Goal: Information Seeking & Learning: Find specific page/section

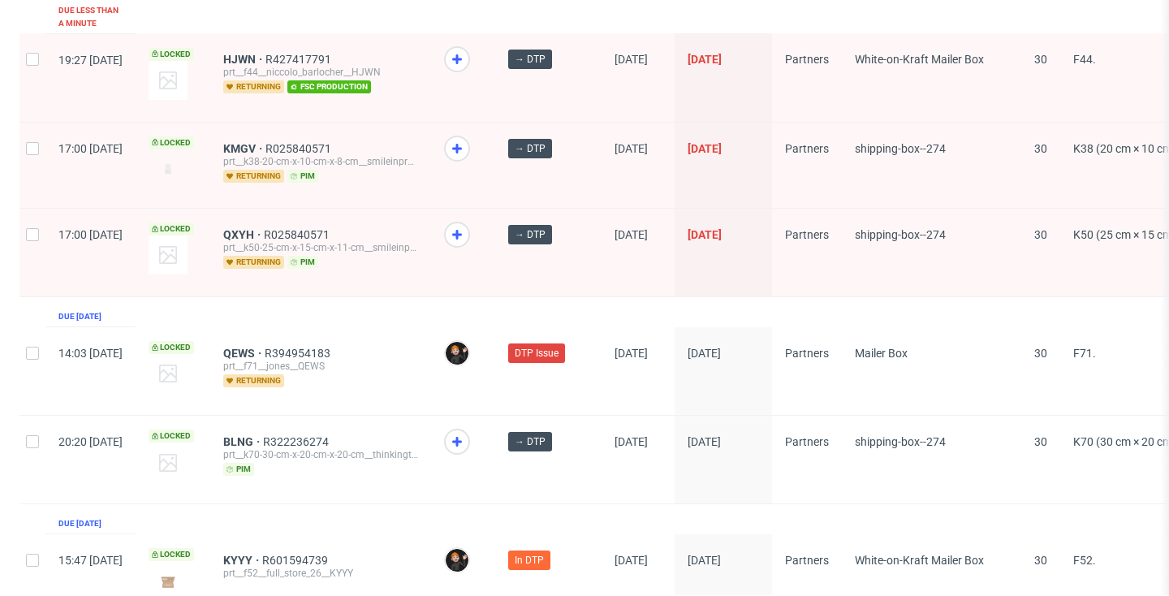
scroll to position [2737, 0]
click at [262, 555] on span "KYYY" at bounding box center [242, 561] width 39 height 13
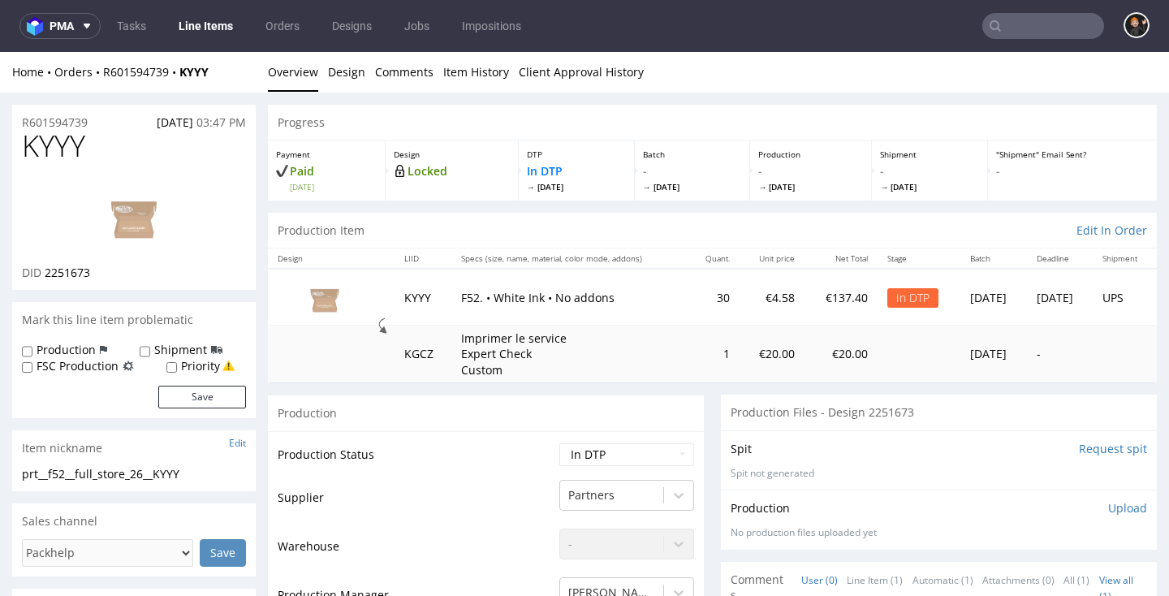
click at [225, 21] on link "Line Items" at bounding box center [206, 26] width 74 height 26
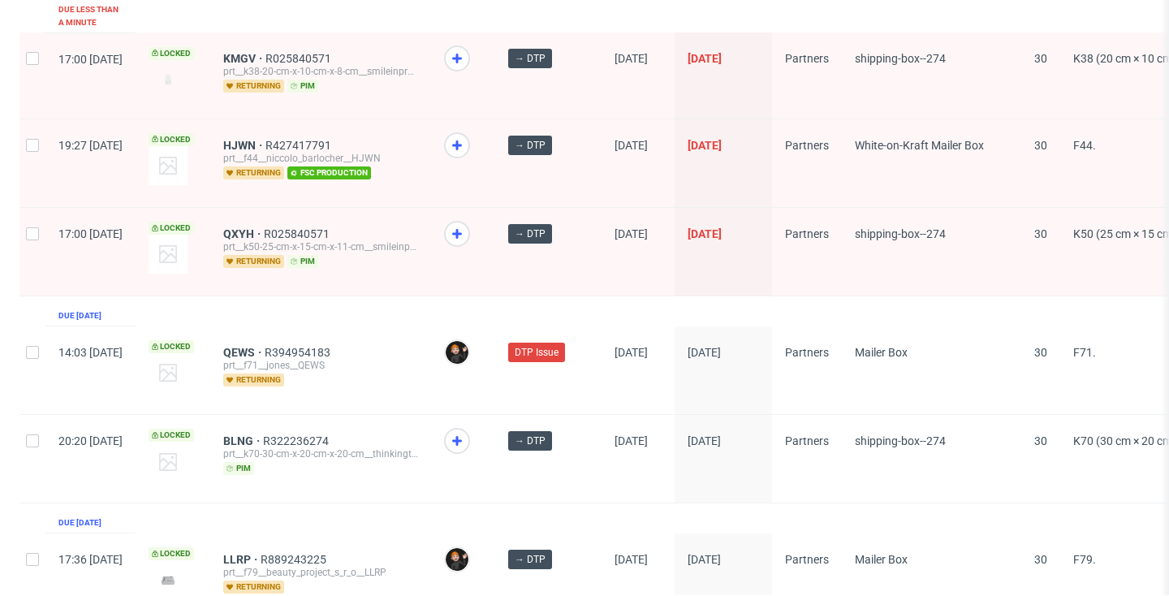
scroll to position [2737, 0]
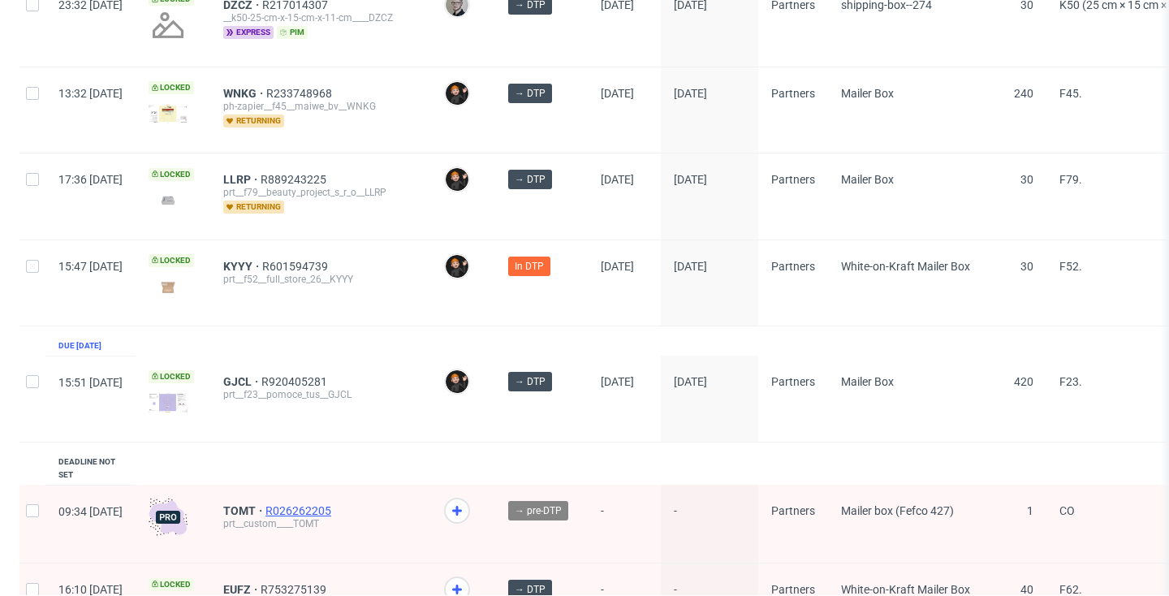
scroll to position [278, 0]
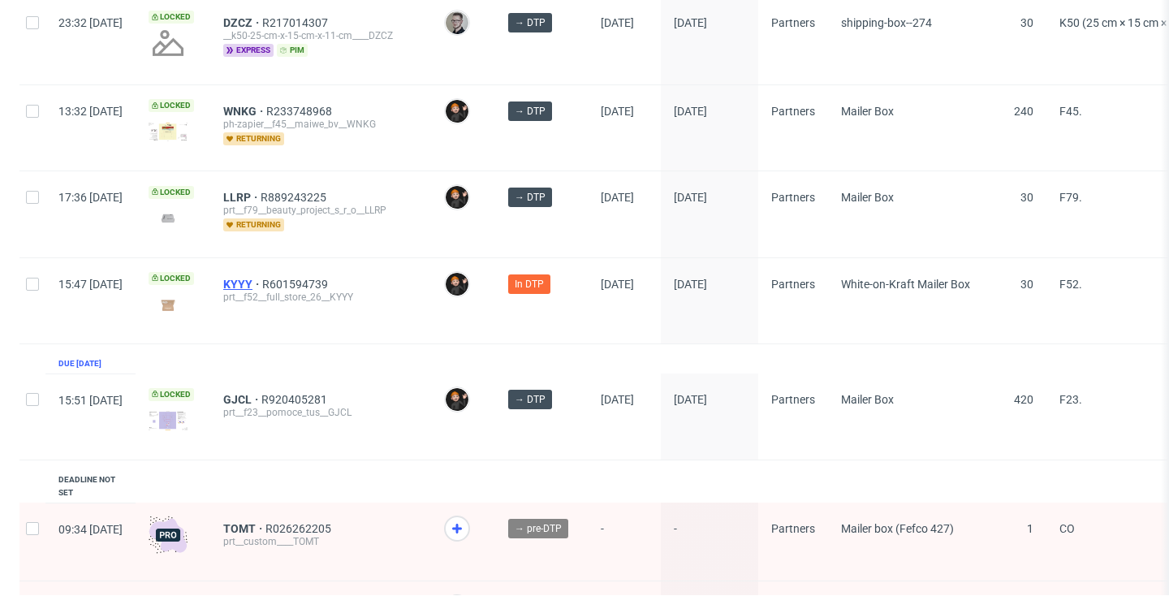
click at [262, 281] on span "KYYY" at bounding box center [242, 284] width 39 height 13
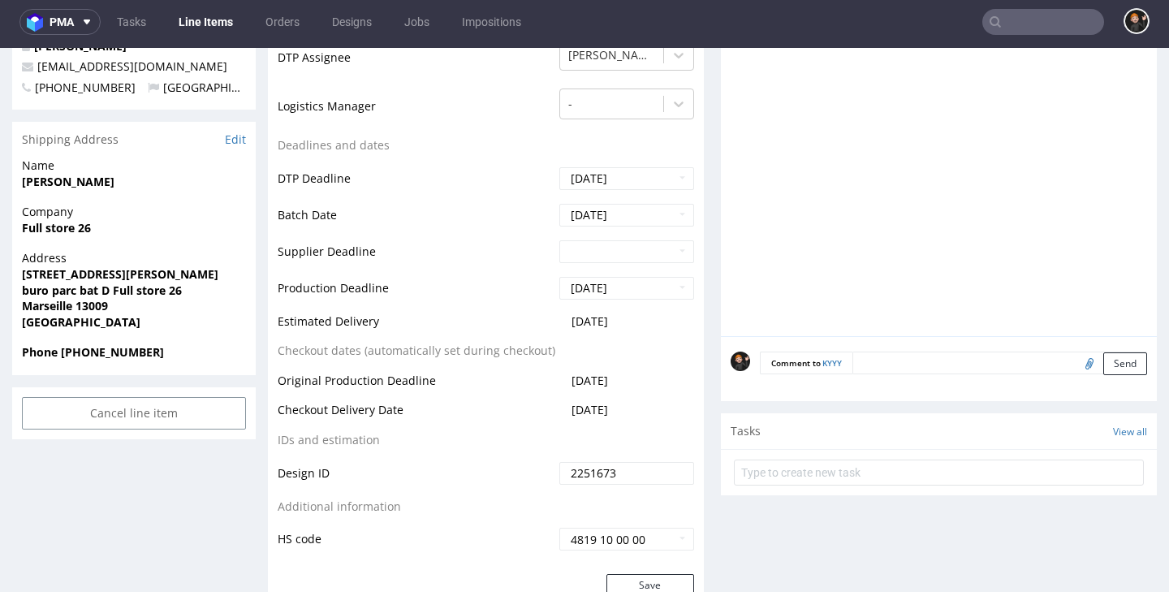
scroll to position [854, 0]
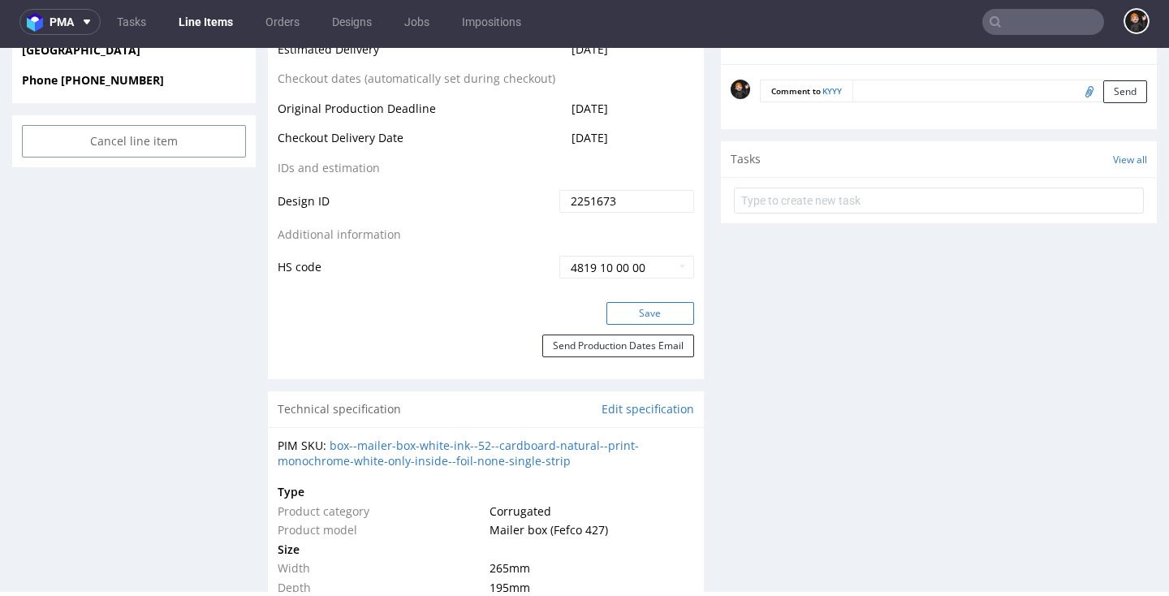
click at [664, 306] on button "Save" at bounding box center [651, 313] width 88 height 23
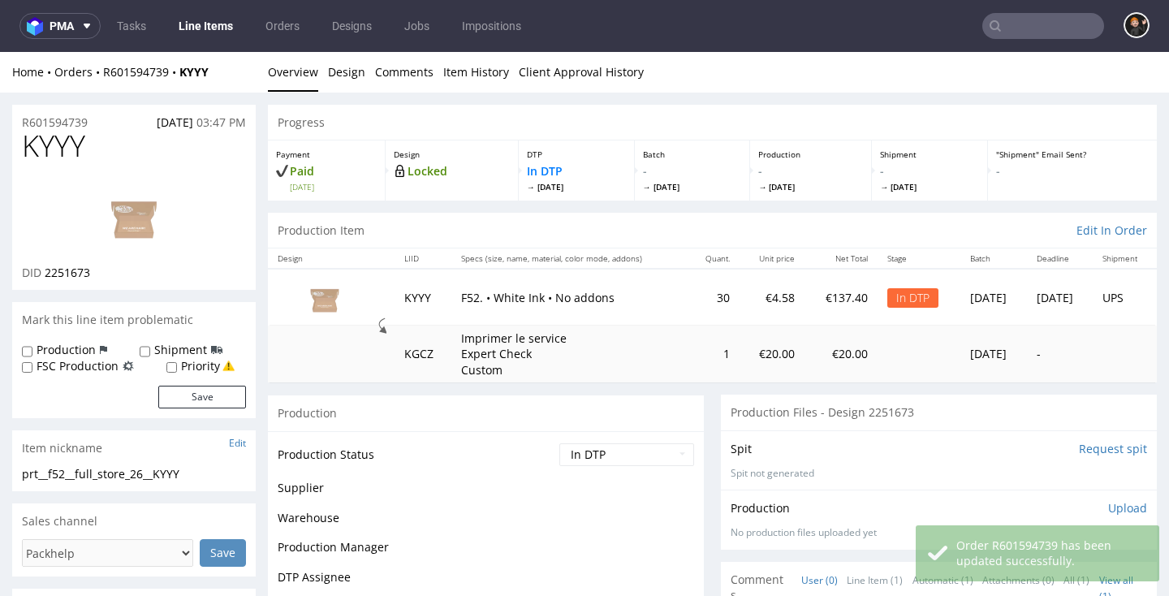
scroll to position [0, 0]
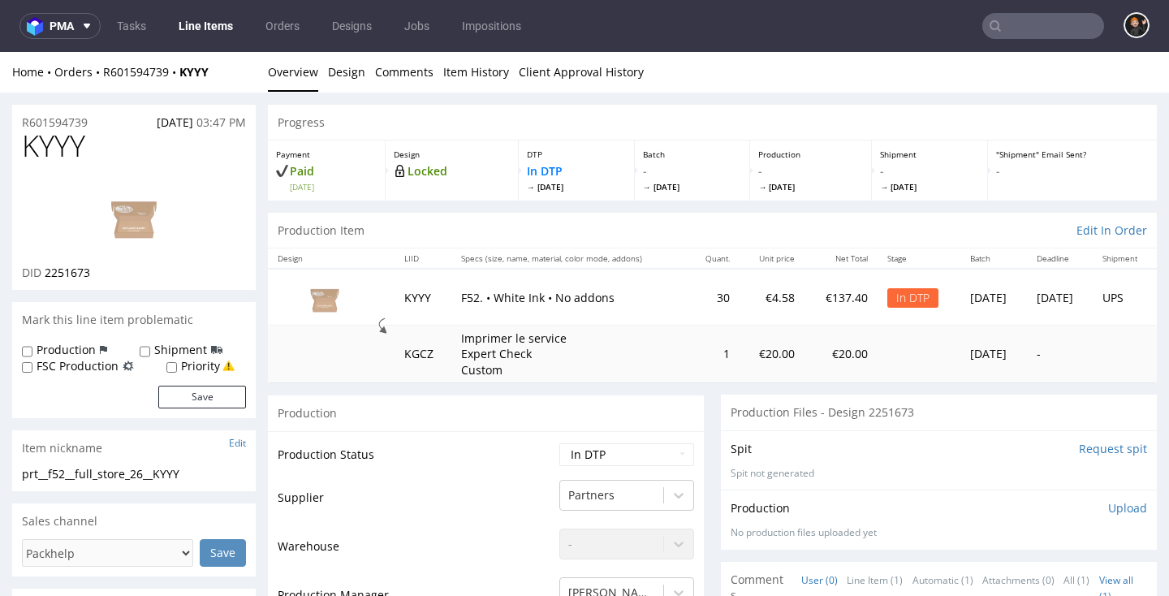
click at [69, 152] on span "KYYY" at bounding box center [53, 146] width 63 height 32
copy span "KYYY"
click at [128, 227] on img at bounding box center [134, 215] width 130 height 73
click at [348, 82] on link "Design" at bounding box center [346, 72] width 37 height 40
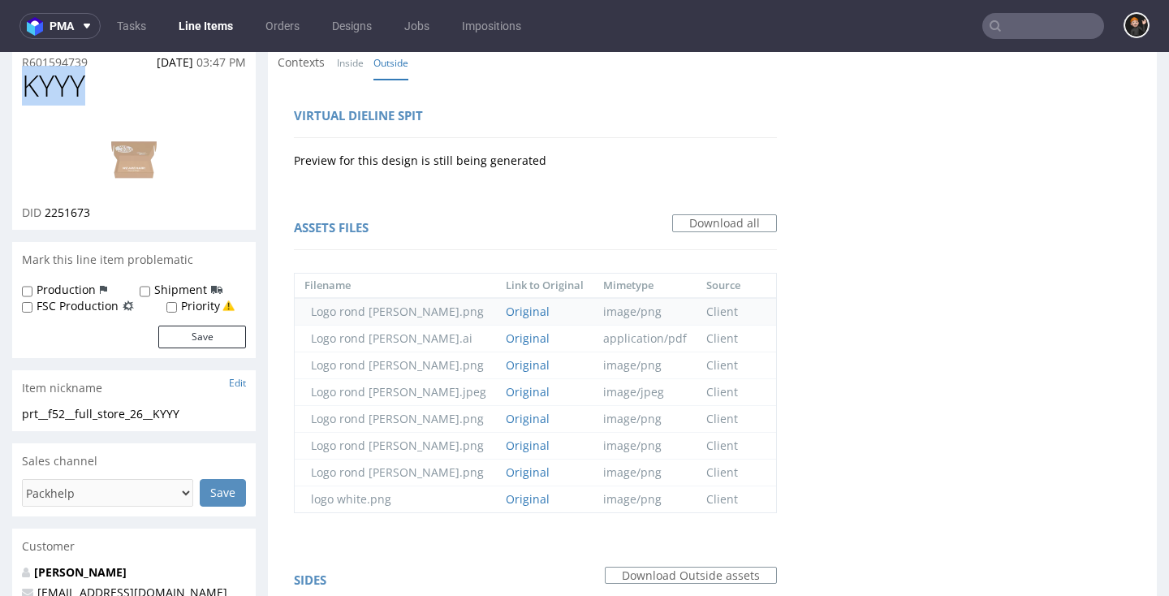
scroll to position [62, 0]
click at [506, 335] on link "Original" at bounding box center [528, 336] width 44 height 15
click at [103, 162] on img at bounding box center [134, 153] width 130 height 73
click at [506, 492] on link "Original" at bounding box center [528, 497] width 44 height 15
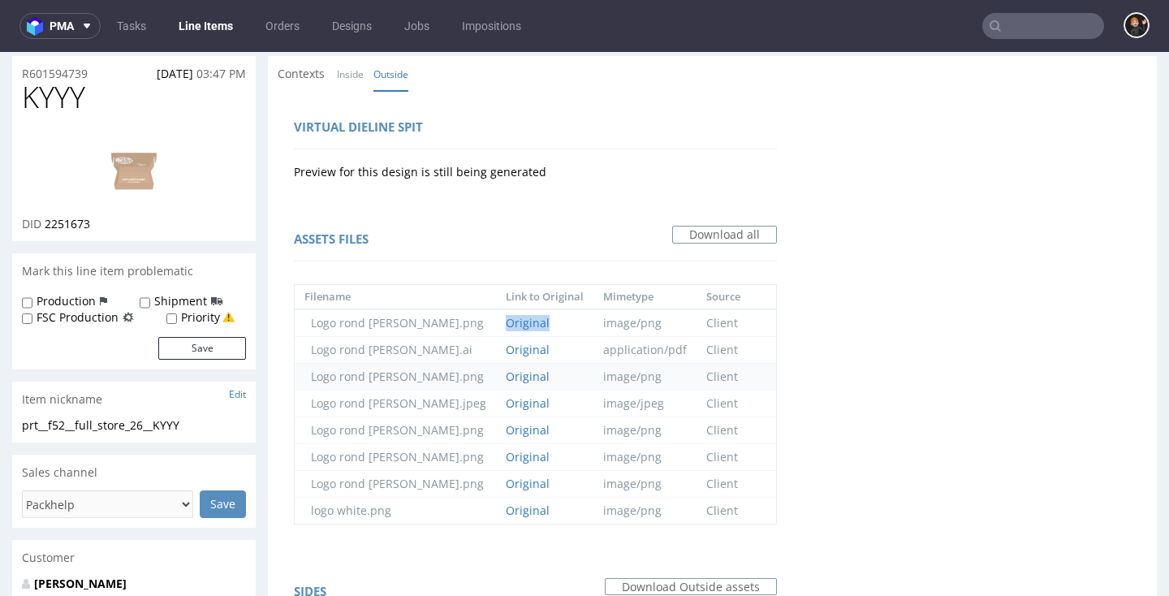
scroll to position [41, 0]
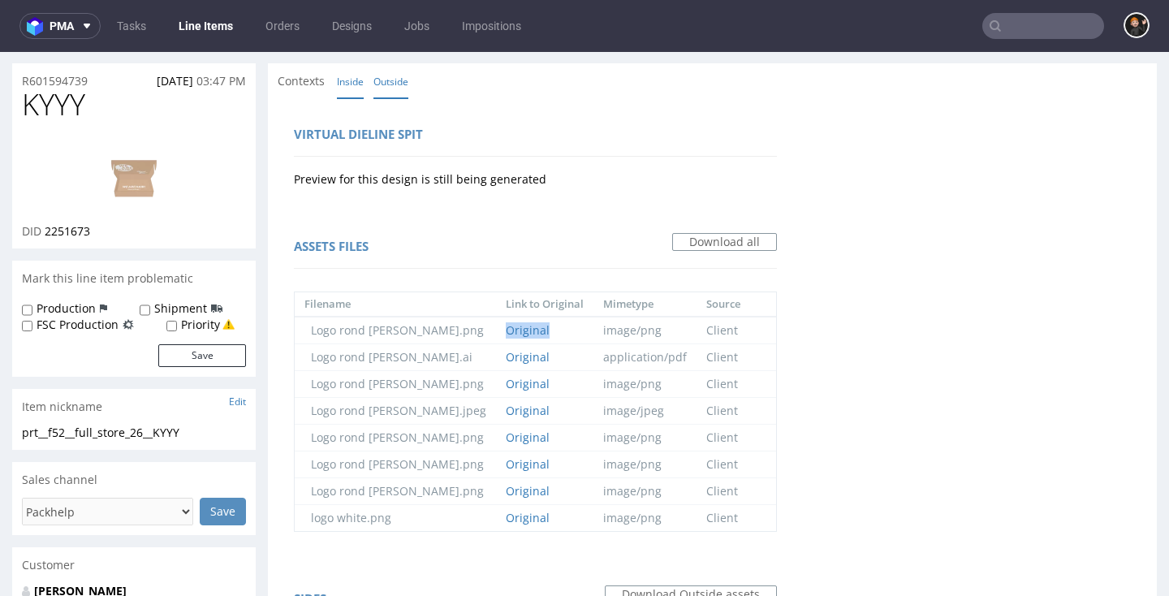
click at [352, 79] on link "Inside" at bounding box center [350, 81] width 27 height 35
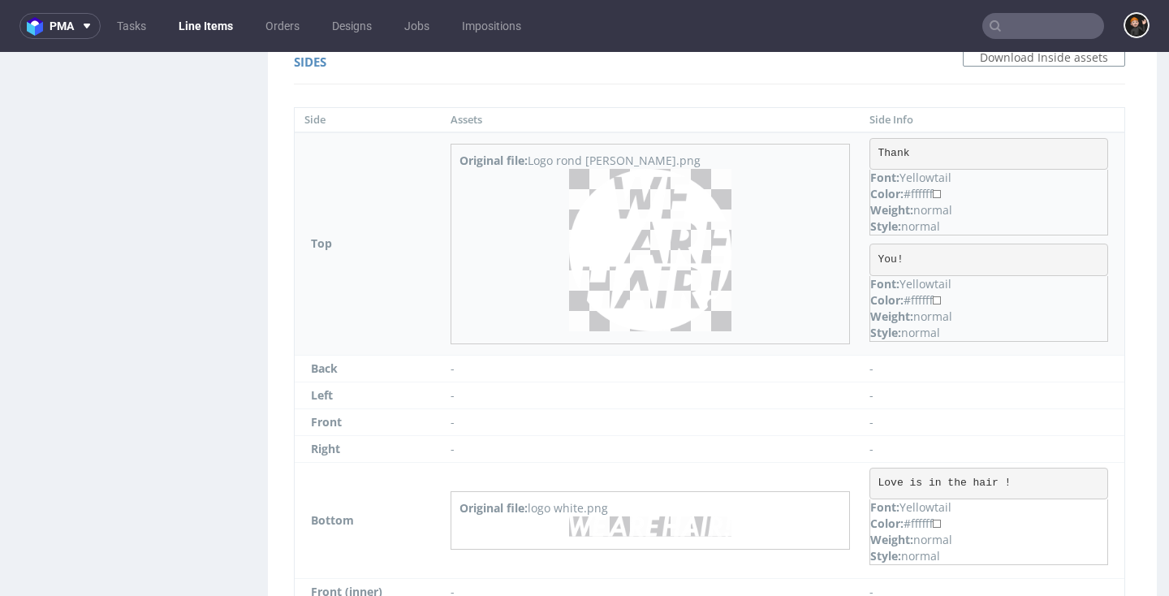
scroll to position [1512, 0]
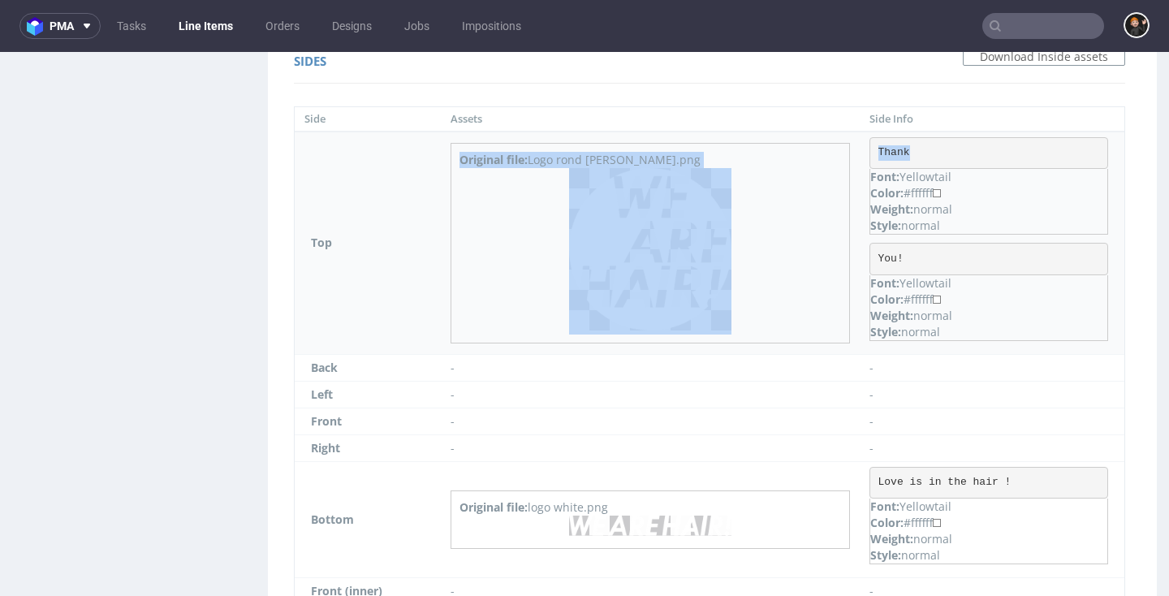
drag, startPoint x: 848, startPoint y: 145, endPoint x: 809, endPoint y: 143, distance: 39.8
click at [809, 143] on tr "Top Original file: Logo rond WAH white.png Thank Font: Yellowtail Color: #fffff…" at bounding box center [710, 243] width 830 height 223
click at [896, 148] on pre "Thank" at bounding box center [989, 154] width 239 height 32
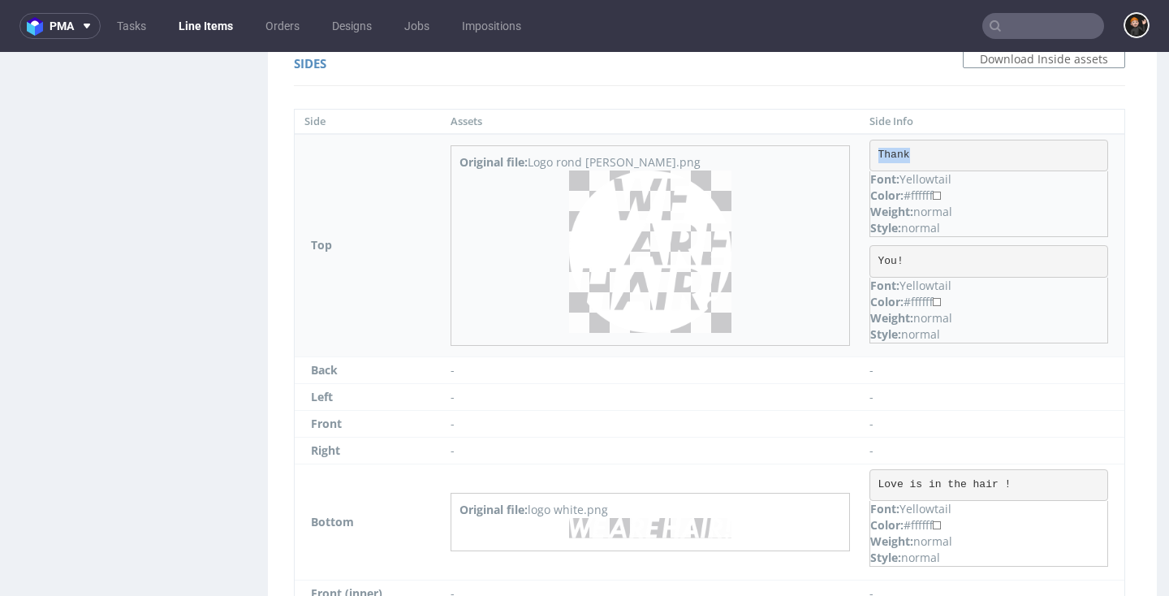
drag, startPoint x: 887, startPoint y: 151, endPoint x: 846, endPoint y: 150, distance: 41.4
click at [860, 150] on td "Thank Font: Yellowtail Color: #ffffff Weight: normal Style: normal You! Font: Y…" at bounding box center [992, 245] width 265 height 223
drag, startPoint x: 887, startPoint y: 256, endPoint x: 847, endPoint y: 256, distance: 40.6
click at [870, 256] on pre "You!" at bounding box center [989, 264] width 239 height 32
copy pre "You!"
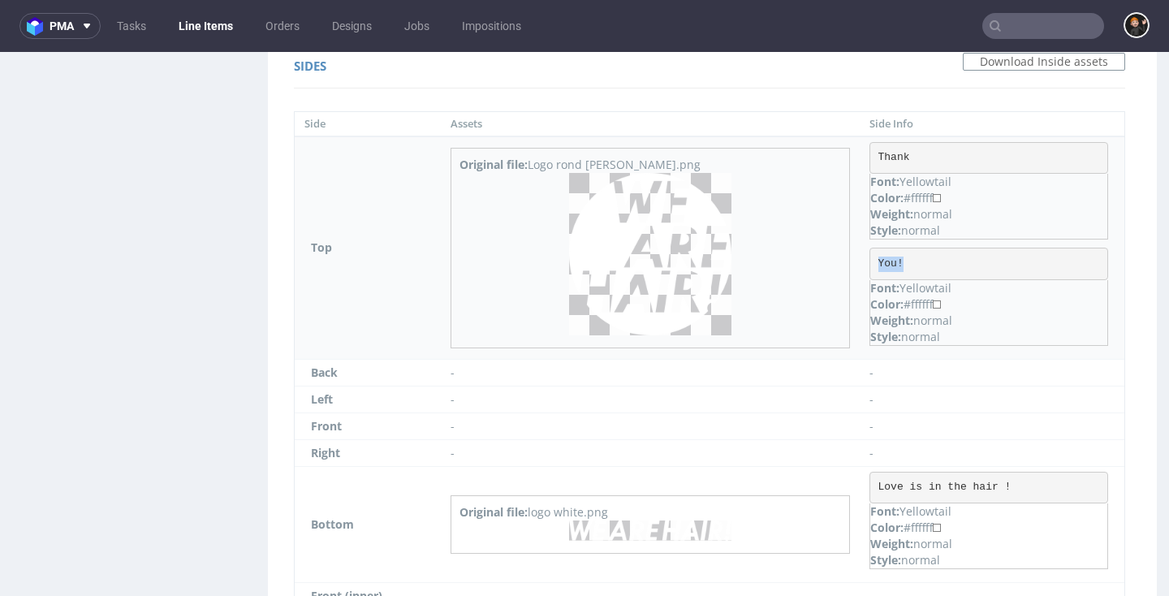
scroll to position [1500, 0]
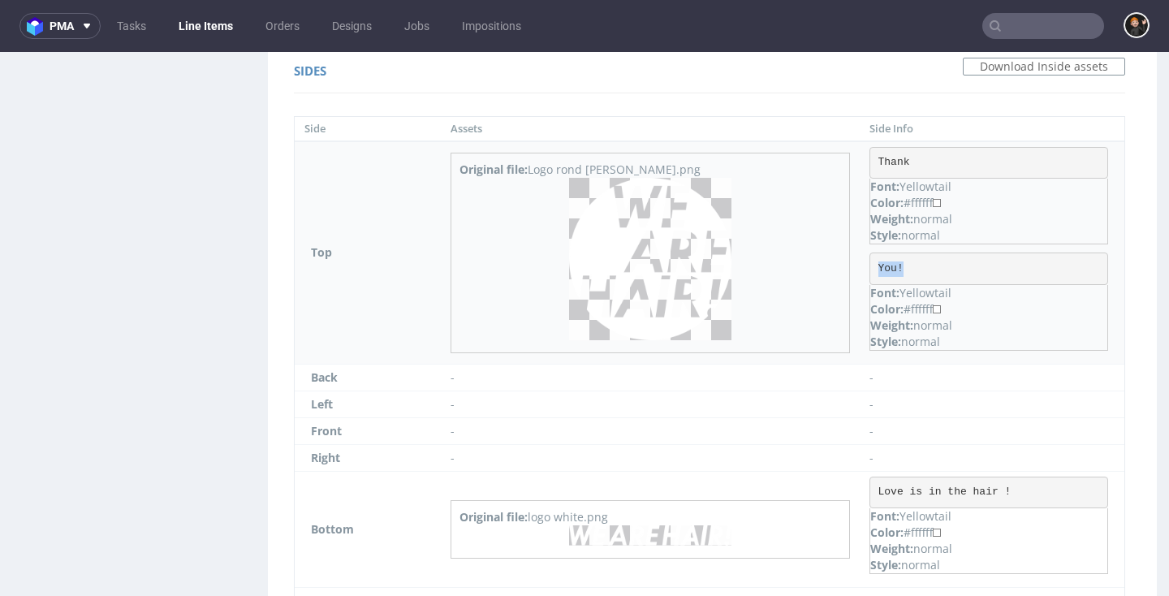
copy pre "You!"
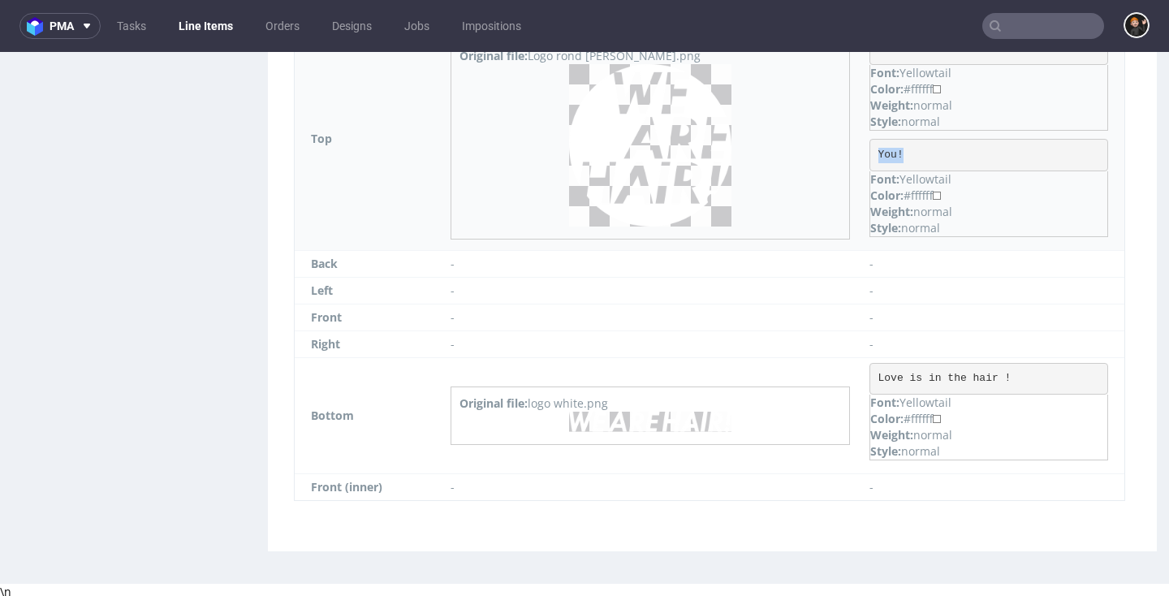
scroll to position [1613, 0]
drag, startPoint x: 992, startPoint y: 374, endPoint x: 848, endPoint y: 374, distance: 144.5
click at [870, 374] on pre "Love is in the hair !" at bounding box center [989, 380] width 239 height 32
copy pre "Love is in the hair !"
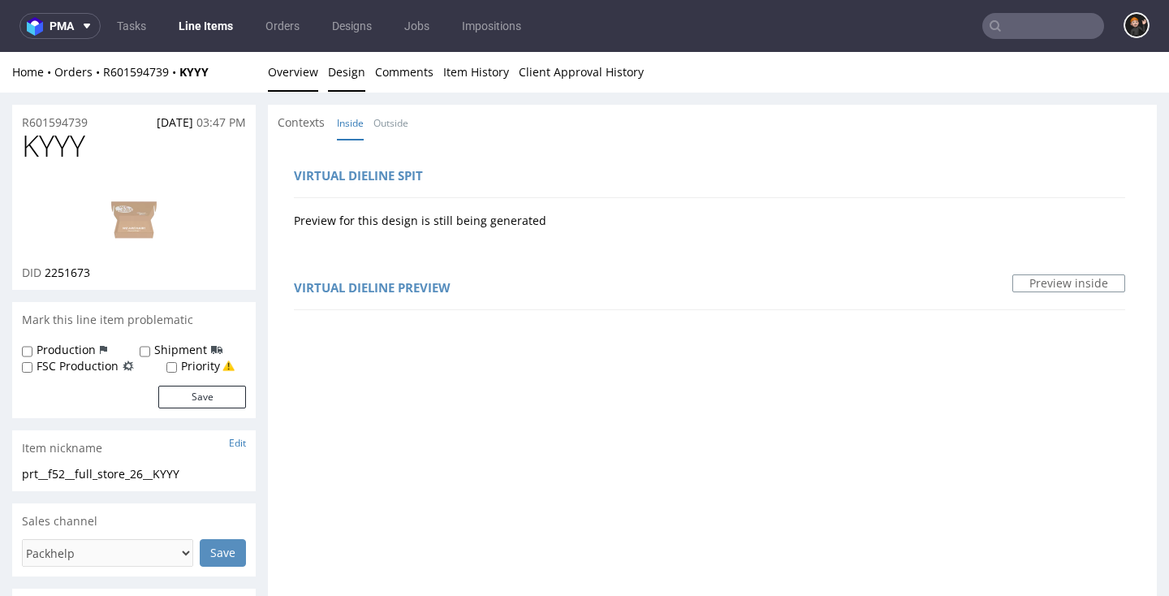
scroll to position [0, 0]
click at [304, 77] on link "Overview" at bounding box center [293, 72] width 50 height 40
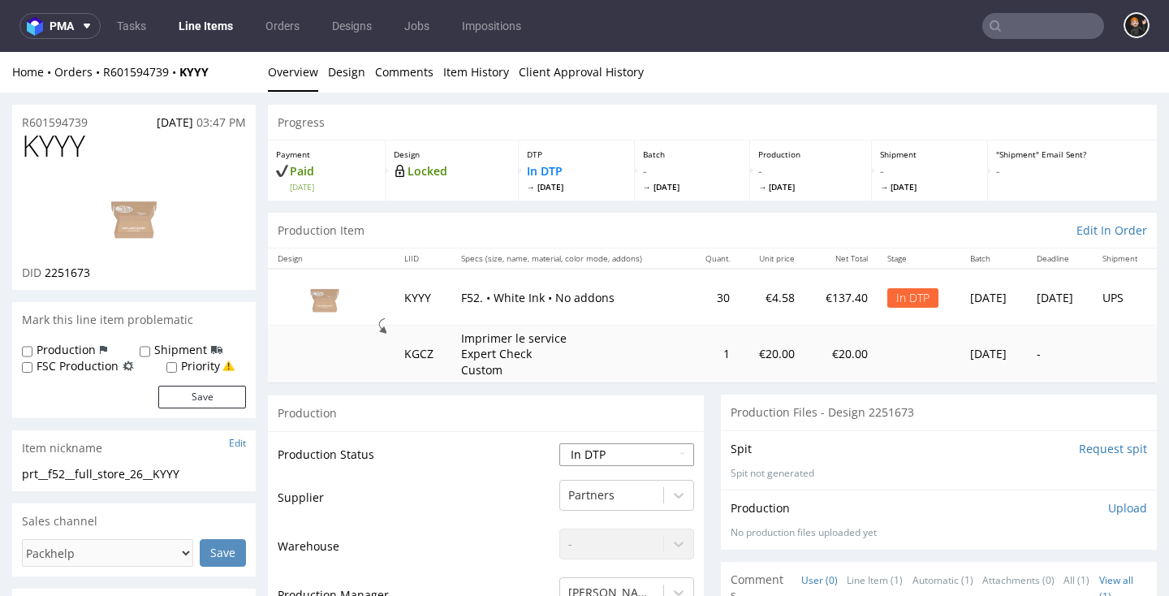
select select "dtp_ca_needed"
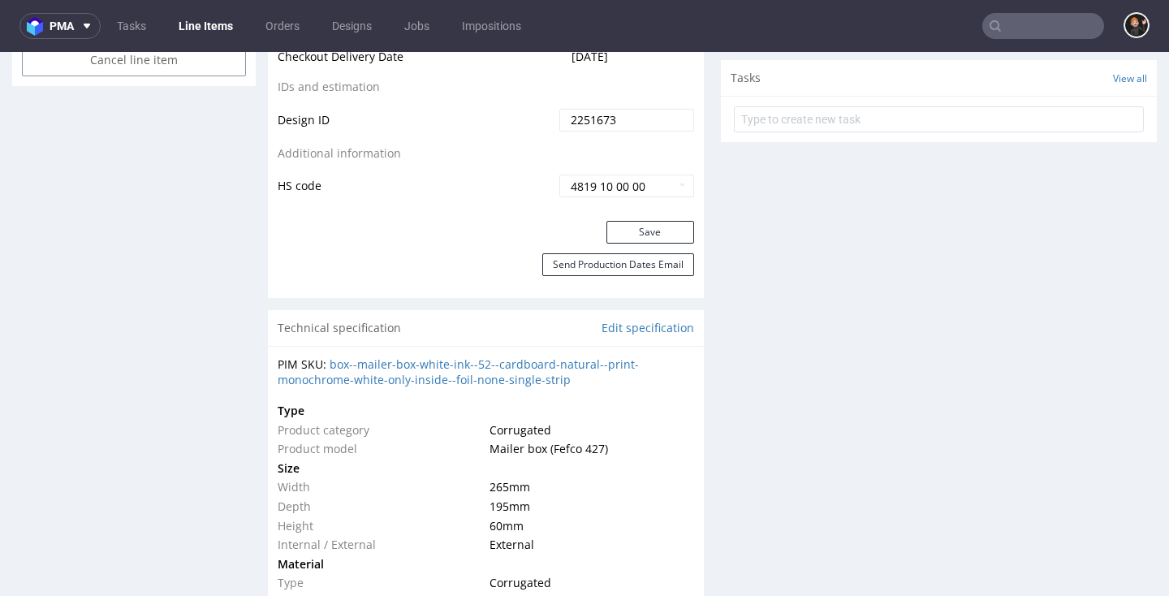
scroll to position [1040, 0]
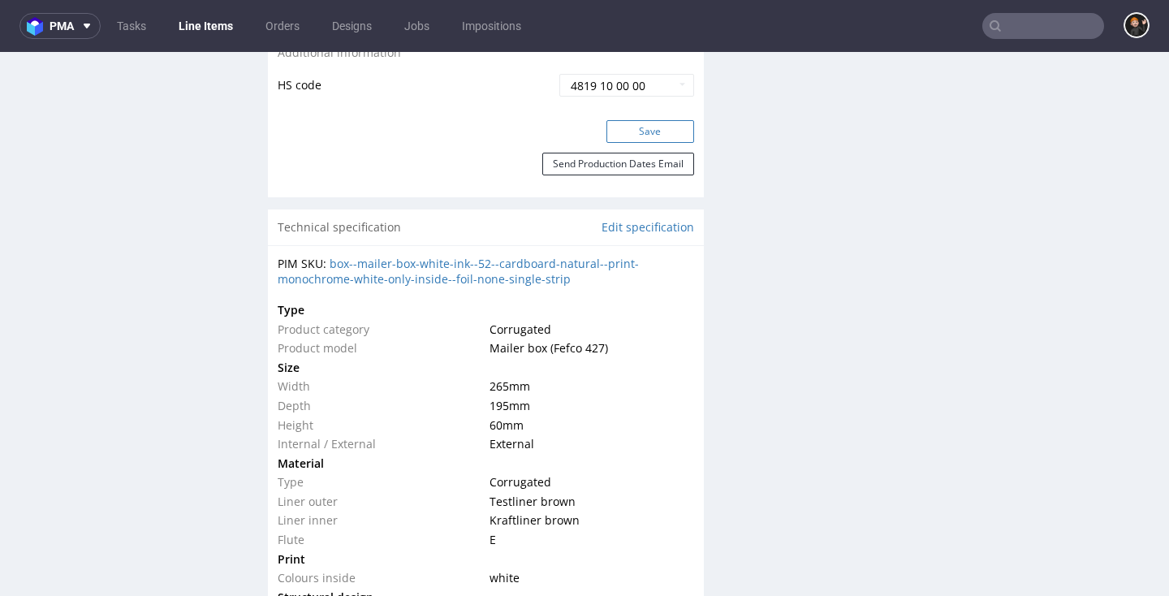
click at [645, 128] on button "Save" at bounding box center [651, 131] width 88 height 23
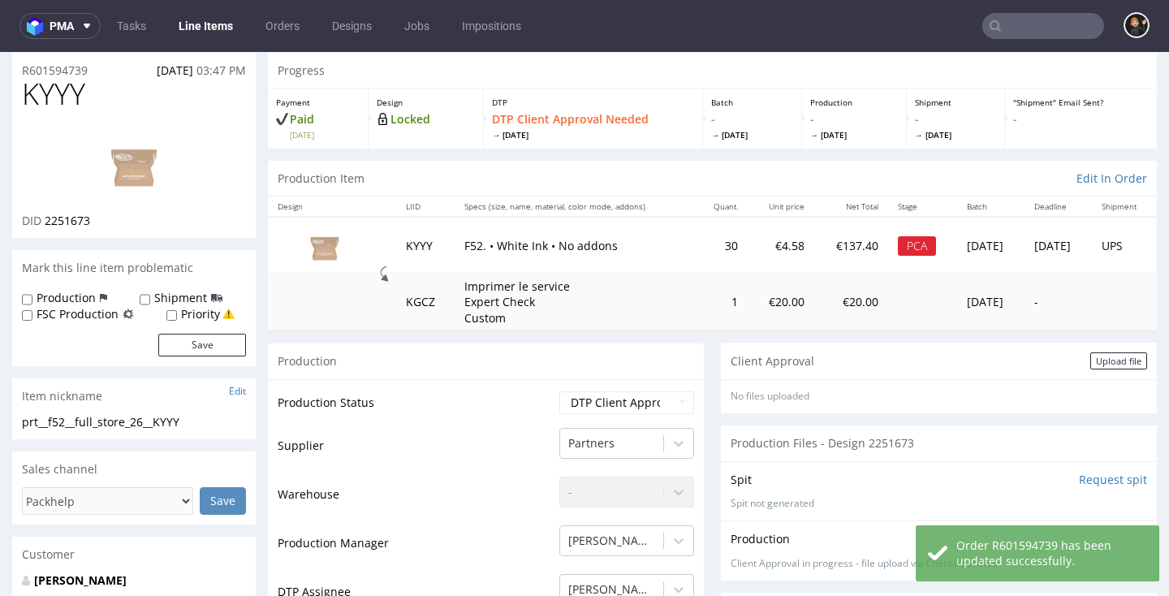
scroll to position [52, 0]
drag, startPoint x: 1101, startPoint y: 359, endPoint x: 956, endPoint y: 368, distance: 144.8
click at [1100, 359] on div "Upload file" at bounding box center [1118, 360] width 57 height 17
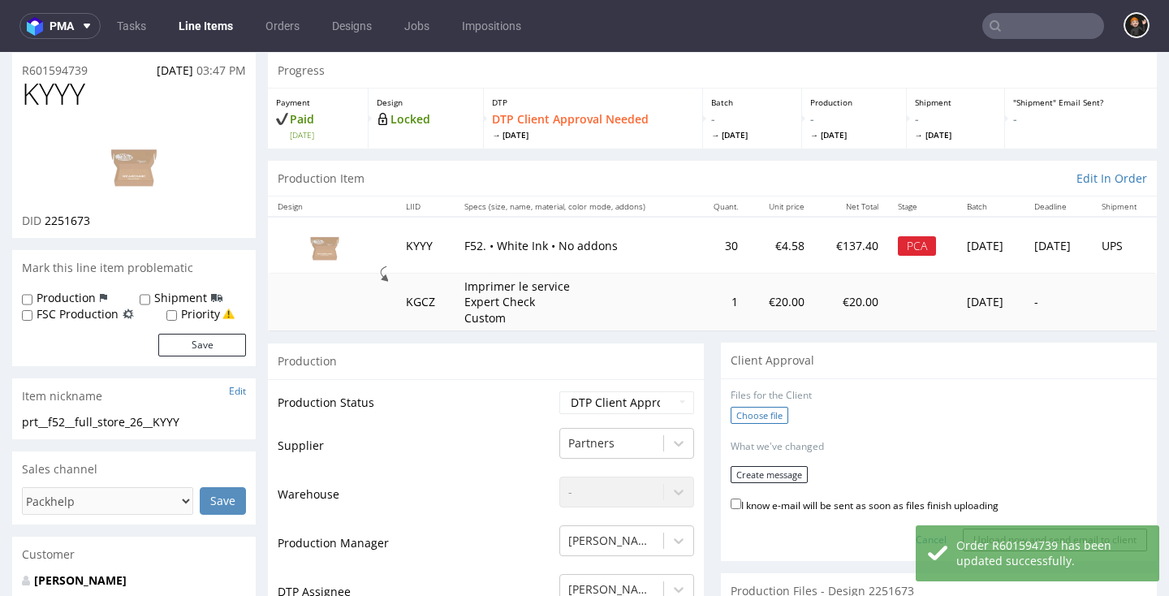
click at [760, 407] on label "Choose file" at bounding box center [760, 415] width 58 height 17
click at [0, 52] on input "Choose file" at bounding box center [0, 52] width 0 height 0
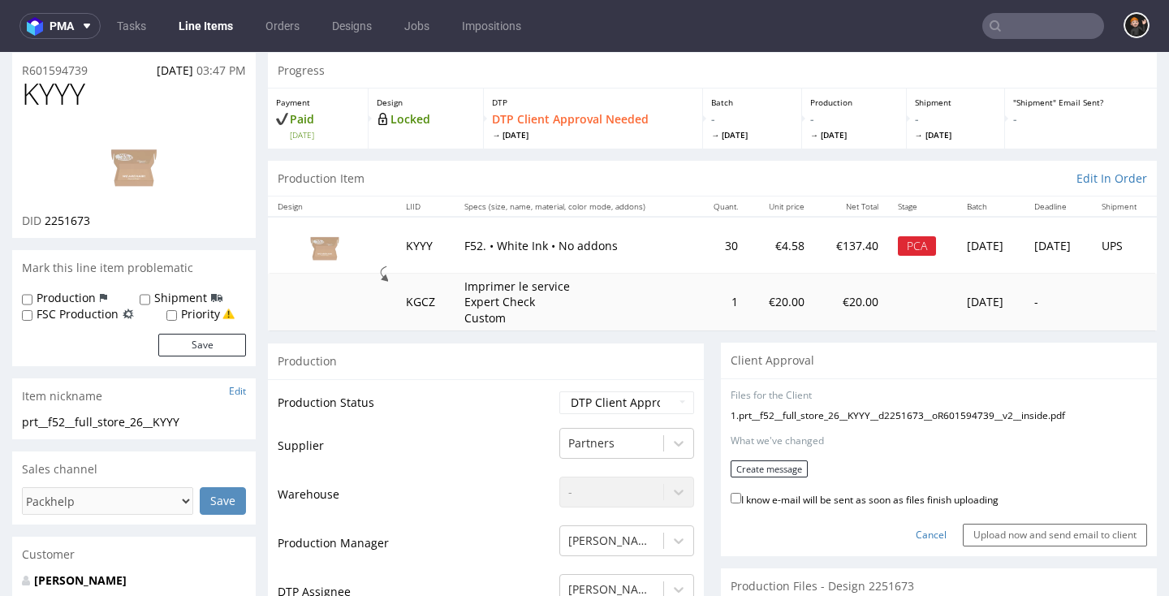
drag, startPoint x: 834, startPoint y: 489, endPoint x: 809, endPoint y: 478, distance: 27.3
click at [834, 490] on label "I know e-mail will be sent as soon as files finish uploading" at bounding box center [865, 499] width 268 height 18
click at [741, 493] on input "I know e-mail will be sent as soon as files finish uploading" at bounding box center [736, 498] width 11 height 11
checkbox input "true"
click at [780, 468] on button "Create message" at bounding box center [769, 468] width 77 height 17
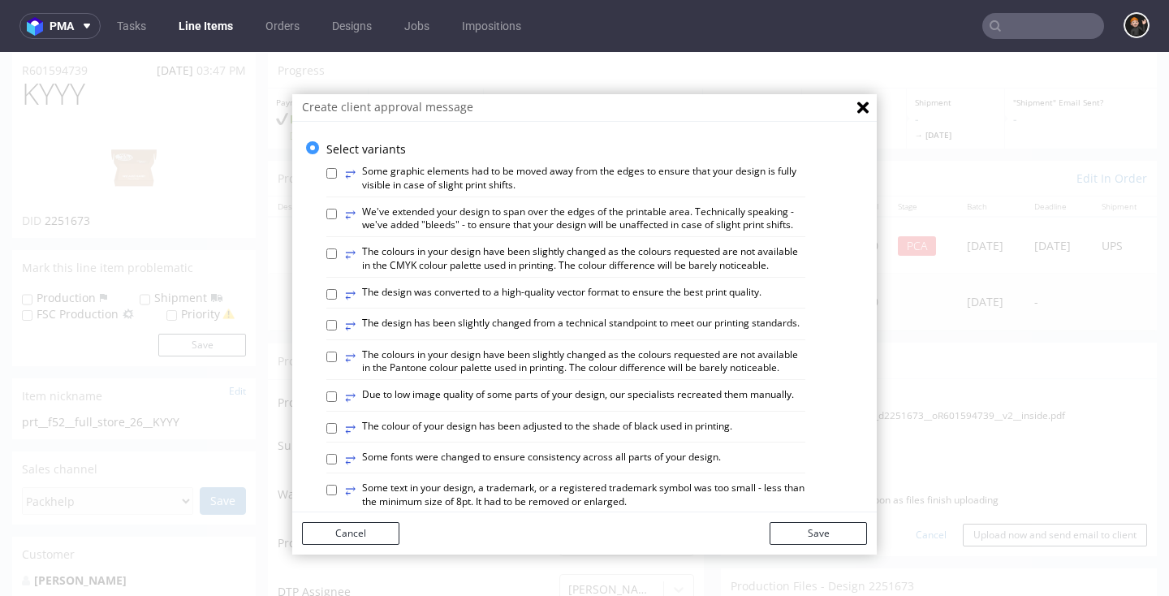
drag, startPoint x: 507, startPoint y: 319, endPoint x: 512, endPoint y: 330, distance: 12.4
click at [506, 319] on label "⥂ The design has been slightly changed from a technical standpoint to meet our …" at bounding box center [572, 326] width 455 height 18
click at [337, 320] on input "⥂ The design has been slightly changed from a technical standpoint to meet our …" at bounding box center [331, 325] width 11 height 11
checkbox input "true"
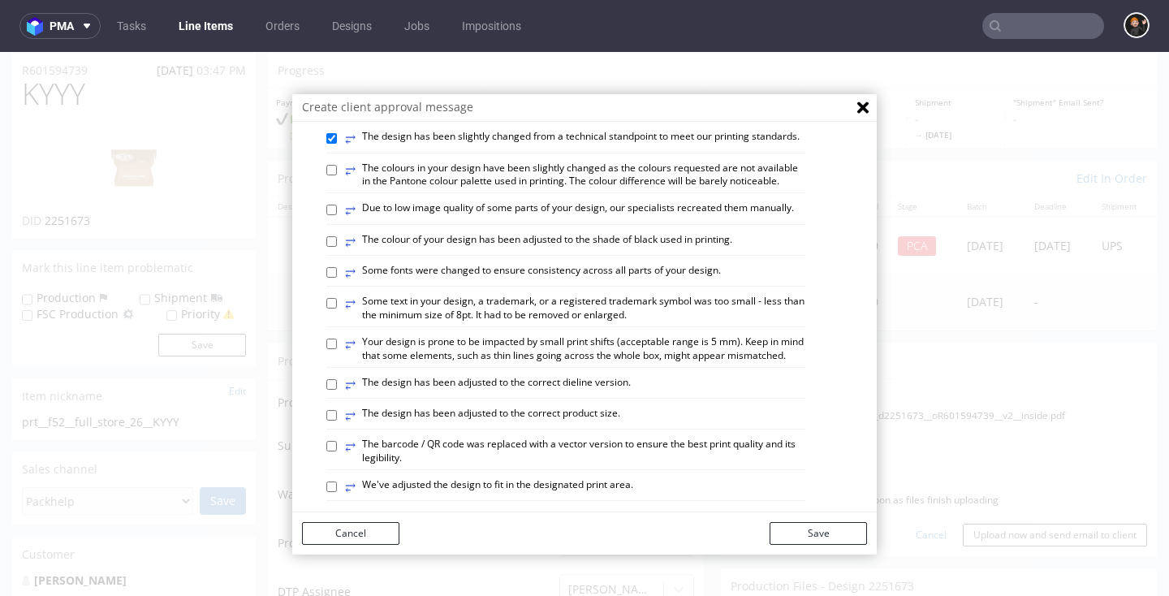
scroll to position [214, 0]
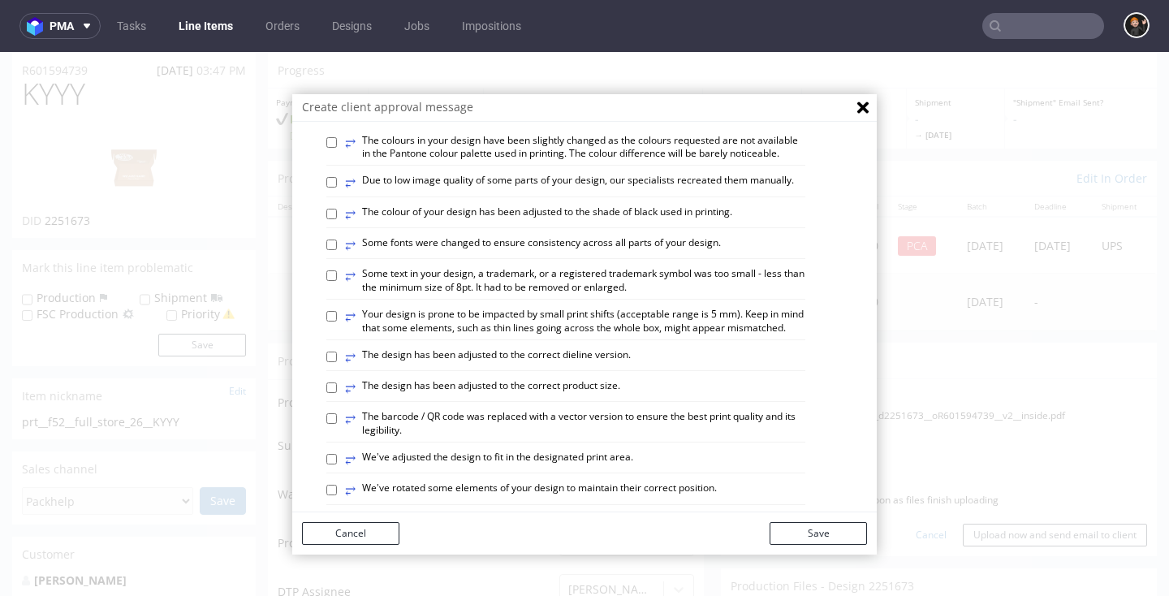
click at [572, 451] on label "⥂ We've adjusted the design to fit in the designated print area." at bounding box center [489, 460] width 288 height 18
click at [337, 454] on input "⥂ We've adjusted the design to fit in the designated print area." at bounding box center [331, 459] width 11 height 11
checkbox input "true"
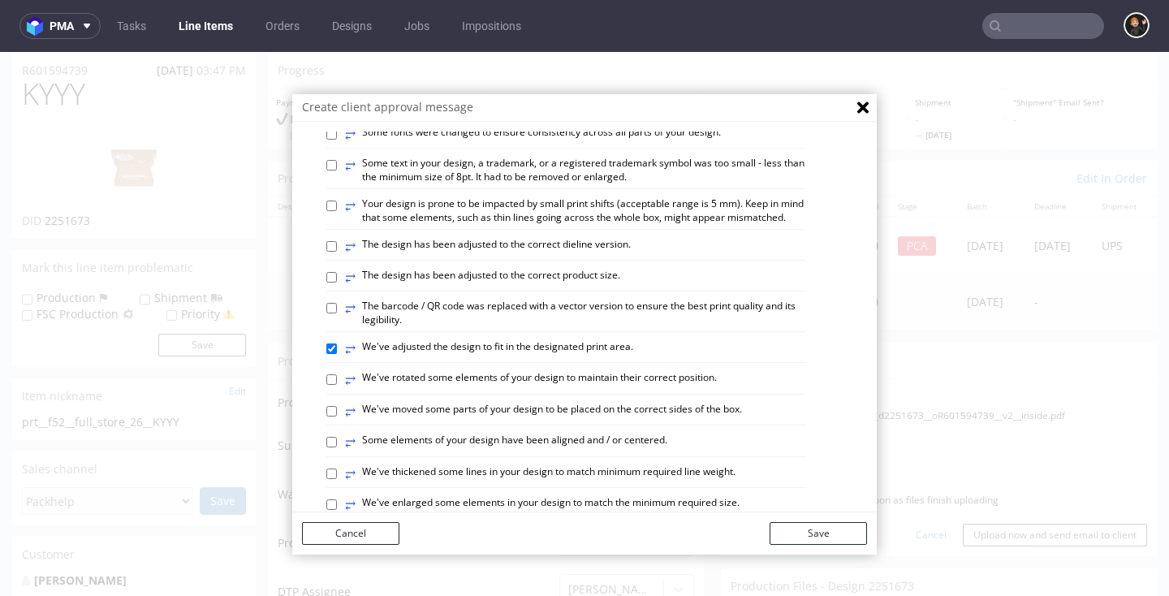
scroll to position [326, 0]
click at [620, 433] on label "⥂ Some elements of your design have been aligned and / or centered." at bounding box center [506, 442] width 322 height 18
click at [337, 436] on input "⥂ Some elements of your design have been aligned and / or centered." at bounding box center [331, 441] width 11 height 11
checkbox input "true"
drag, startPoint x: 818, startPoint y: 523, endPoint x: 830, endPoint y: 525, distance: 12.3
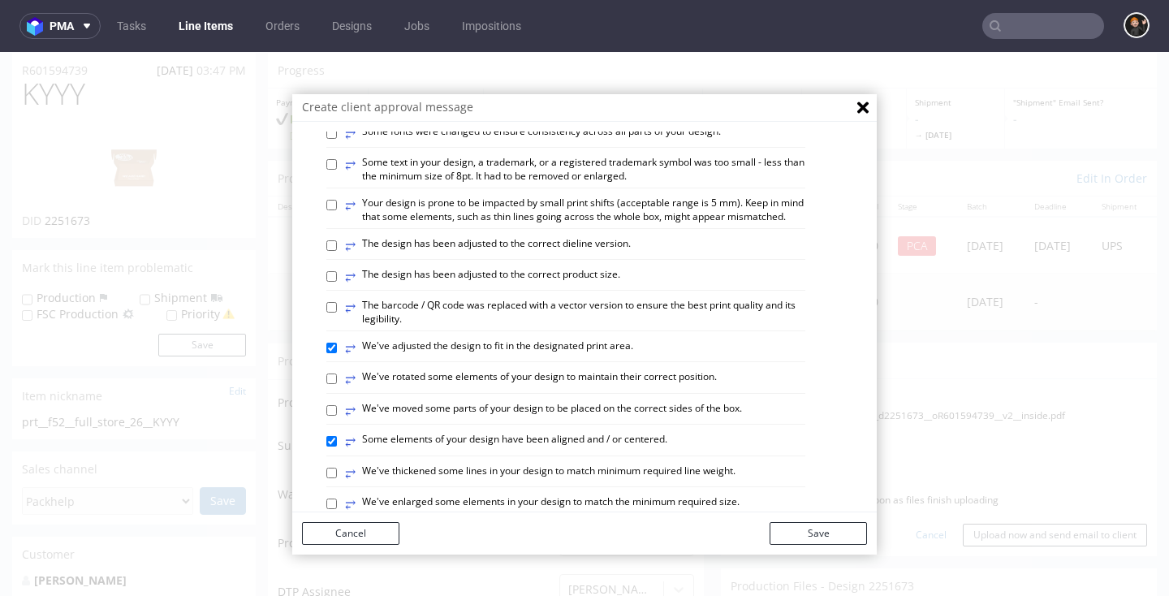
click at [818, 524] on button "Save" at bounding box center [818, 533] width 97 height 23
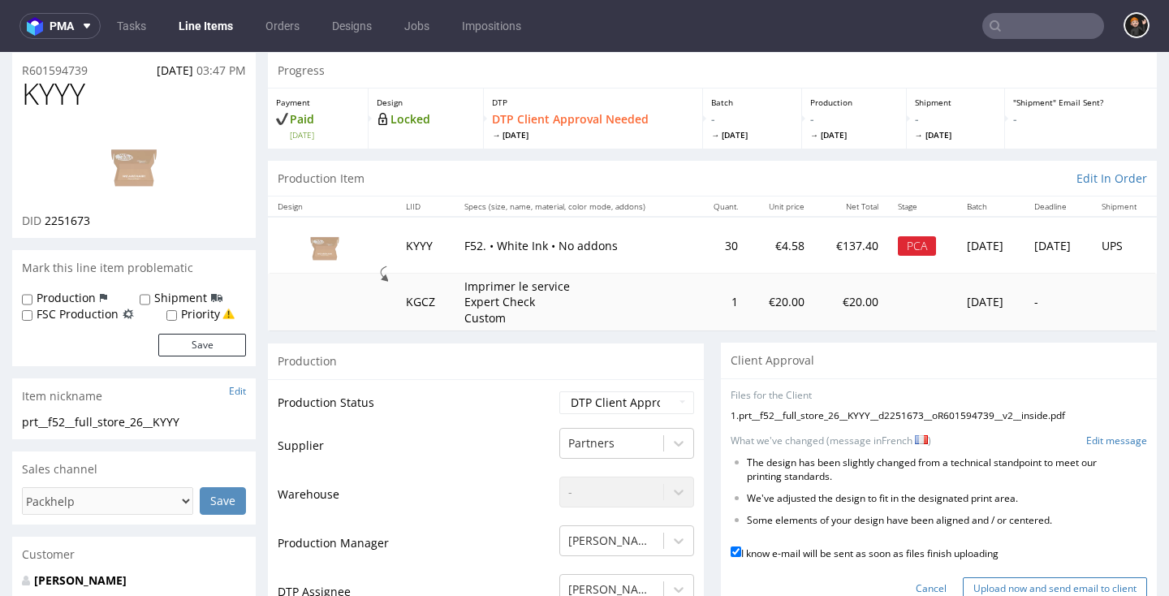
click at [999, 577] on input "Upload now and send email to client" at bounding box center [1055, 588] width 184 height 23
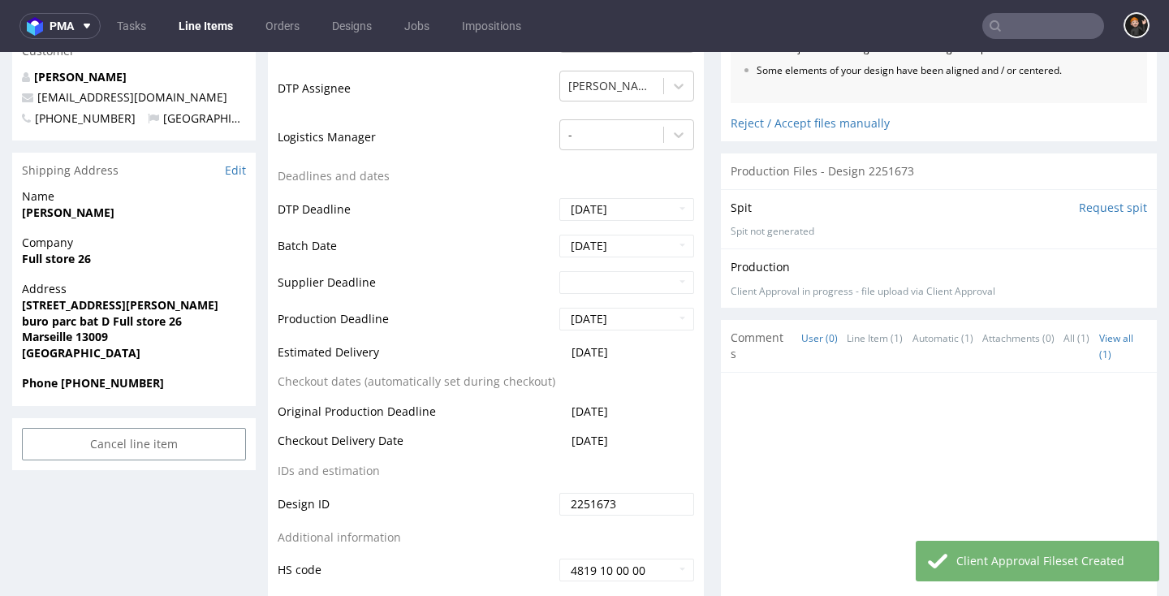
scroll to position [920, 0]
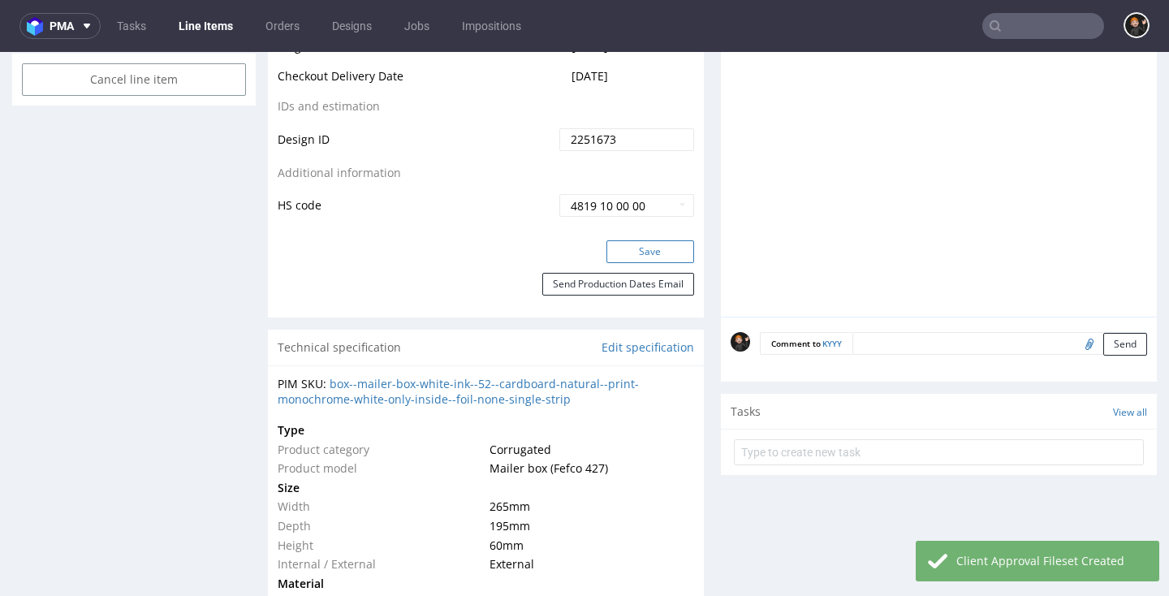
click at [634, 240] on button "Save" at bounding box center [651, 251] width 88 height 23
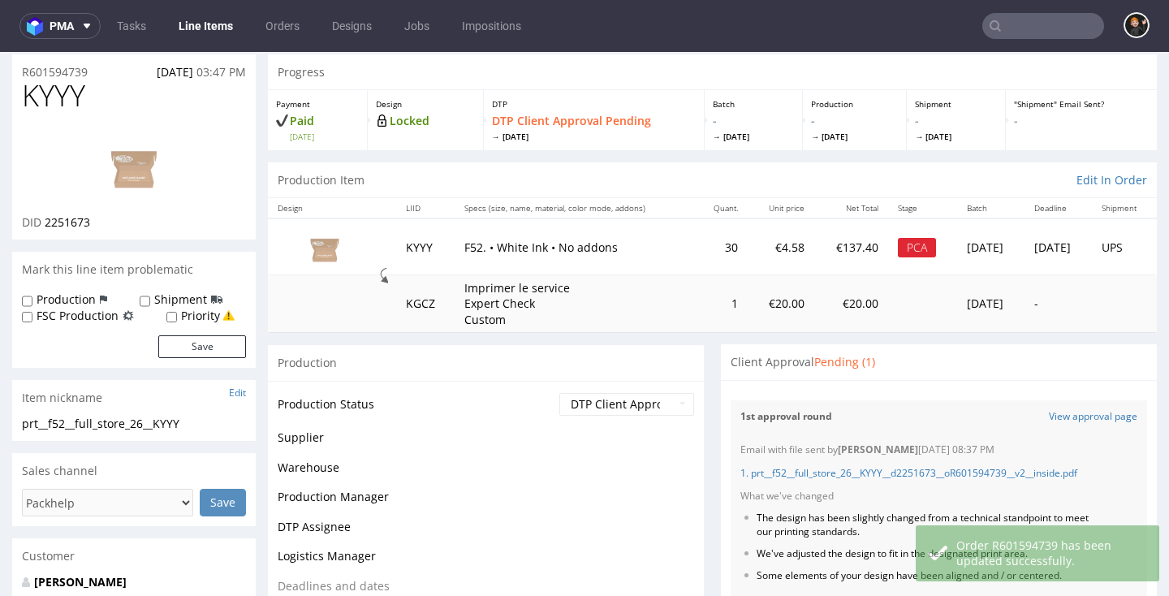
scroll to position [50, 0]
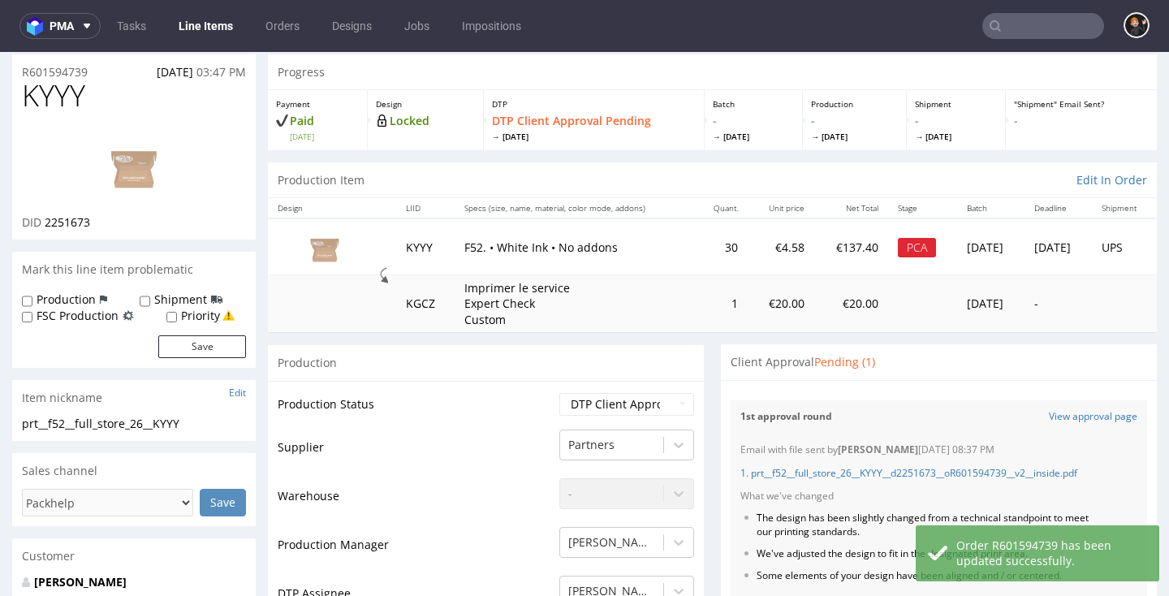
click at [218, 29] on link "Line Items" at bounding box center [206, 26] width 74 height 26
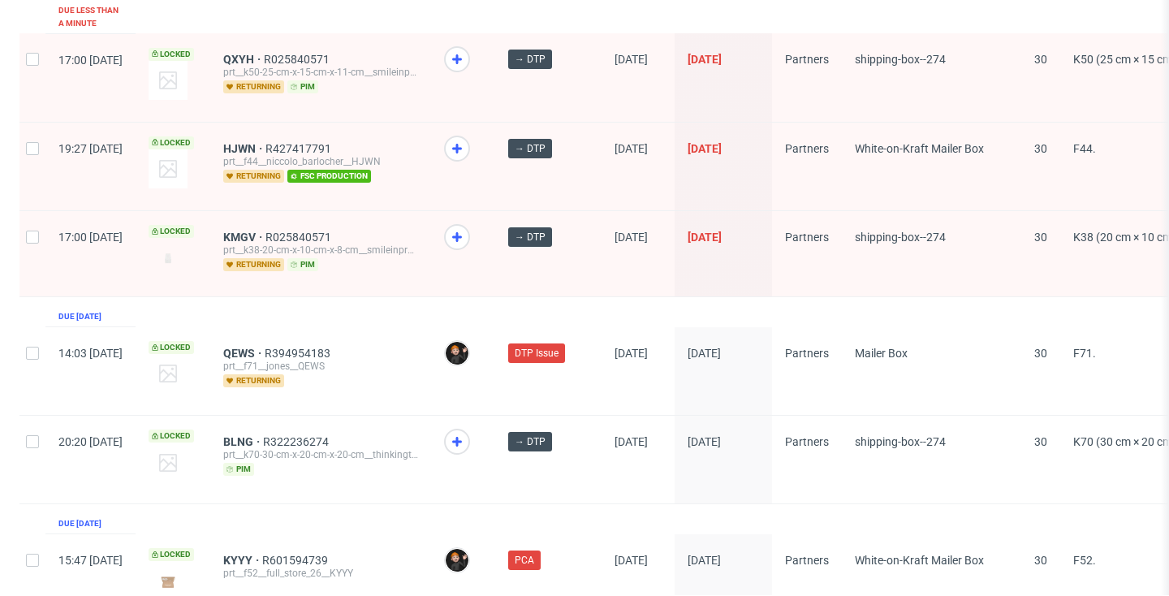
scroll to position [2737, 0]
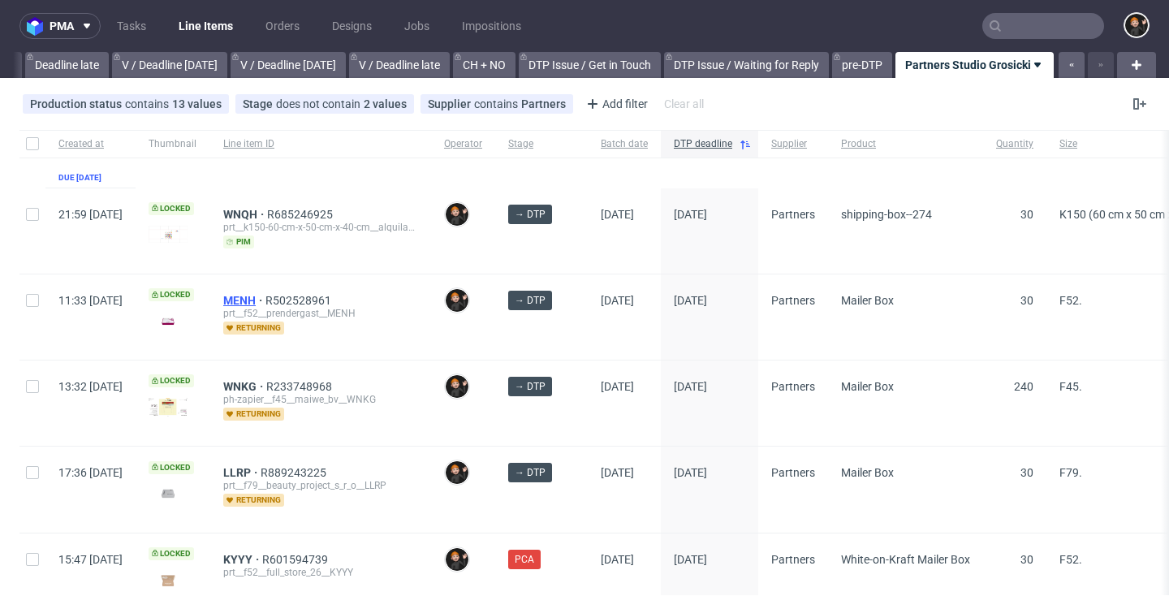
click at [266, 300] on span "MENH" at bounding box center [244, 300] width 42 height 13
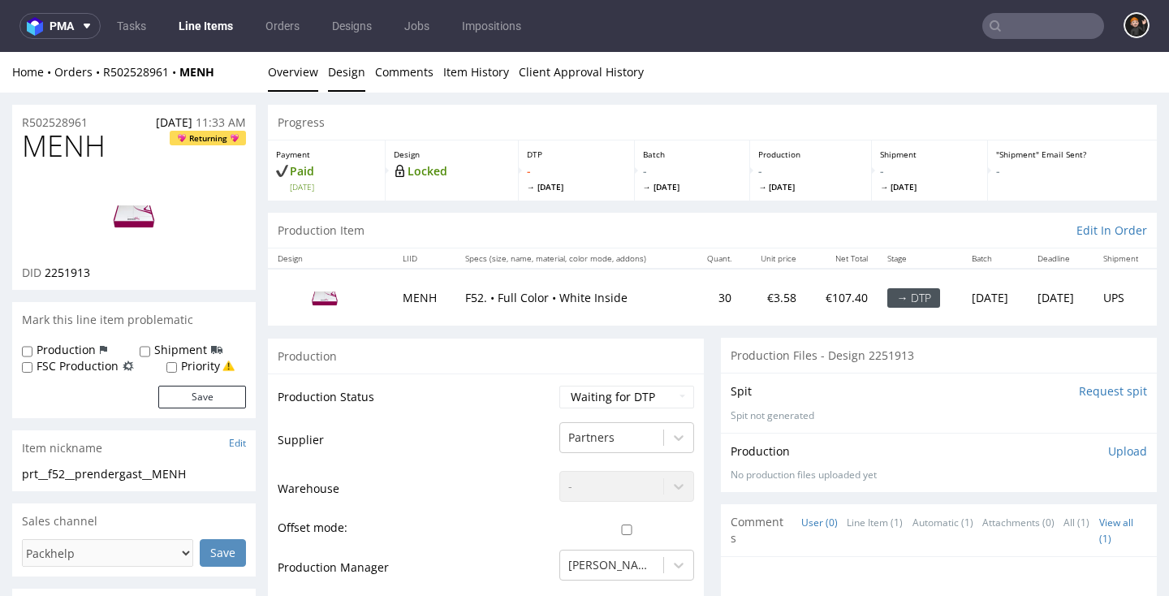
click at [342, 87] on link "Design" at bounding box center [346, 72] width 37 height 40
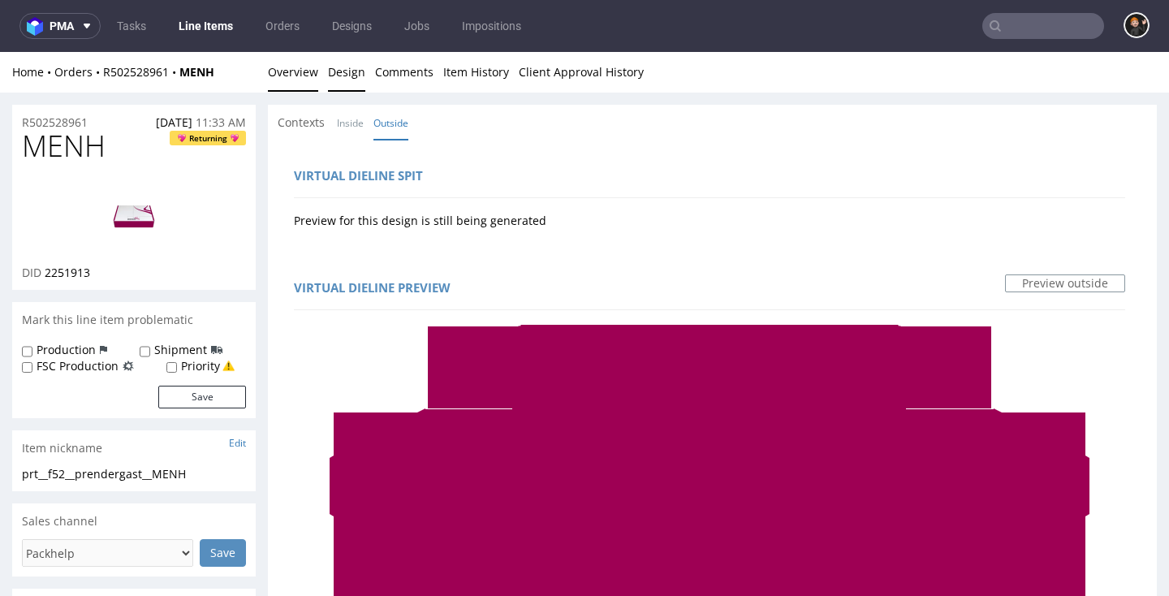
click at [276, 73] on link "Overview" at bounding box center [293, 72] width 50 height 40
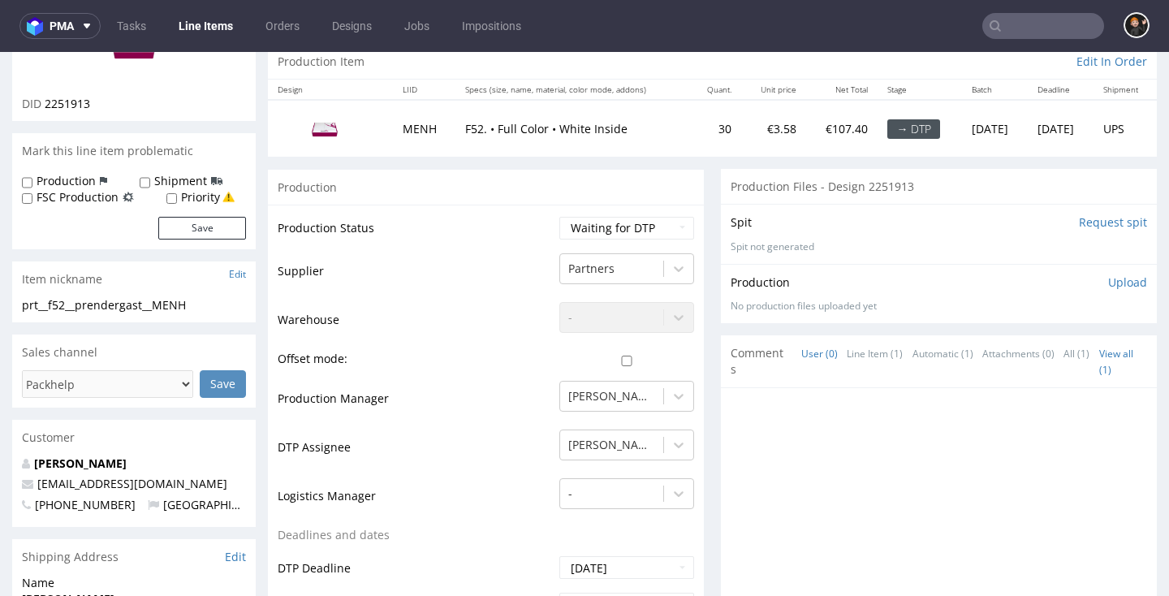
scroll to position [200, 0]
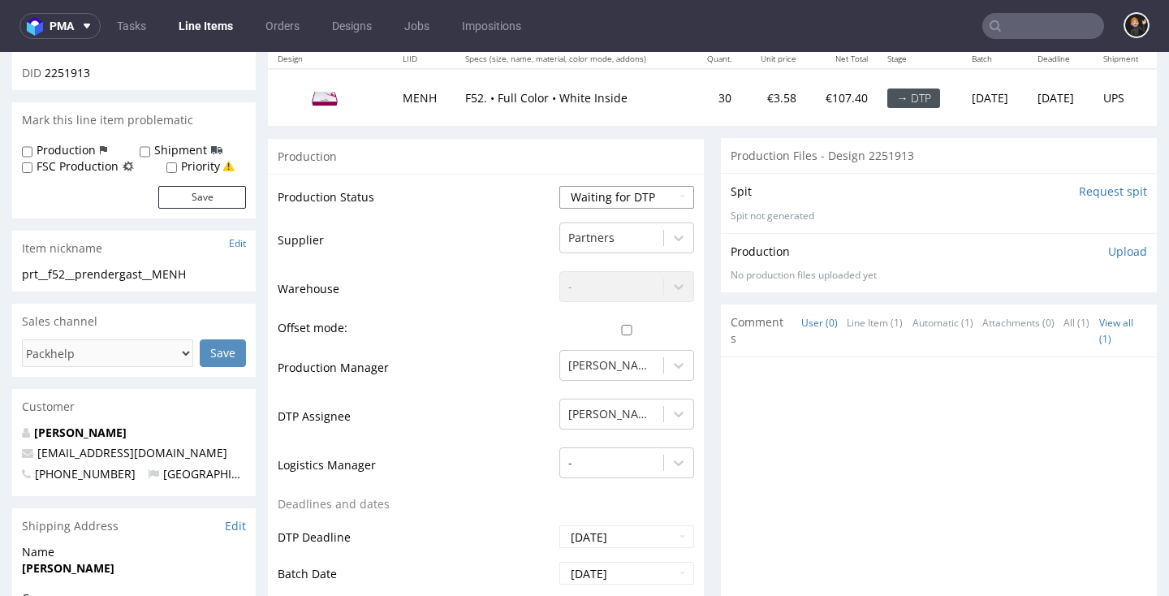
select select "dtp_in_process"
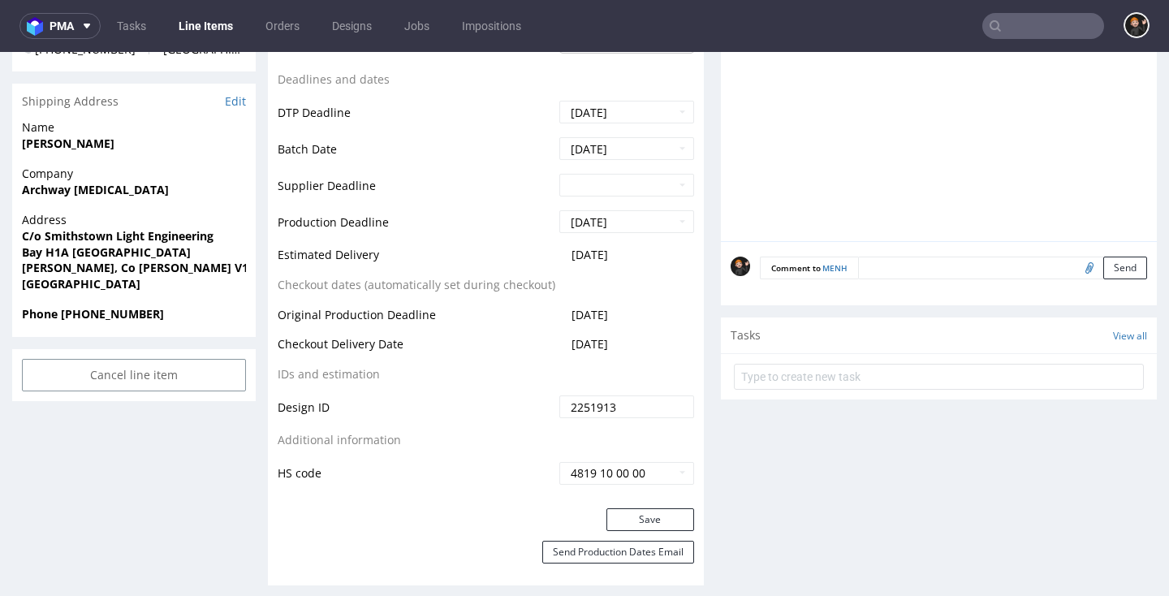
scroll to position [727, 0]
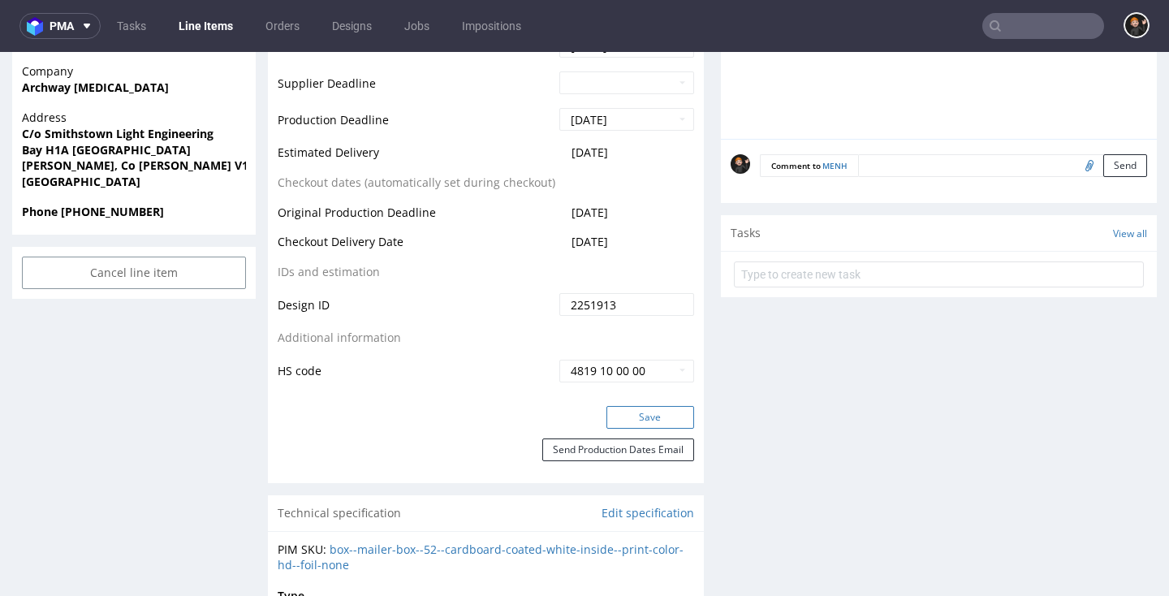
click at [672, 406] on button "Save" at bounding box center [651, 417] width 88 height 23
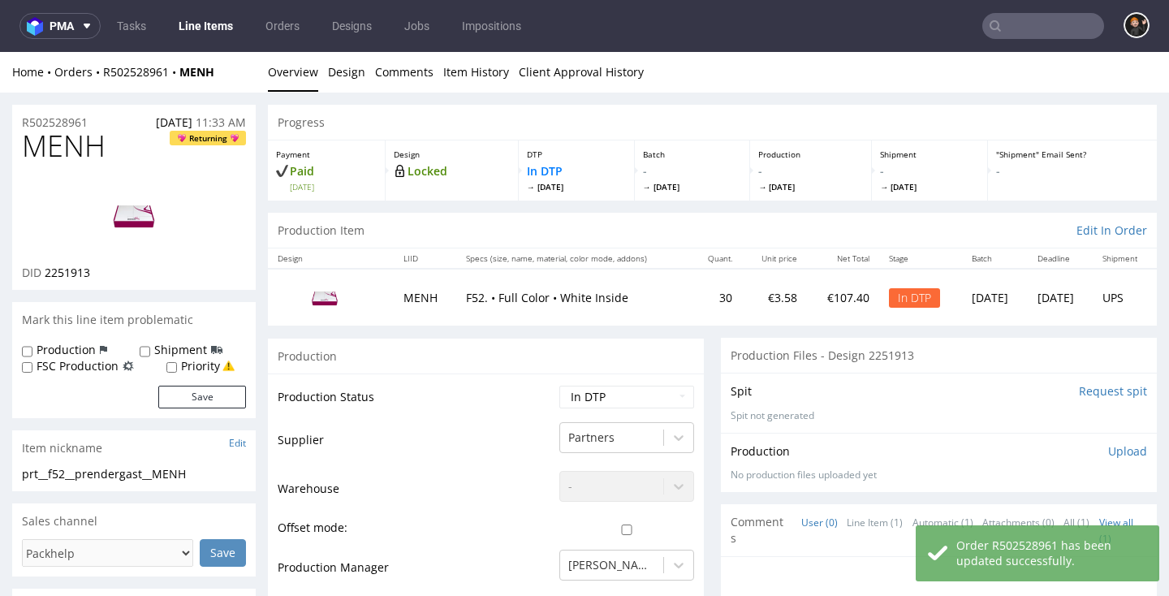
scroll to position [0, 0]
click at [81, 145] on span "MENH" at bounding box center [64, 146] width 84 height 32
copy span "MENH"
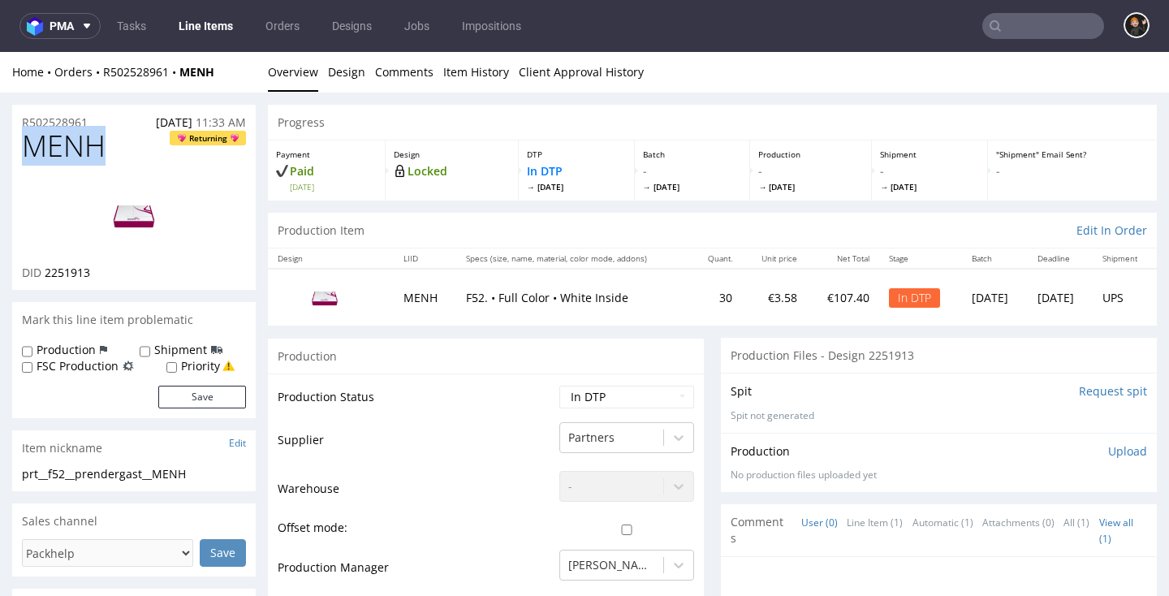
click at [129, 224] on img at bounding box center [134, 215] width 130 height 73
select select "dtp_ca_needed"
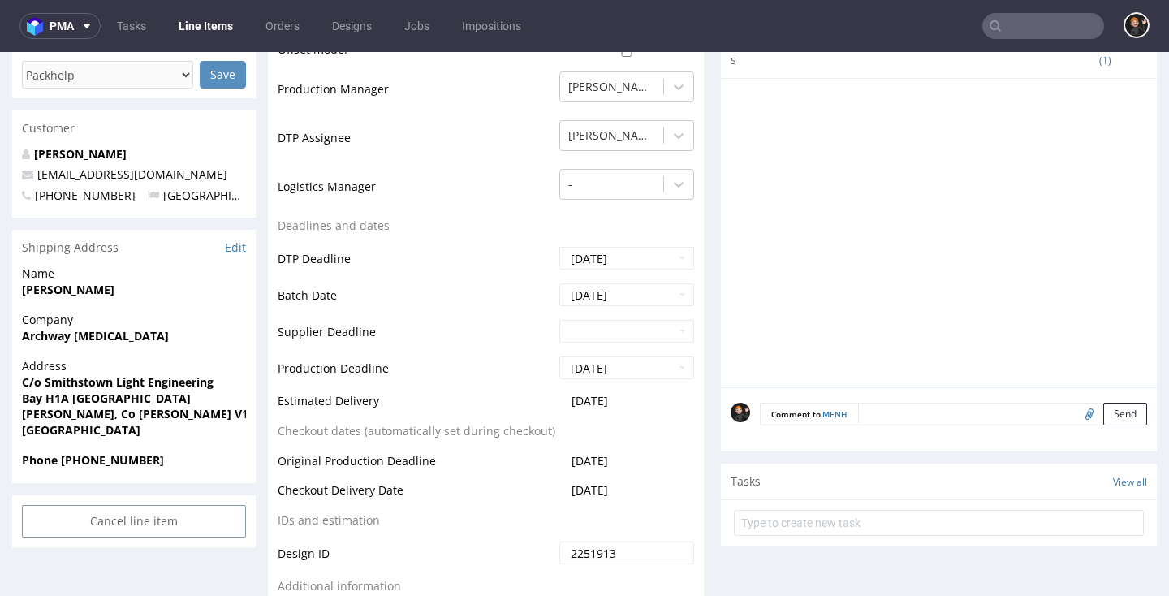
scroll to position [710, 0]
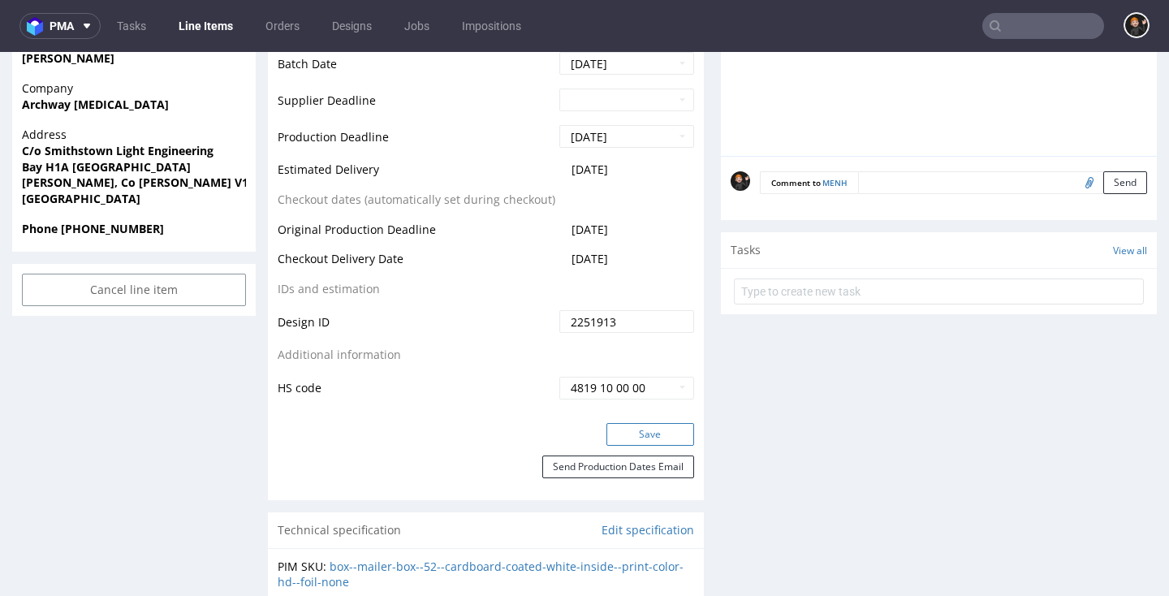
click at [667, 427] on button "Save" at bounding box center [651, 434] width 88 height 23
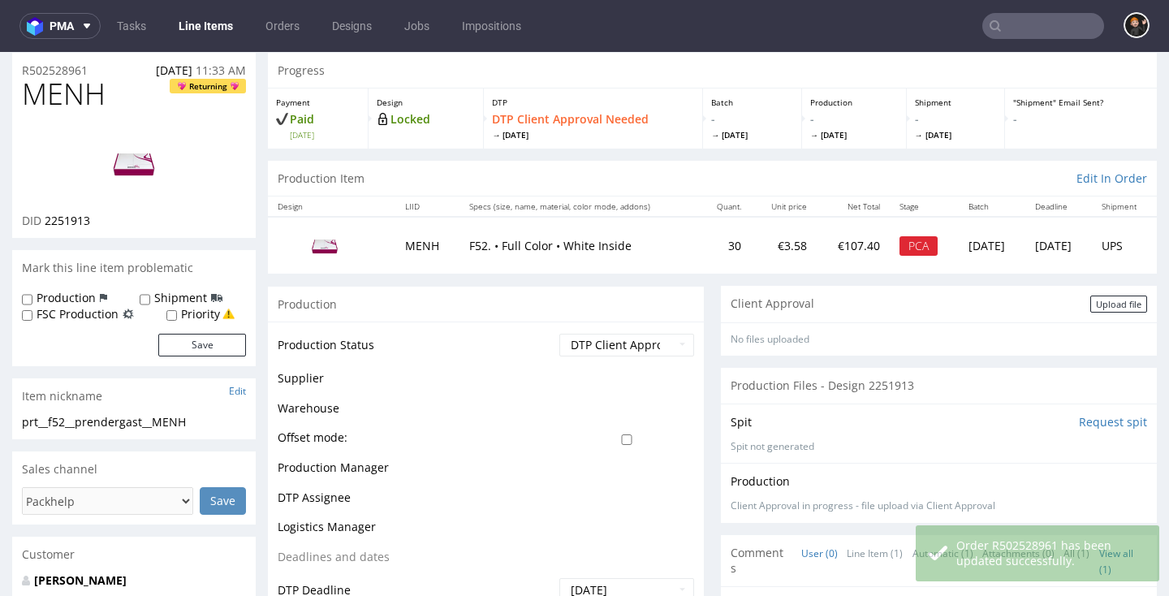
scroll to position [0, 0]
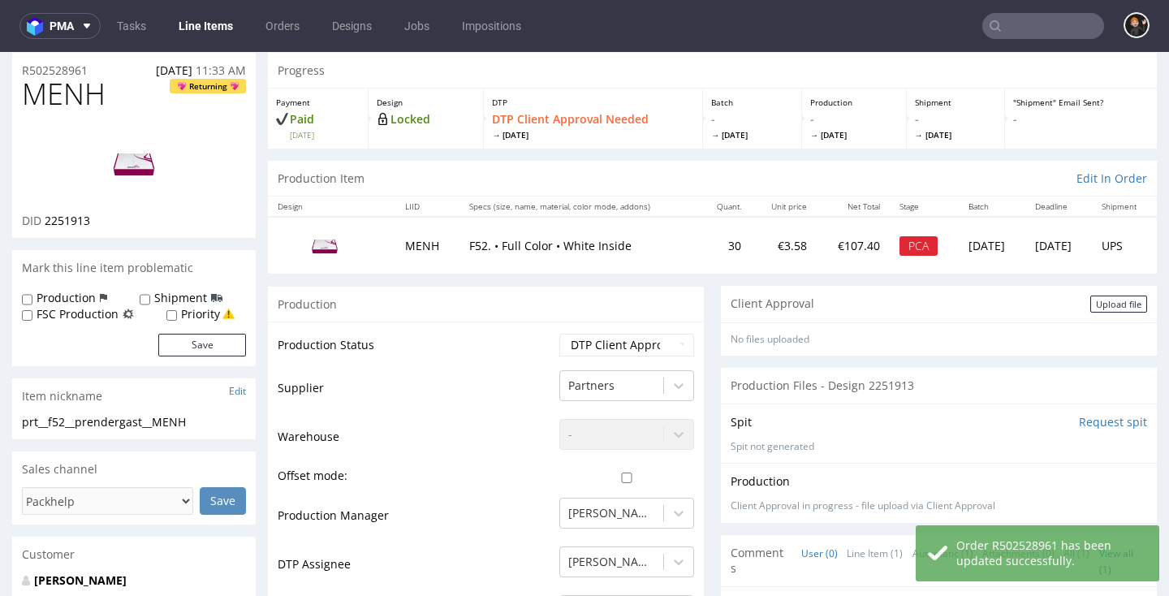
drag, startPoint x: 1094, startPoint y: 309, endPoint x: 931, endPoint y: 313, distance: 162.5
click at [1090, 309] on div "Upload file" at bounding box center [1118, 304] width 57 height 17
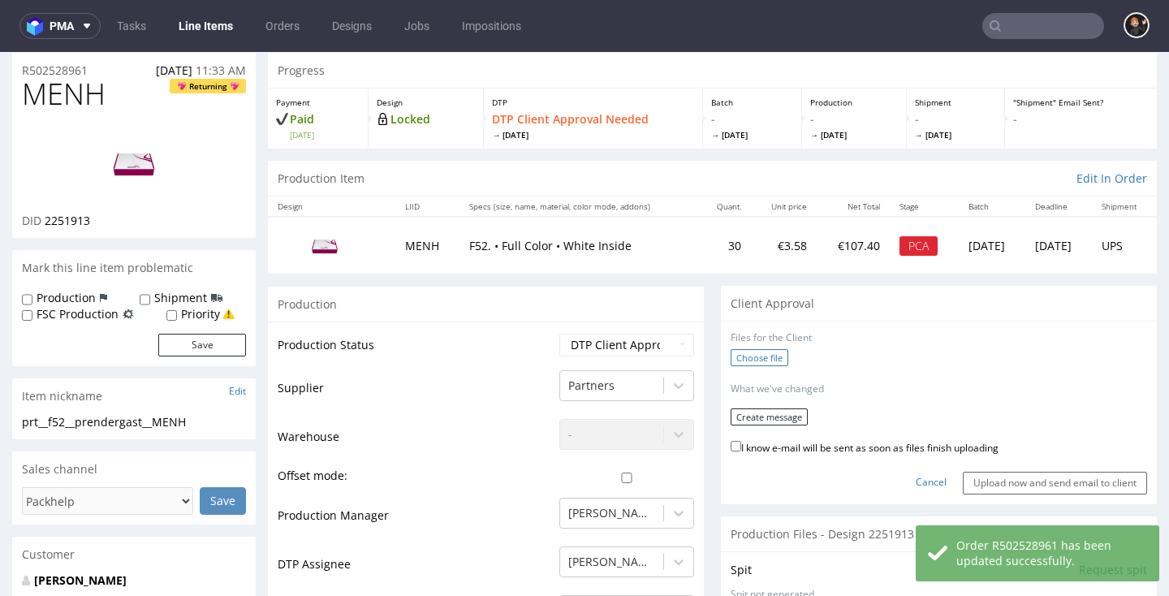
click at [762, 349] on label "Choose file" at bounding box center [760, 357] width 58 height 17
click at [0, 52] on input "Choose file" at bounding box center [0, 52] width 0 height 0
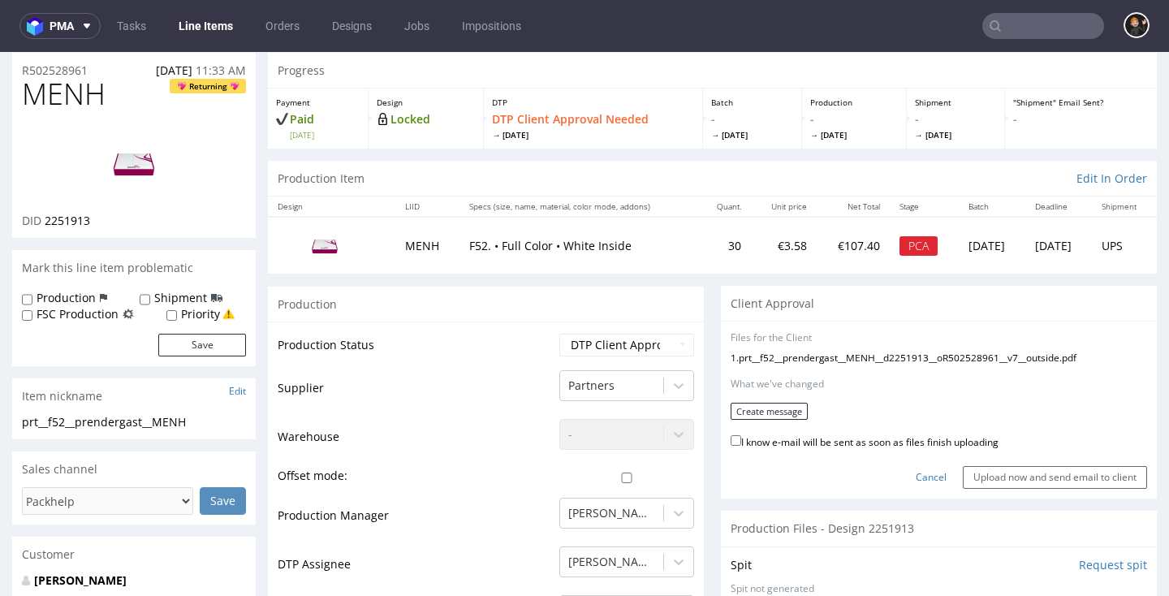
drag, startPoint x: 847, startPoint y: 432, endPoint x: 781, endPoint y: 424, distance: 66.3
click at [845, 432] on label "I know e-mail will be sent as soon as files finish uploading" at bounding box center [865, 441] width 268 height 18
click at [741, 435] on input "I know e-mail will be sent as soon as files finish uploading" at bounding box center [736, 440] width 11 height 11
checkbox input "true"
click at [767, 410] on button "Create message" at bounding box center [769, 411] width 77 height 17
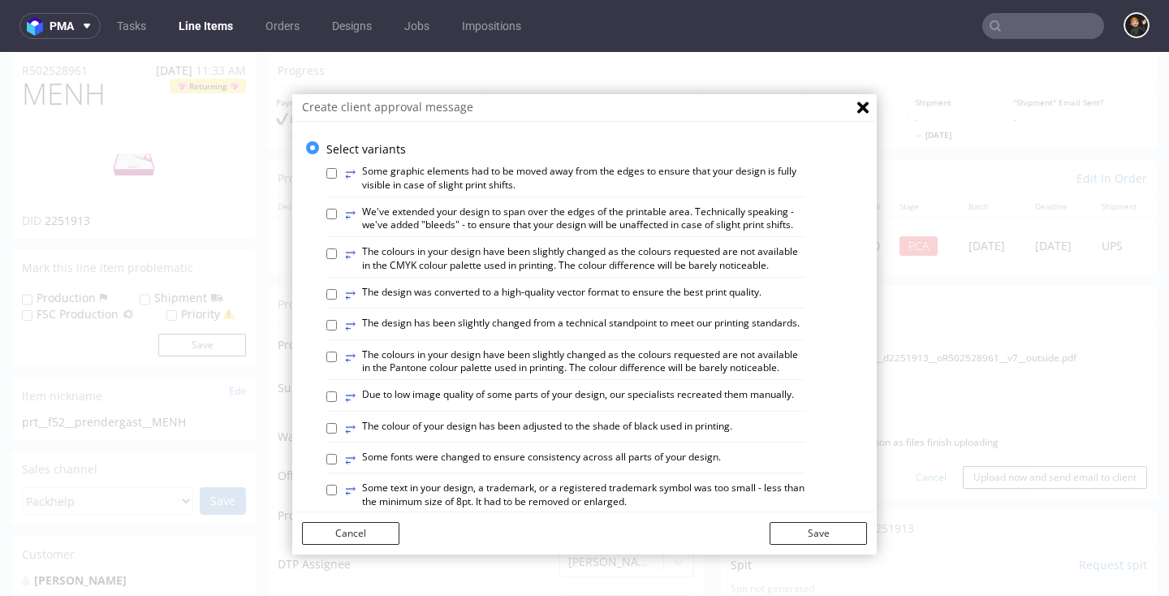
click at [512, 321] on label "⥂ The design has been slightly changed from a technical standpoint to meet our …" at bounding box center [572, 326] width 455 height 18
click at [337, 321] on input "⥂ The design has been slightly changed from a technical standpoint to meet our …" at bounding box center [331, 325] width 11 height 11
checkbox input "true"
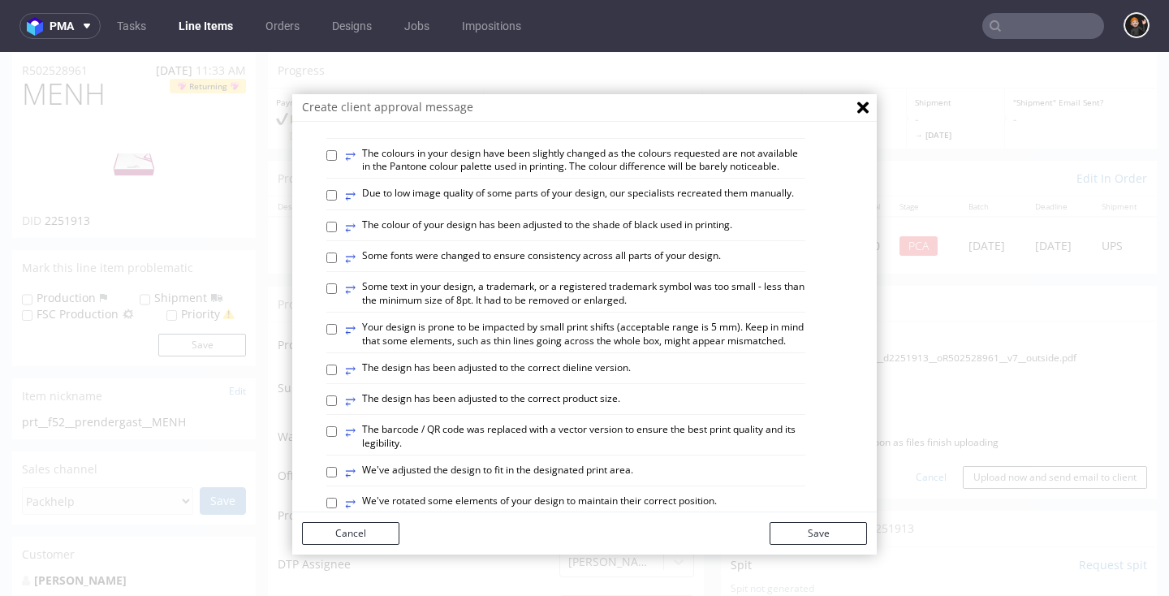
scroll to position [210, 0]
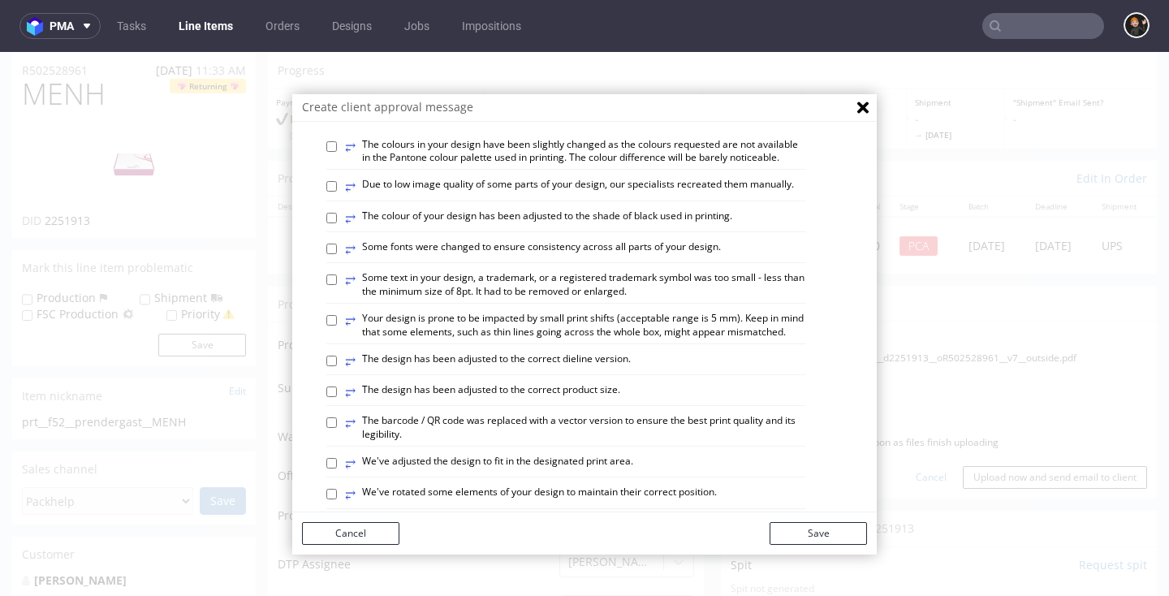
click at [585, 455] on label "⥂ We've adjusted the design to fit in the designated print area." at bounding box center [489, 464] width 288 height 18
click at [337, 458] on input "⥂ We've adjusted the design to fit in the designated print area." at bounding box center [331, 463] width 11 height 11
checkbox input "true"
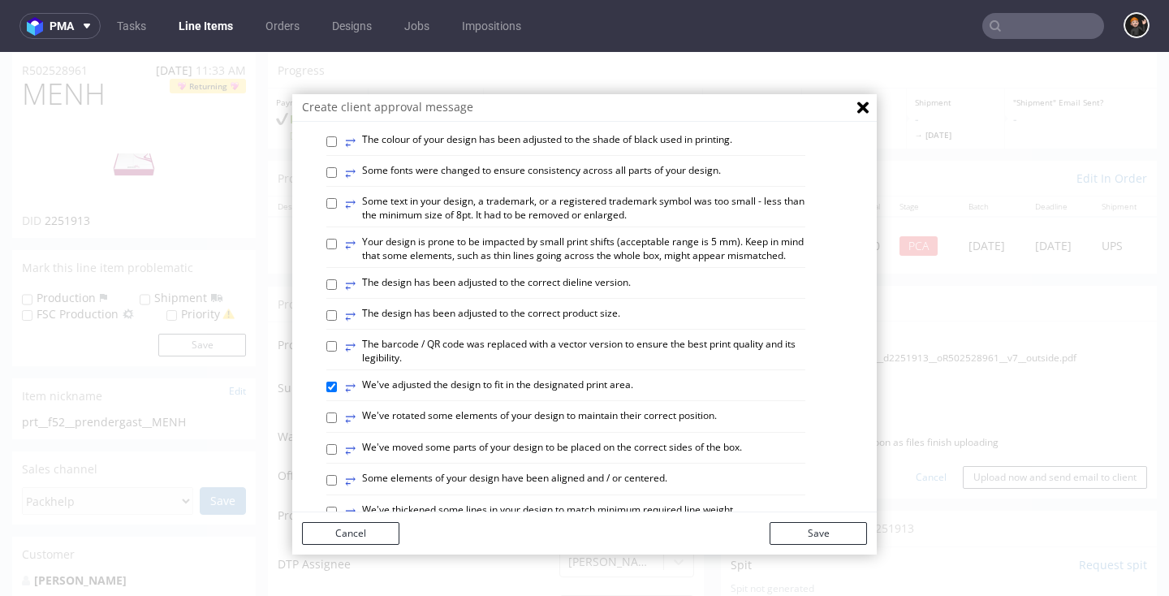
scroll to position [317, 0]
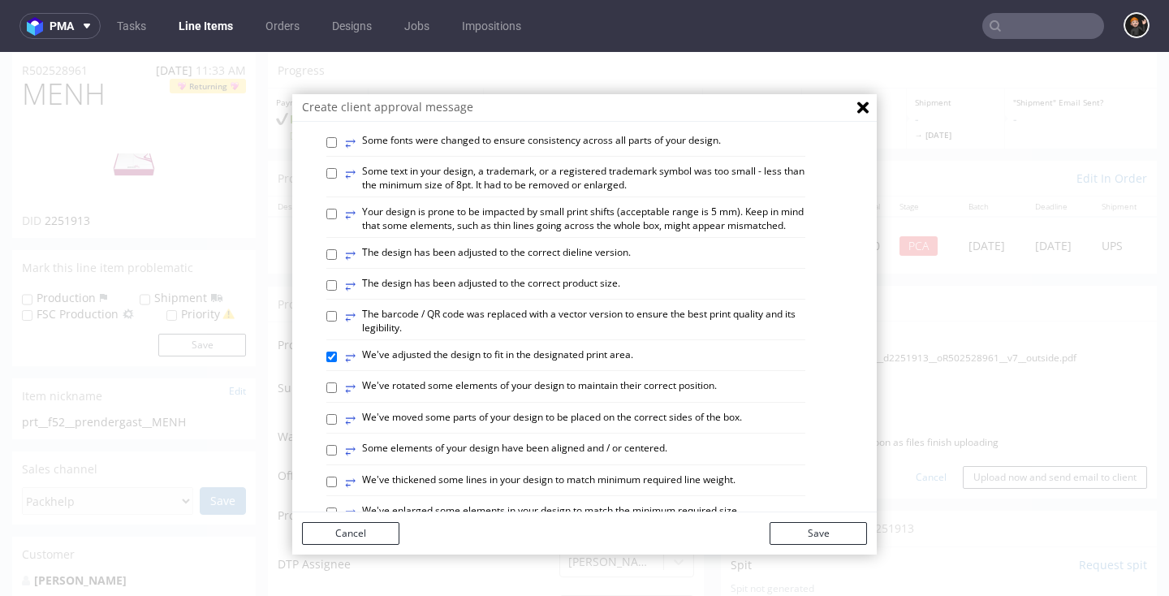
click at [615, 442] on label "⥂ Some elements of your design have been aligned and / or centered." at bounding box center [506, 451] width 322 height 18
click at [337, 445] on input "⥂ Some elements of your design have been aligned and / or centered." at bounding box center [331, 450] width 11 height 11
checkbox input "true"
click at [837, 538] on button "Save" at bounding box center [818, 533] width 97 height 23
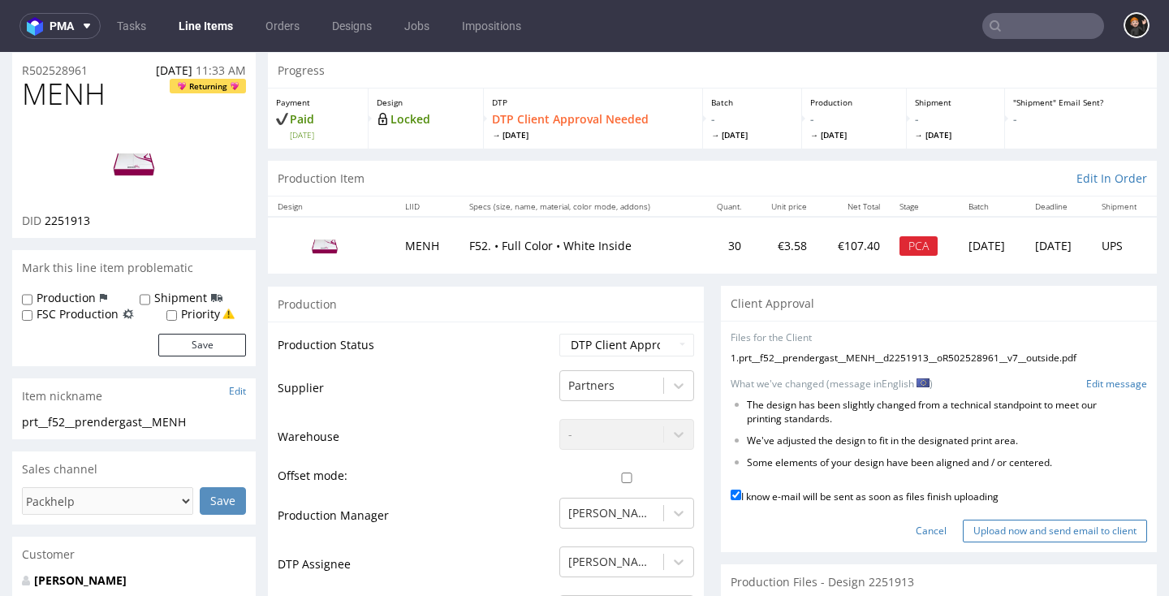
click at [1021, 527] on input "Upload now and send email to client" at bounding box center [1055, 531] width 184 height 23
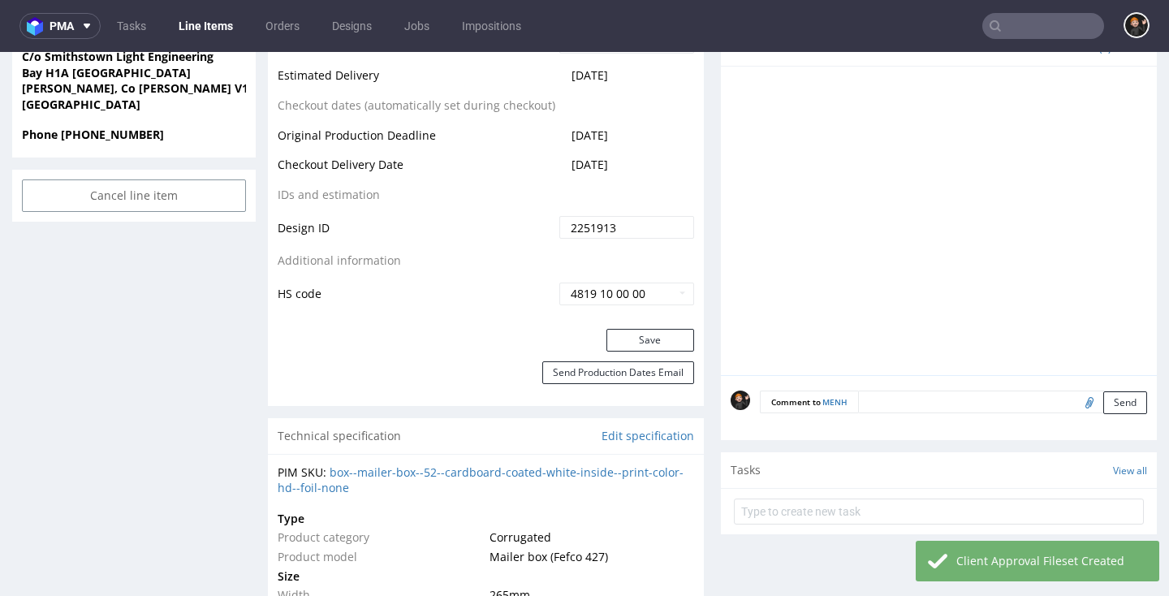
scroll to position [1058, 0]
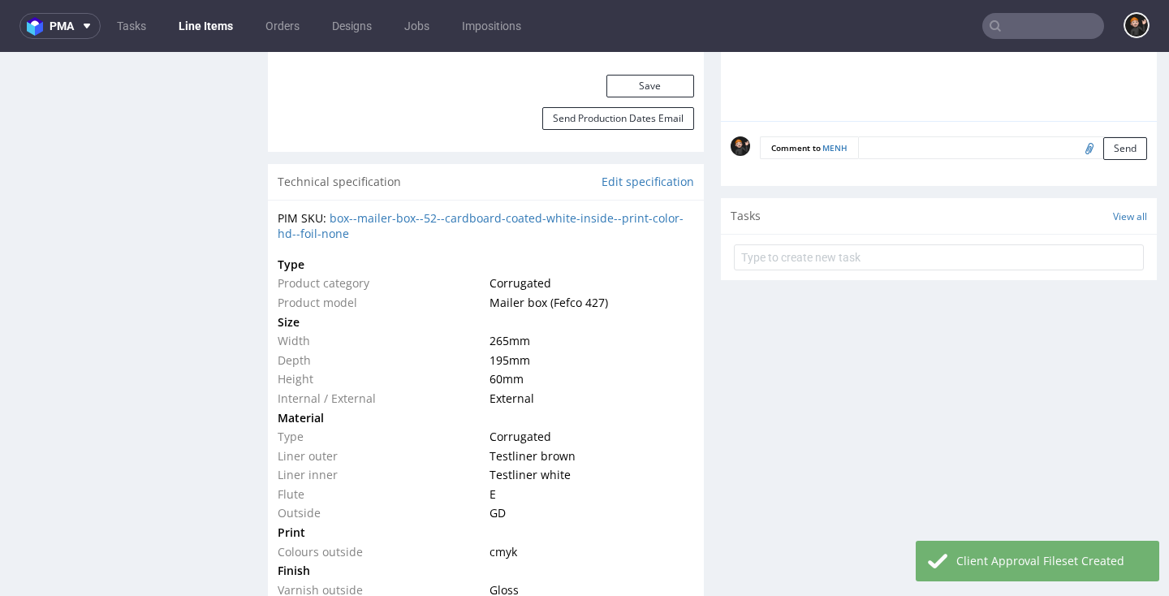
drag, startPoint x: 657, startPoint y: 76, endPoint x: 675, endPoint y: 96, distance: 26.4
click at [657, 76] on button "Save" at bounding box center [651, 86] width 88 height 23
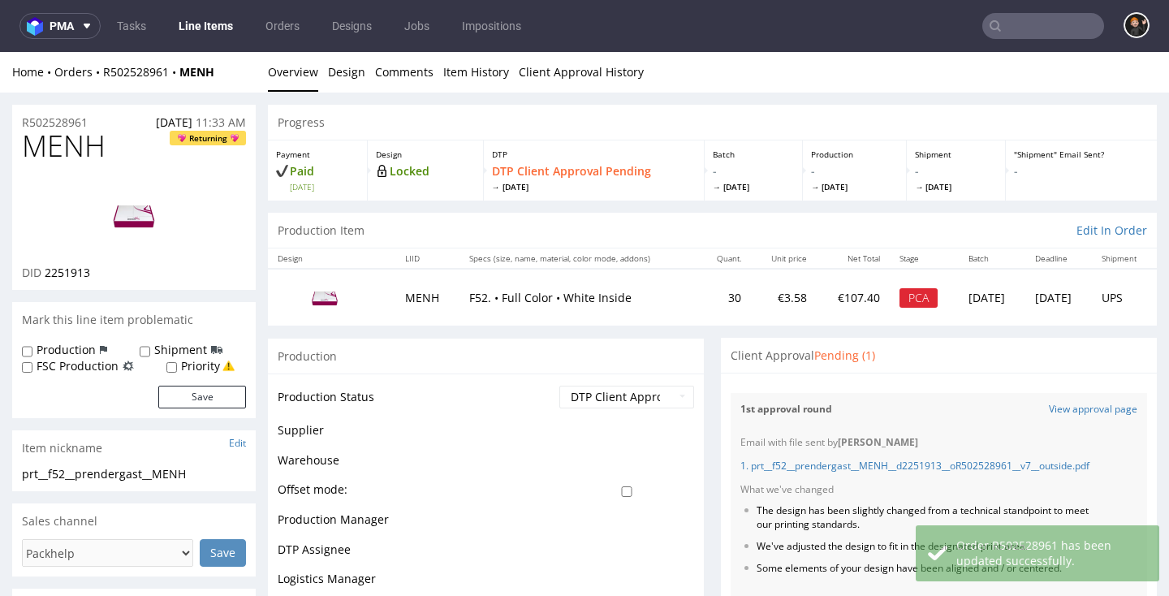
scroll to position [0, 0]
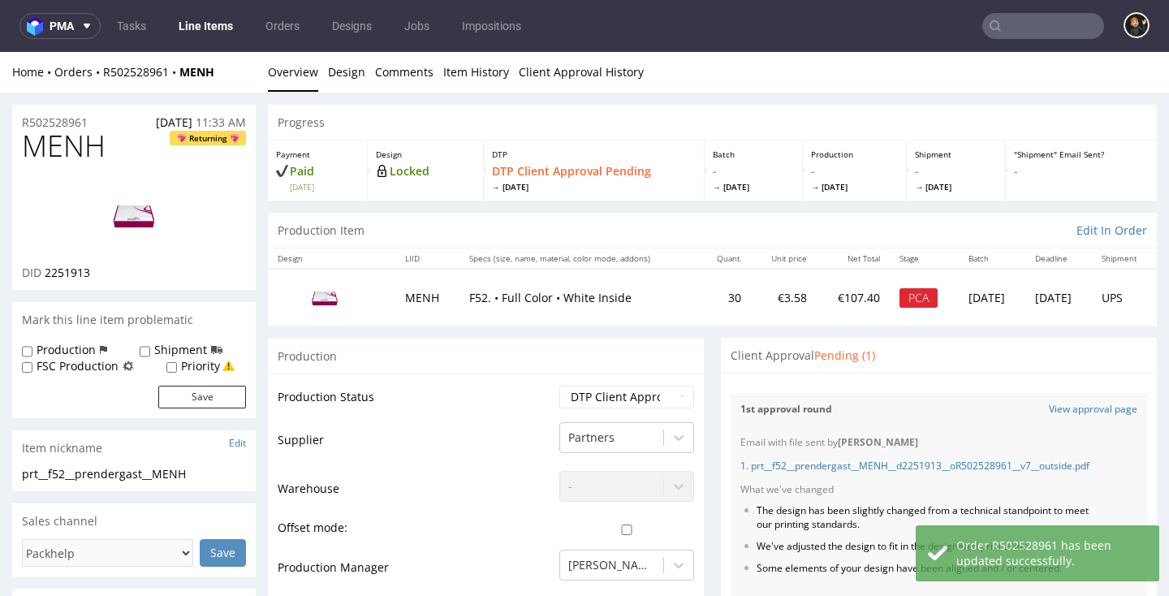
click at [213, 32] on link "Line Items" at bounding box center [206, 26] width 74 height 26
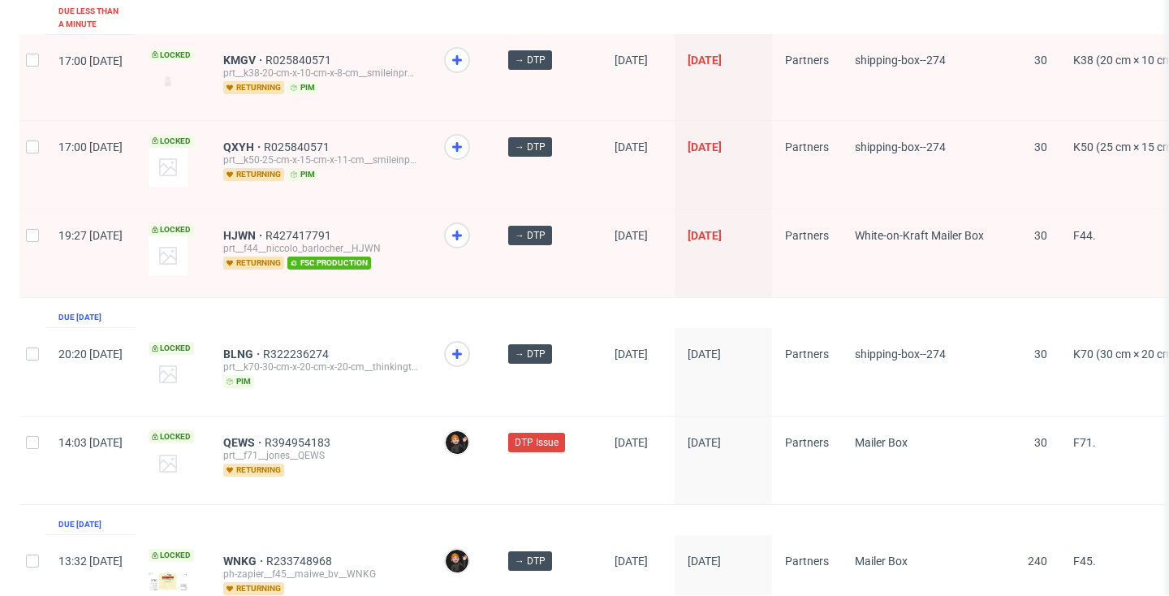
scroll to position [2735, 0]
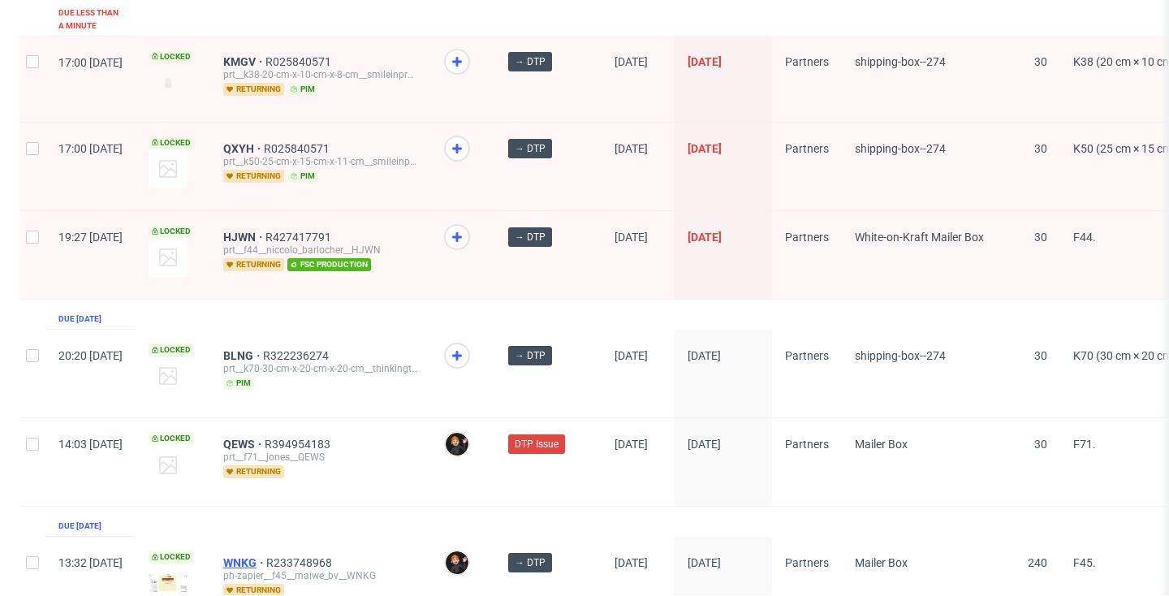
click at [266, 556] on span "WNKG" at bounding box center [244, 562] width 43 height 13
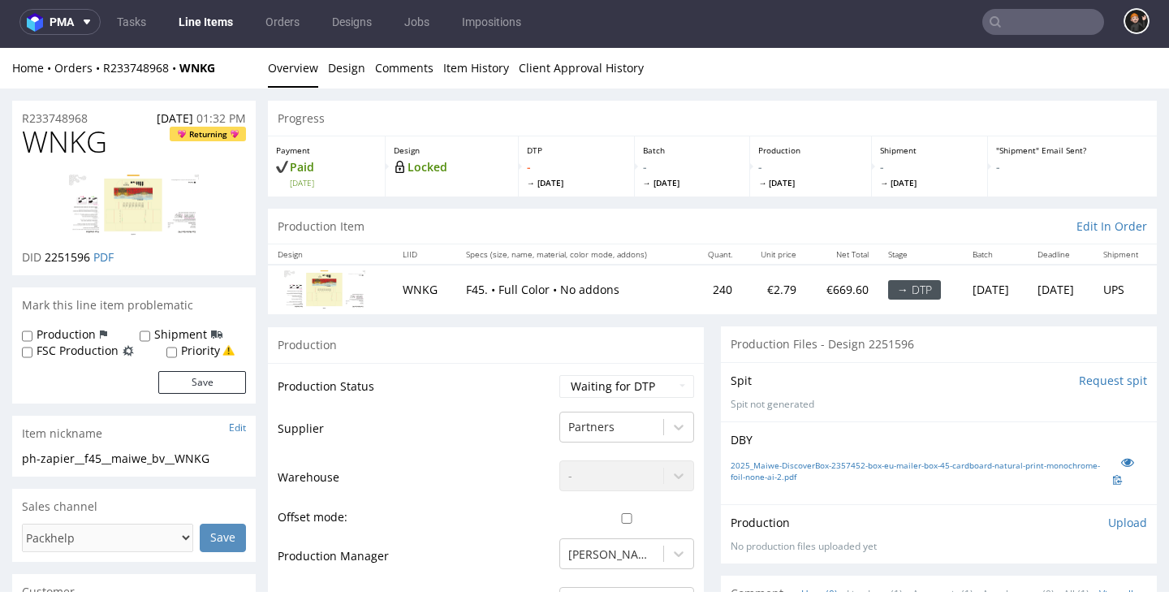
click at [199, 21] on link "Line Items" at bounding box center [206, 22] width 74 height 26
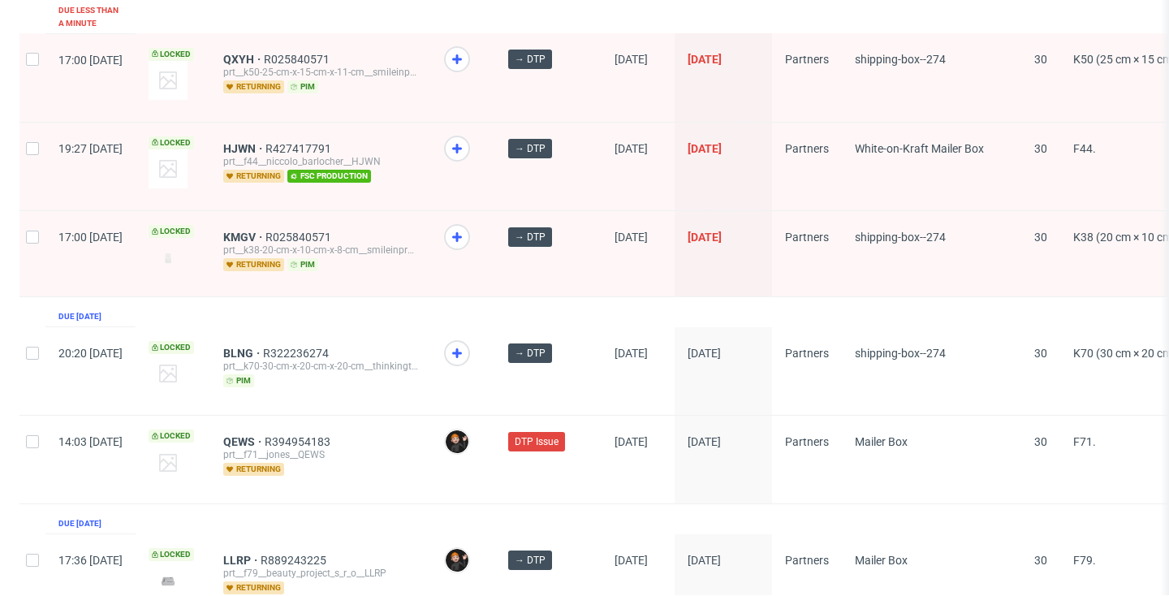
scroll to position [2737, 0]
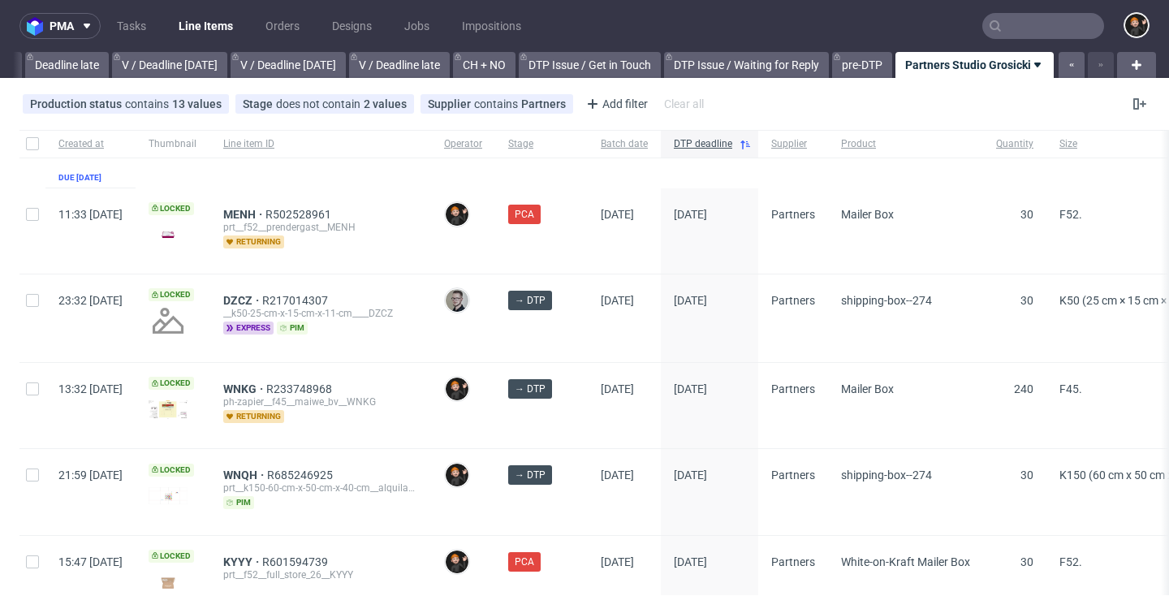
click at [224, 35] on link "Line Items" at bounding box center [206, 26] width 74 height 26
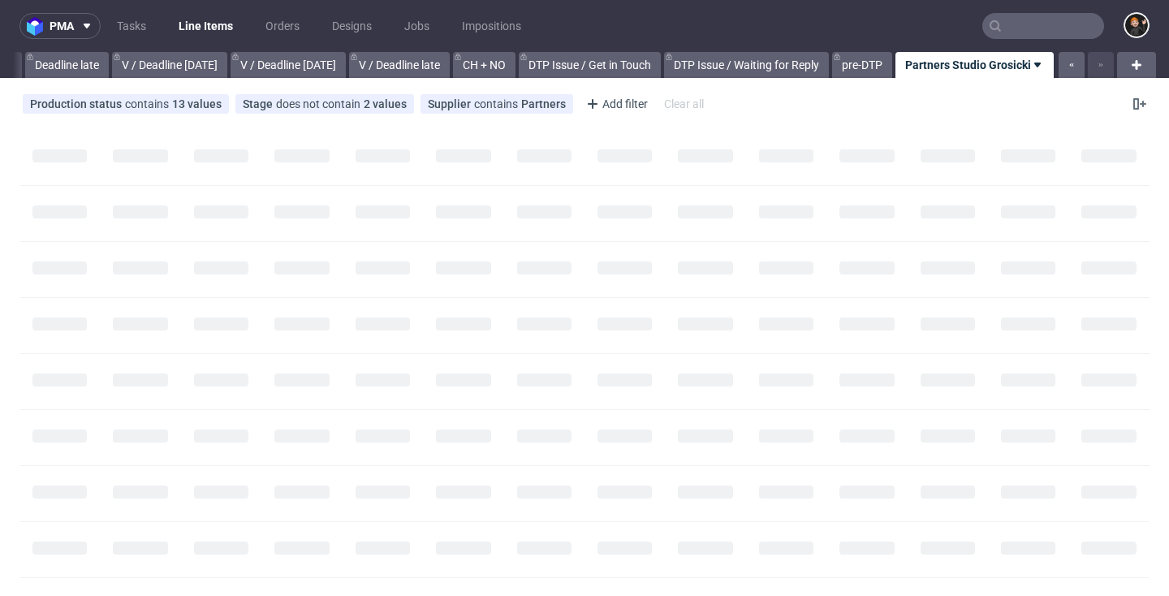
scroll to position [0, 1957]
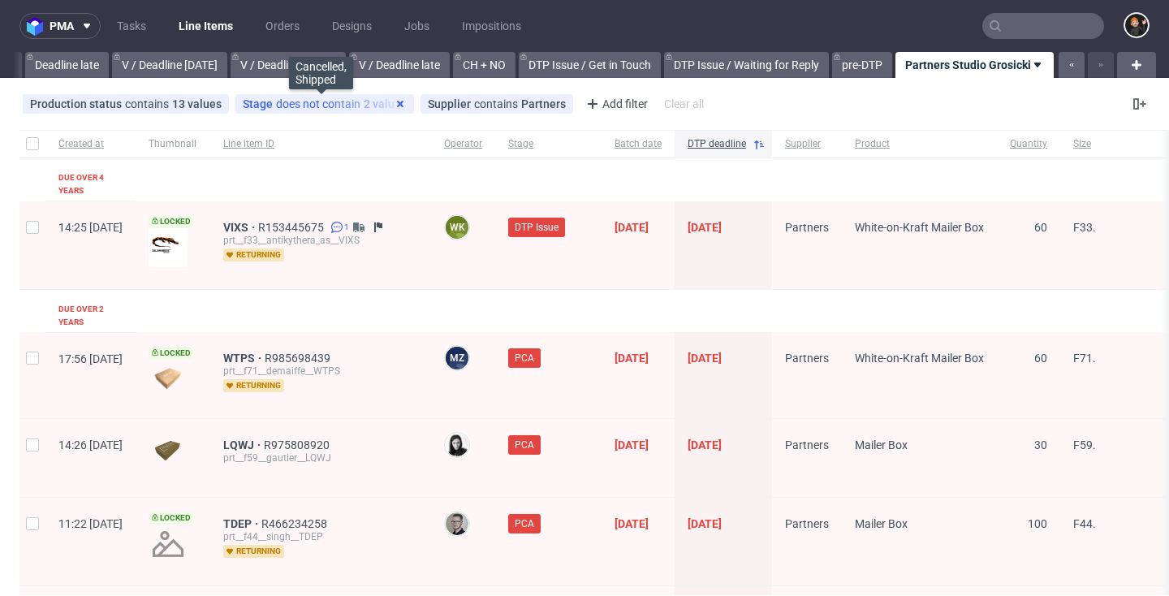
click at [399, 106] on icon at bounding box center [400, 103] width 13 height 13
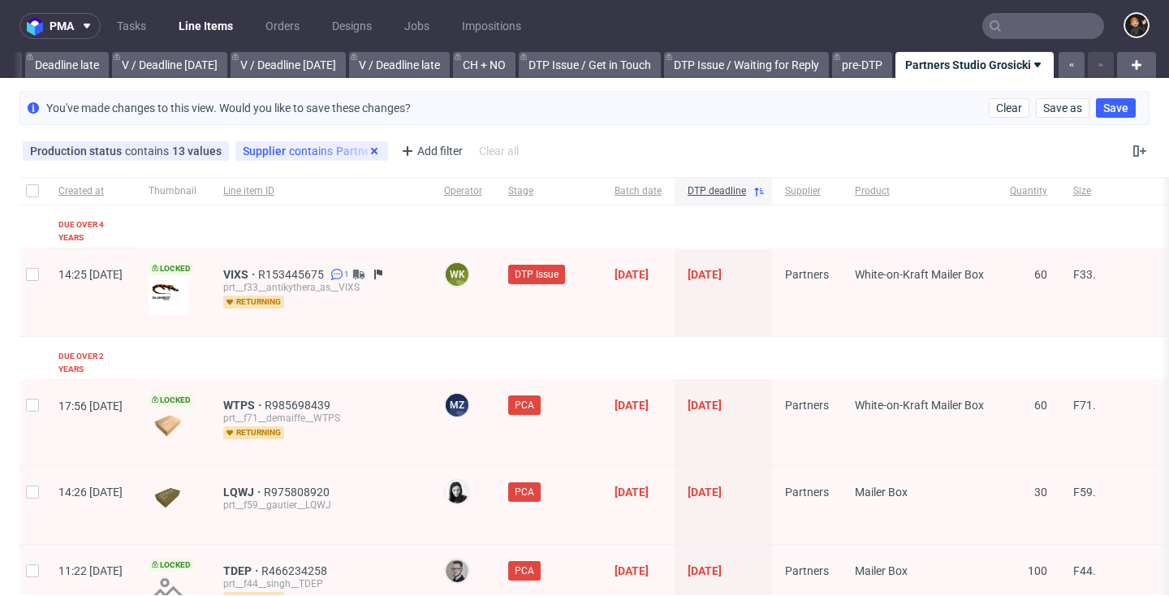
click at [371, 152] on use at bounding box center [374, 151] width 6 height 6
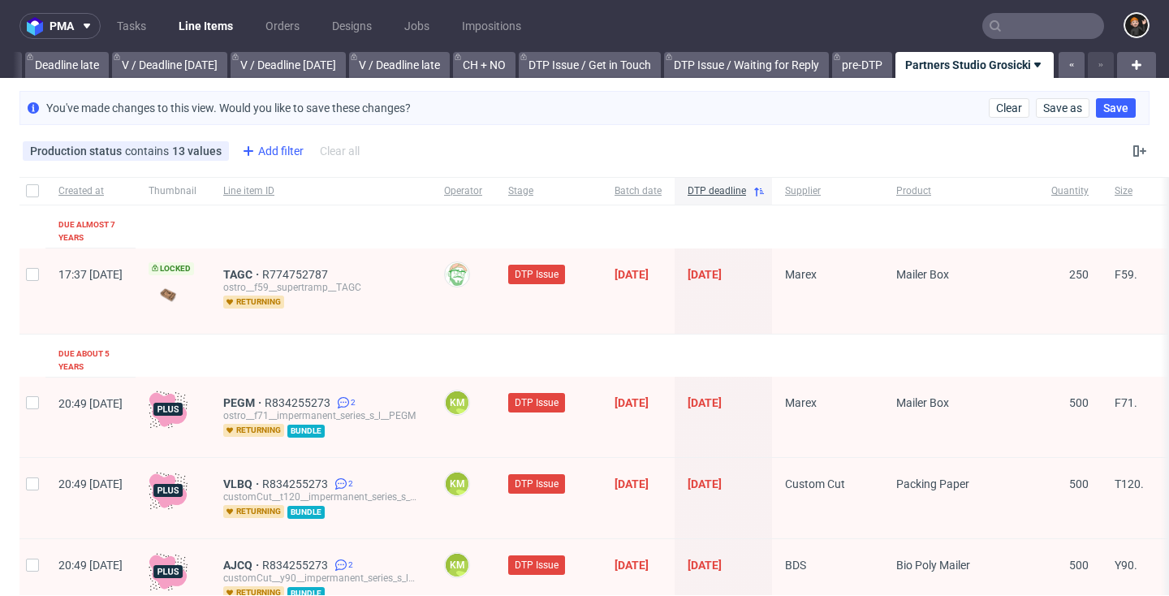
click at [273, 153] on div "Add filter" at bounding box center [270, 151] width 71 height 26
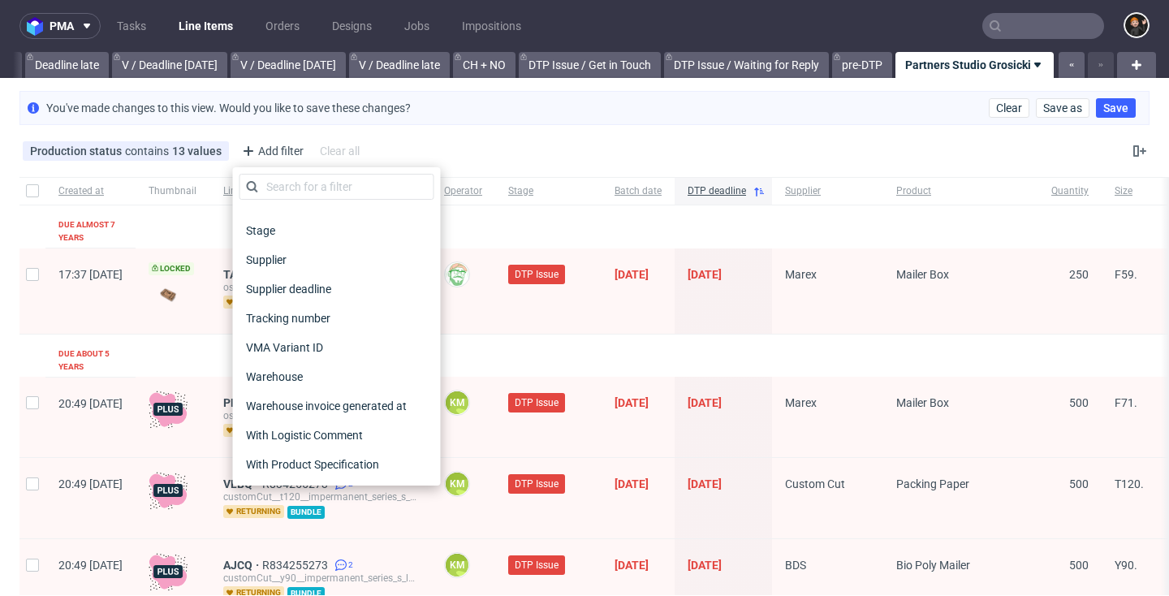
scroll to position [0, 0]
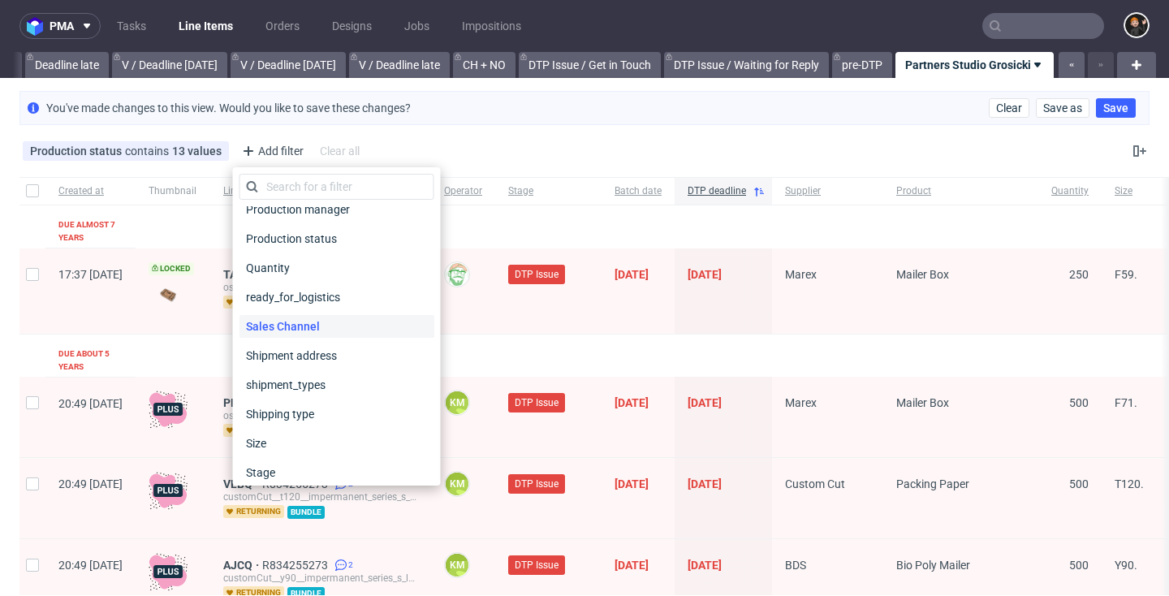
click at [291, 324] on span "Sales Channel" at bounding box center [283, 326] width 87 height 23
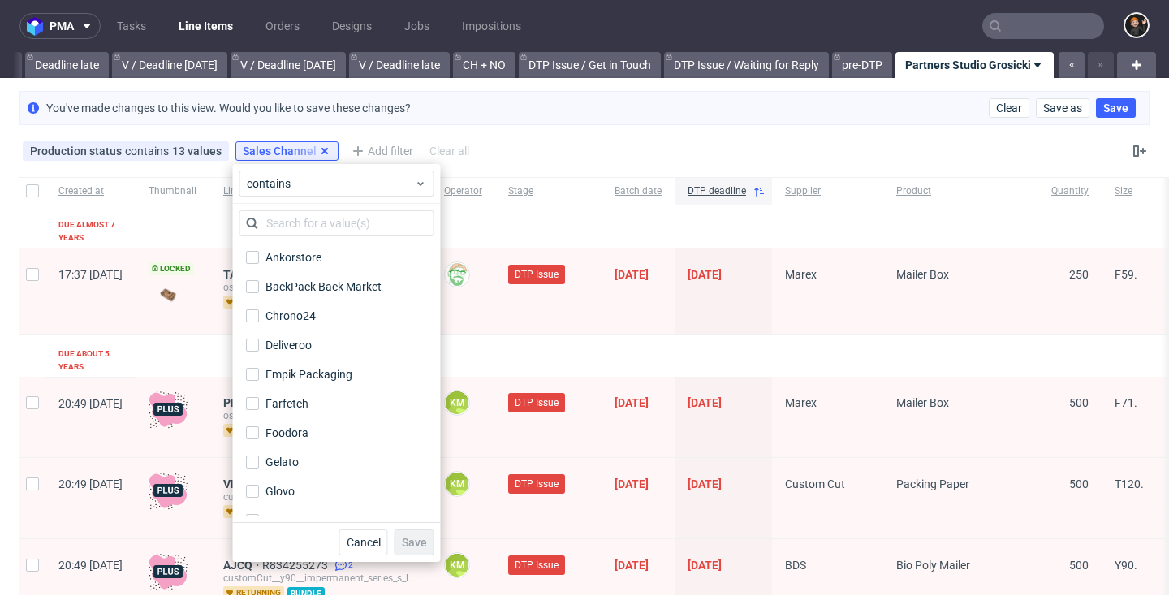
click at [324, 152] on icon at bounding box center [324, 151] width 13 height 13
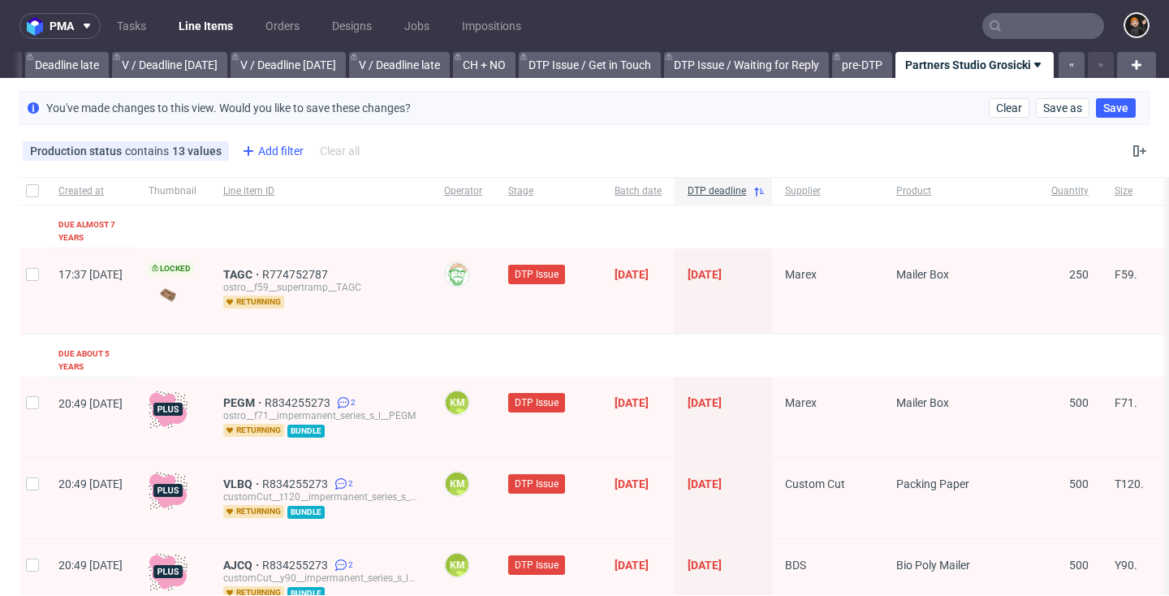
click at [291, 153] on div "Add filter" at bounding box center [270, 151] width 71 height 26
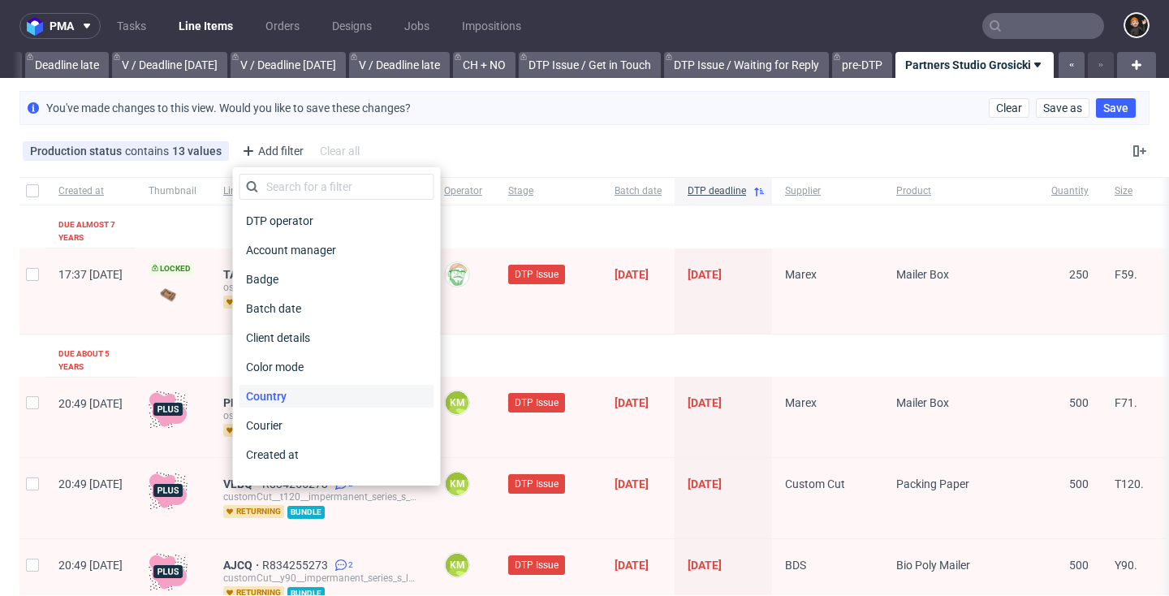
click at [295, 392] on div "Country" at bounding box center [337, 396] width 195 height 23
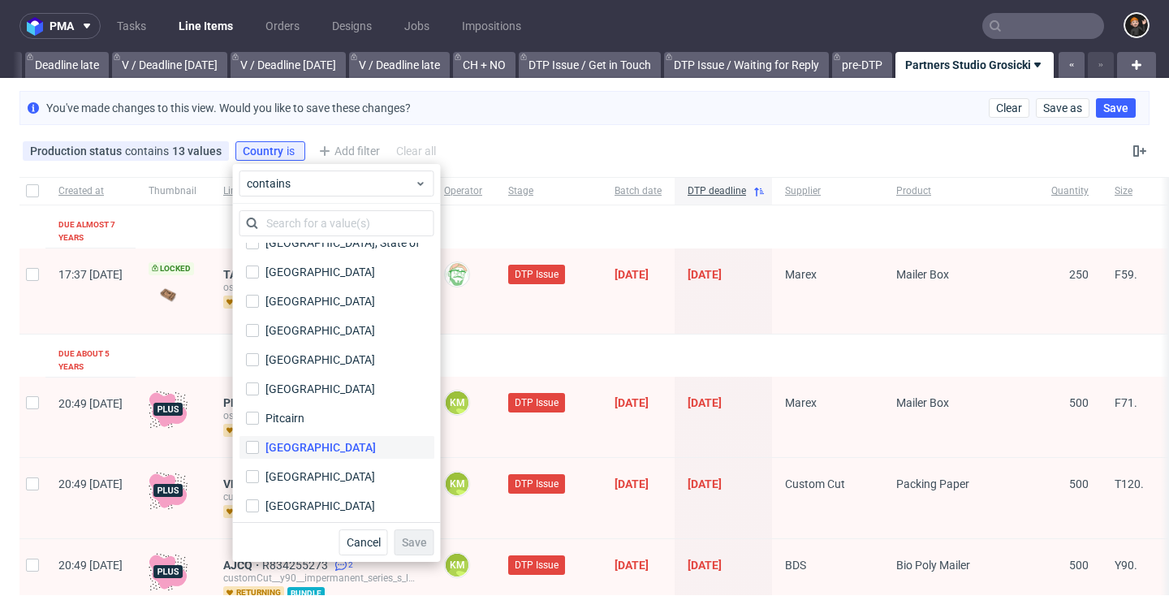
click at [257, 449] on input "[GEOGRAPHIC_DATA]" at bounding box center [252, 447] width 13 height 13
checkbox input "true"
click at [412, 544] on span "Save" at bounding box center [414, 542] width 25 height 11
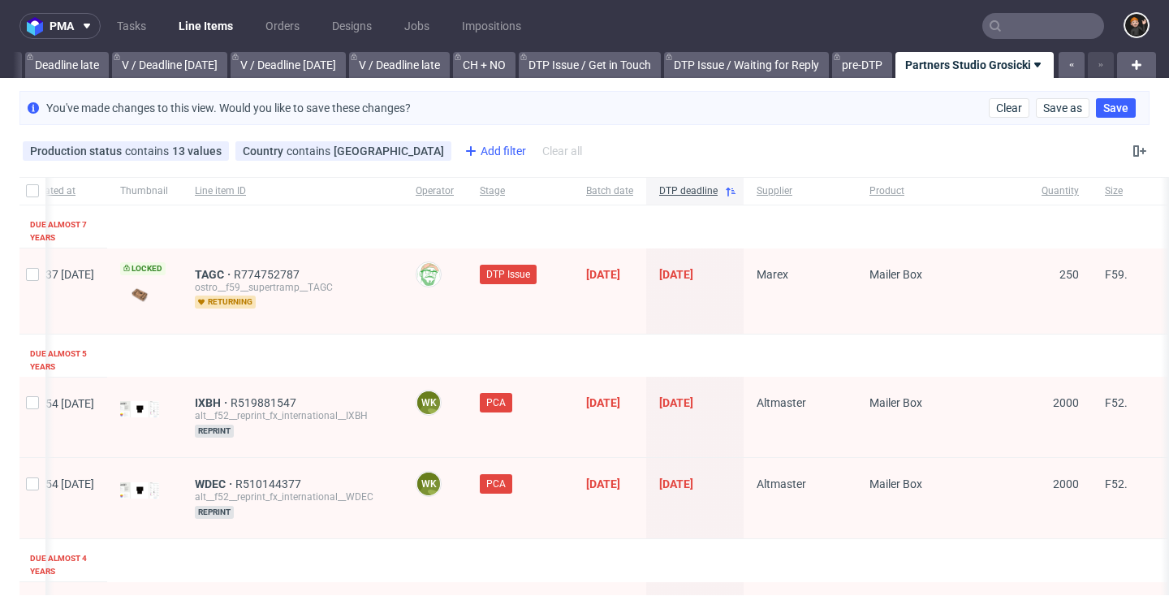
click at [458, 161] on div "Add filter" at bounding box center [493, 151] width 71 height 26
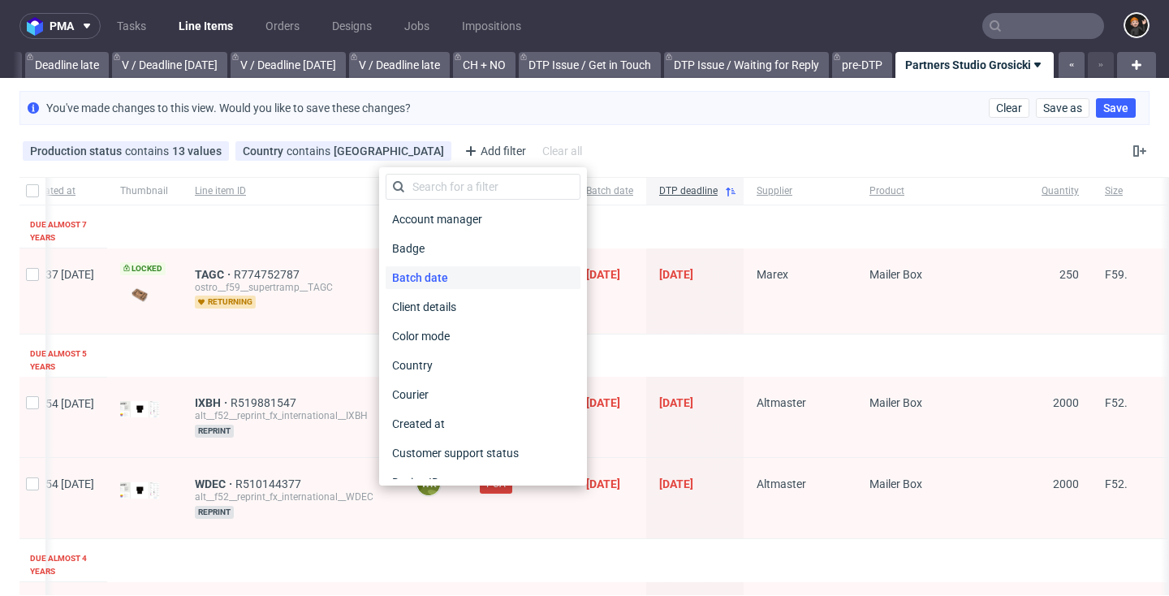
scroll to position [32, 0]
click at [462, 311] on span "Client details" at bounding box center [427, 306] width 82 height 23
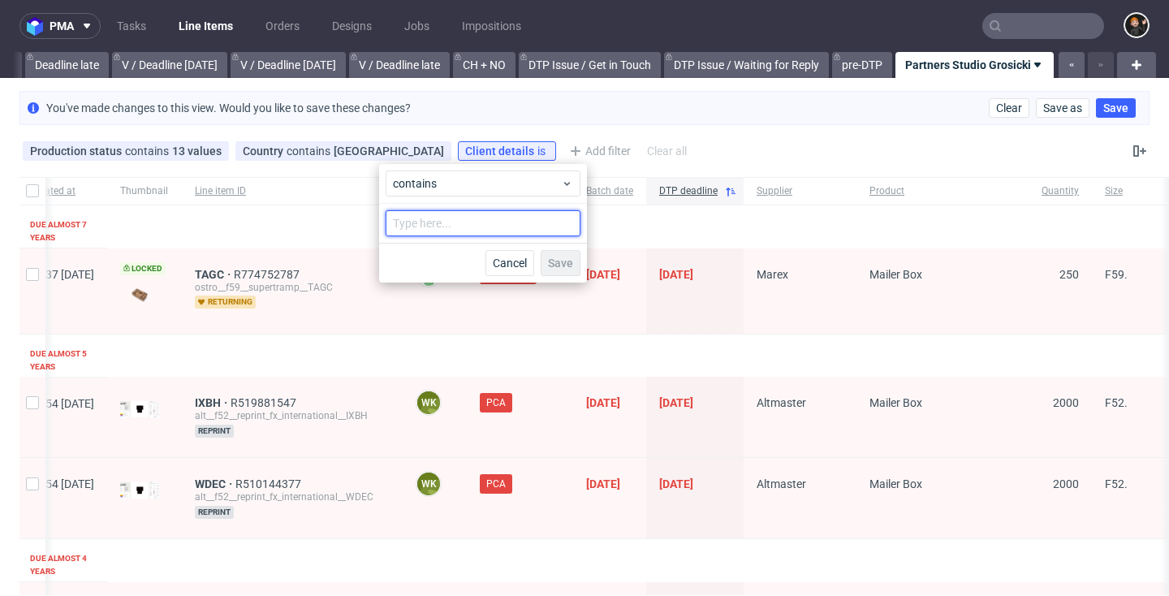
click at [461, 227] on input "text" at bounding box center [483, 223] width 195 height 26
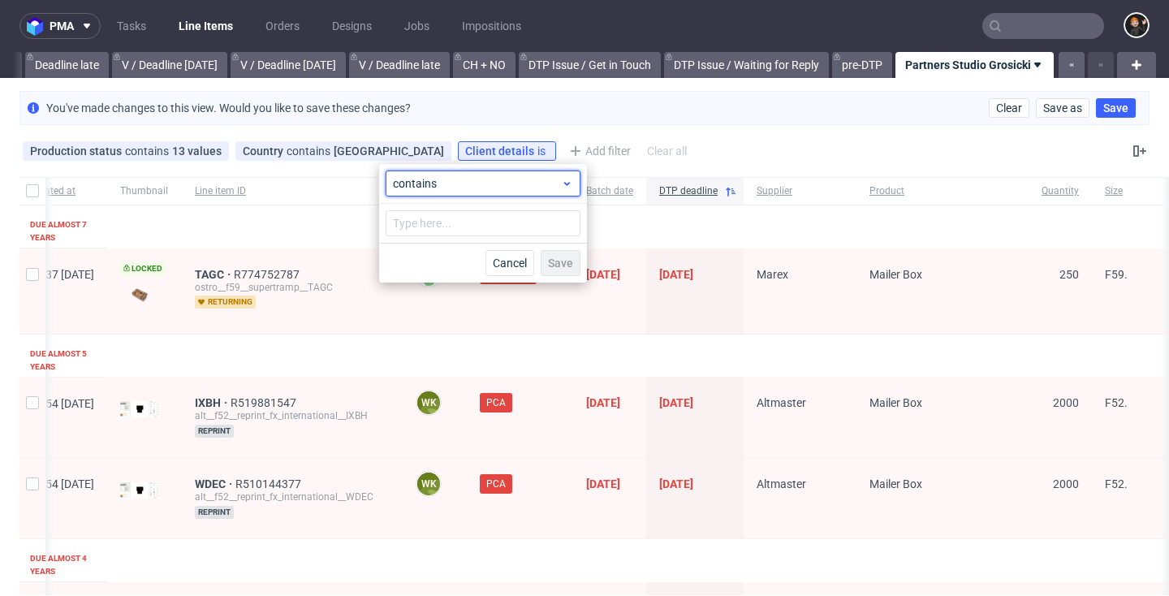
click at [448, 190] on span "contains" at bounding box center [477, 183] width 168 height 16
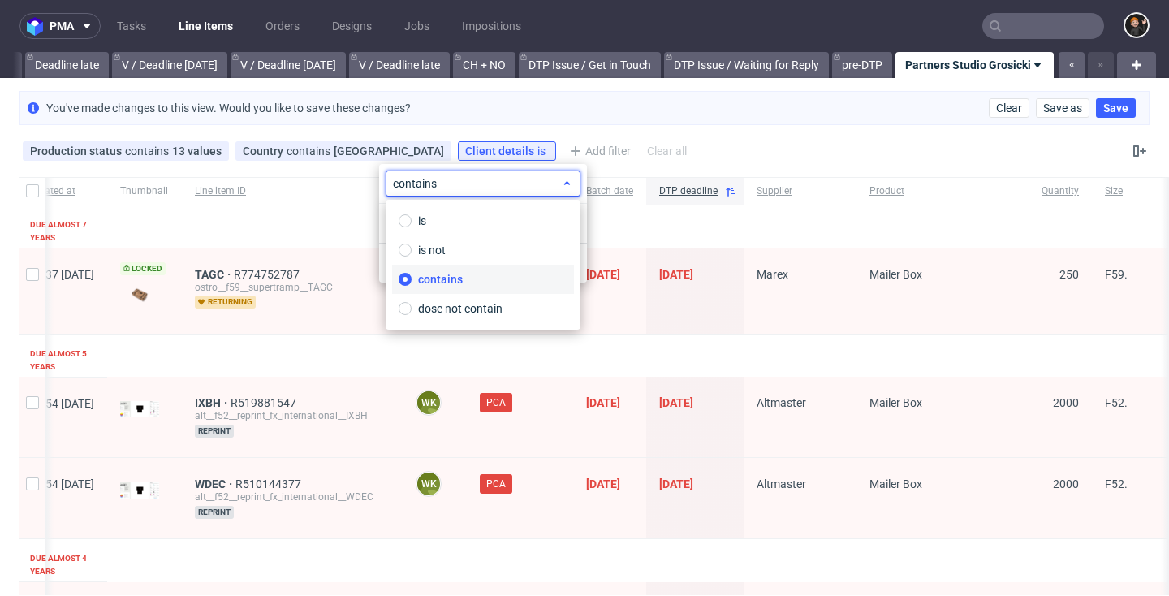
click at [447, 187] on span "contains" at bounding box center [477, 183] width 168 height 16
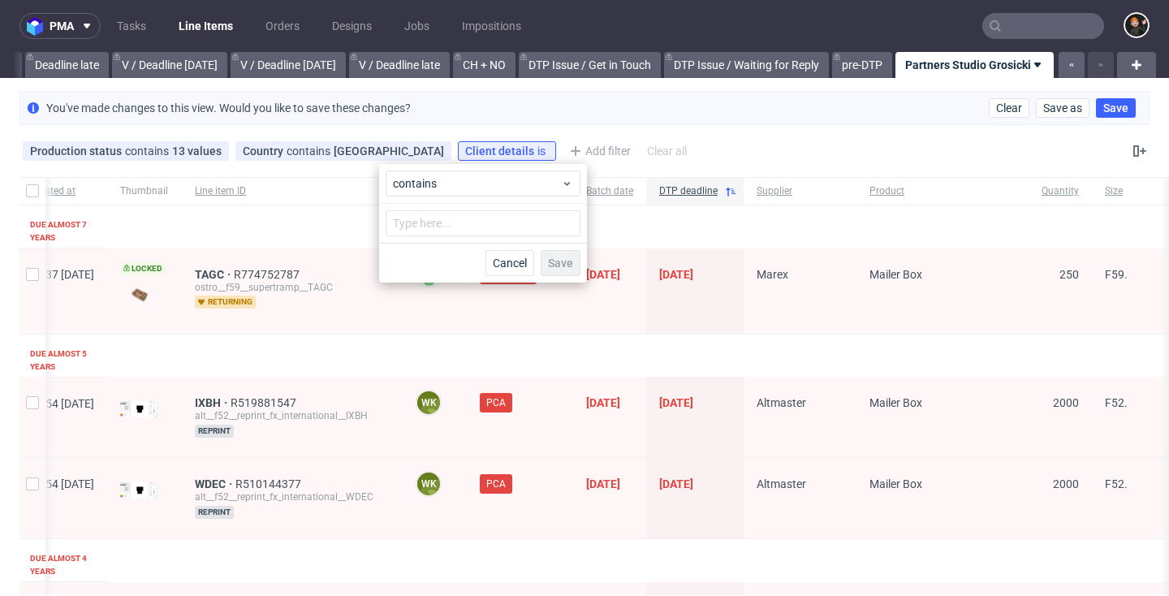
click at [500, 266] on span "Cancel" at bounding box center [510, 262] width 34 height 11
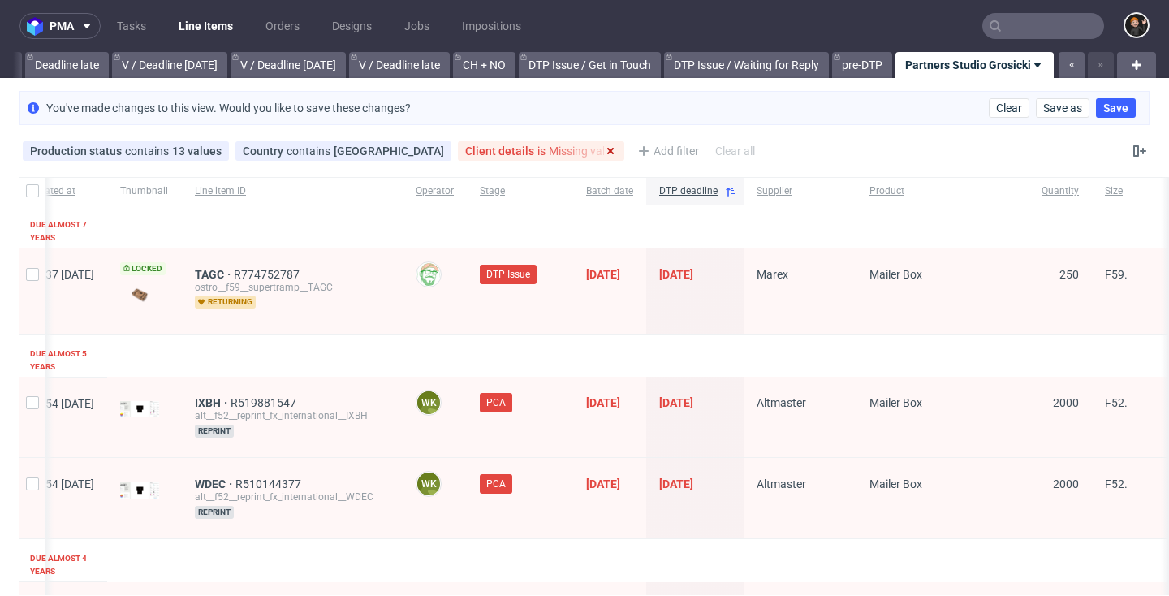
click at [607, 153] on use at bounding box center [610, 151] width 6 height 6
click at [458, 154] on div "Add filter" at bounding box center [493, 151] width 71 height 26
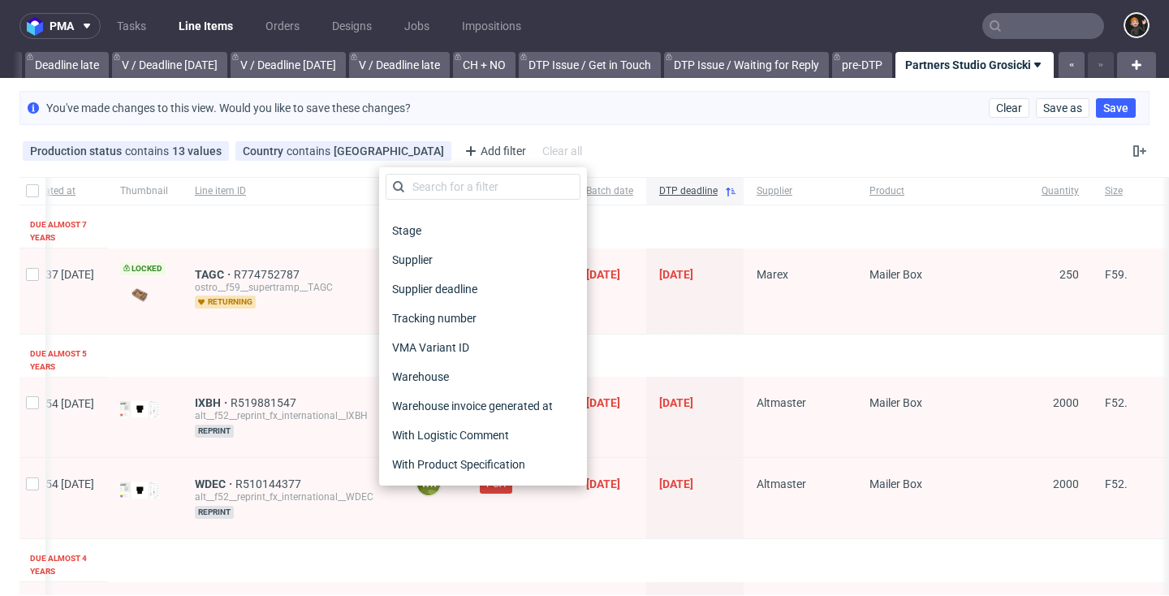
scroll to position [1276, 0]
click at [645, 320] on div "18/10/2018" at bounding box center [609, 290] width 73 height 85
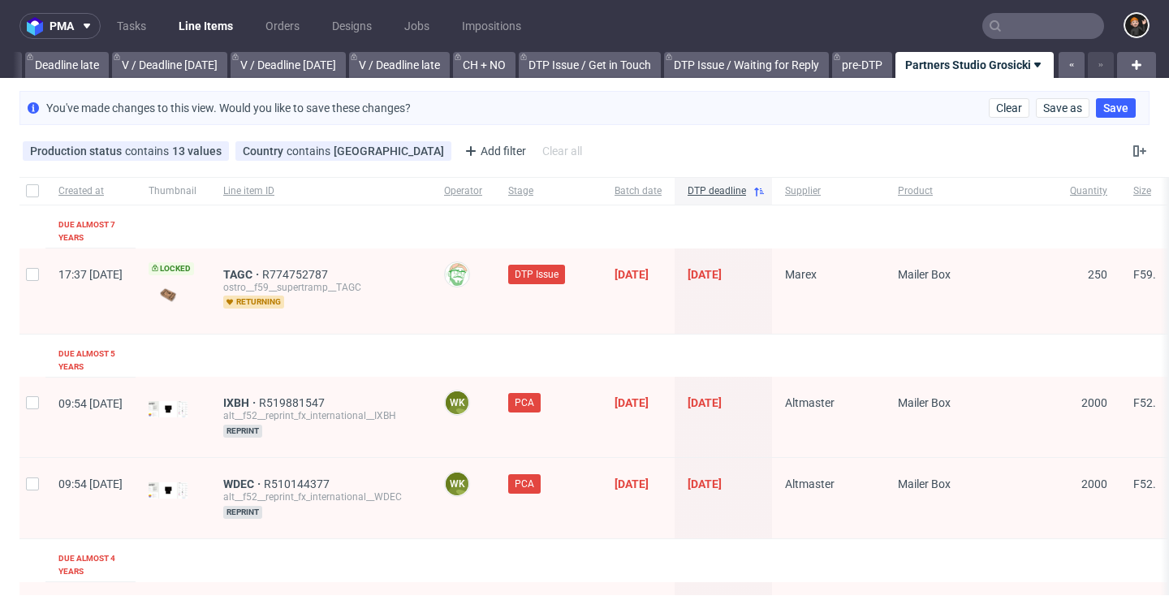
scroll to position [0, 0]
click at [458, 158] on div "Add filter" at bounding box center [493, 151] width 71 height 26
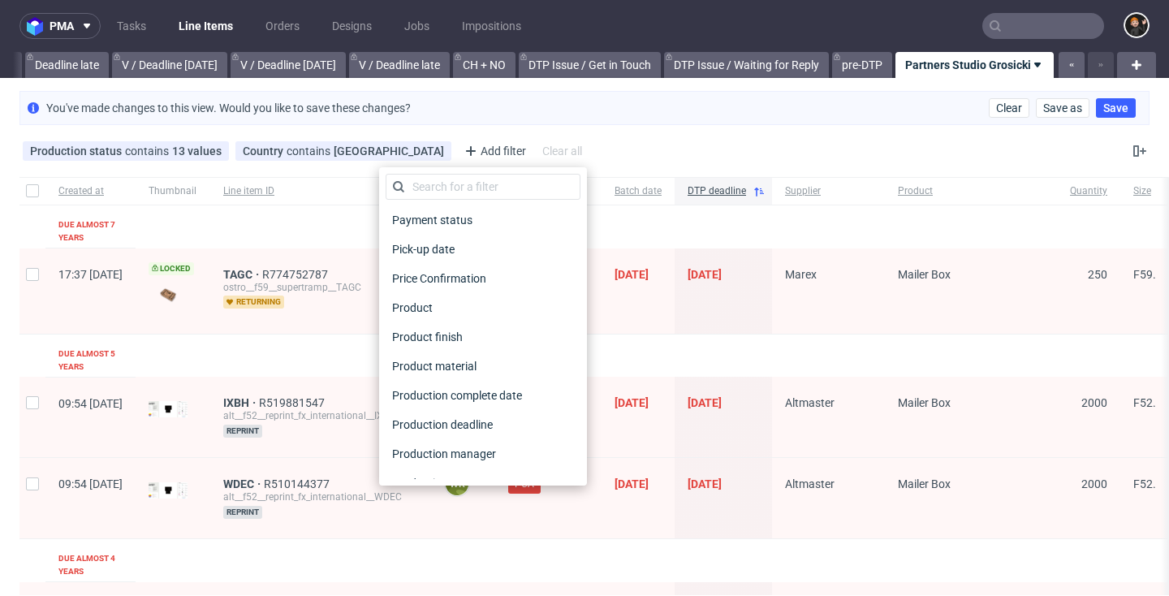
scroll to position [791, 0]
click at [443, 311] on div "Product" at bounding box center [483, 307] width 195 height 23
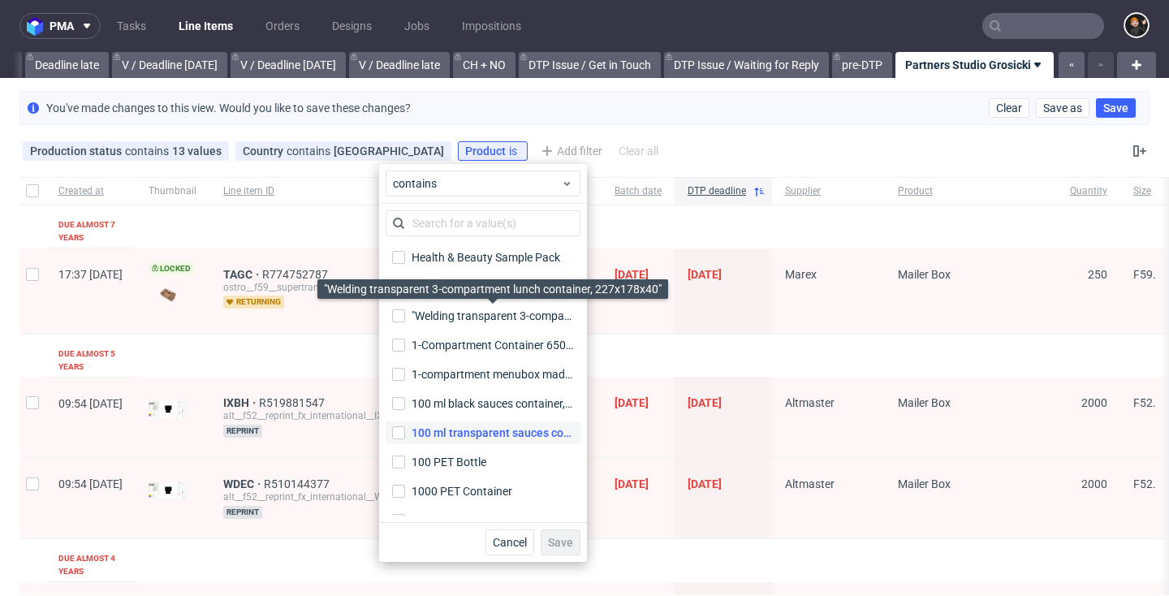
scroll to position [122, 0]
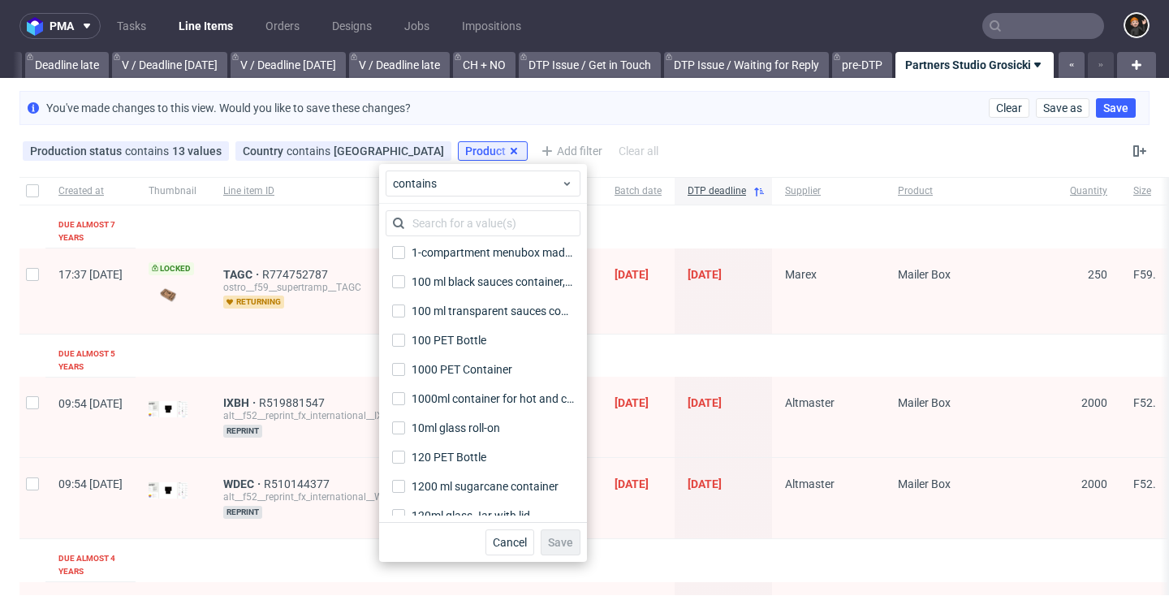
click at [507, 149] on icon at bounding box center [513, 151] width 13 height 13
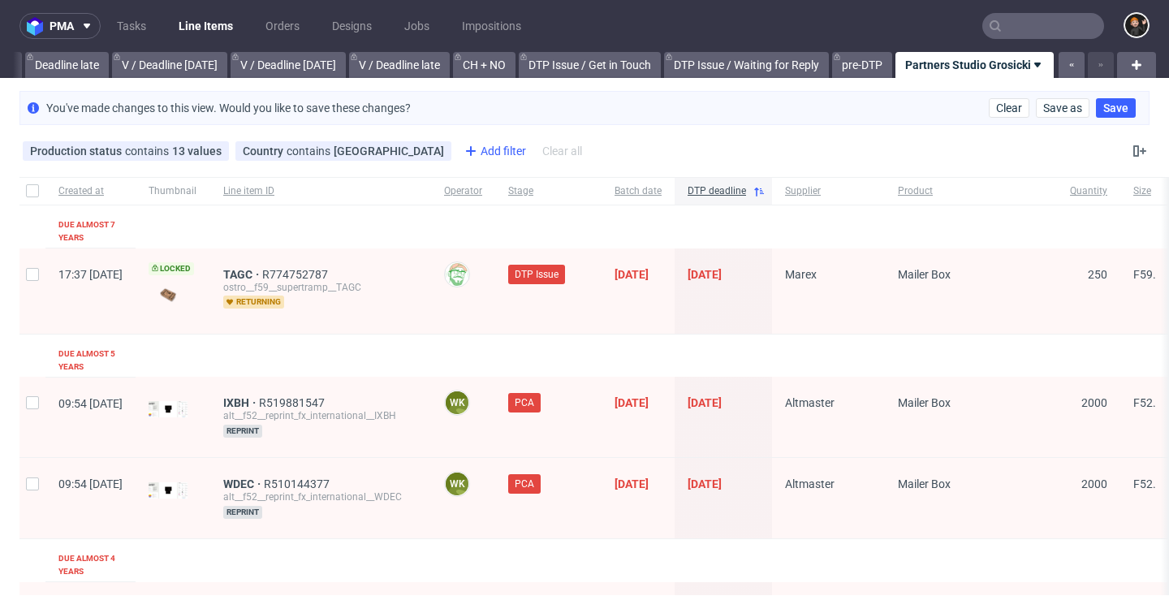
click at [458, 156] on div "Add filter" at bounding box center [493, 151] width 71 height 26
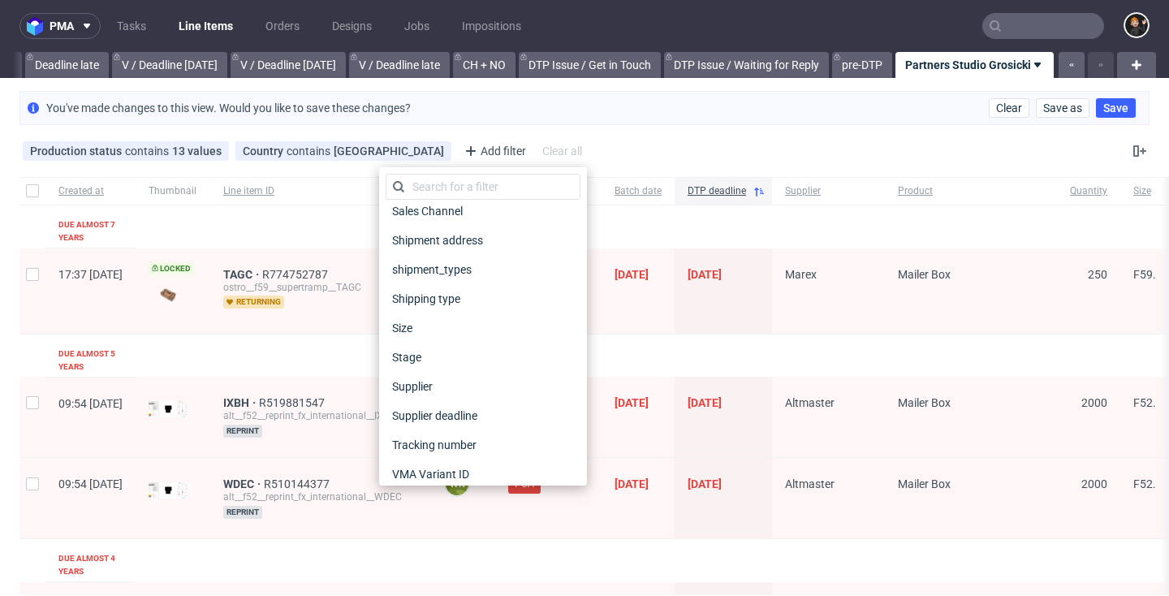
scroll to position [1146, 0]
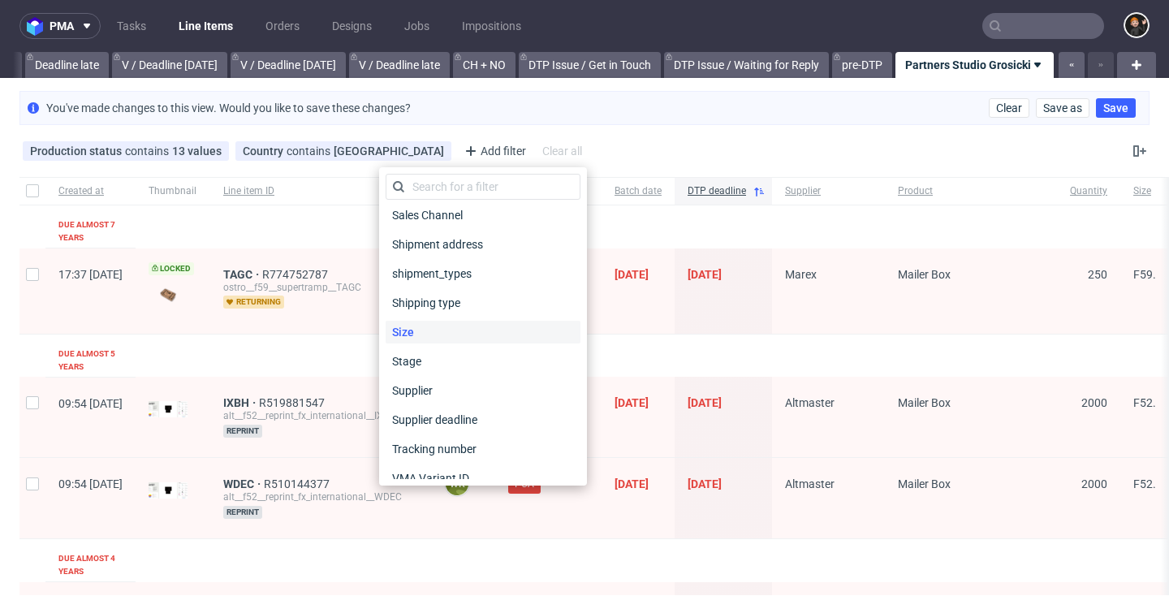
click at [416, 327] on span "Size" at bounding box center [403, 332] width 35 height 23
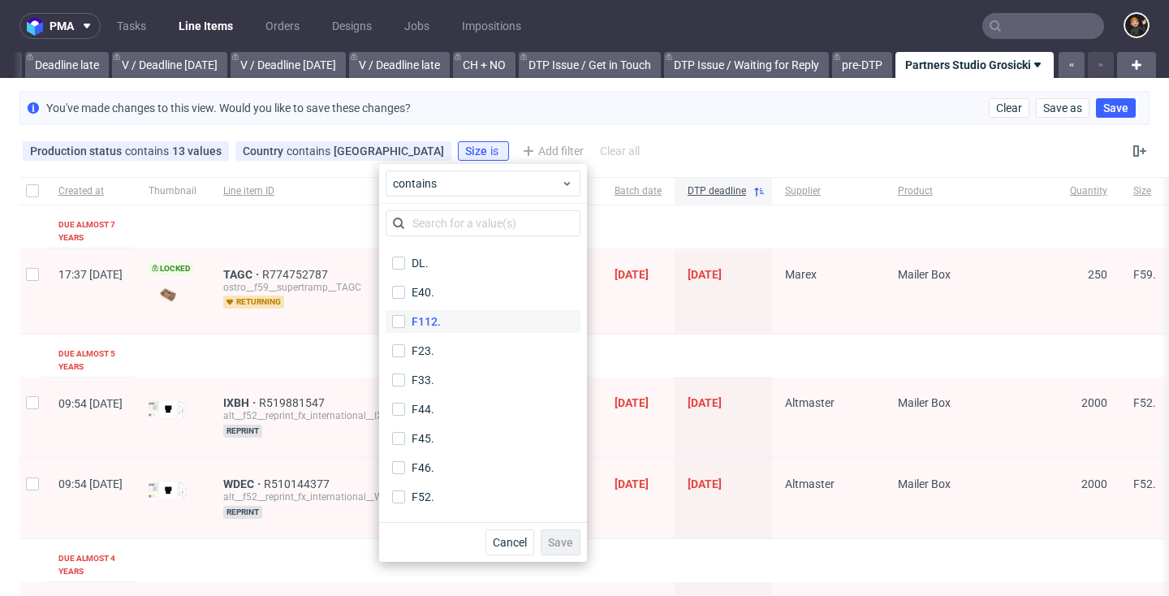
scroll to position [524, 0]
click at [435, 321] on div "F112." at bounding box center [426, 318] width 29 height 16
click at [405, 321] on input "F112." at bounding box center [398, 318] width 13 height 13
checkbox input "true"
click at [436, 341] on label "F23." at bounding box center [483, 347] width 195 height 23
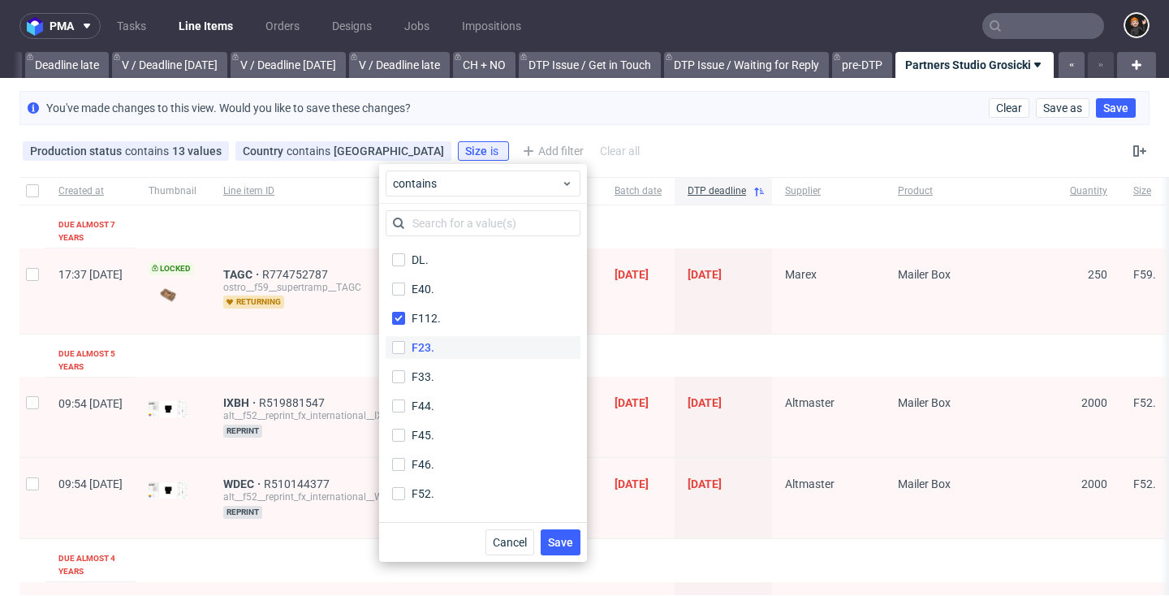
click at [405, 341] on input "F23." at bounding box center [398, 347] width 13 height 13
checkbox input "true"
click at [434, 366] on label "F33." at bounding box center [483, 376] width 195 height 23
click at [405, 370] on input "F33." at bounding box center [398, 376] width 13 height 13
checkbox input "true"
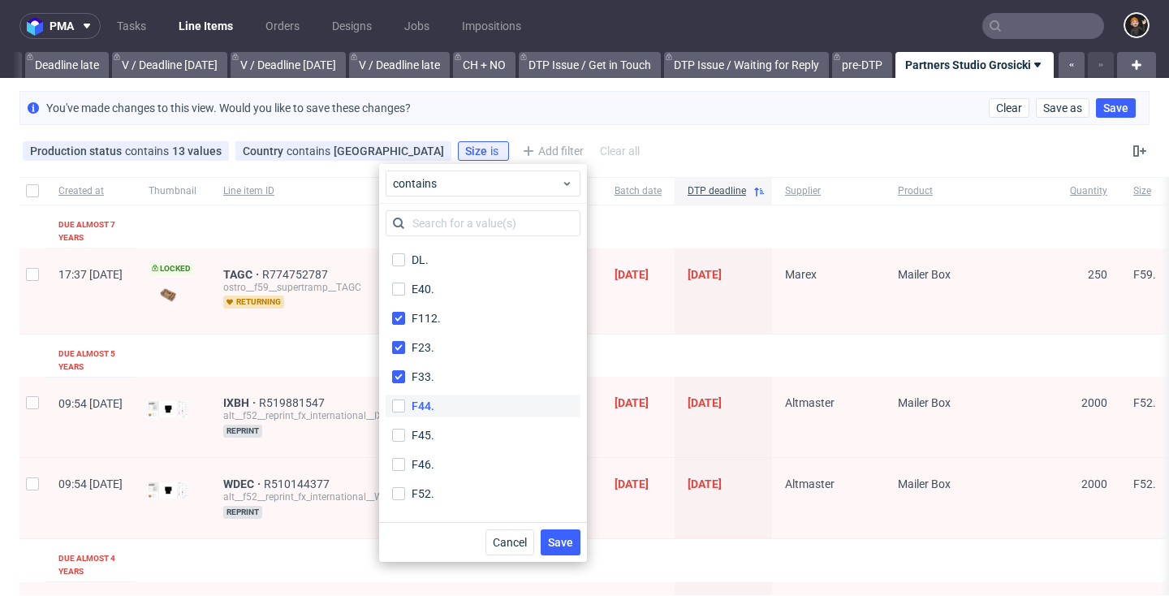
drag, startPoint x: 435, startPoint y: 395, endPoint x: 439, endPoint y: 411, distance: 16.0
click at [435, 395] on label "F44." at bounding box center [483, 406] width 195 height 23
click at [405, 399] on input "F44." at bounding box center [398, 405] width 13 height 13
checkbox input "true"
click at [438, 427] on label "F45." at bounding box center [483, 435] width 195 height 23
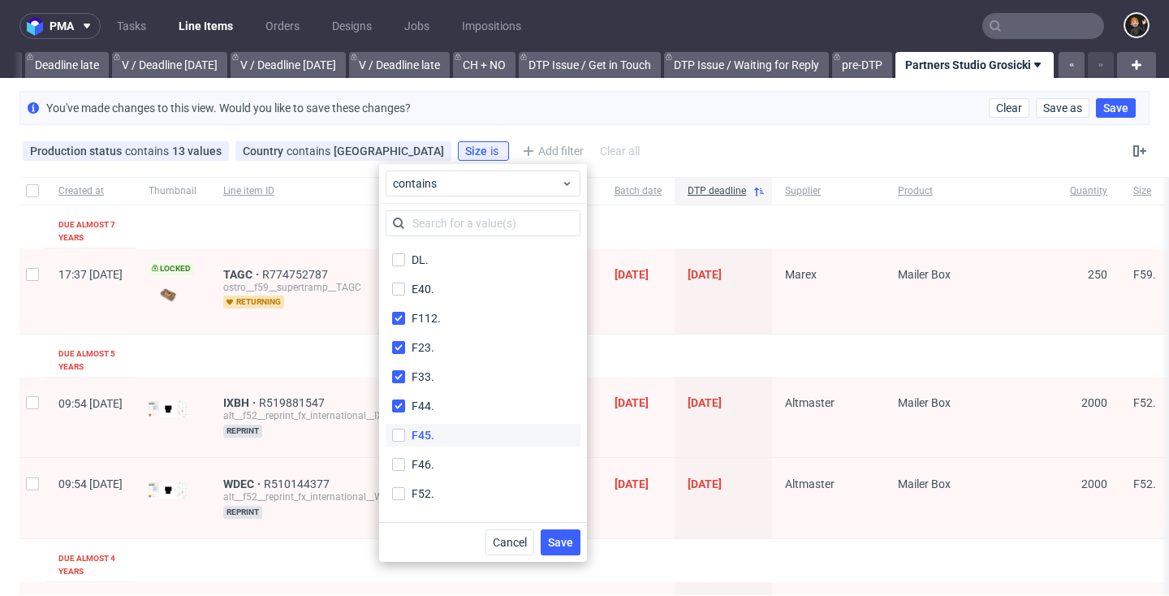
click at [405, 429] on input "F45." at bounding box center [398, 435] width 13 height 13
checkbox input "true"
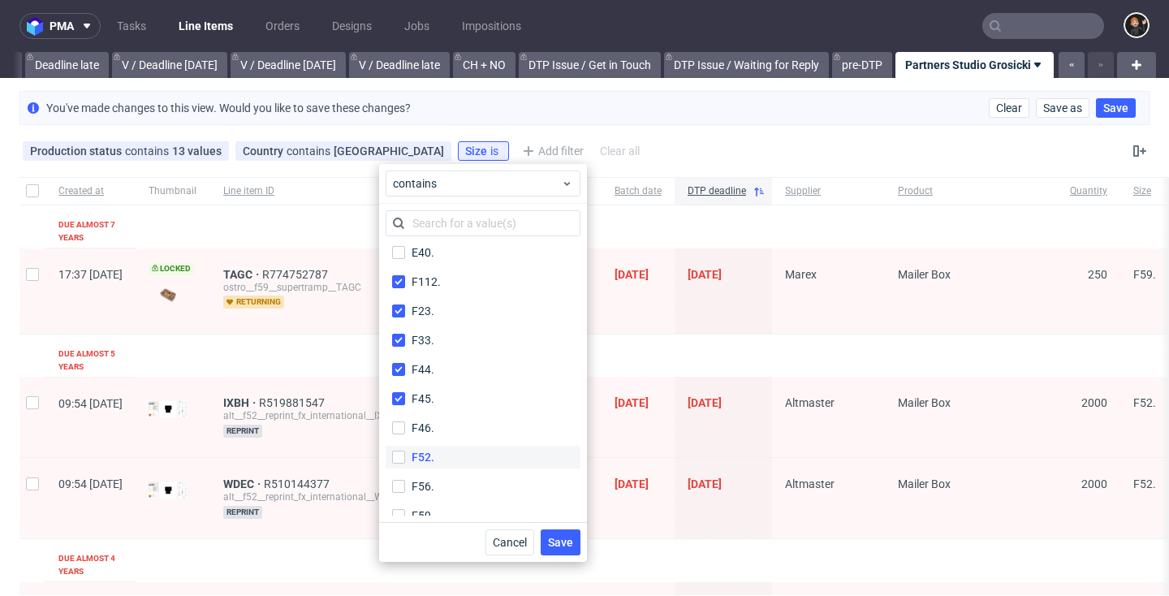
scroll to position [599, 0]
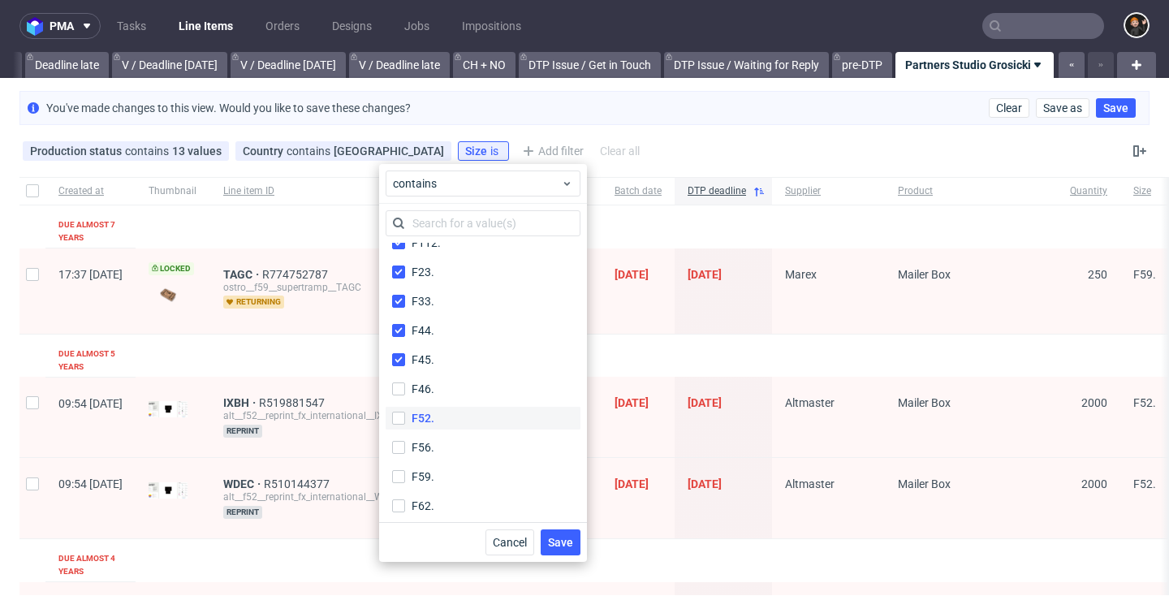
drag, startPoint x: 438, startPoint y: 383, endPoint x: 436, endPoint y: 412, distance: 28.5
click at [438, 383] on label "F46." at bounding box center [483, 389] width 195 height 23
click at [405, 383] on input "F46." at bounding box center [398, 388] width 13 height 13
checkbox input "true"
click at [437, 417] on label "F52." at bounding box center [483, 418] width 195 height 23
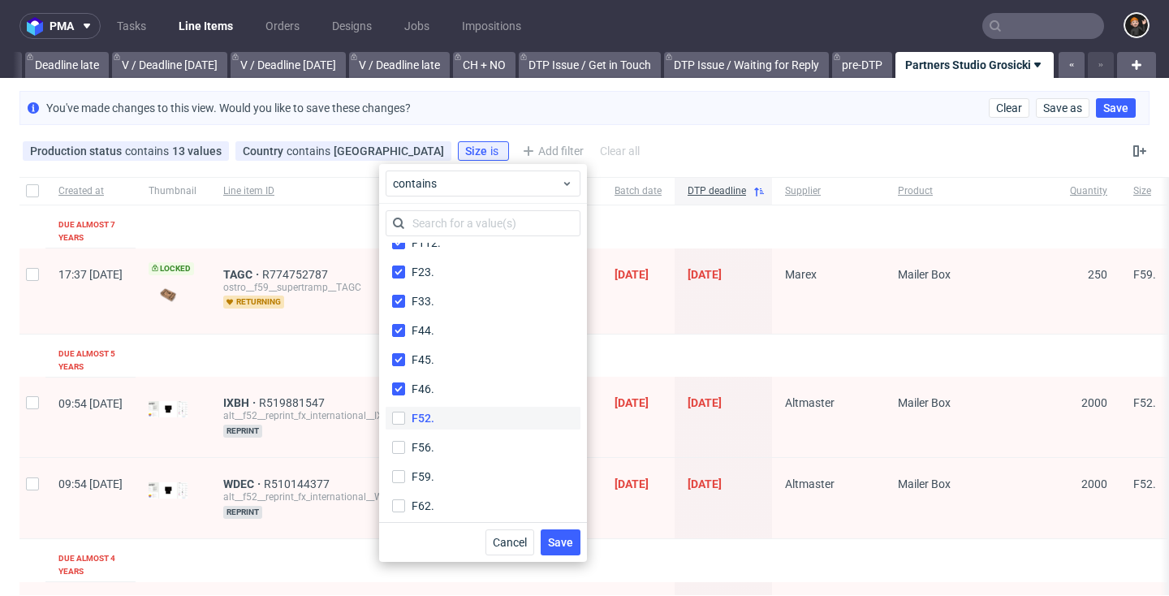
click at [405, 417] on input "F52." at bounding box center [398, 418] width 13 height 13
checkbox input "true"
click at [453, 465] on label "F59." at bounding box center [483, 476] width 195 height 23
click at [405, 470] on input "F59." at bounding box center [398, 476] width 13 height 13
checkbox input "true"
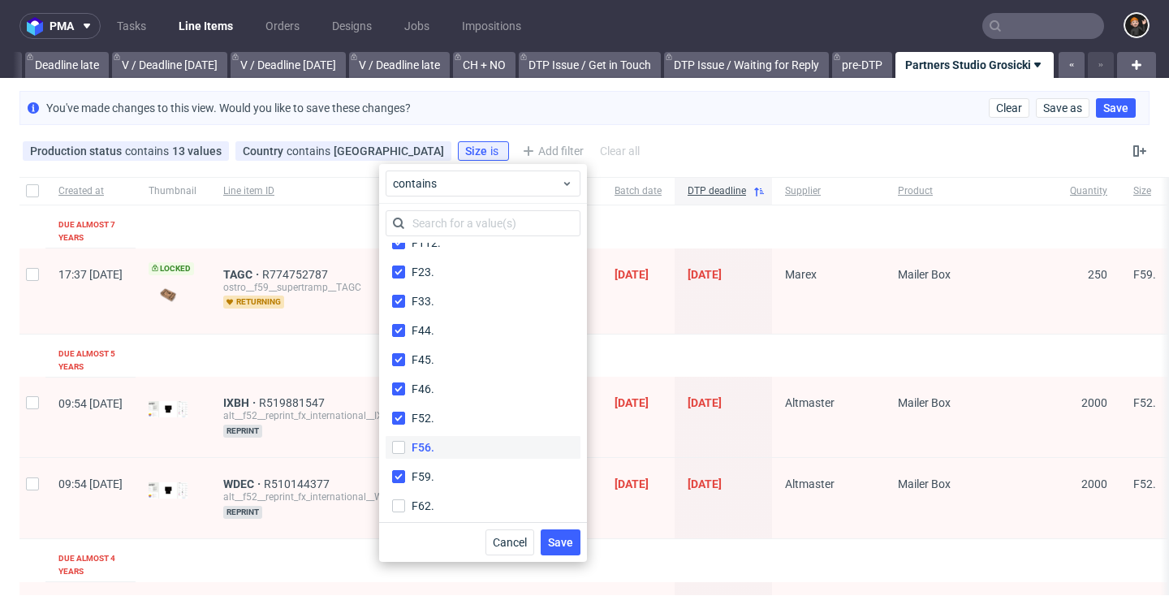
click at [437, 450] on label "F56." at bounding box center [483, 447] width 195 height 23
click at [405, 450] on input "F56." at bounding box center [398, 447] width 13 height 13
checkbox input "true"
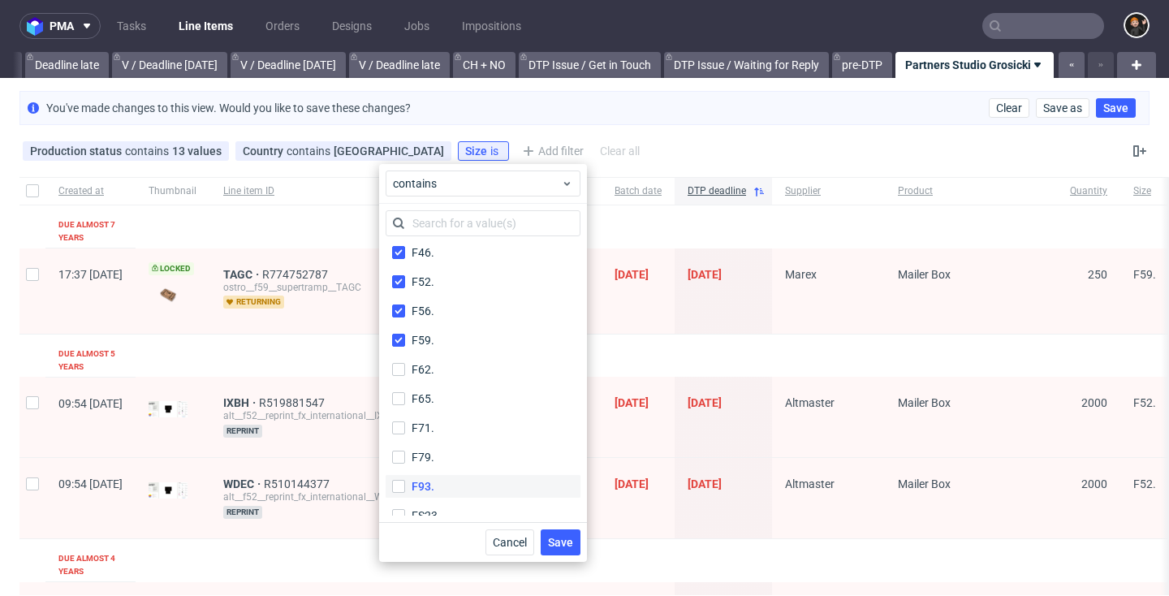
scroll to position [778, 0]
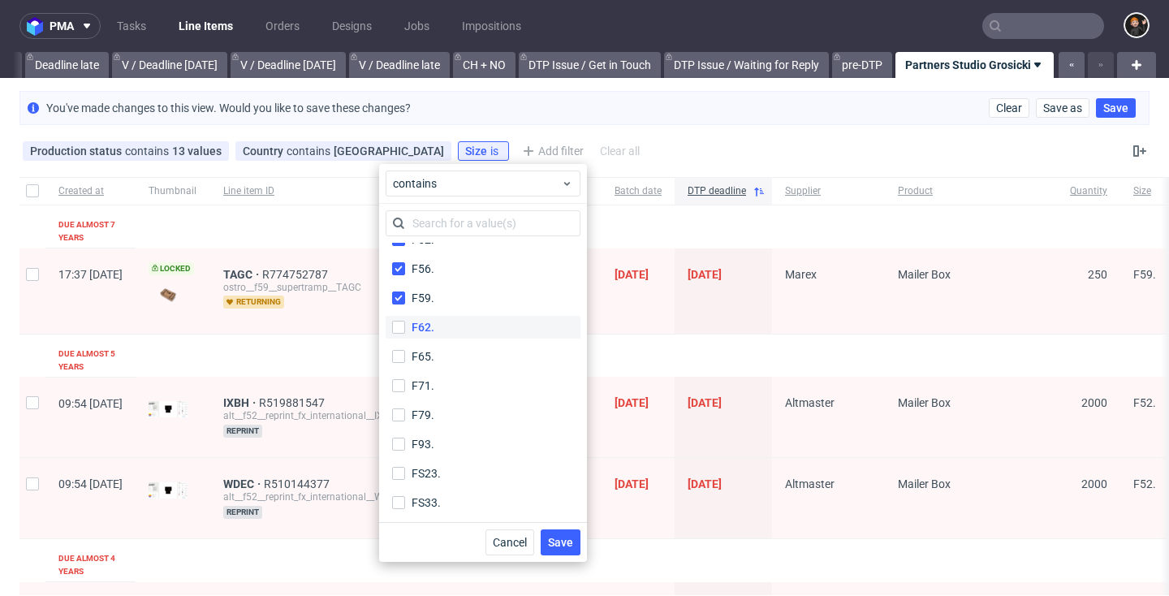
click at [440, 323] on label "F62." at bounding box center [483, 327] width 195 height 23
click at [405, 323] on input "F62." at bounding box center [398, 327] width 13 height 13
checkbox input "true"
drag, startPoint x: 444, startPoint y: 352, endPoint x: 445, endPoint y: 373, distance: 21.1
click at [445, 352] on label "F65." at bounding box center [483, 356] width 195 height 23
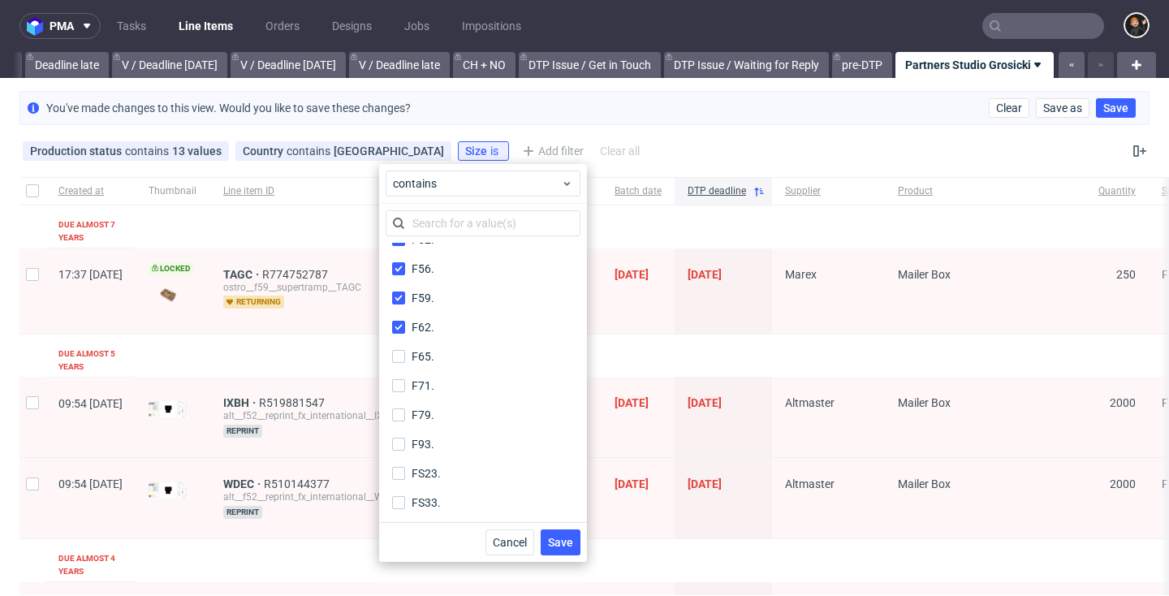
click at [405, 352] on input "F65." at bounding box center [398, 356] width 13 height 13
checkbox input "true"
drag, startPoint x: 444, startPoint y: 377, endPoint x: 444, endPoint y: 408, distance: 30.9
click at [444, 377] on label "F71." at bounding box center [483, 385] width 195 height 23
click at [405, 379] on input "F71." at bounding box center [398, 385] width 13 height 13
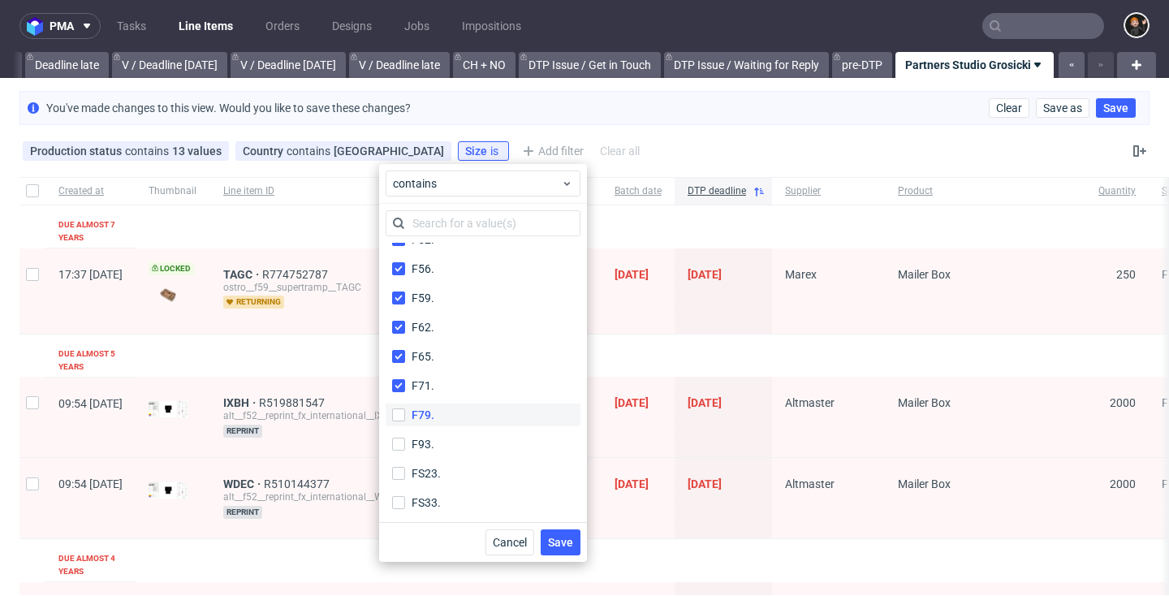
checkbox input "true"
drag, startPoint x: 443, startPoint y: 412, endPoint x: 438, endPoint y: 437, distance: 25.6
click at [443, 412] on label "F79." at bounding box center [483, 415] width 195 height 23
click at [405, 412] on input "F79." at bounding box center [398, 414] width 13 height 13
checkbox input "true"
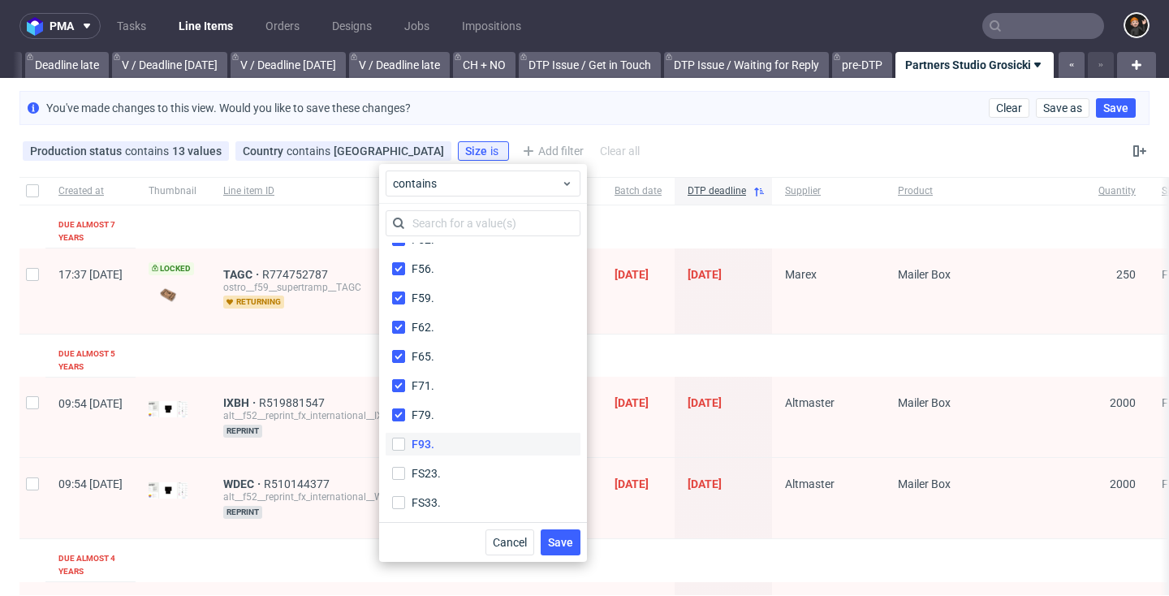
click at [437, 440] on label "F93." at bounding box center [483, 444] width 195 height 23
click at [405, 440] on input "F93." at bounding box center [398, 444] width 13 height 13
checkbox input "true"
click at [451, 356] on label "K130." at bounding box center [483, 359] width 195 height 23
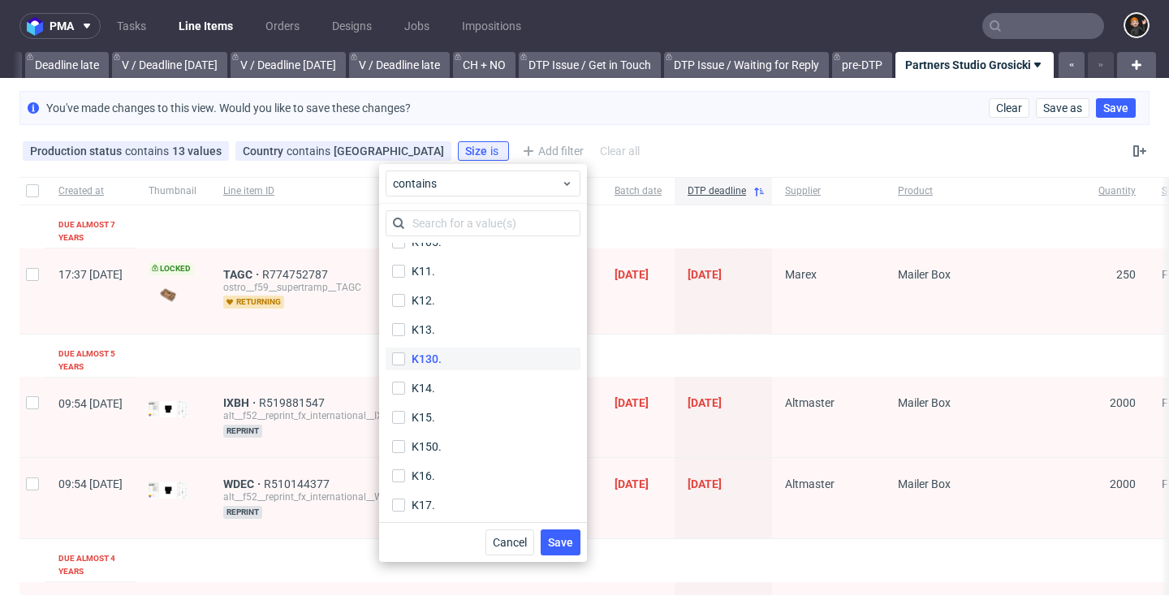
click at [405, 356] on input "K130." at bounding box center [398, 358] width 13 height 13
checkbox input "true"
click at [460, 443] on label "K150." at bounding box center [483, 446] width 195 height 23
click at [405, 443] on input "K150." at bounding box center [398, 446] width 13 height 13
checkbox input "true"
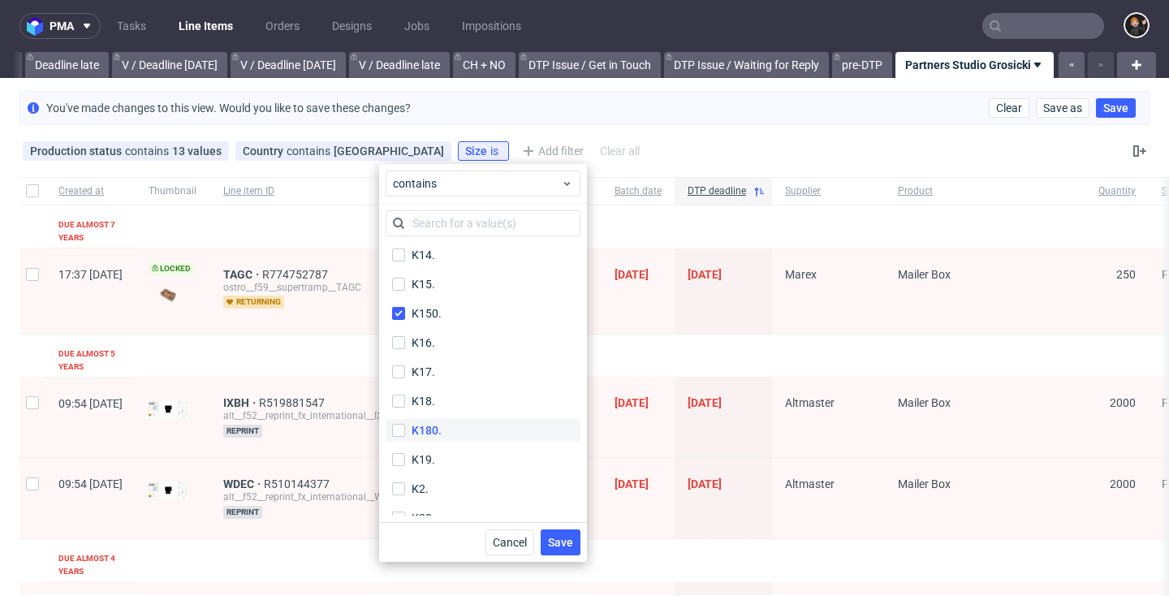
click at [460, 431] on label "K180." at bounding box center [483, 430] width 195 height 23
click at [405, 431] on input "K180." at bounding box center [398, 430] width 13 height 13
checkbox input "true"
click at [463, 425] on label "K200." at bounding box center [483, 426] width 195 height 23
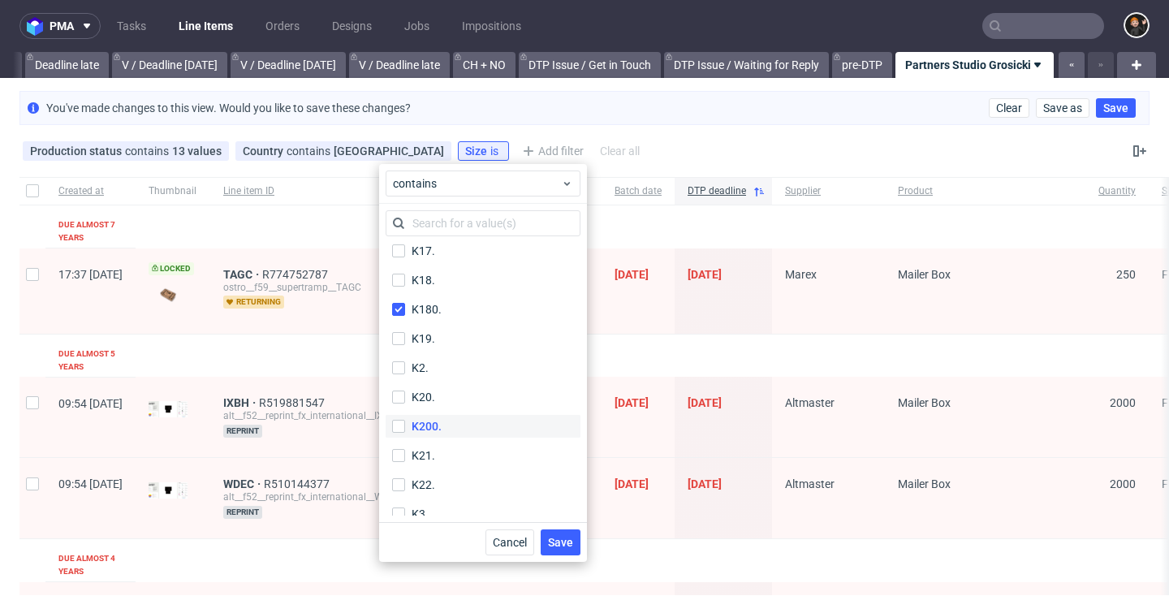
click at [405, 425] on input "K200." at bounding box center [398, 426] width 13 height 13
checkbox input "true"
click at [451, 312] on label "K90." at bounding box center [483, 307] width 195 height 23
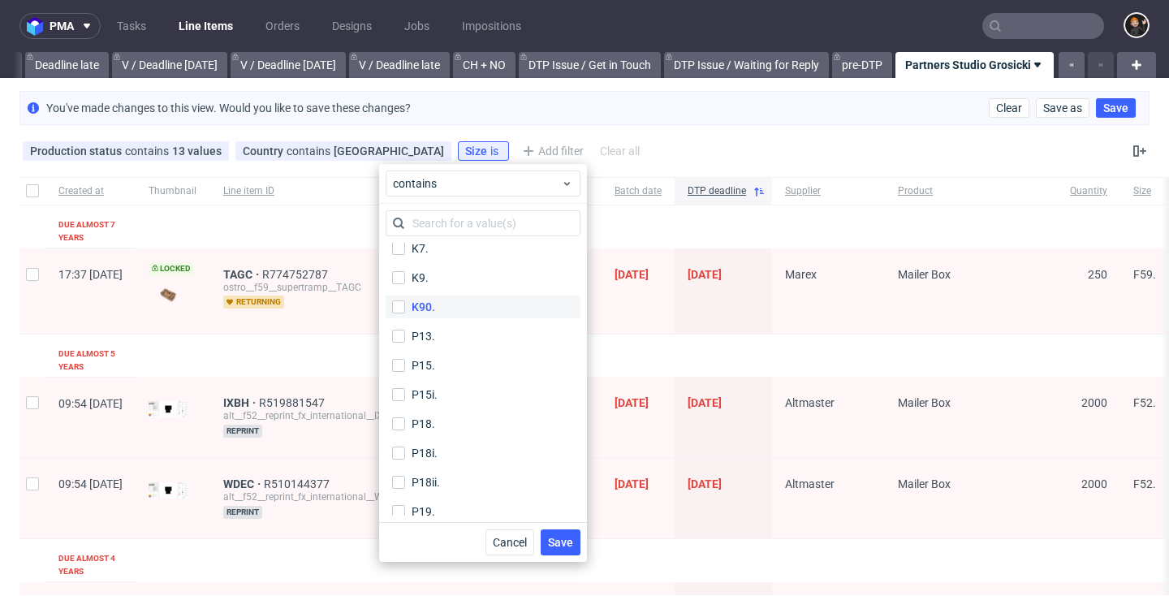
click at [405, 312] on input "K90." at bounding box center [398, 306] width 13 height 13
checkbox input "true"
click at [554, 538] on span "Save" at bounding box center [560, 542] width 25 height 11
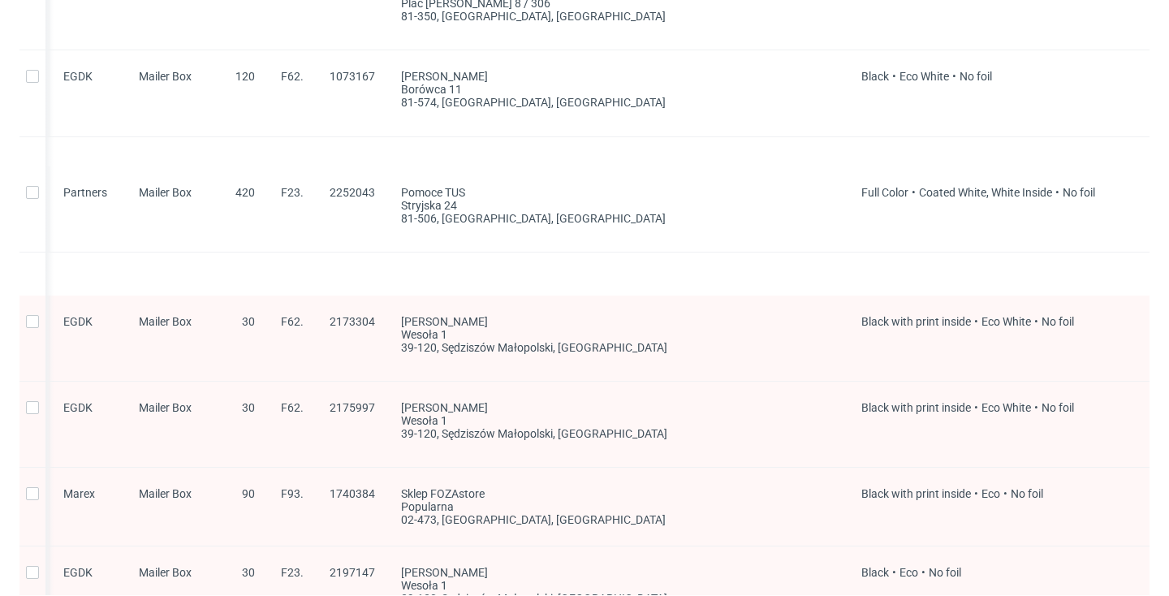
scroll to position [2653, 0]
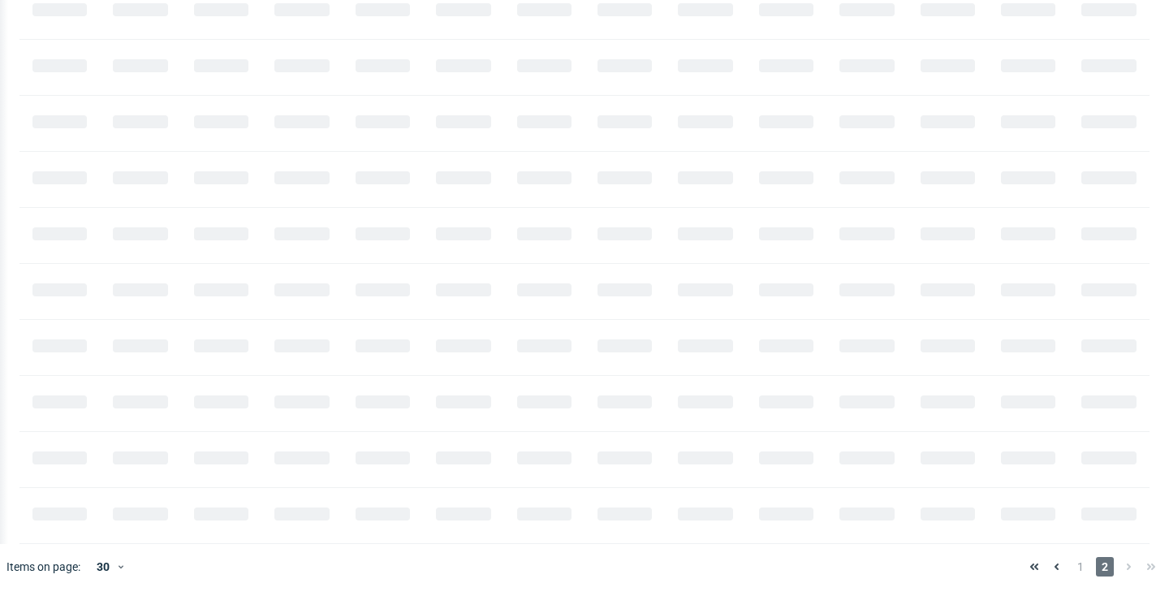
scroll to position [0, 1957]
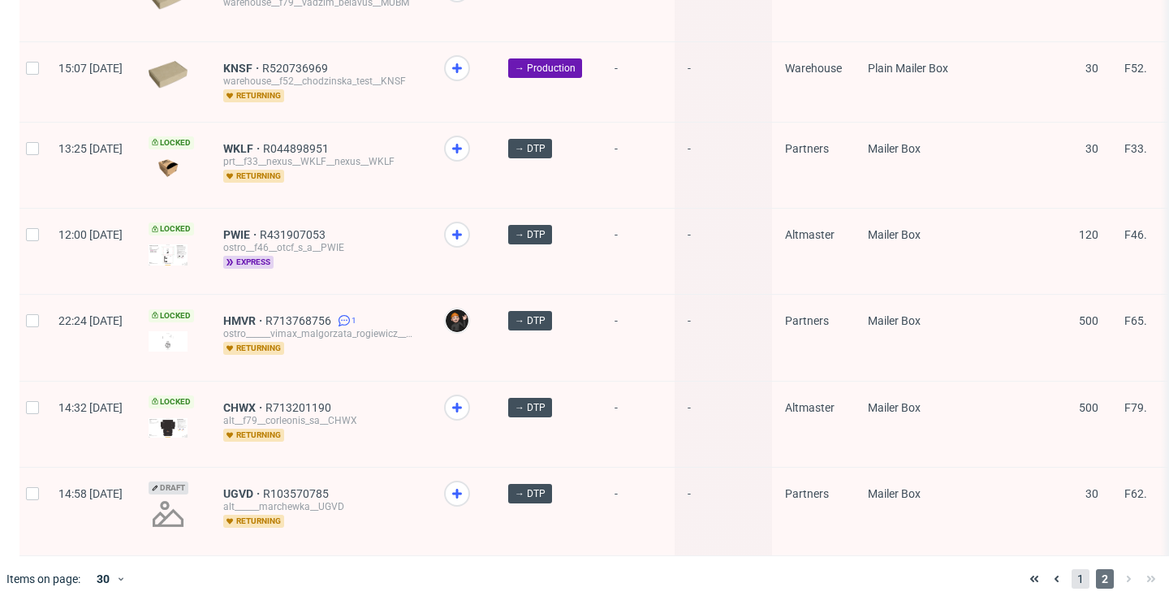
click at [1072, 569] on span "1" at bounding box center [1081, 578] width 18 height 19
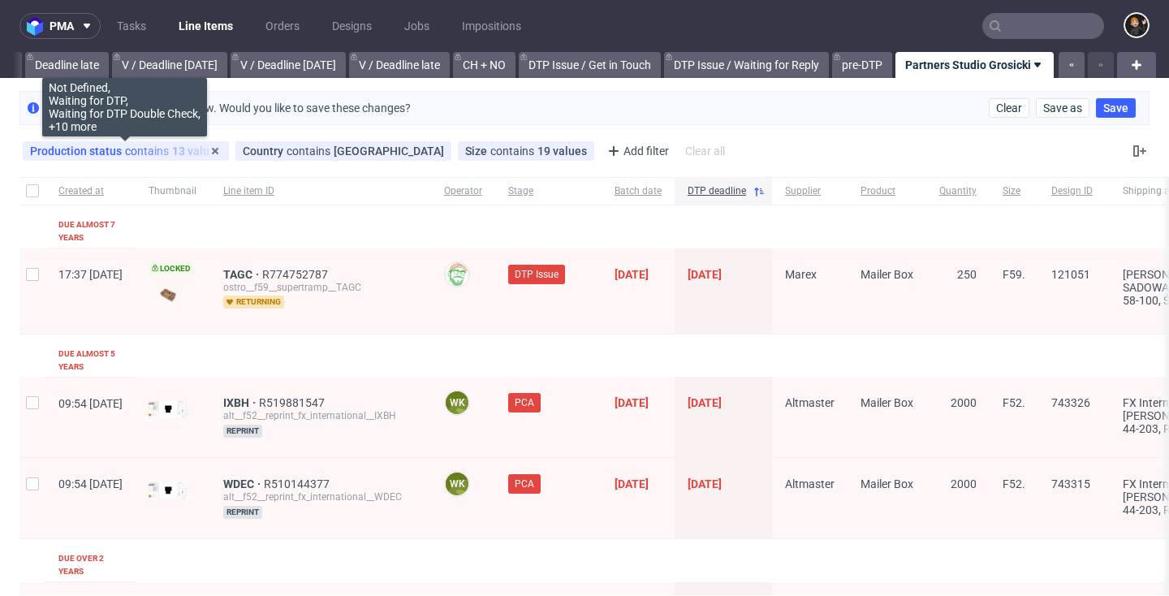
click at [96, 156] on span "Production status" at bounding box center [77, 151] width 95 height 13
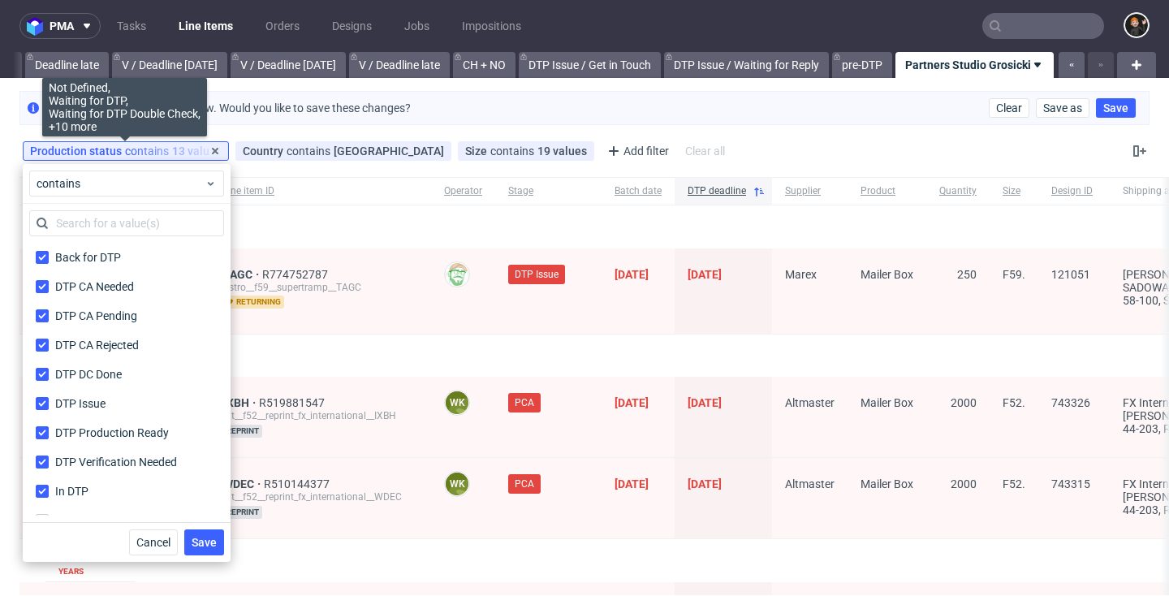
drag, startPoint x: 107, startPoint y: 154, endPoint x: 137, endPoint y: 153, distance: 30.1
click at [107, 154] on span "Production status" at bounding box center [77, 151] width 95 height 13
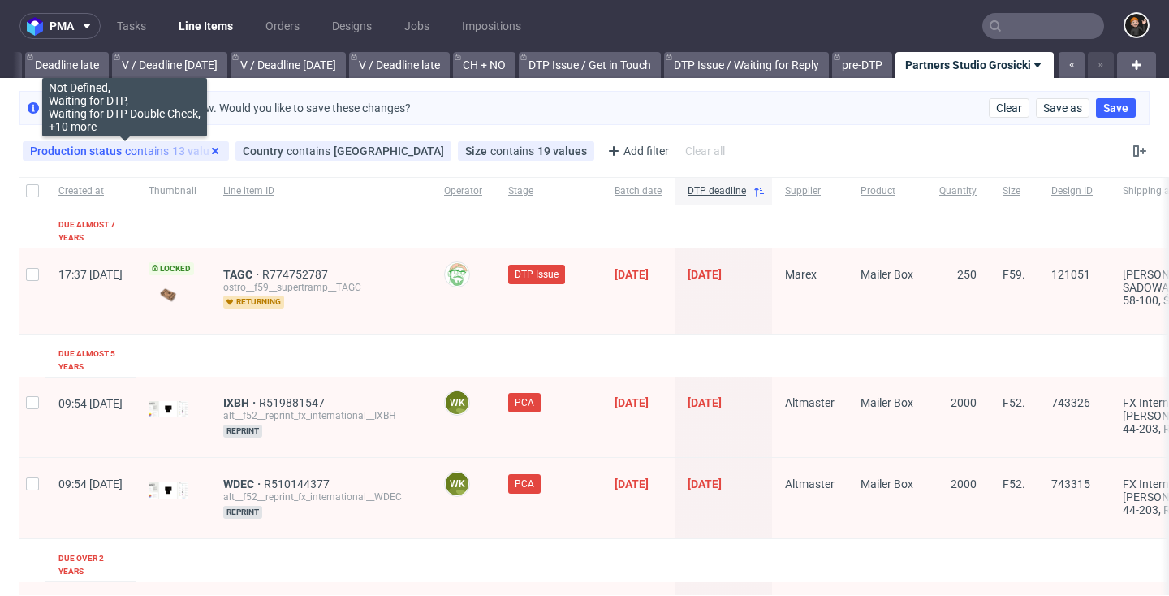
click at [214, 150] on use at bounding box center [215, 151] width 6 height 6
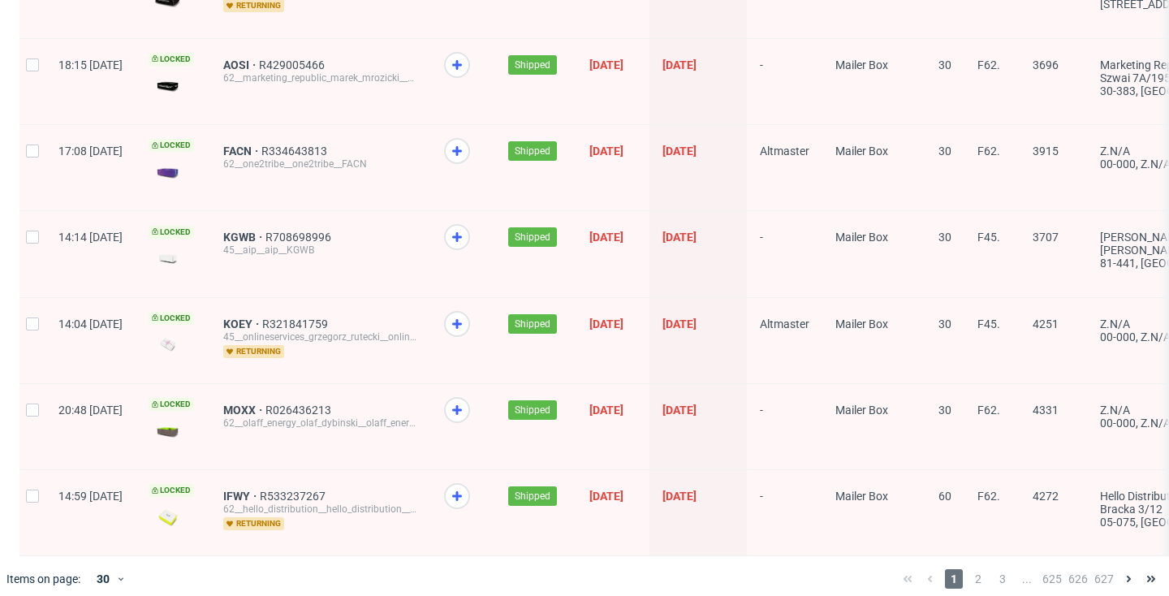
scroll to position [2277, 0]
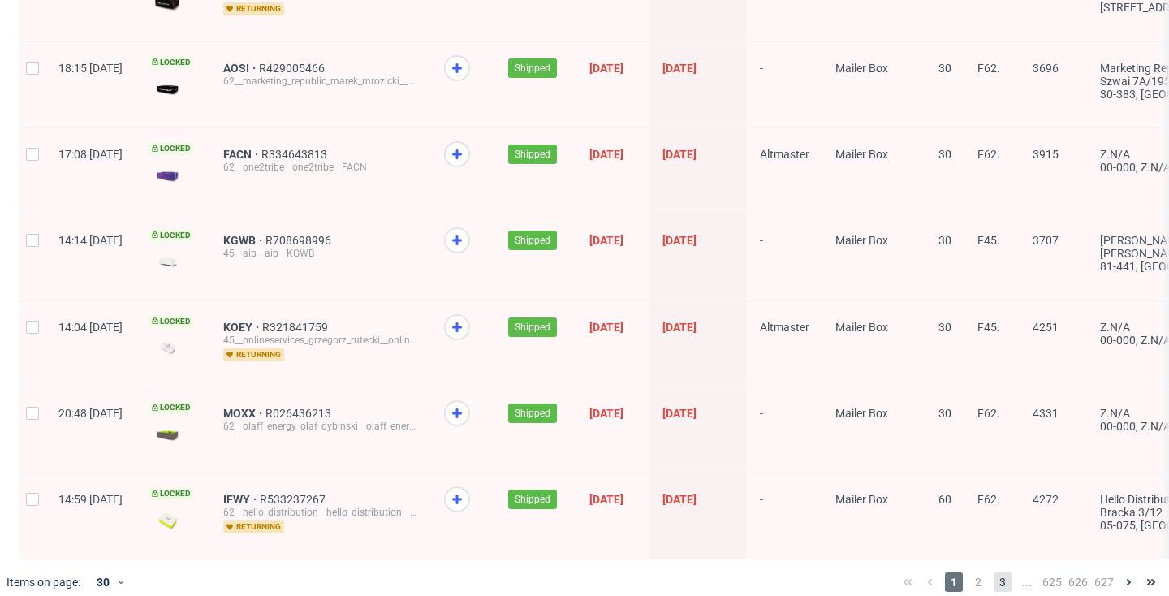
click at [995, 572] on span "3" at bounding box center [1003, 581] width 18 height 19
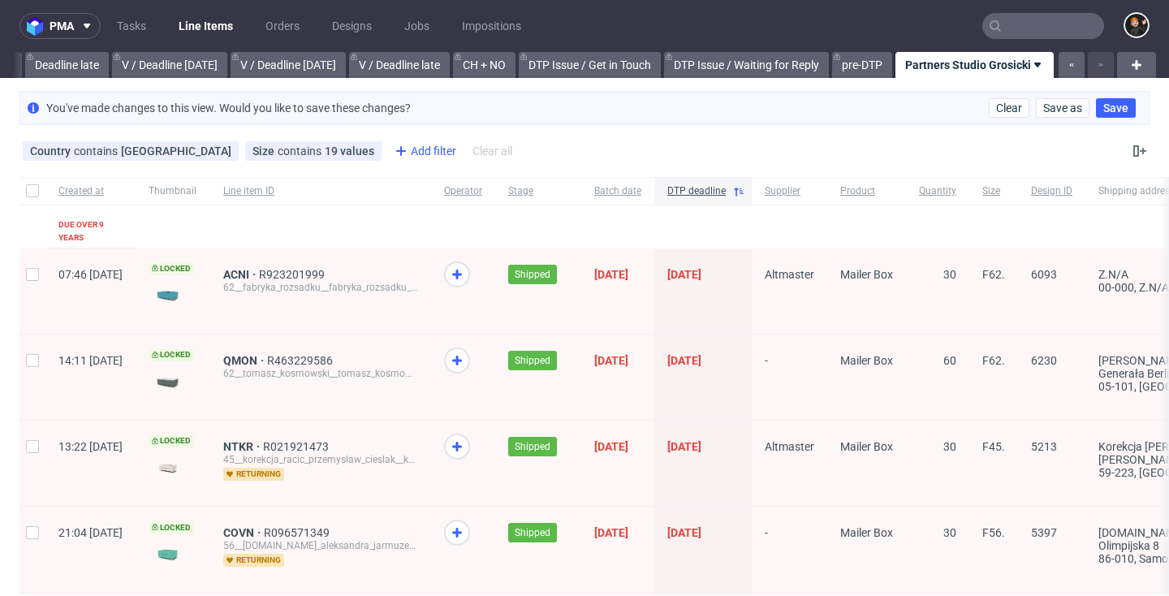
click at [388, 156] on div "Add filter" at bounding box center [423, 151] width 71 height 26
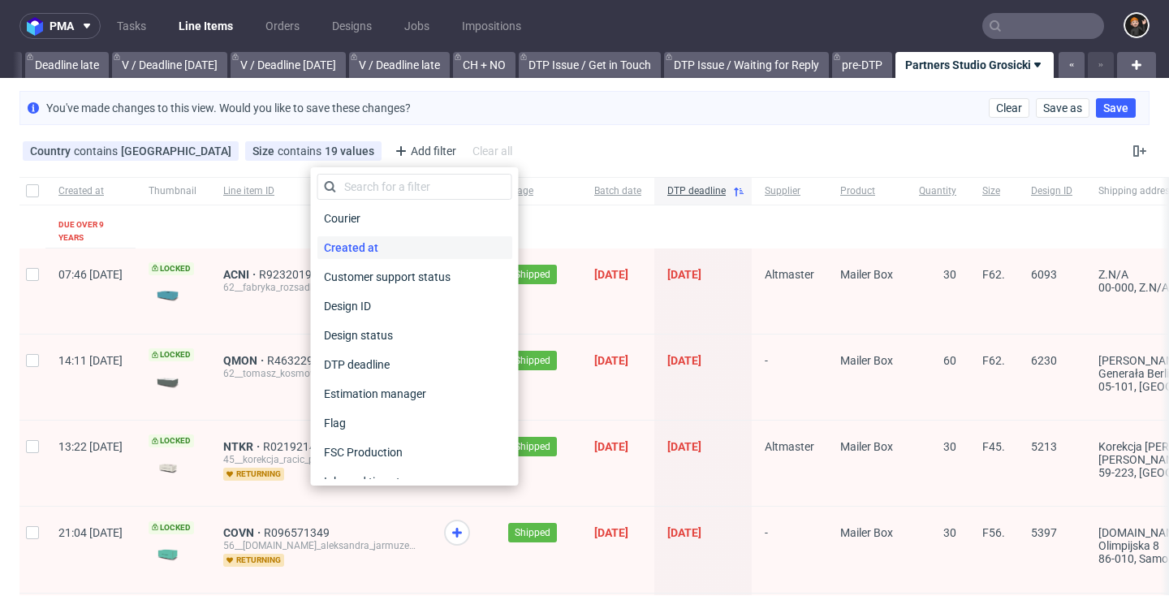
scroll to position [208, 0]
click at [399, 364] on div "DTP deadline" at bounding box center [414, 363] width 195 height 23
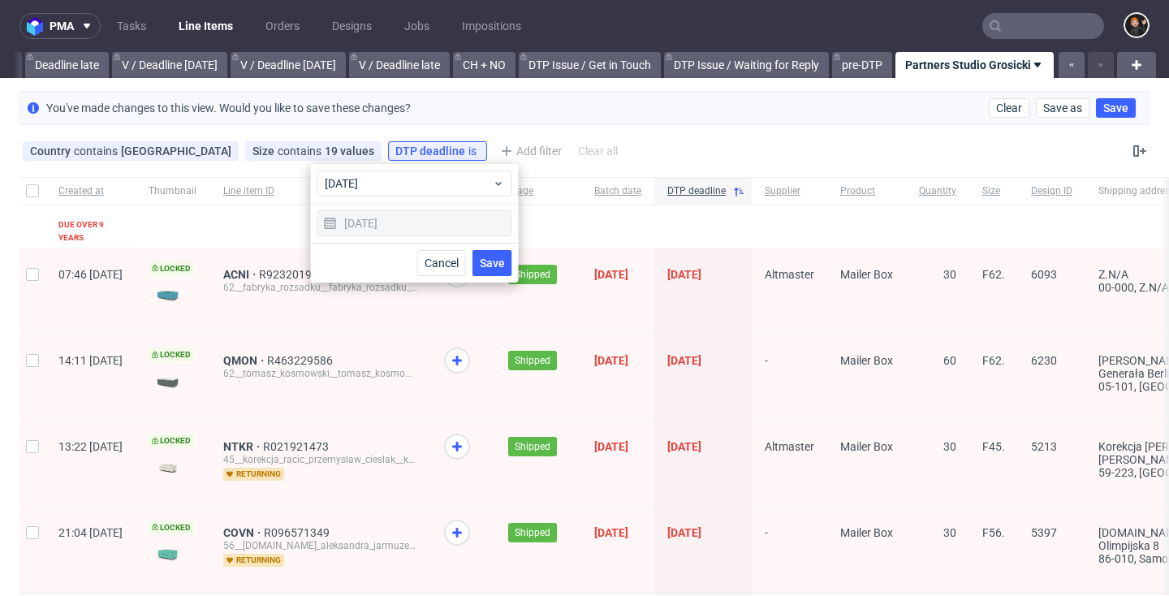
click at [373, 226] on div "22/08/2025" at bounding box center [414, 223] width 195 height 26
click at [439, 178] on span "today" at bounding box center [409, 183] width 168 height 16
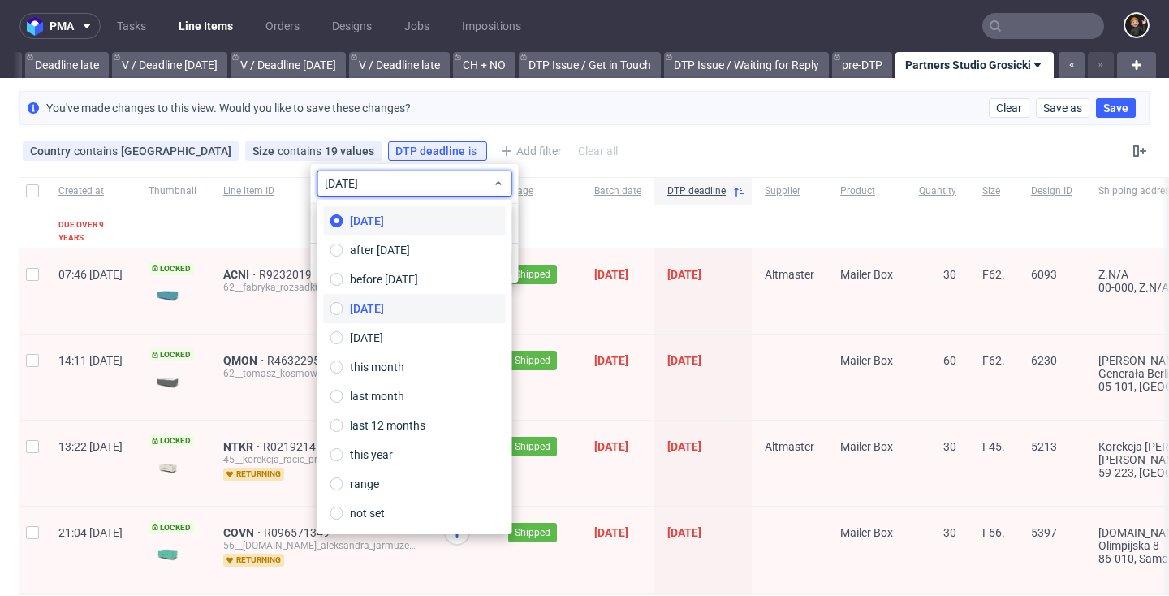
scroll to position [0, 0]
click at [395, 460] on label "this year" at bounding box center [415, 454] width 182 height 29
type input "01/01/2025 - 31/12/2025"
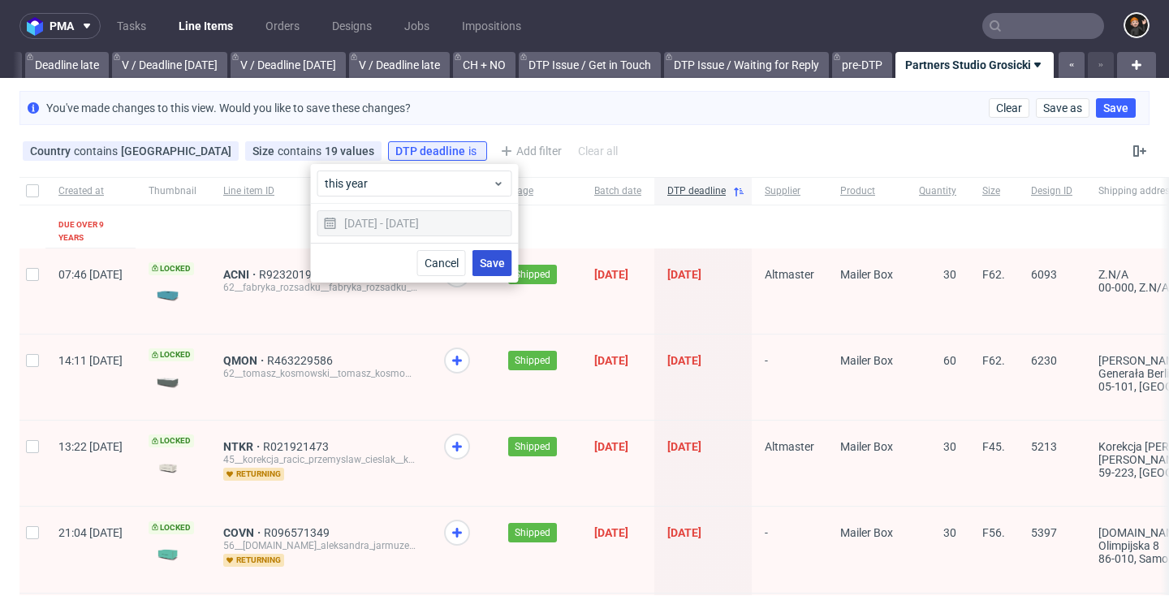
click at [494, 267] on span "Save" at bounding box center [492, 262] width 25 height 11
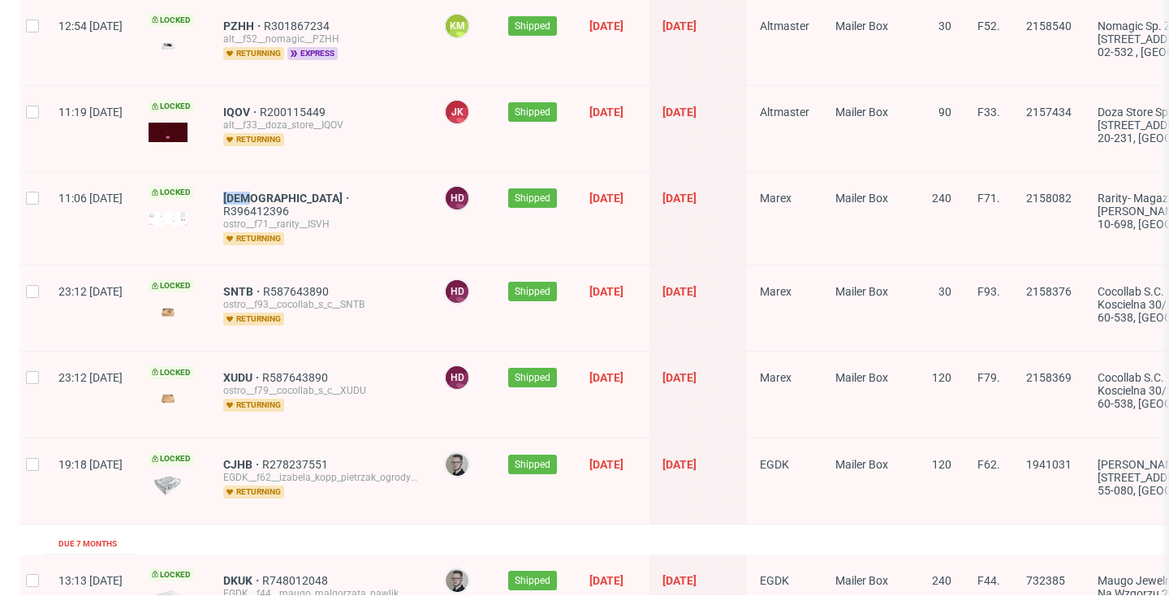
scroll to position [1193, 0]
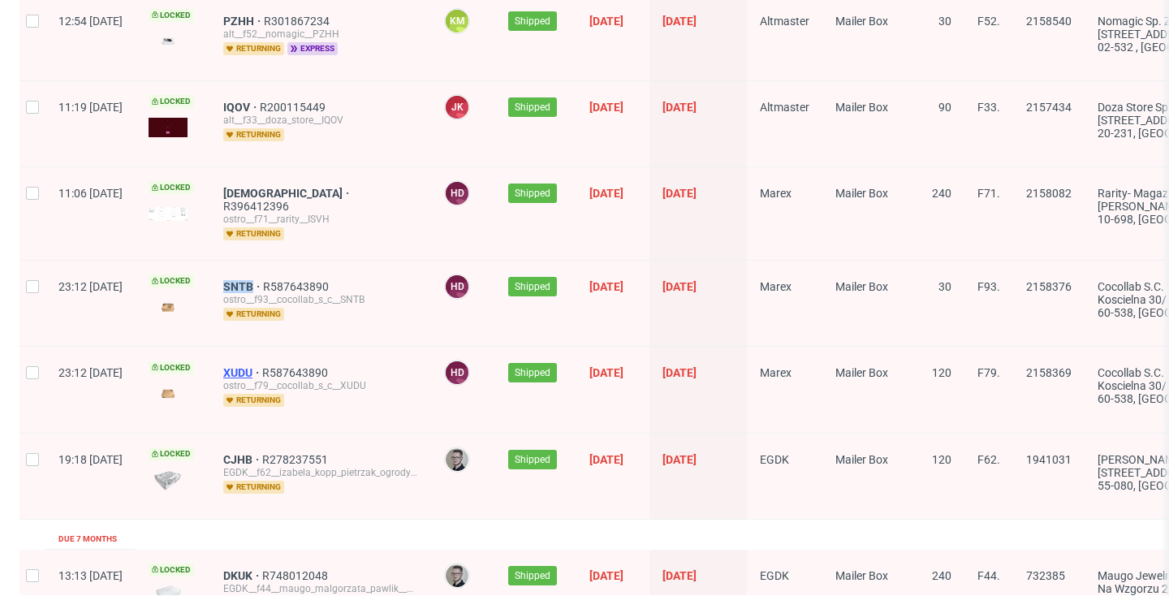
click at [262, 366] on span "XUDU" at bounding box center [242, 372] width 39 height 13
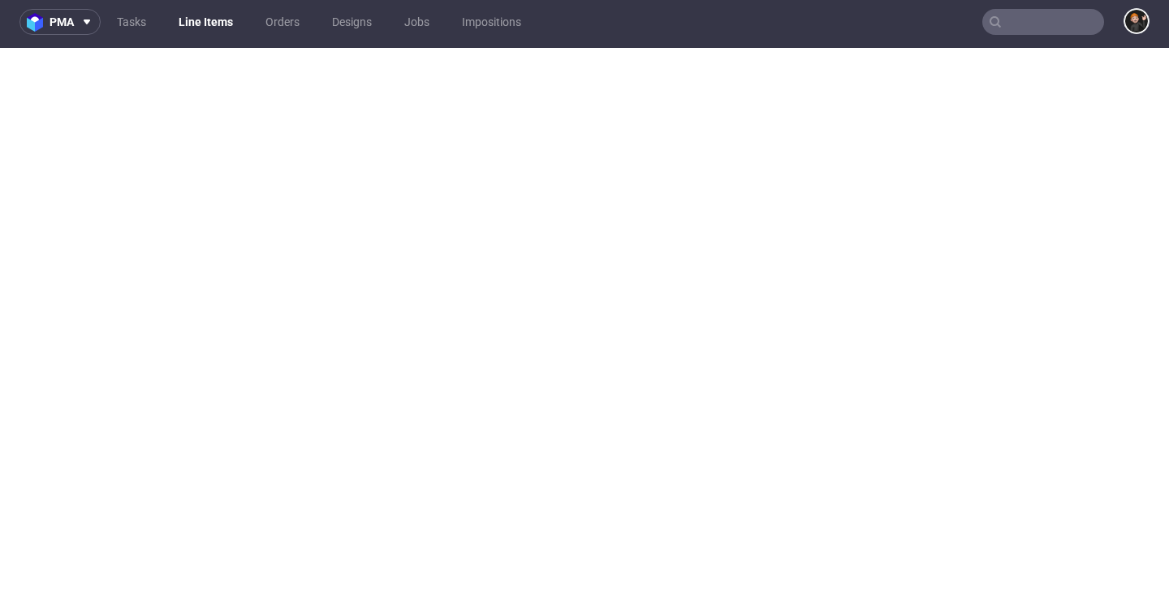
scroll to position [4, 0]
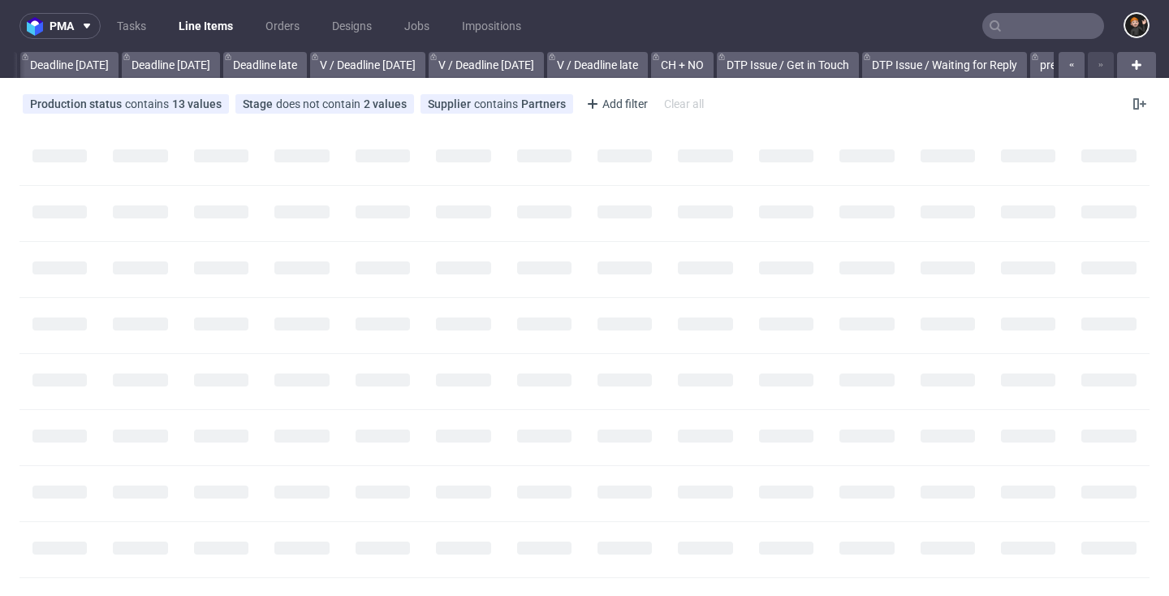
scroll to position [0, 1957]
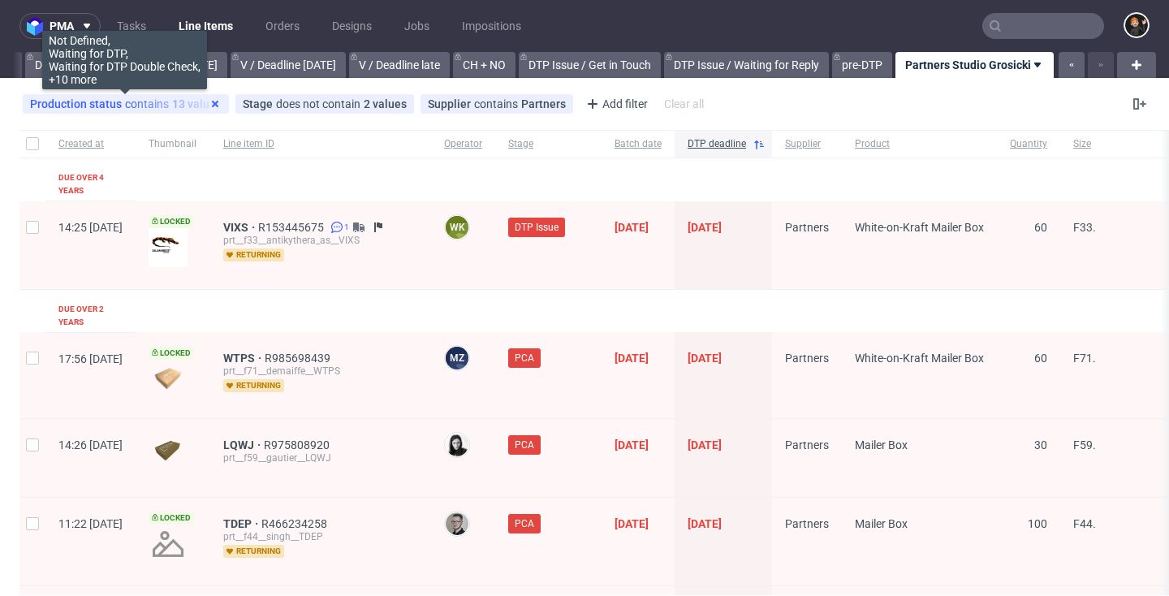
click at [215, 104] on icon at bounding box center [215, 103] width 13 height 13
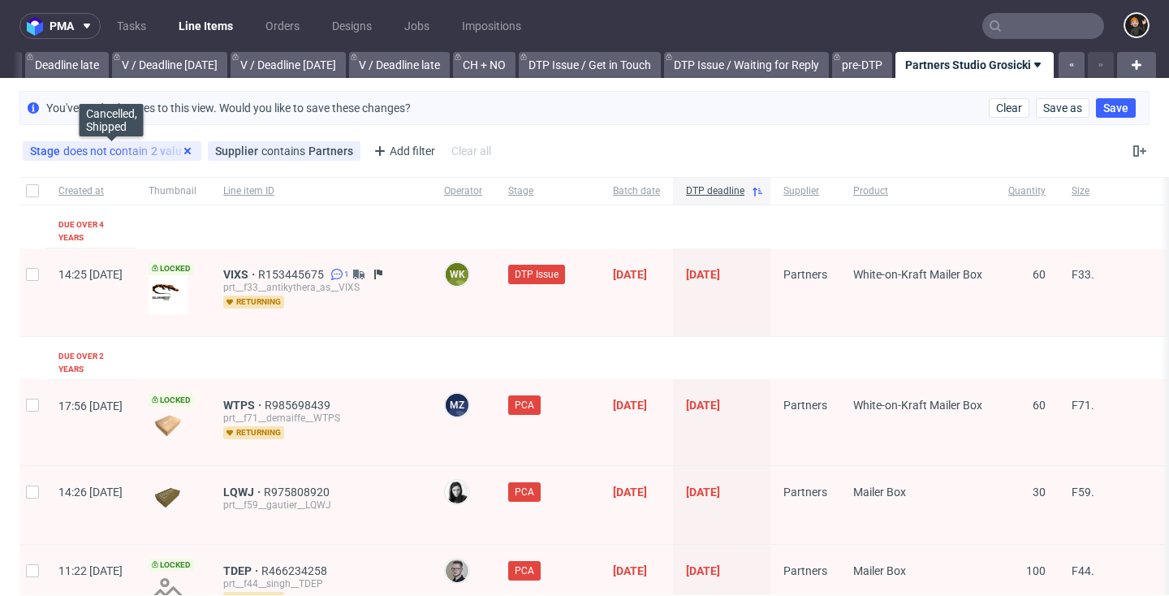
click at [188, 151] on icon at bounding box center [187, 151] width 13 height 13
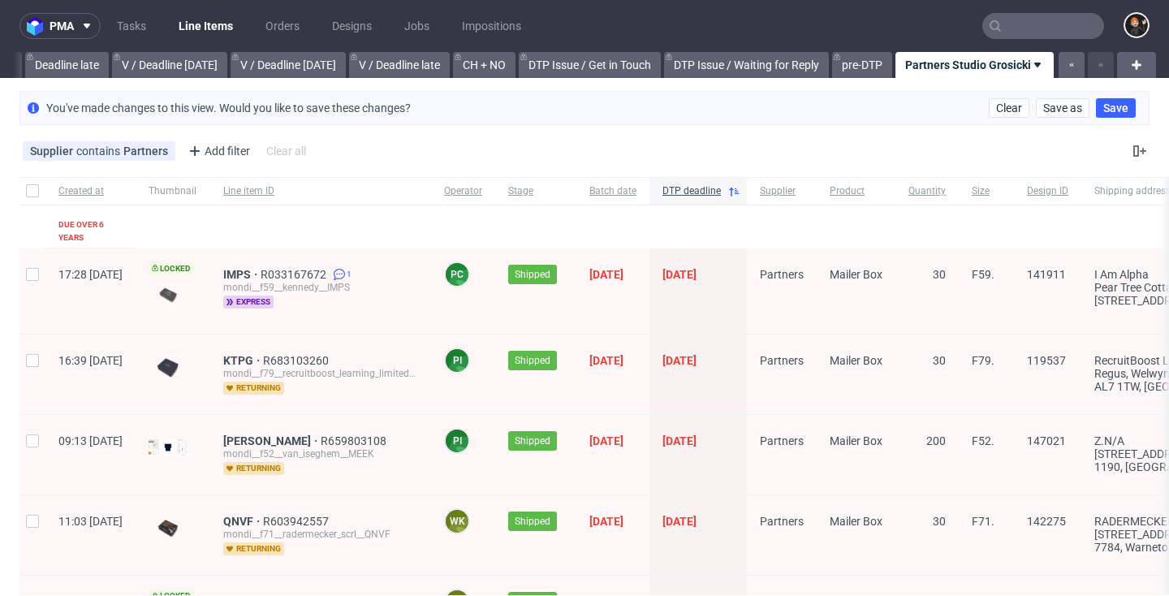
click at [0, 0] on icon at bounding box center [0, 0] width 0 height 0
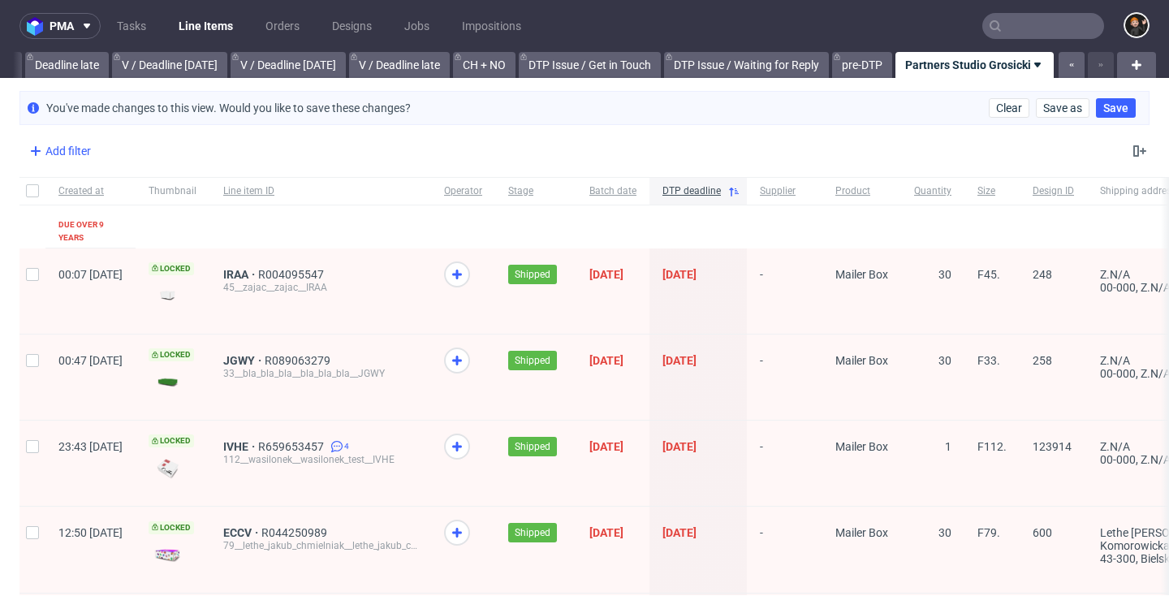
click at [55, 152] on div "Add filter" at bounding box center [58, 151] width 71 height 26
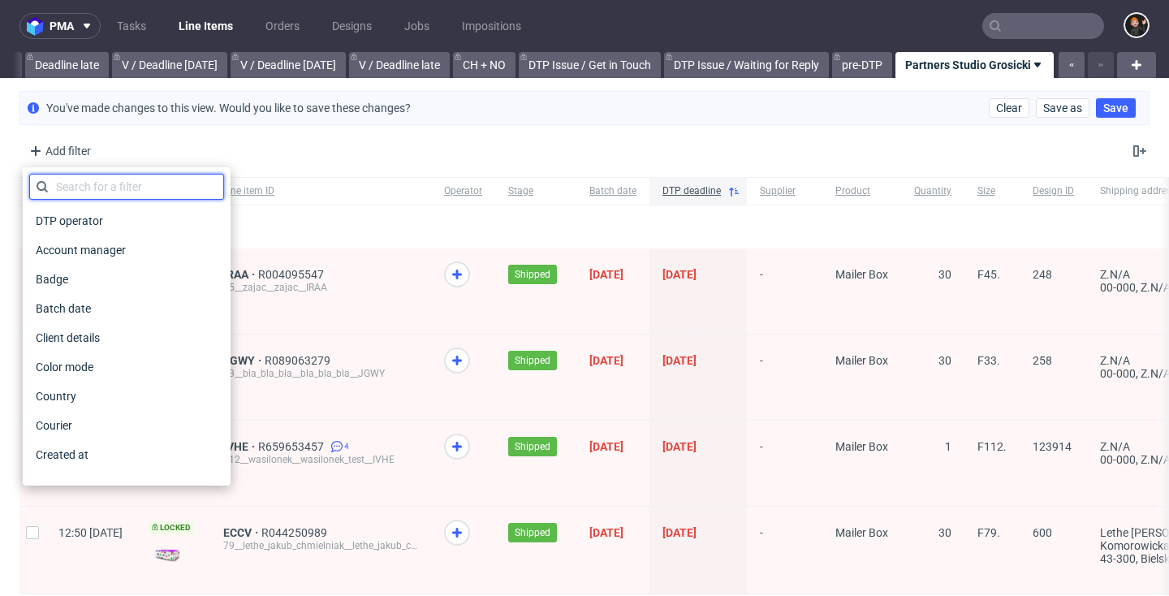
click at [89, 184] on input "text" at bounding box center [126, 187] width 195 height 26
click at [85, 402] on div "Country" at bounding box center [126, 396] width 195 height 23
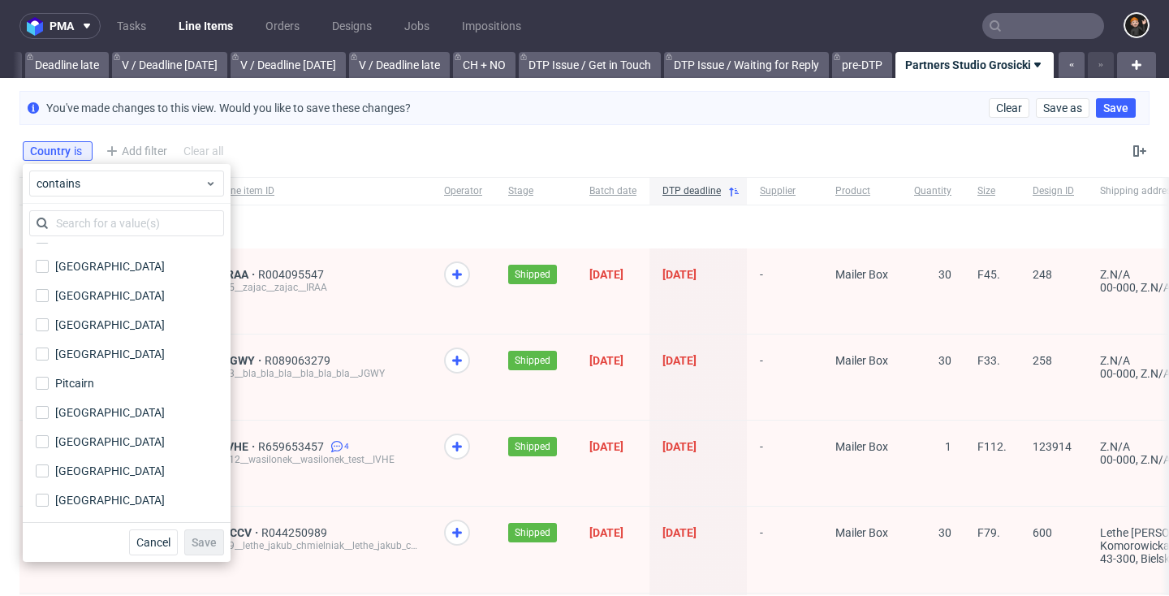
scroll to position [5060, 0]
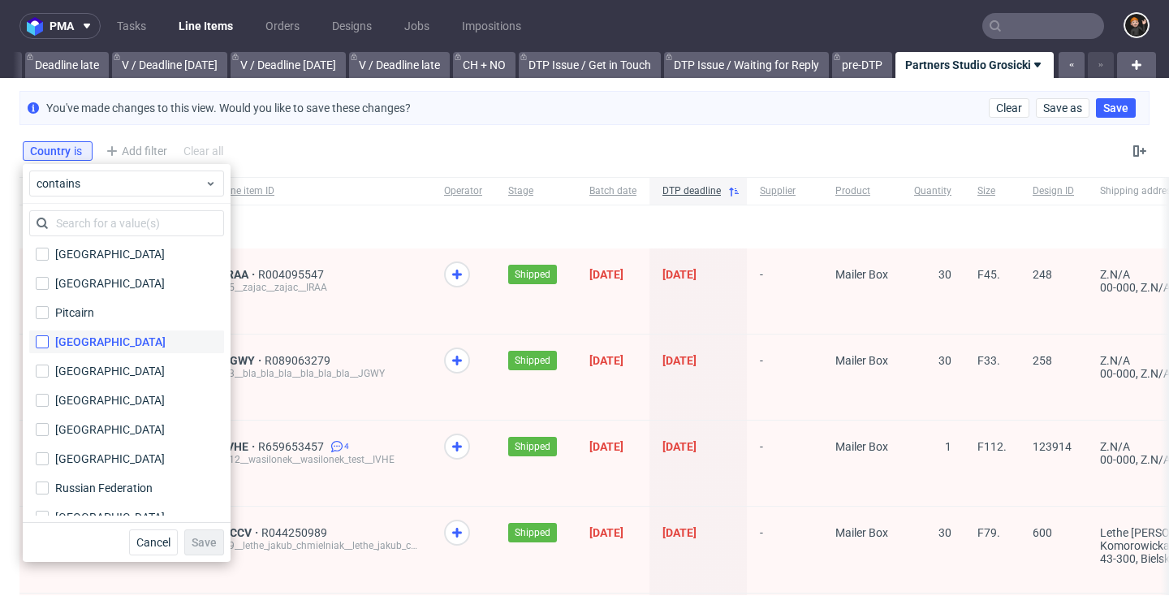
click at [45, 346] on input "[GEOGRAPHIC_DATA]" at bounding box center [42, 341] width 13 height 13
checkbox input "true"
click at [226, 543] on div "Cancel Save" at bounding box center [127, 542] width 208 height 40
click at [215, 543] on span "Save" at bounding box center [204, 542] width 25 height 11
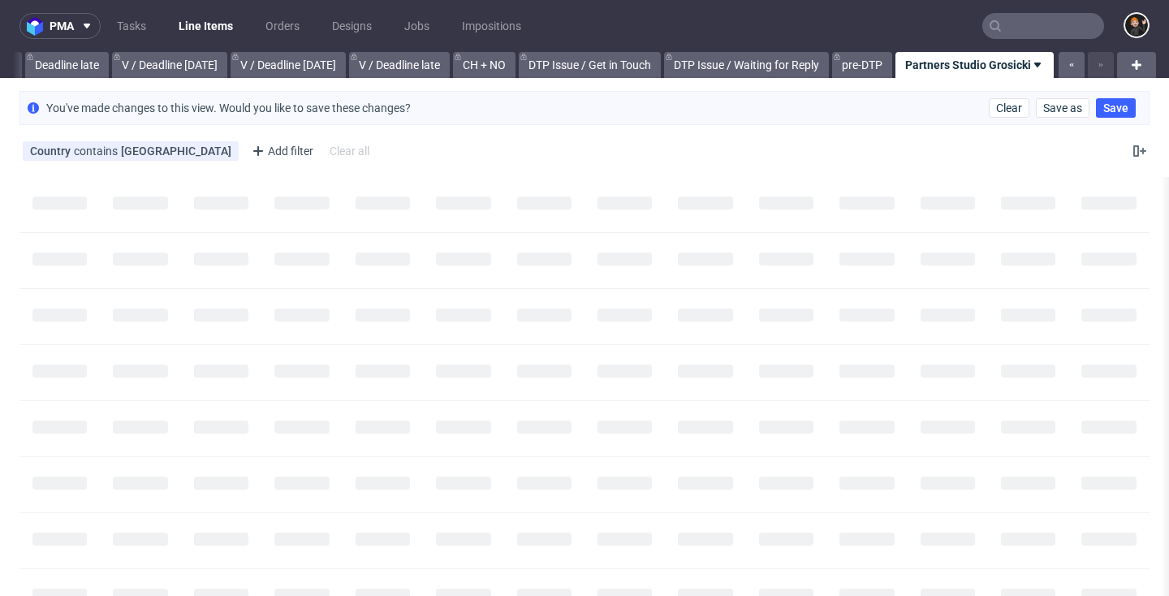
scroll to position [0, 1957]
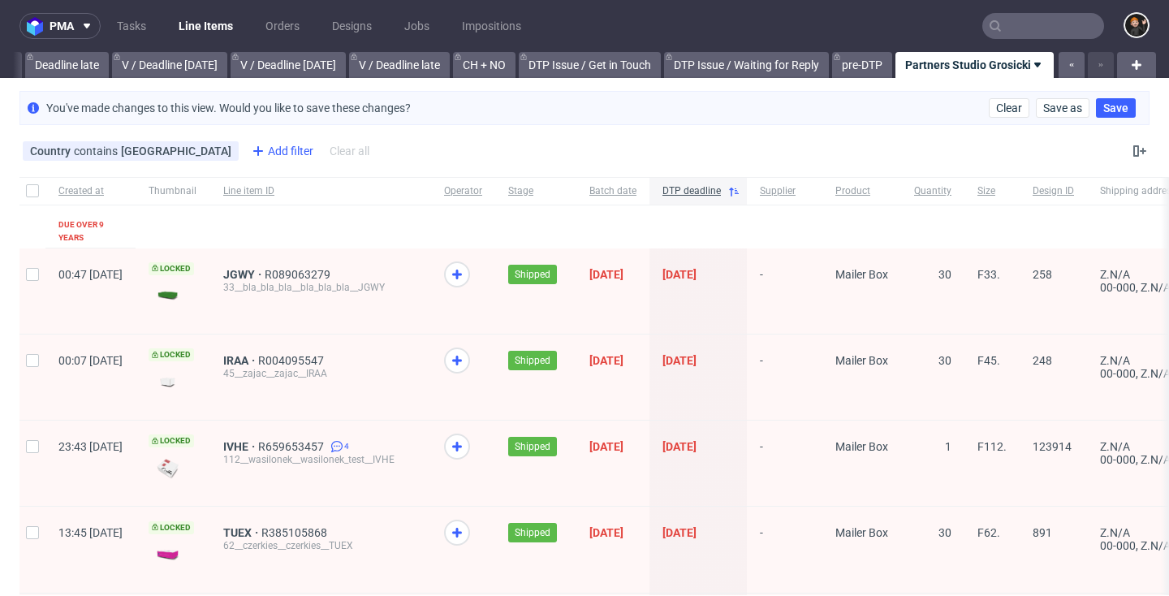
click at [245, 149] on div "Add filter" at bounding box center [280, 151] width 71 height 26
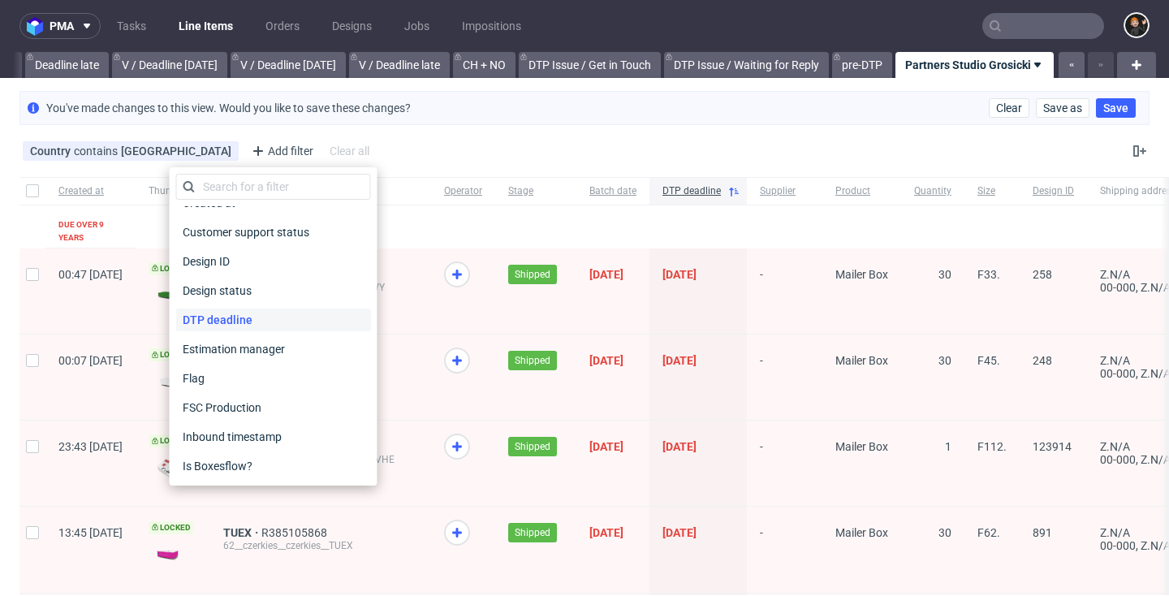
scroll to position [257, 0]
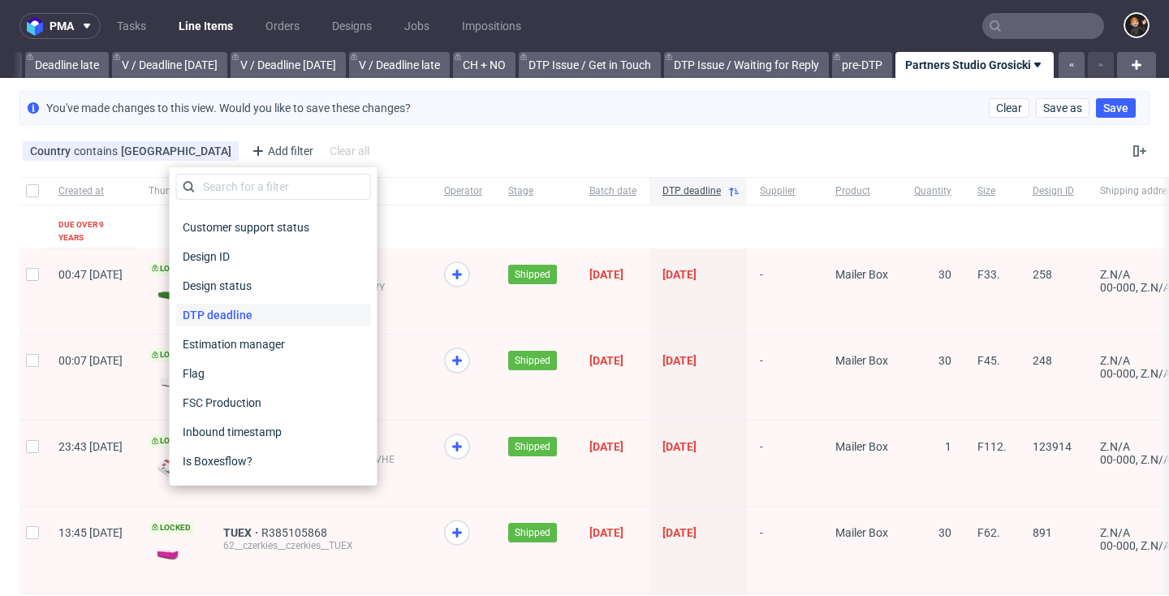
click at [263, 317] on div "DTP deadline" at bounding box center [273, 315] width 195 height 23
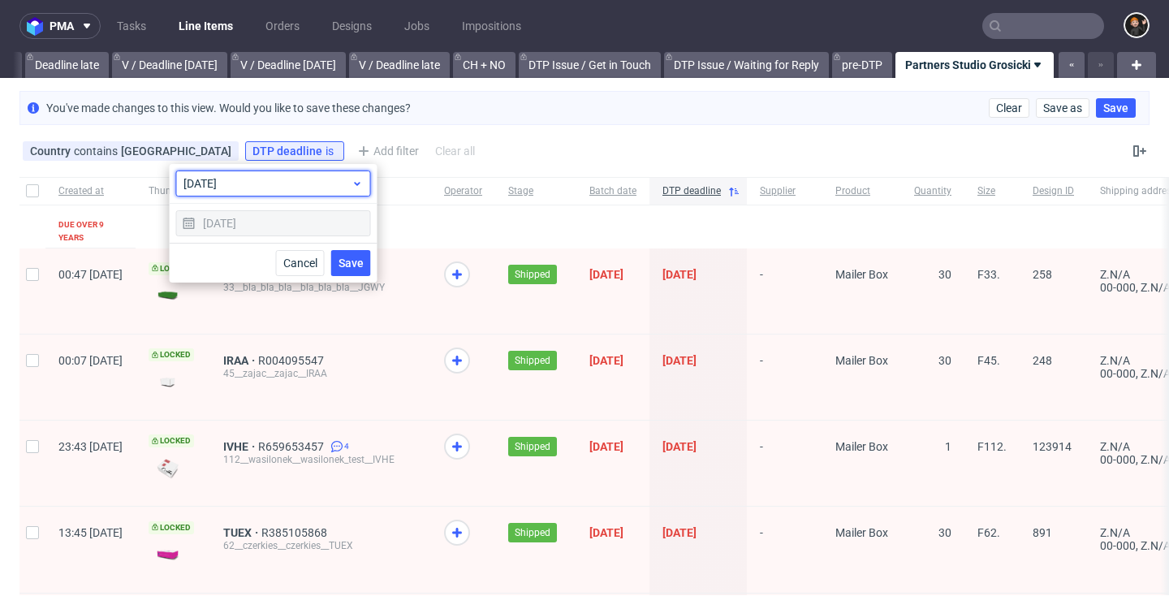
click at [300, 187] on span "today" at bounding box center [267, 183] width 168 height 16
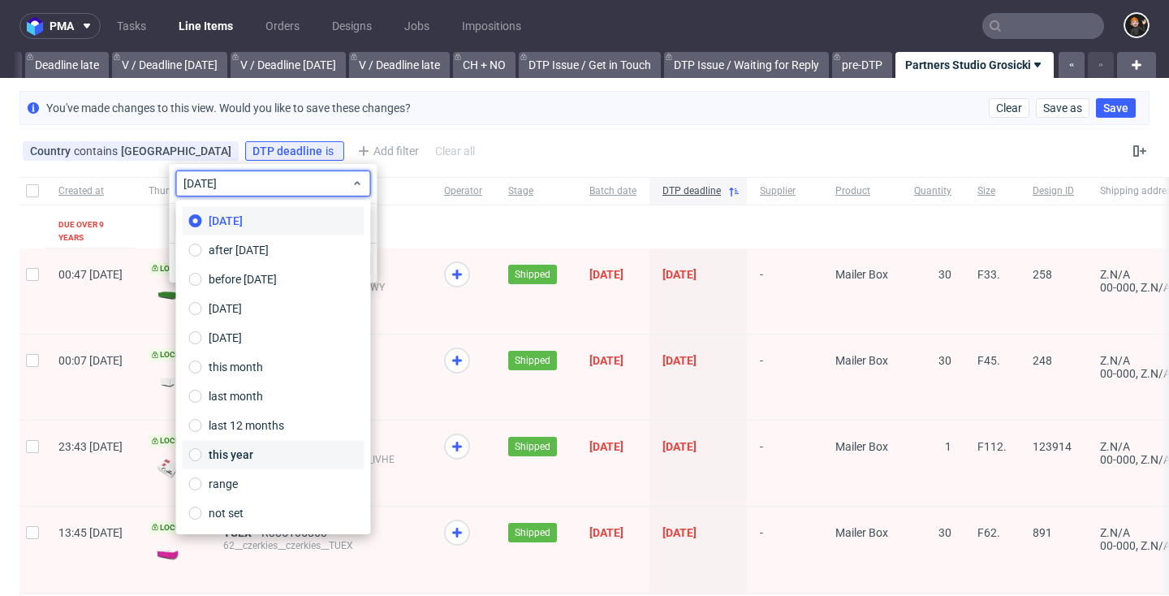
drag, startPoint x: 287, startPoint y: 455, endPoint x: 291, endPoint y: 447, distance: 9.1
click at [287, 455] on label "this year" at bounding box center [274, 454] width 182 height 29
type input "01/01/2025 - 31/12/2025"
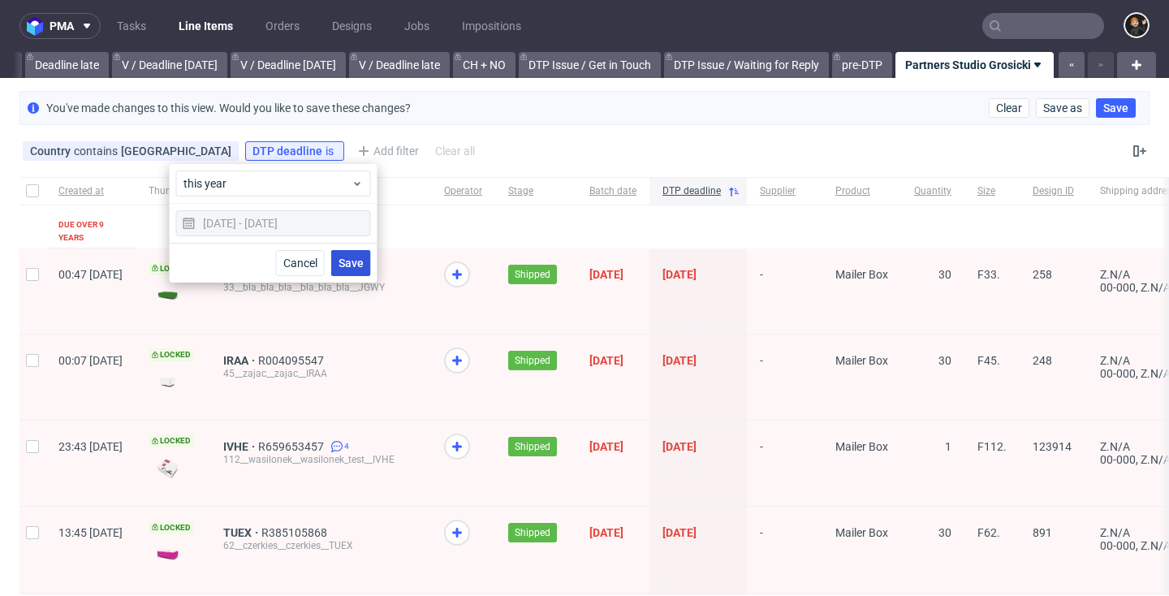
click at [351, 269] on span "Save" at bounding box center [351, 262] width 25 height 11
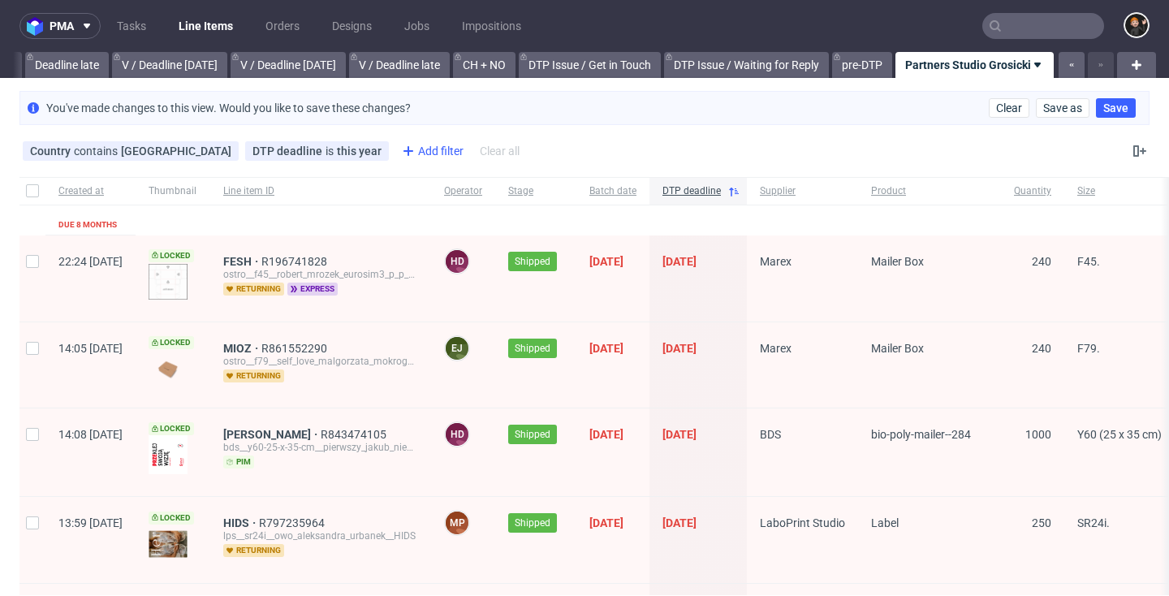
scroll to position [0, 0]
click at [395, 161] on div "Add filter" at bounding box center [430, 151] width 71 height 26
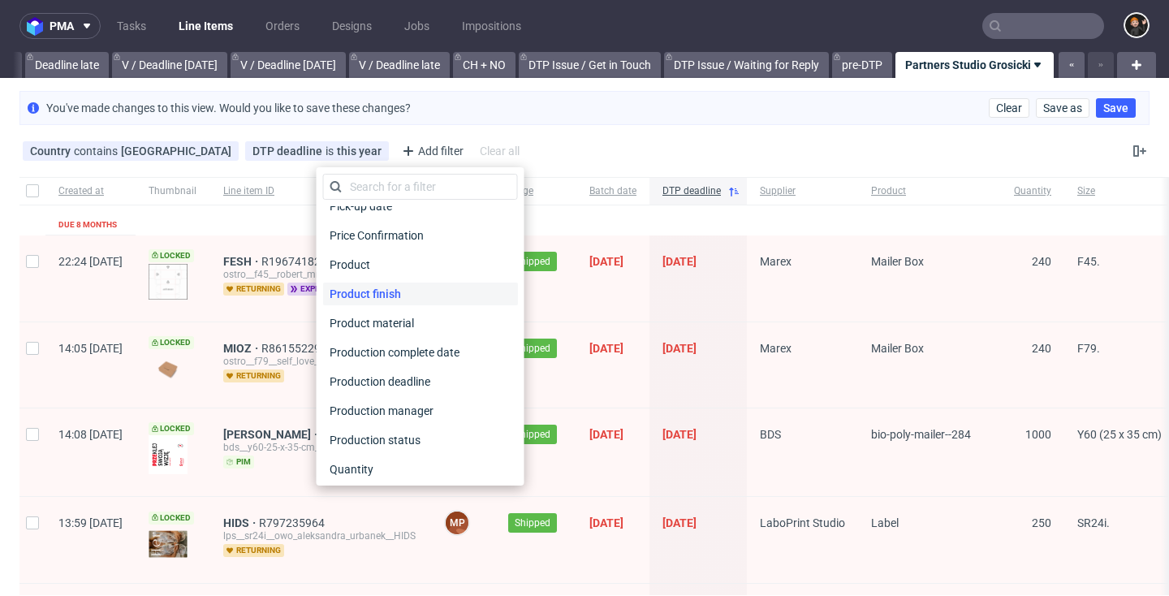
scroll to position [840, 0]
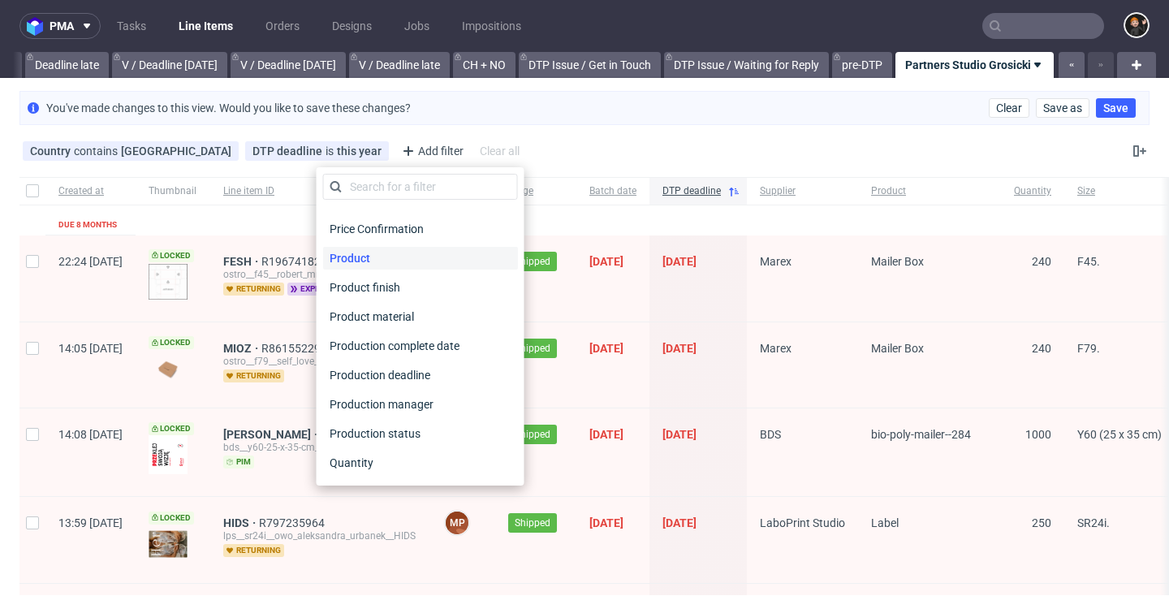
click at [386, 261] on div "Product" at bounding box center [420, 258] width 195 height 23
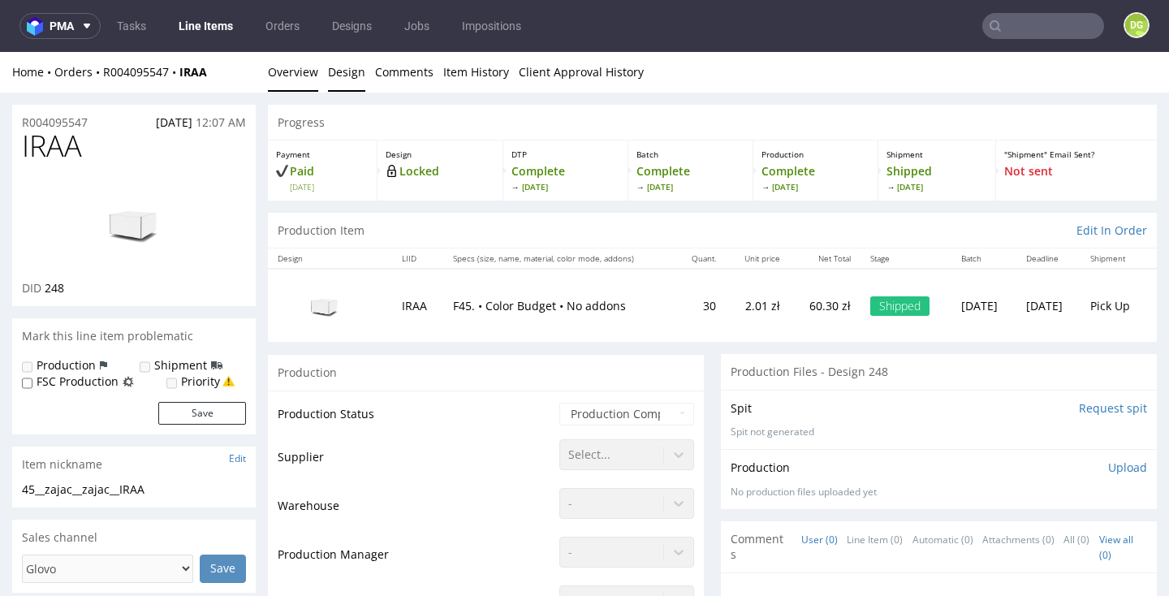
click at [335, 77] on link "Design" at bounding box center [346, 72] width 37 height 40
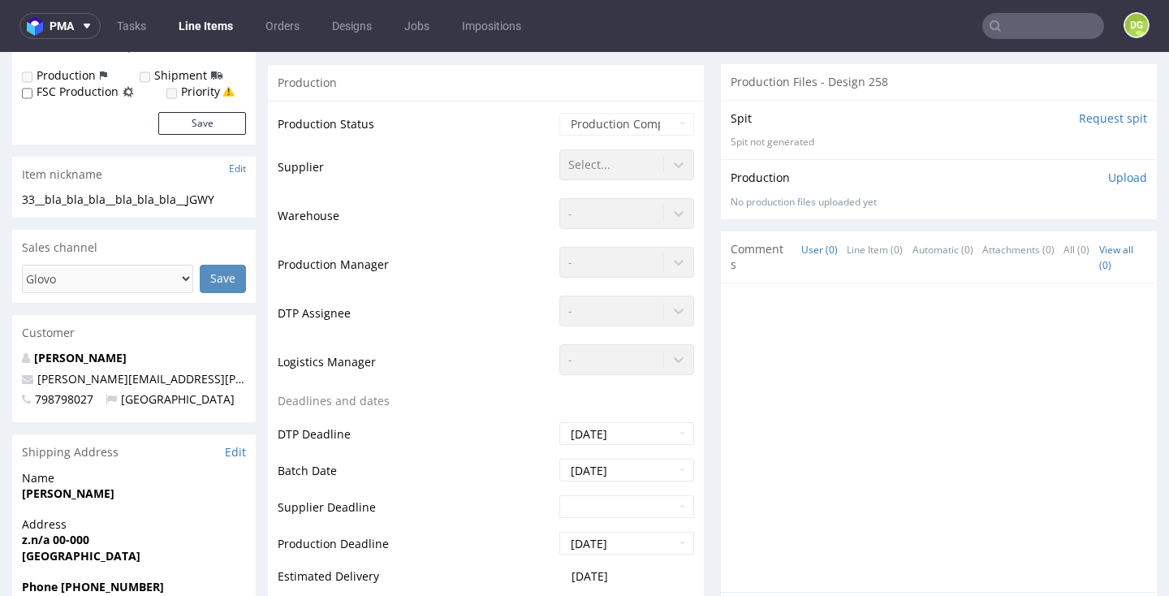
scroll to position [322, 0]
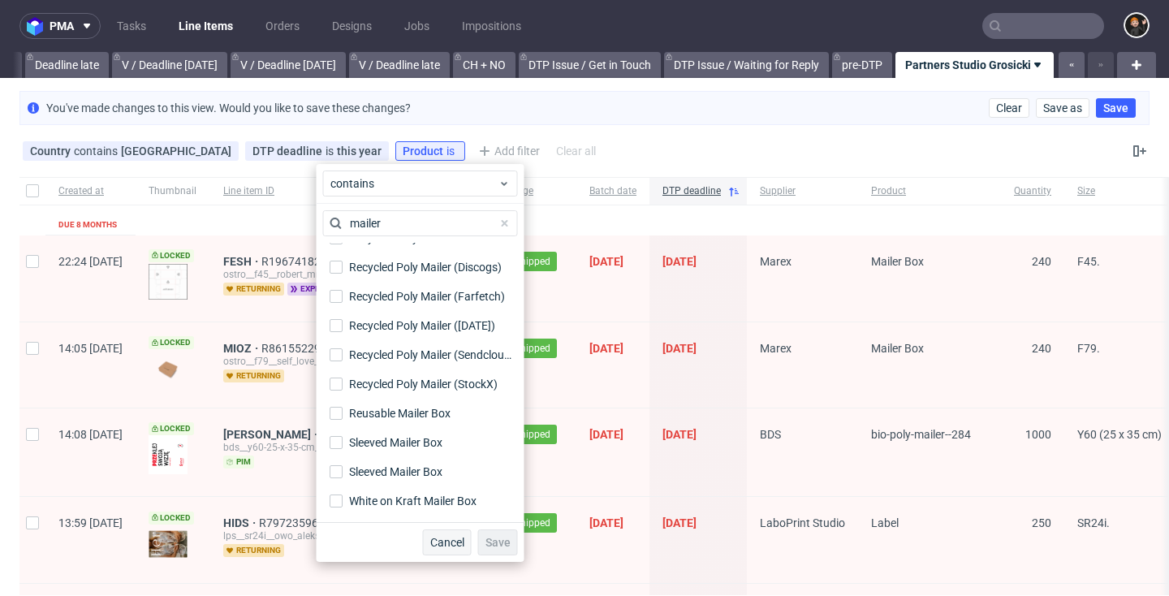
type input "mailer"
drag, startPoint x: 450, startPoint y: 542, endPoint x: 439, endPoint y: 515, distance: 28.8
click at [451, 542] on span "Cancel" at bounding box center [447, 542] width 34 height 11
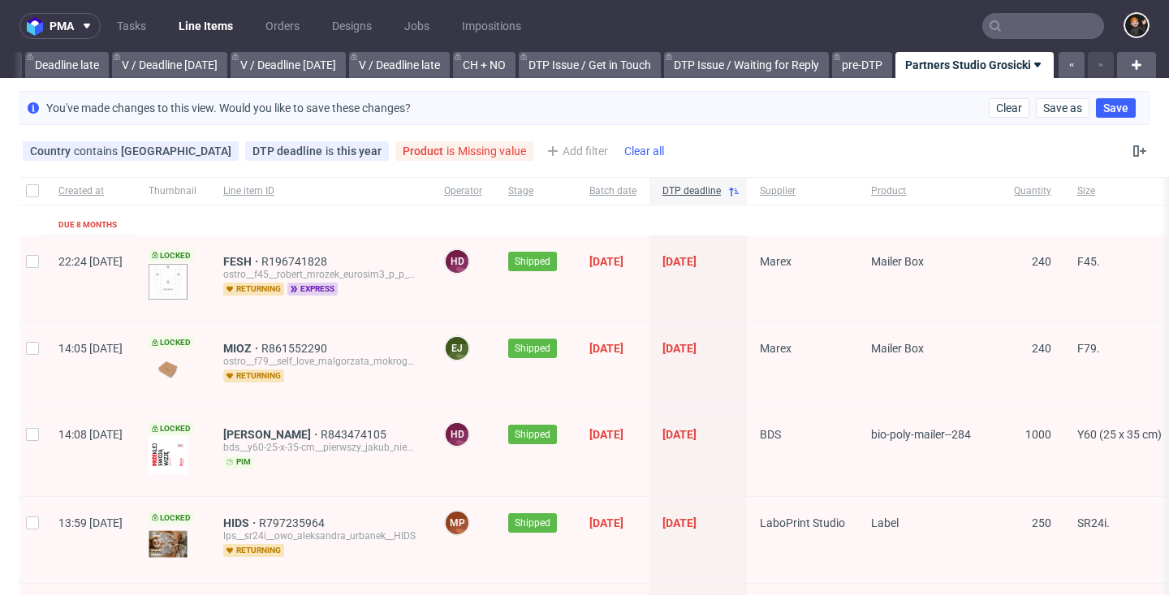
click at [0, 0] on icon at bounding box center [0, 0] width 0 height 0
click at [395, 152] on div "Add filter" at bounding box center [430, 151] width 71 height 26
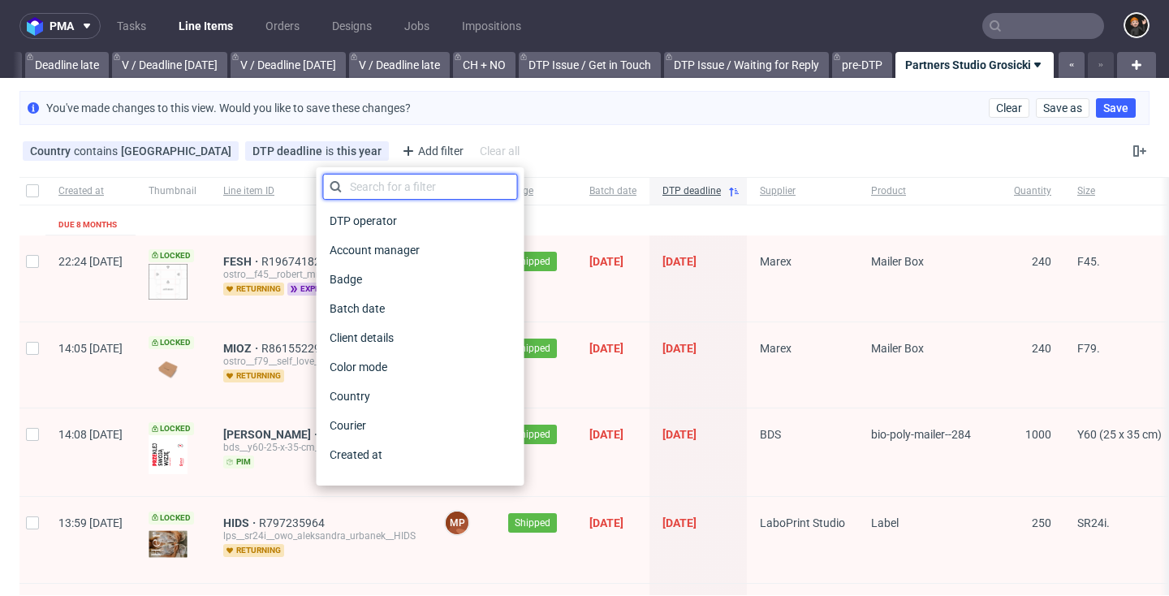
click at [407, 196] on input "text" at bounding box center [420, 187] width 195 height 26
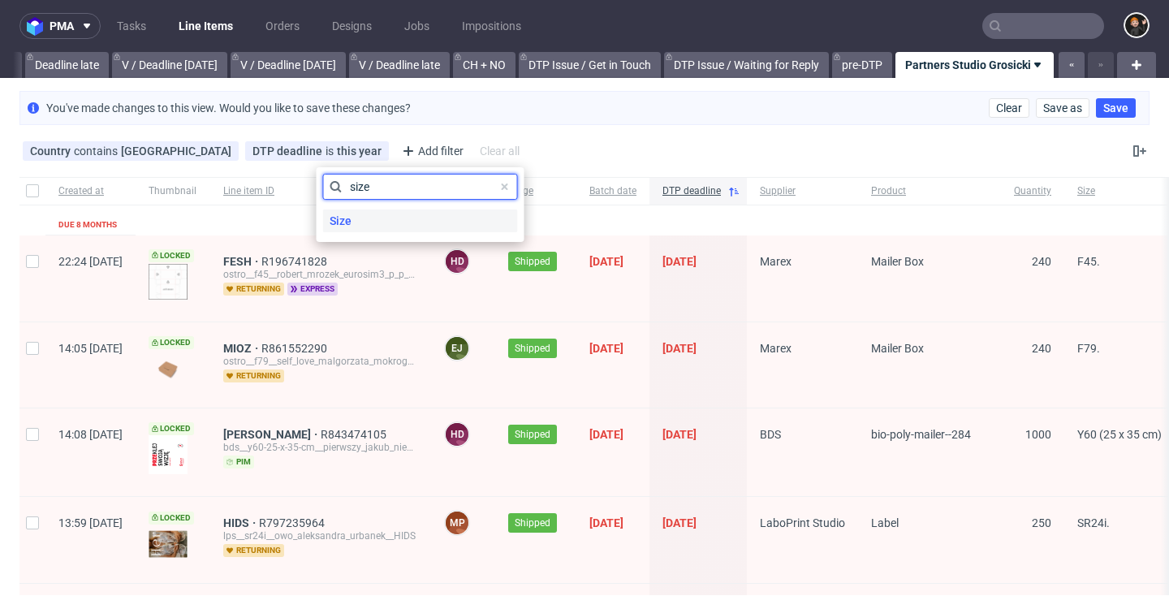
type input "size"
click at [385, 222] on div "Size" at bounding box center [420, 220] width 195 height 23
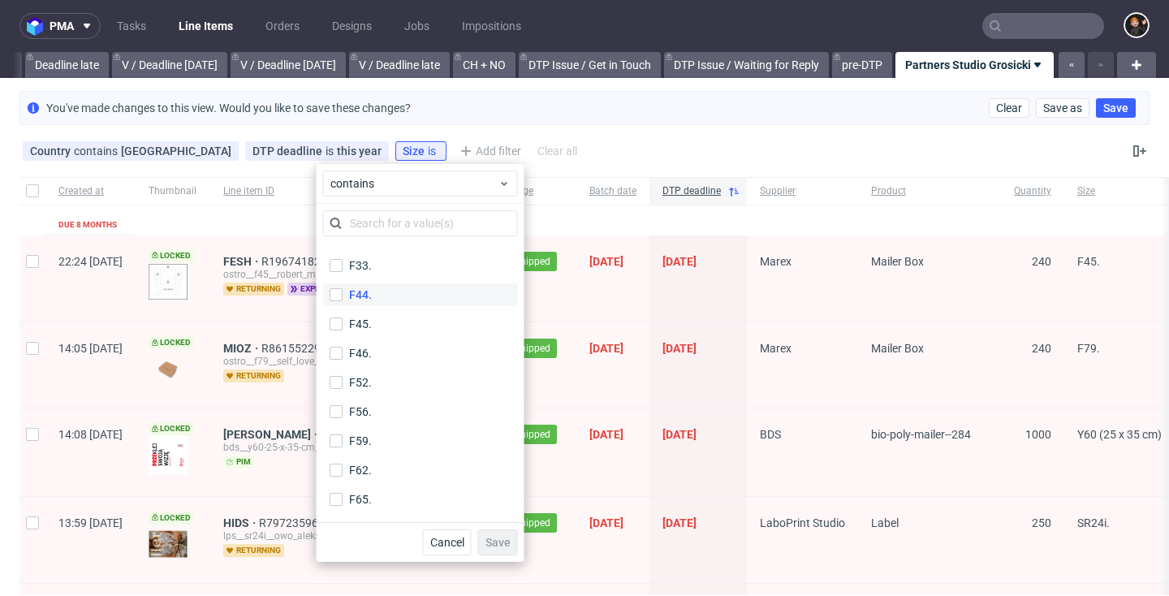
scroll to position [580, 0]
drag, startPoint x: 390, startPoint y: 266, endPoint x: 384, endPoint y: 287, distance: 22.6
click at [389, 267] on label "F112." at bounding box center [420, 264] width 195 height 23
click at [343, 267] on input "F112." at bounding box center [336, 264] width 13 height 13
checkbox input "true"
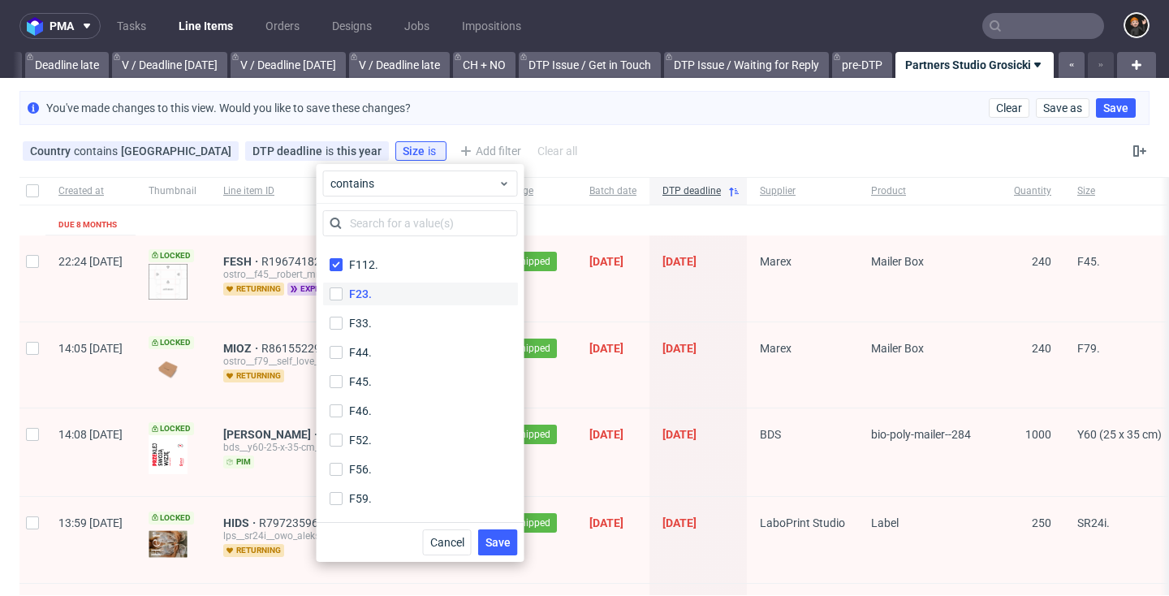
click at [384, 288] on label "F23." at bounding box center [420, 294] width 195 height 23
click at [343, 288] on input "F23." at bounding box center [336, 293] width 13 height 13
checkbox input "true"
click at [383, 307] on div "F23." at bounding box center [420, 293] width 195 height 29
click at [385, 325] on label "F33." at bounding box center [420, 323] width 195 height 23
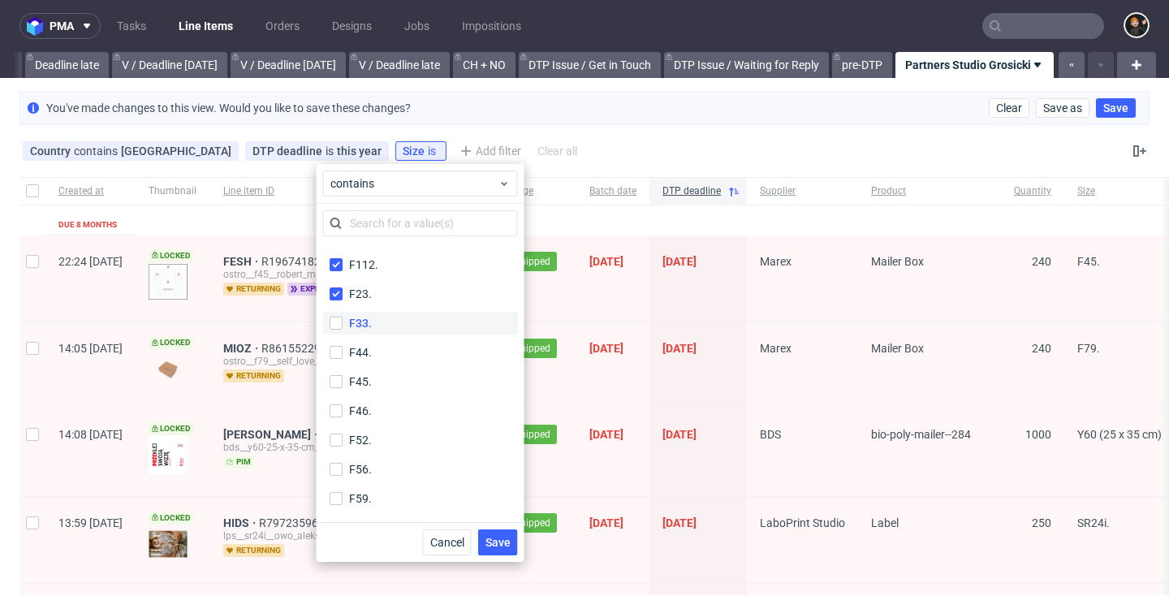
click at [343, 325] on input "F33." at bounding box center [336, 323] width 13 height 13
checkbox input "true"
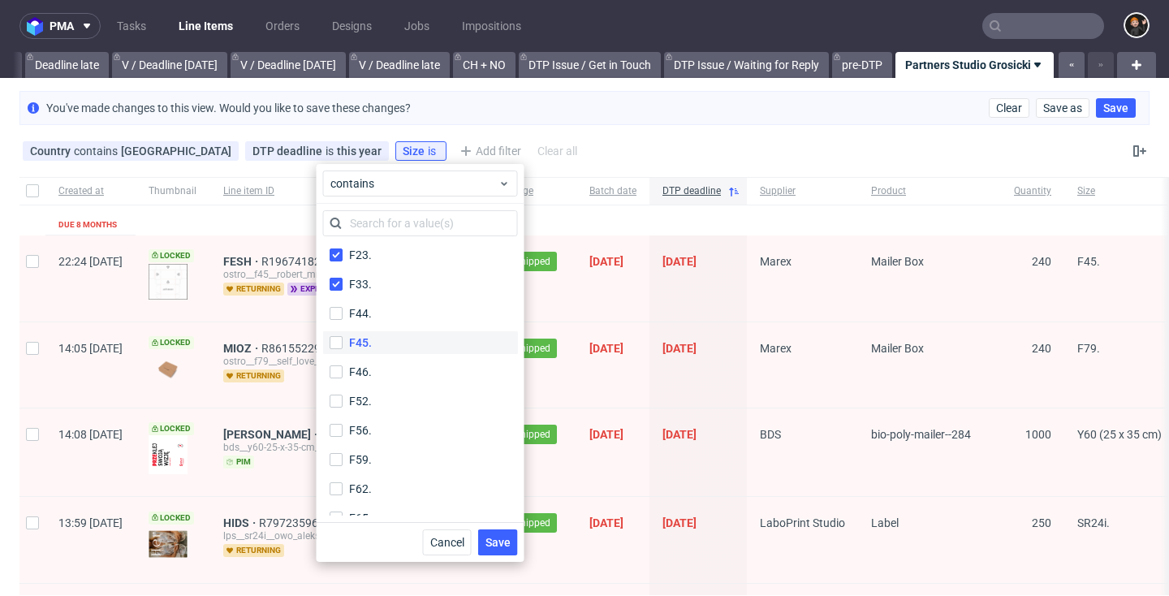
drag, startPoint x: 376, startPoint y: 307, endPoint x: 376, endPoint y: 335, distance: 27.6
click at [376, 307] on label "F44." at bounding box center [420, 313] width 195 height 23
click at [343, 307] on input "F44." at bounding box center [336, 313] width 13 height 13
checkbox input "true"
click at [378, 339] on label "F45." at bounding box center [420, 342] width 195 height 23
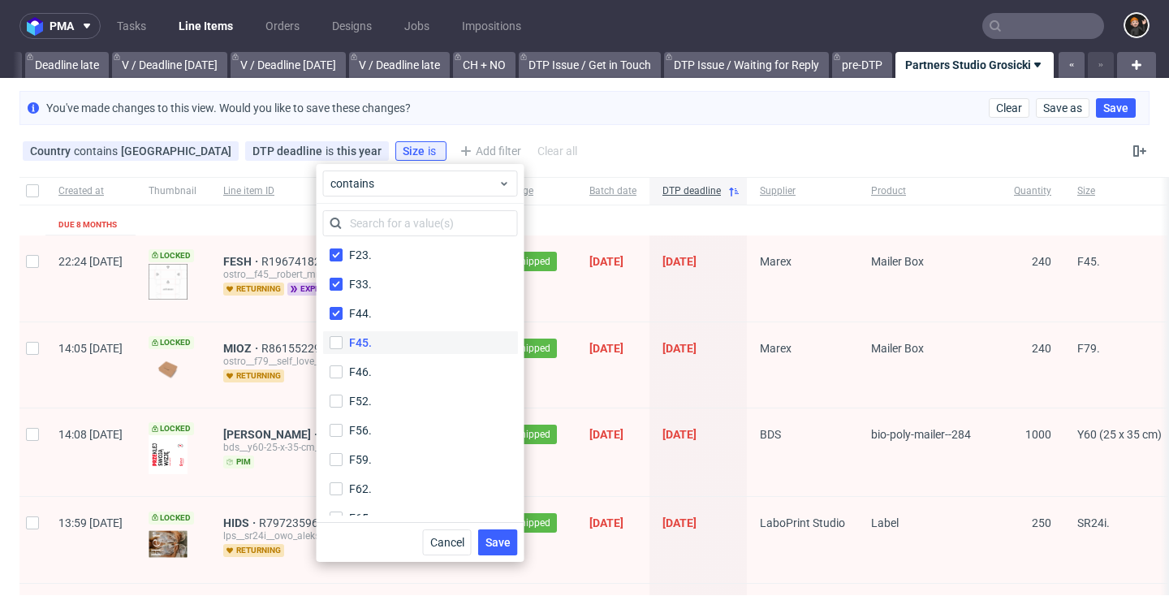
click at [343, 339] on input "F45." at bounding box center [336, 342] width 13 height 13
checkbox input "true"
drag, startPoint x: 371, startPoint y: 364, endPoint x: 377, endPoint y: 393, distance: 29.8
click at [372, 364] on label "F46." at bounding box center [420, 372] width 195 height 23
click at [343, 365] on input "F46." at bounding box center [336, 371] width 13 height 13
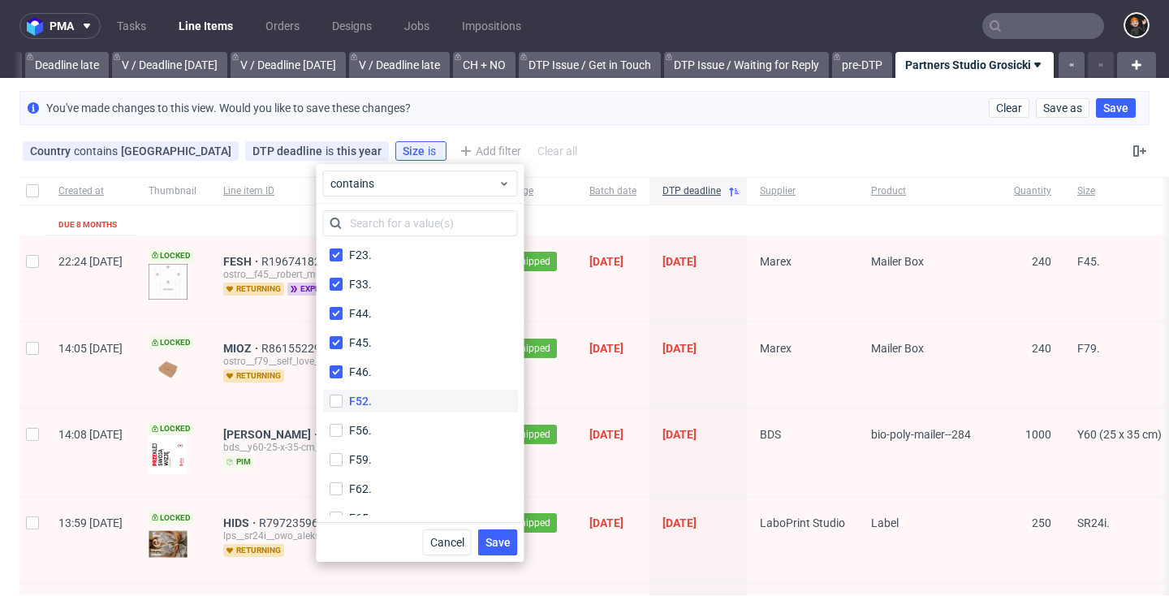
checkbox input "true"
drag, startPoint x: 377, startPoint y: 395, endPoint x: 374, endPoint y: 433, distance: 38.2
click at [378, 395] on label "F52." at bounding box center [420, 401] width 195 height 23
click at [343, 395] on input "F52." at bounding box center [336, 401] width 13 height 13
checkbox input "true"
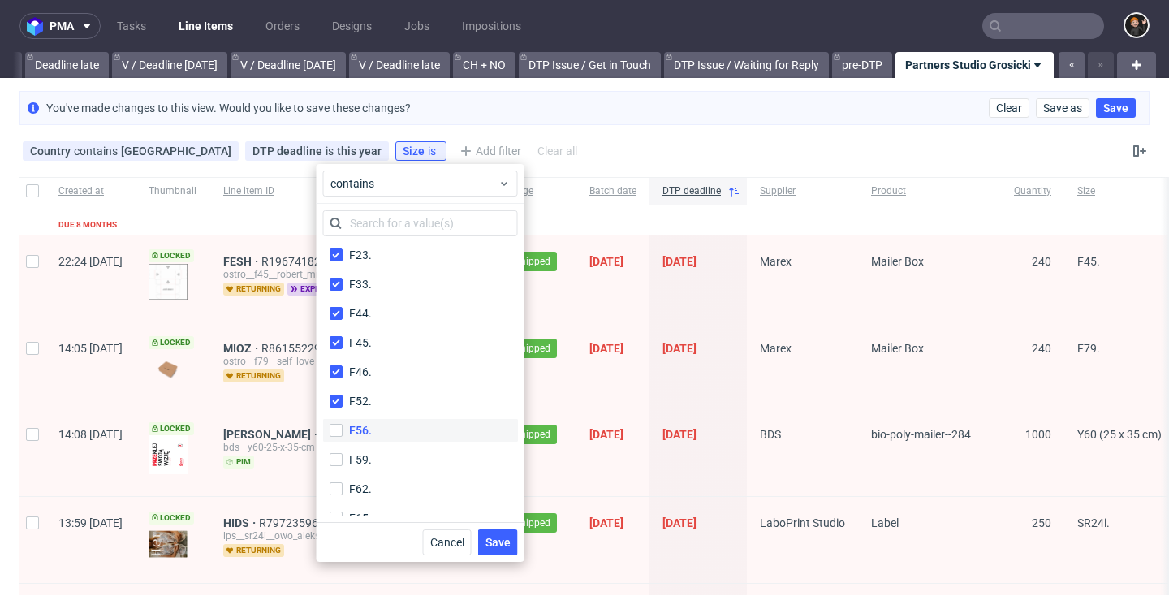
click at [376, 430] on label "F56." at bounding box center [420, 430] width 195 height 23
click at [343, 430] on input "F56." at bounding box center [336, 430] width 13 height 13
checkbox input "true"
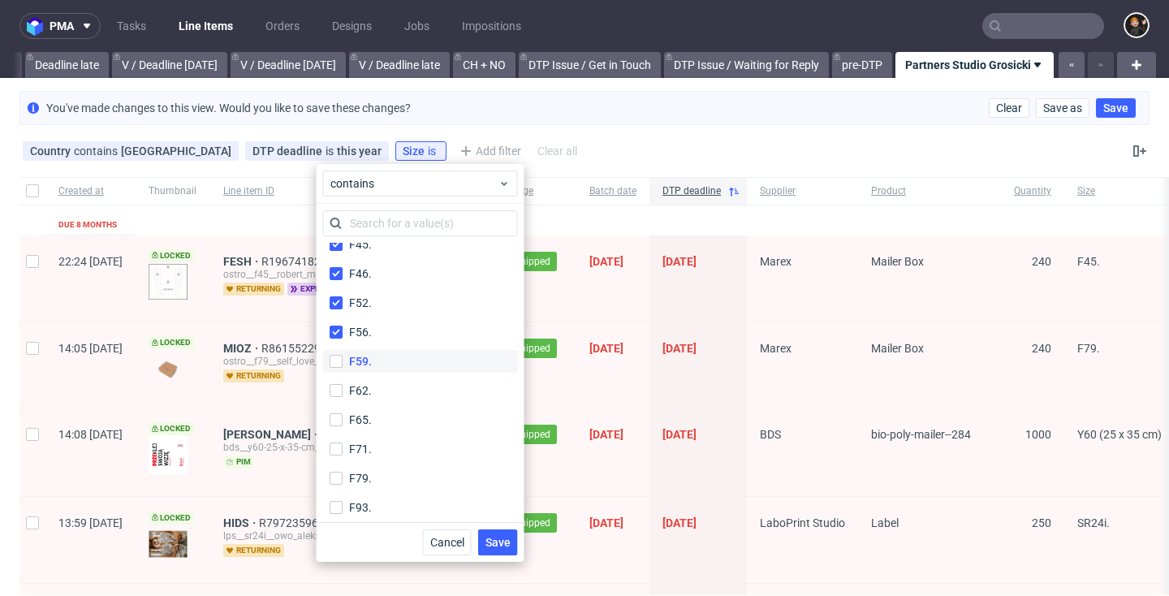
click at [380, 367] on label "F59." at bounding box center [420, 361] width 195 height 23
click at [343, 367] on input "F59." at bounding box center [336, 361] width 13 height 13
checkbox input "true"
drag, startPoint x: 380, startPoint y: 391, endPoint x: 382, endPoint y: 420, distance: 28.5
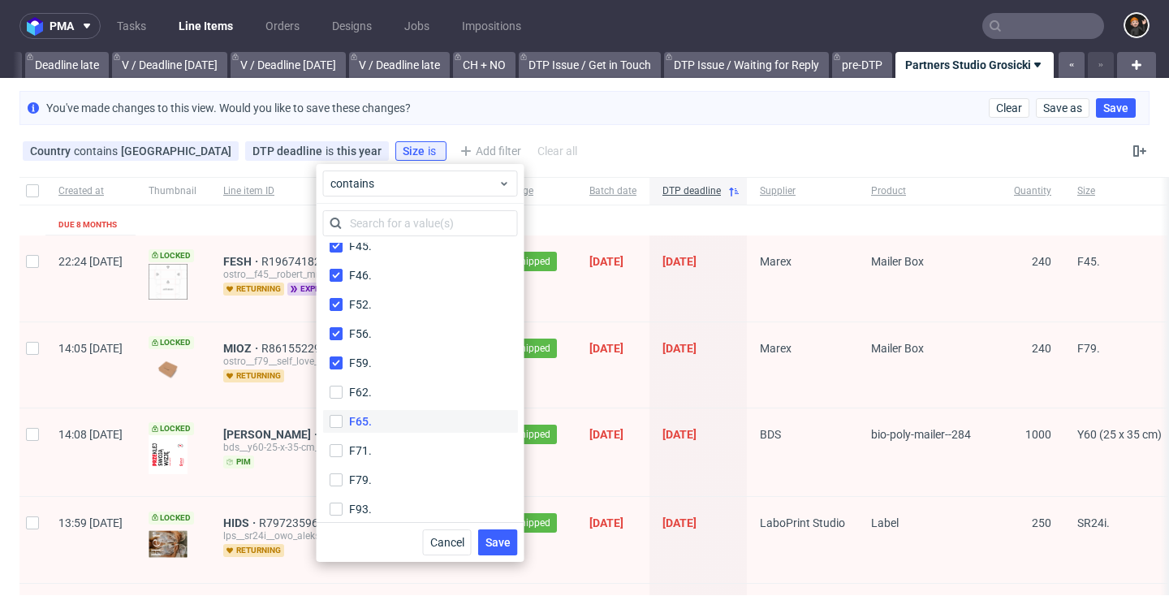
click at [381, 391] on label "F62." at bounding box center [420, 392] width 195 height 23
click at [343, 391] on input "F62." at bounding box center [336, 392] width 13 height 13
checkbox input "true"
drag, startPoint x: 381, startPoint y: 420, endPoint x: 381, endPoint y: 441, distance: 21.1
click at [382, 421] on label "F65." at bounding box center [420, 421] width 195 height 23
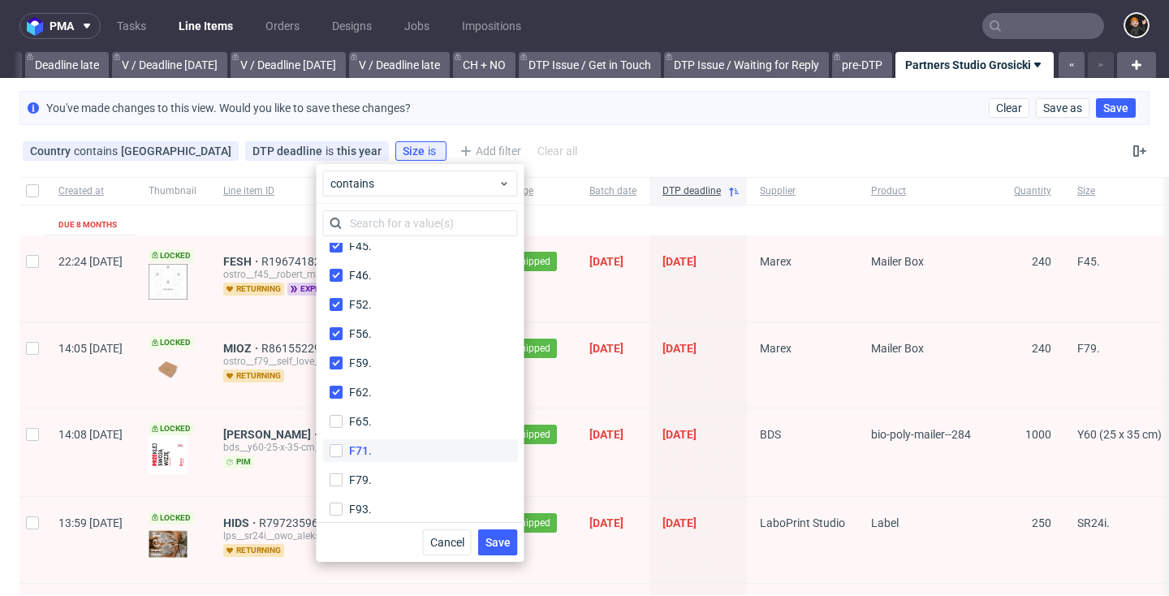
click at [343, 421] on input "F65." at bounding box center [336, 421] width 13 height 13
checkbox input "true"
drag, startPoint x: 381, startPoint y: 442, endPoint x: 382, endPoint y: 464, distance: 21.9
click at [381, 442] on label "F71." at bounding box center [420, 450] width 195 height 23
click at [343, 444] on input "F71." at bounding box center [336, 450] width 13 height 13
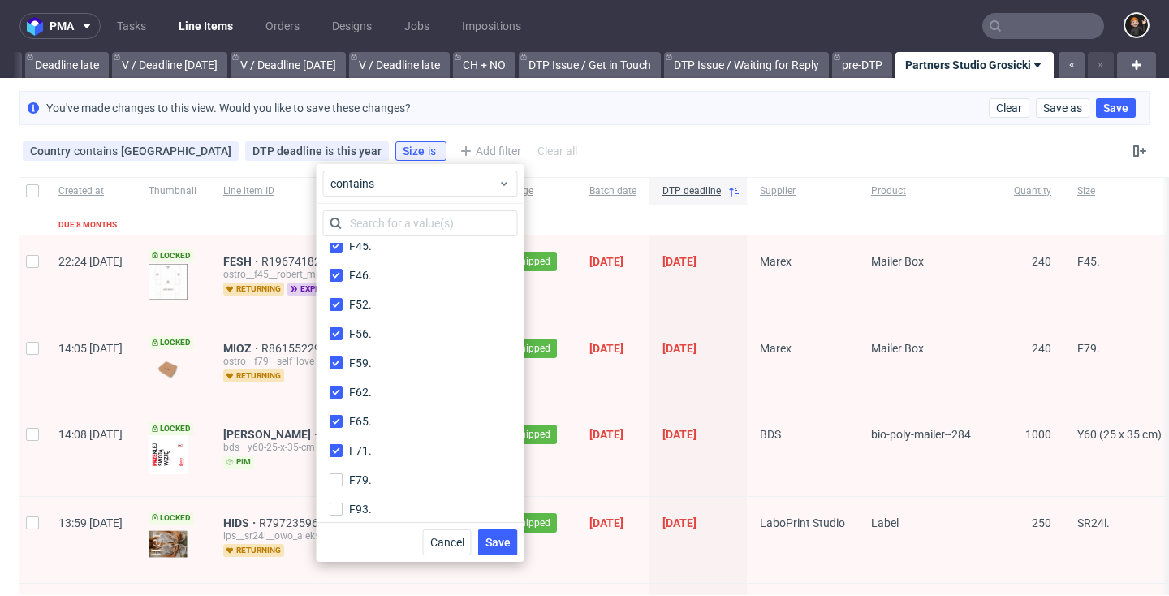
checkbox input "true"
drag, startPoint x: 376, startPoint y: 478, endPoint x: 377, endPoint y: 501, distance: 22.7
click at [376, 479] on label "F79." at bounding box center [420, 479] width 195 height 23
click at [343, 479] on input "F79." at bounding box center [336, 479] width 13 height 13
checkbox input "true"
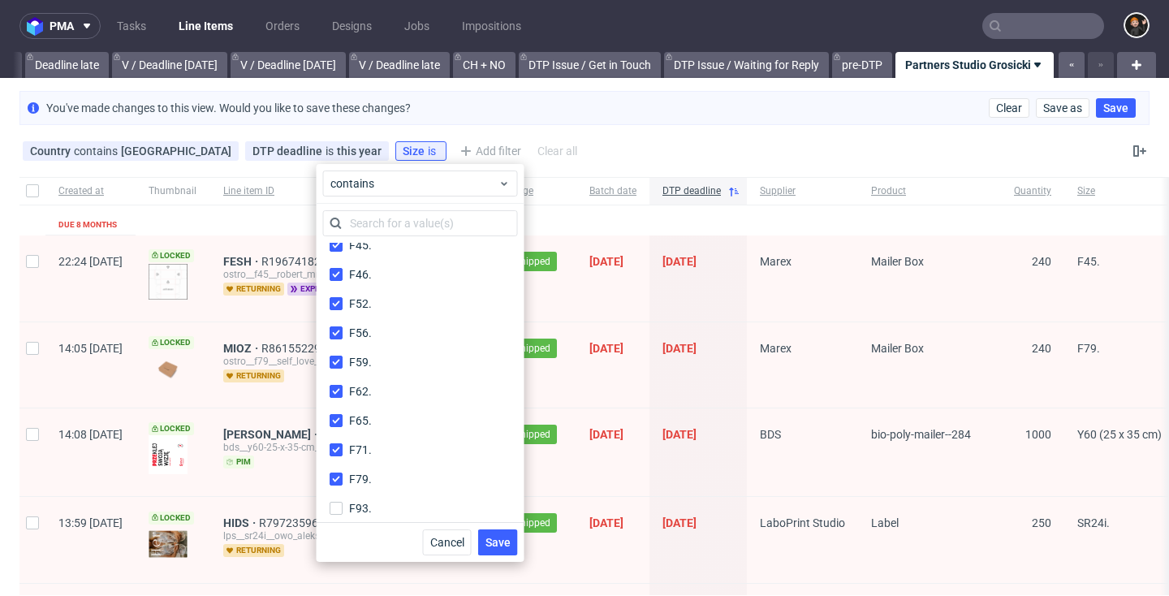
drag, startPoint x: 375, startPoint y: 509, endPoint x: 376, endPoint y: 494, distance: 15.4
click at [375, 508] on label "F93." at bounding box center [420, 508] width 195 height 23
click at [343, 508] on input "F93." at bounding box center [336, 508] width 13 height 13
checkbox input "true"
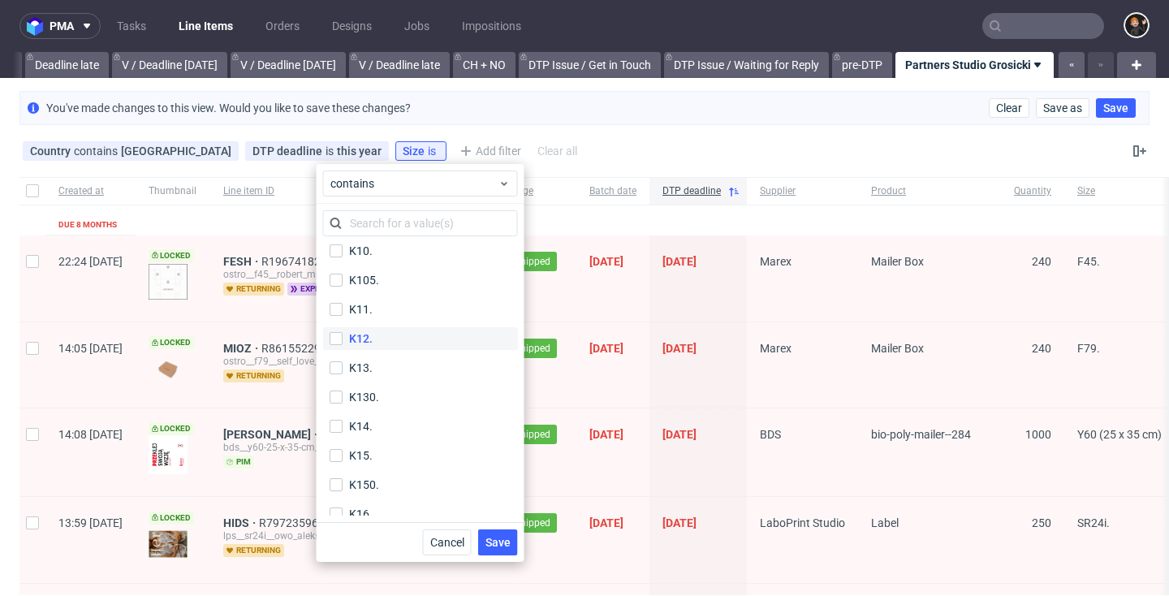
scroll to position [1378, 0]
click at [386, 277] on label "K105." at bounding box center [420, 282] width 195 height 23
click at [343, 277] on input "K105." at bounding box center [336, 282] width 13 height 13
checkbox input "true"
click at [390, 391] on label "K130." at bounding box center [420, 399] width 195 height 23
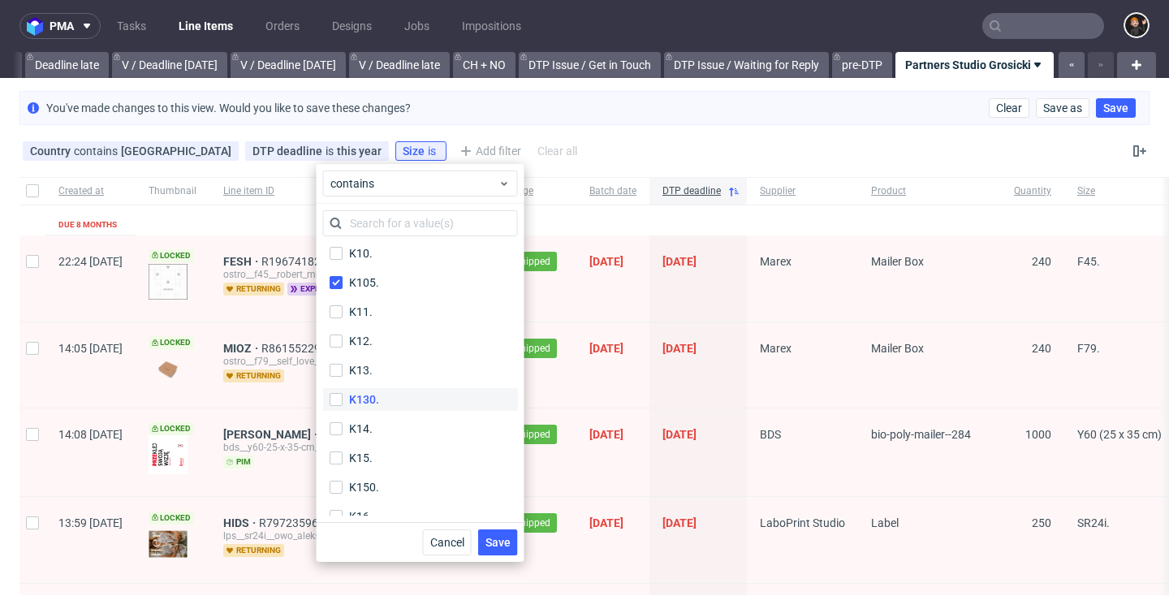
click at [343, 393] on input "K130." at bounding box center [336, 399] width 13 height 13
checkbox input "true"
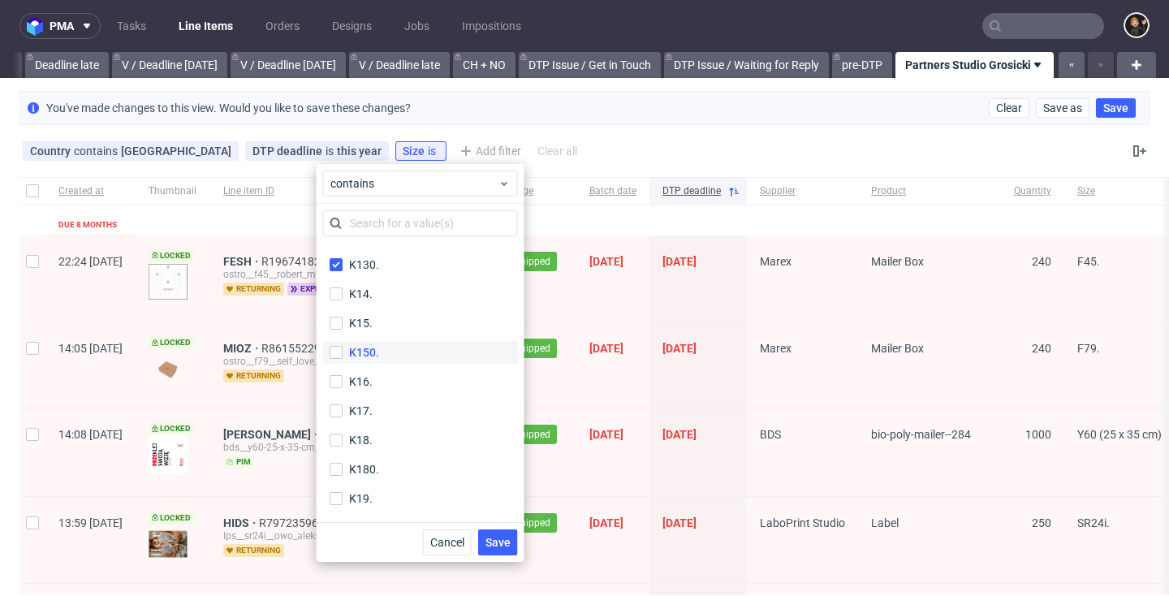
click at [382, 344] on label "K150." at bounding box center [420, 352] width 195 height 23
click at [343, 346] on input "K150." at bounding box center [336, 352] width 13 height 13
checkbox input "true"
click at [381, 336] on label "K180." at bounding box center [420, 343] width 195 height 23
click at [343, 337] on input "K180." at bounding box center [336, 343] width 13 height 13
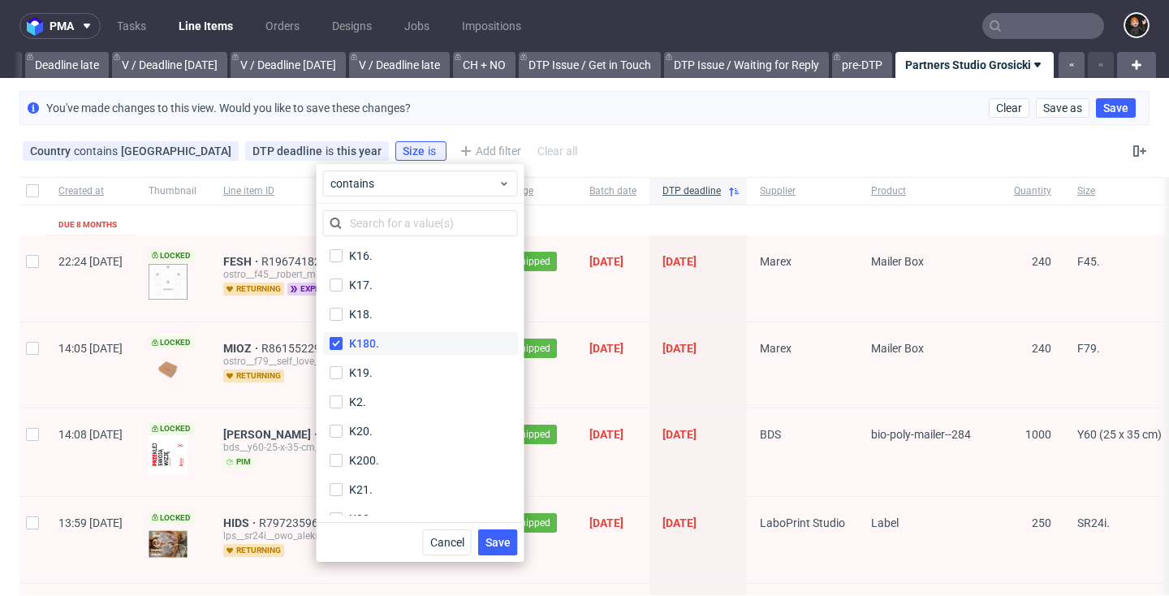
checkbox input "true"
click at [379, 378] on label "K200." at bounding box center [420, 380] width 195 height 23
click at [343, 378] on input "K200." at bounding box center [336, 379] width 13 height 13
checkbox input "true"
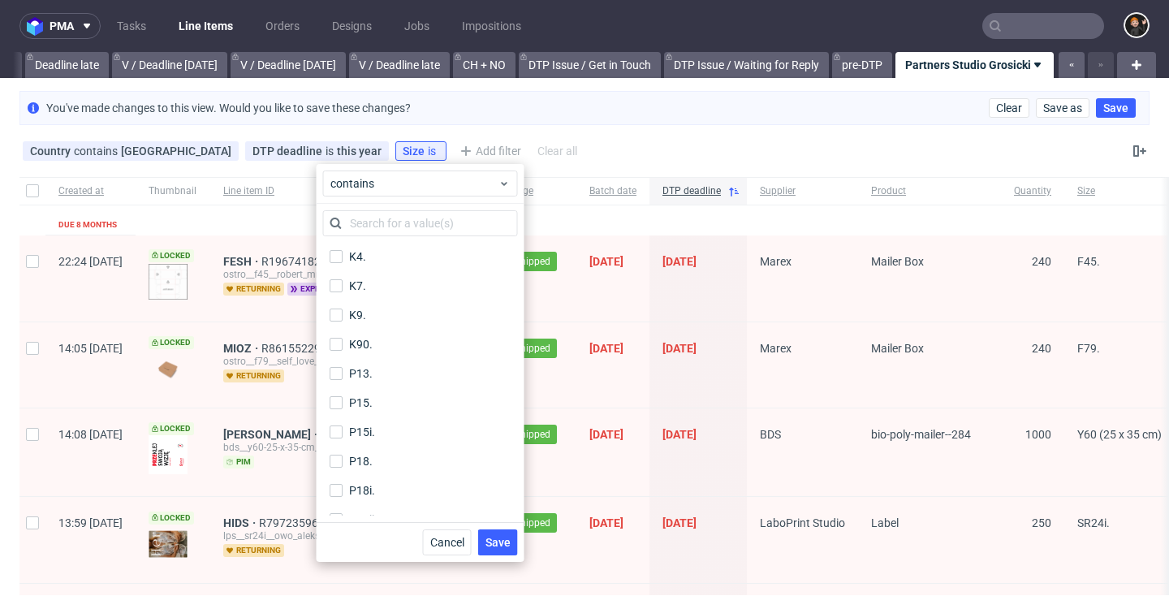
drag, startPoint x: 387, startPoint y: 347, endPoint x: 394, endPoint y: 356, distance: 11.0
click at [387, 347] on label "K90." at bounding box center [420, 344] width 195 height 23
click at [343, 347] on input "K90." at bounding box center [336, 344] width 13 height 13
checkbox input "true"
click at [506, 543] on span "Save" at bounding box center [498, 542] width 25 height 11
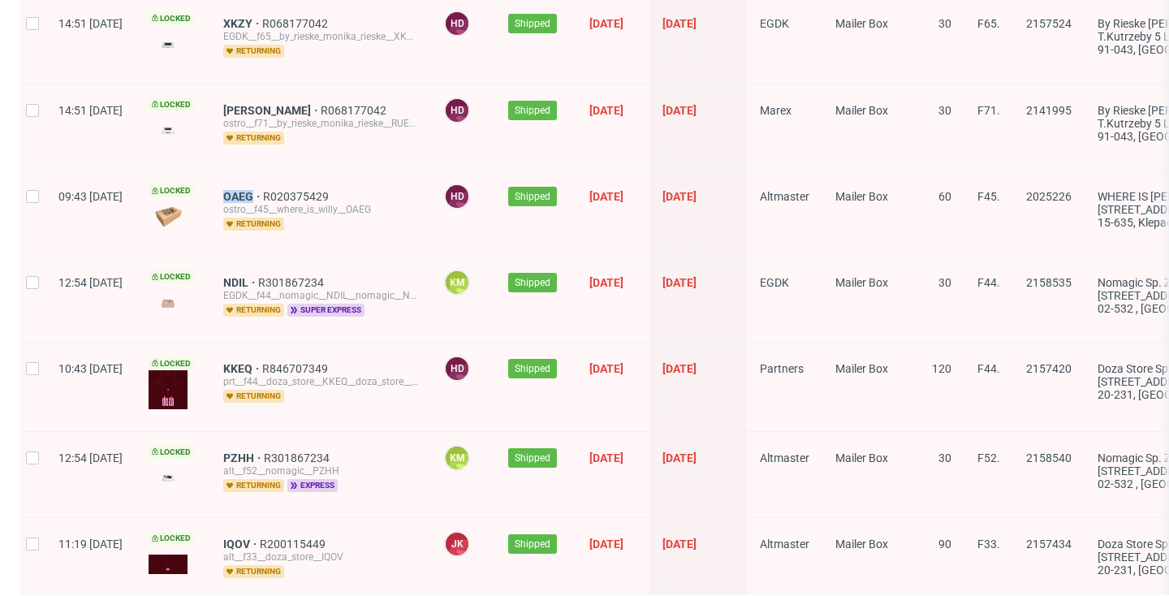
scroll to position [757, 0]
click at [258, 279] on span "NDIL" at bounding box center [240, 281] width 35 height 13
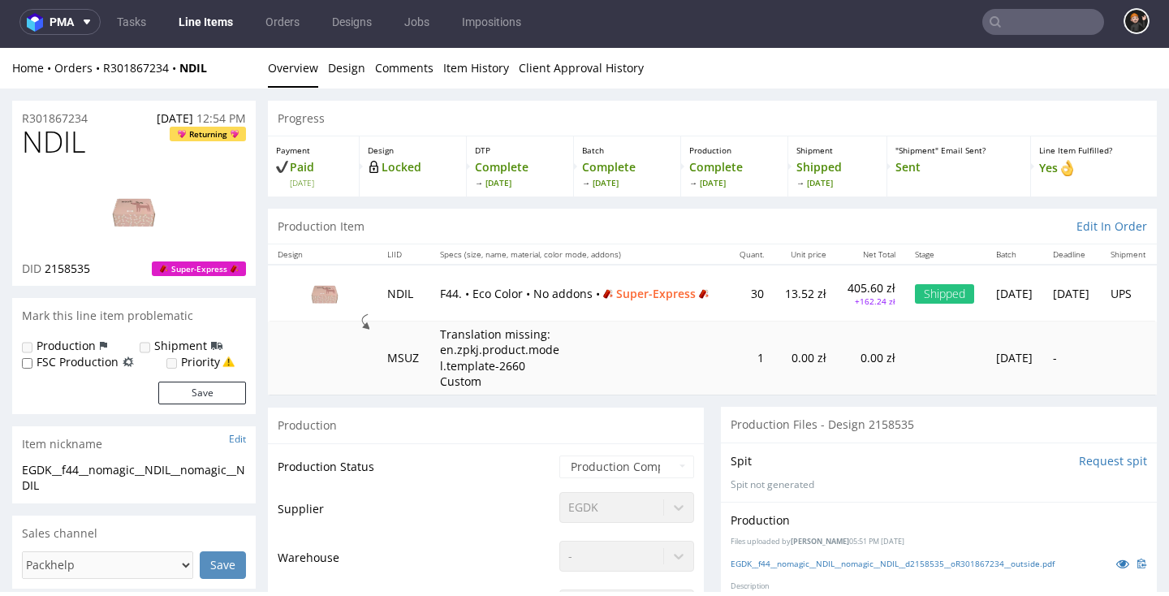
click at [188, 20] on link "Line Items" at bounding box center [206, 22] width 74 height 26
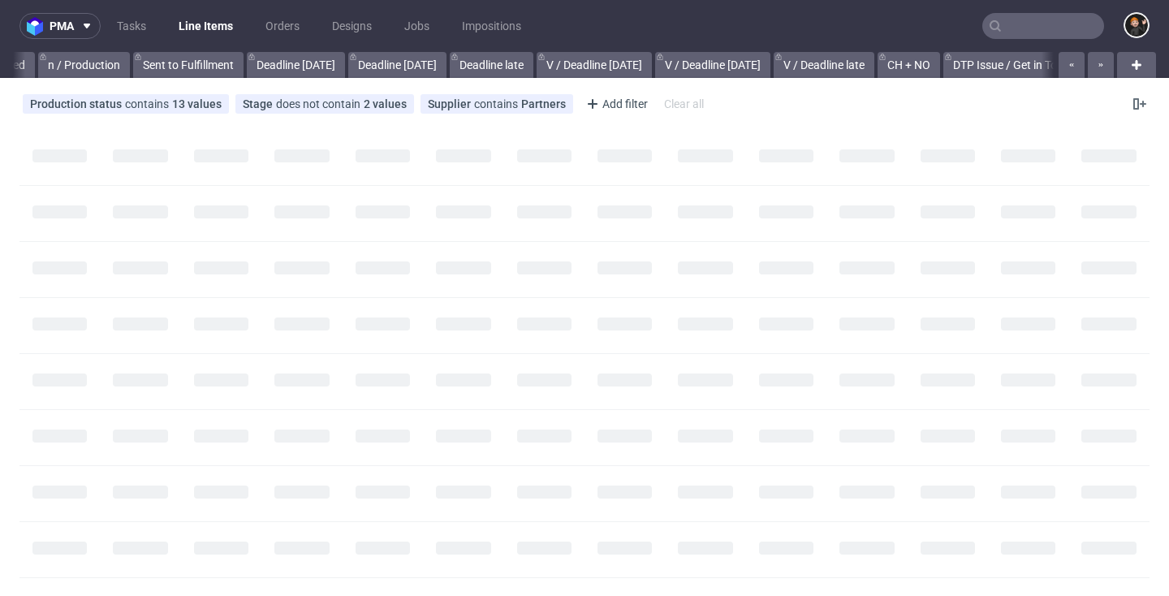
scroll to position [0, 1957]
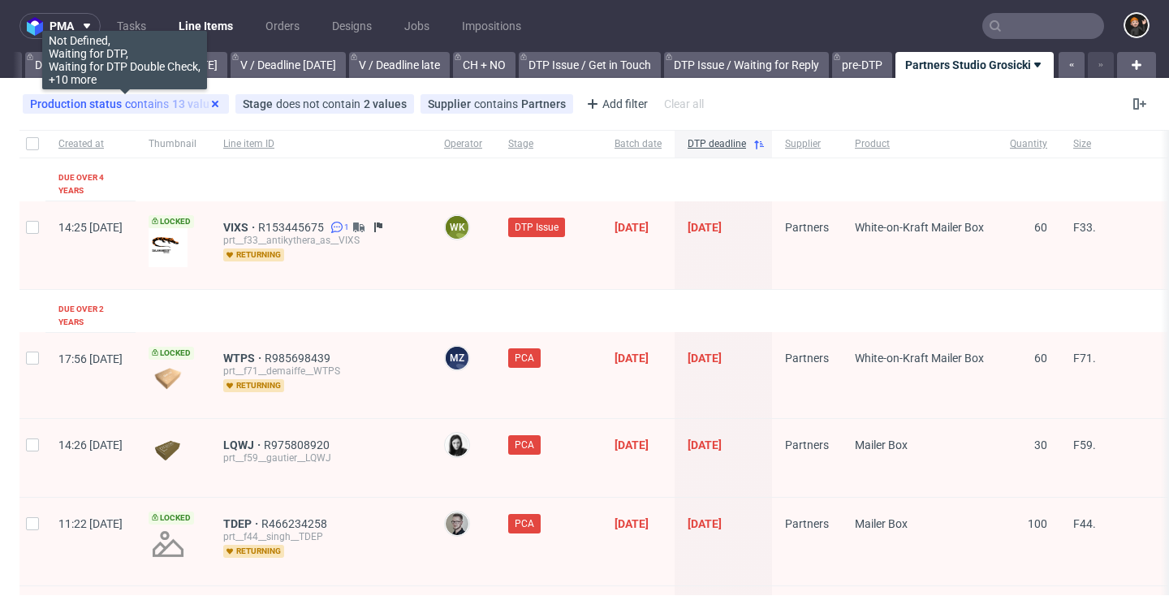
click at [217, 106] on icon at bounding box center [215, 103] width 13 height 13
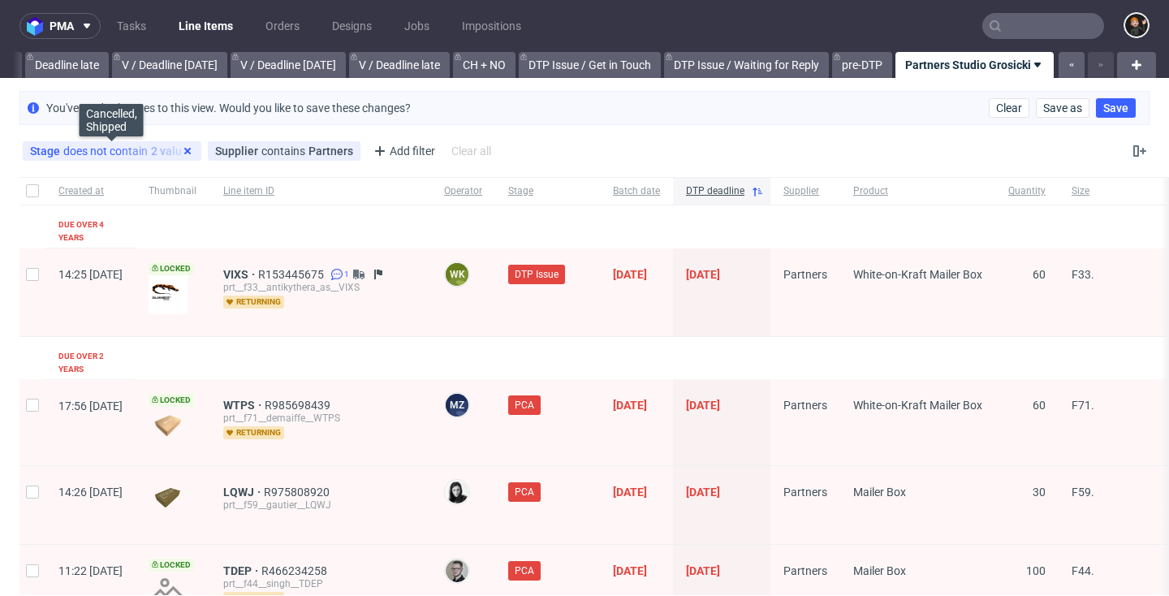
click at [191, 152] on icon at bounding box center [187, 151] width 13 height 13
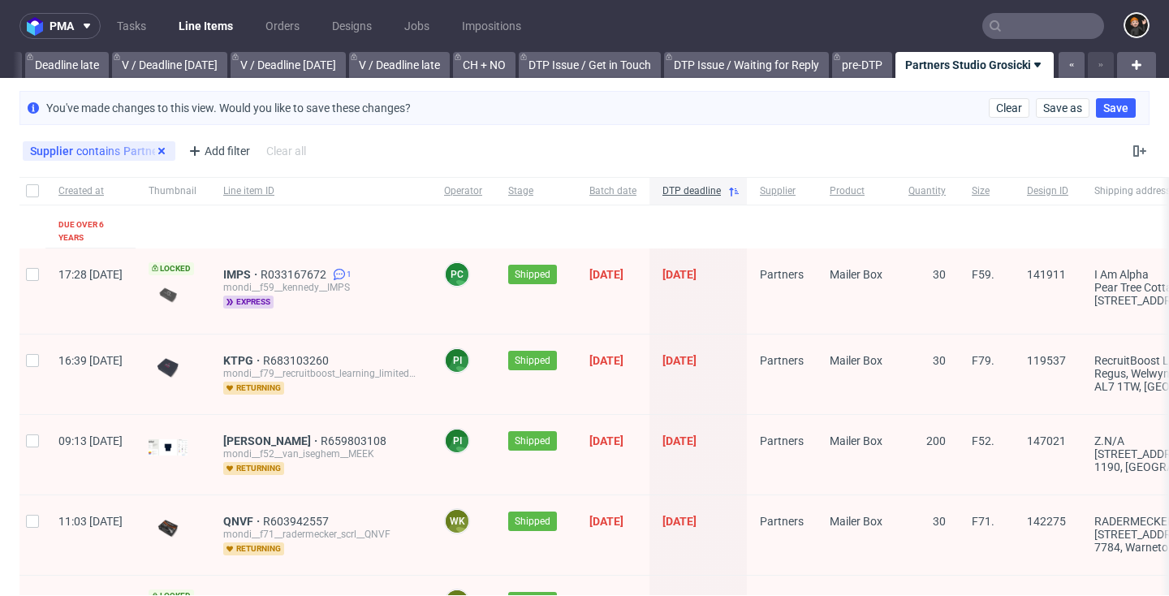
click at [160, 153] on use at bounding box center [161, 151] width 6 height 6
click at [65, 153] on div "Add filter" at bounding box center [58, 151] width 71 height 26
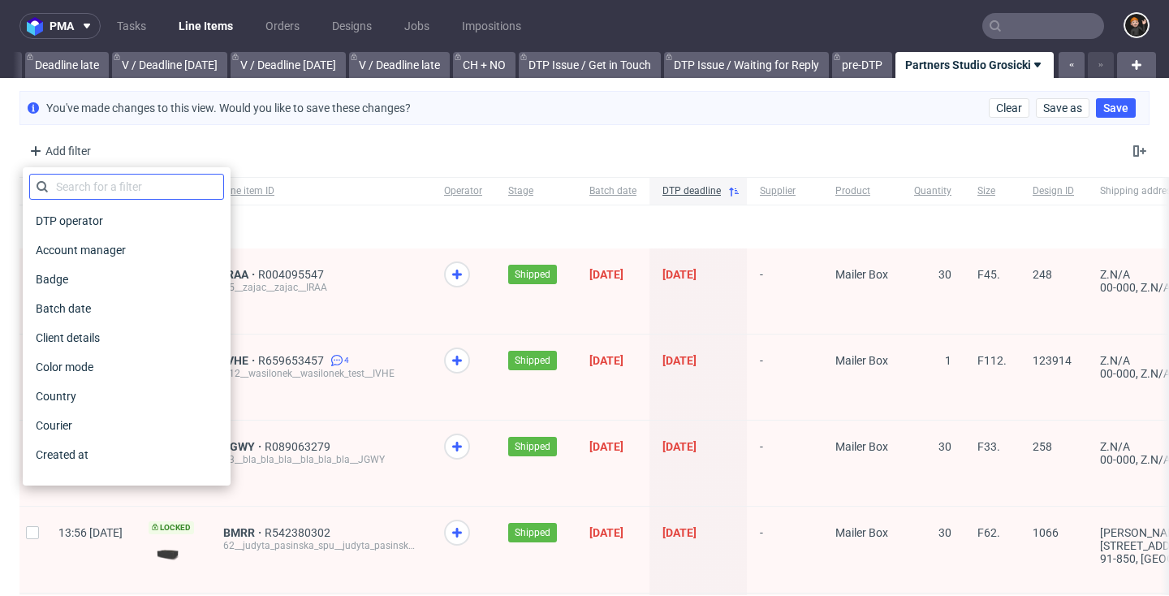
scroll to position [0, 0]
click at [106, 393] on div "Country" at bounding box center [126, 396] width 195 height 23
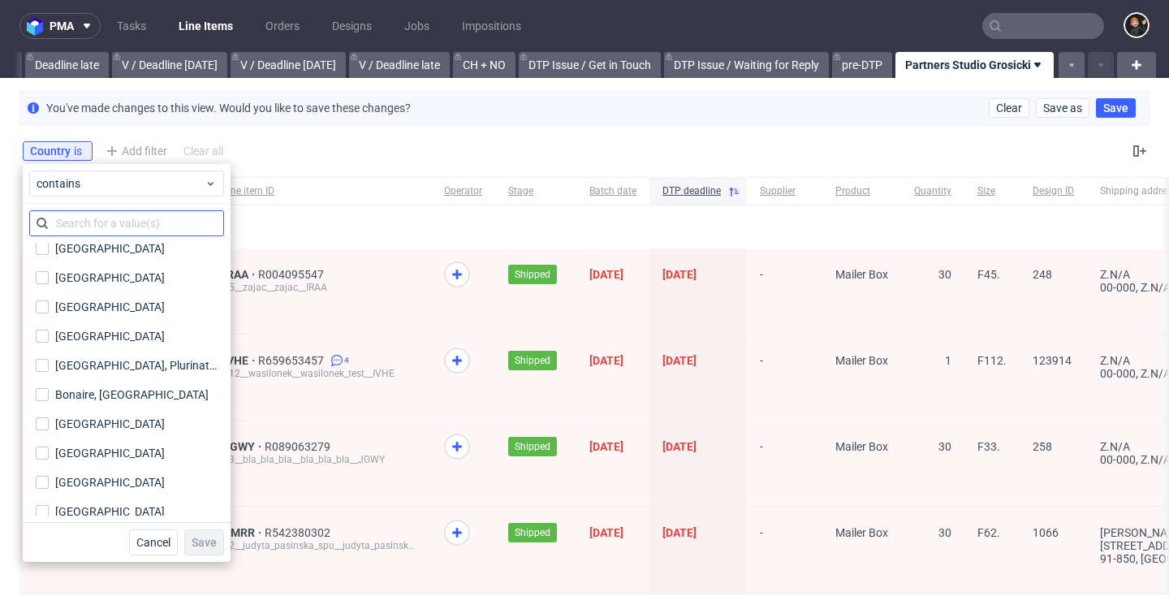
scroll to position [673, 0]
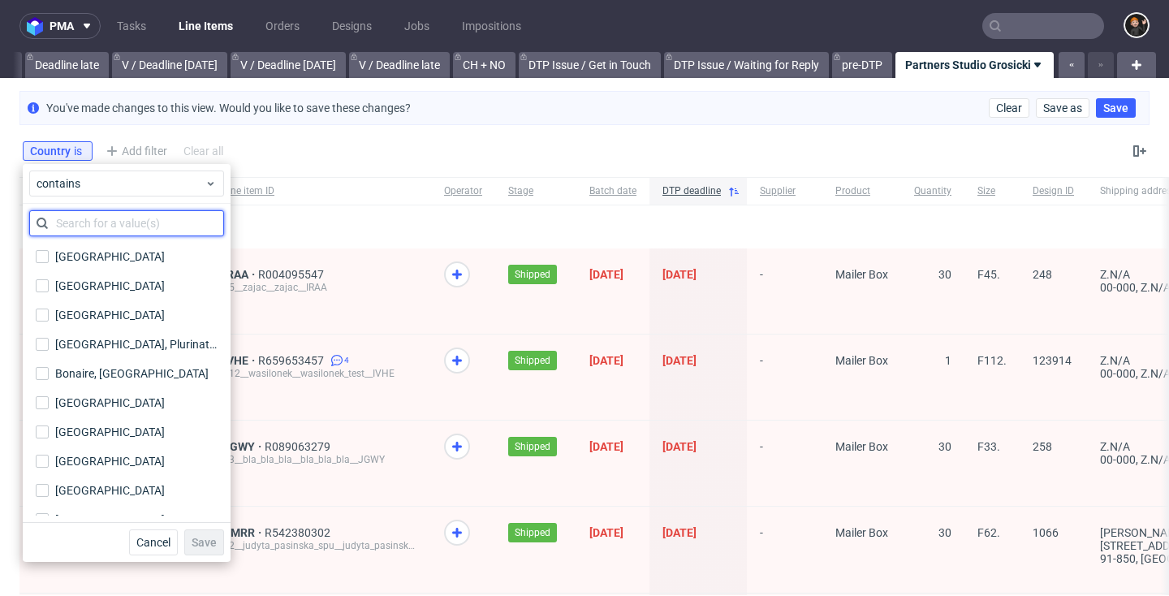
click at [113, 223] on input "text" at bounding box center [126, 223] width 195 height 26
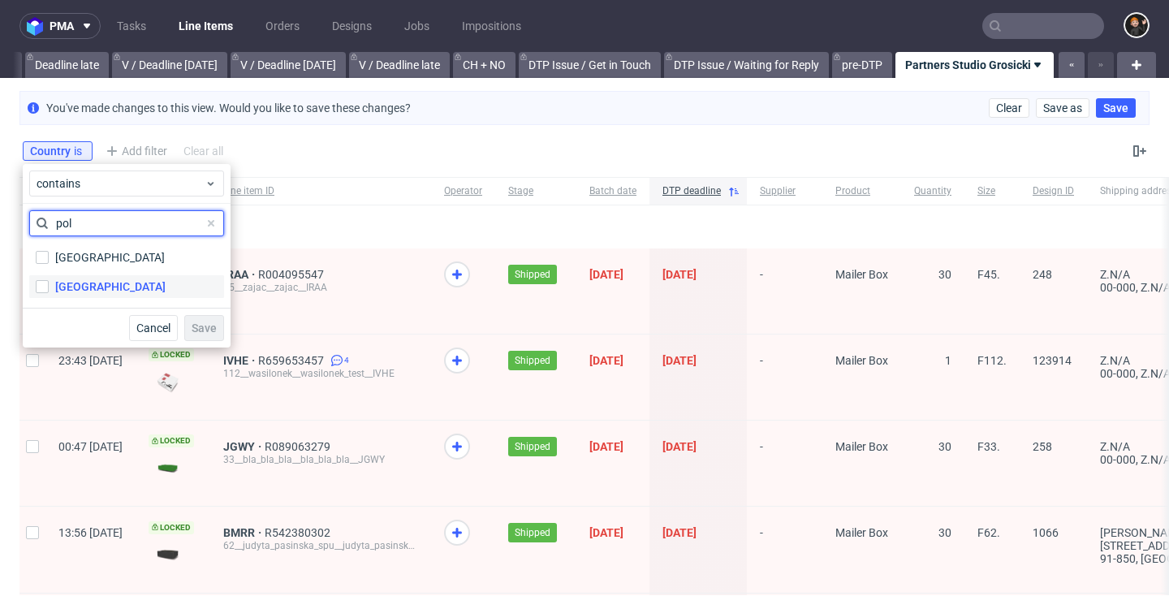
scroll to position [0, 1]
type input "pol"
click at [121, 288] on label "[GEOGRAPHIC_DATA]" at bounding box center [126, 286] width 195 height 23
click at [49, 288] on input "[GEOGRAPHIC_DATA]" at bounding box center [42, 286] width 13 height 13
checkbox input "true"
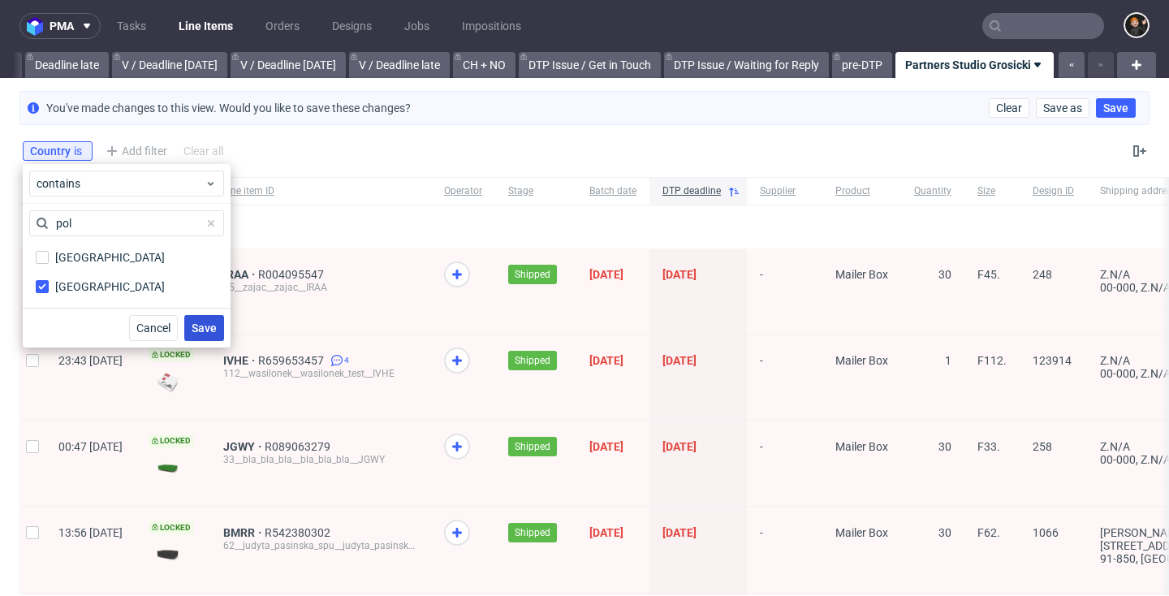
scroll to position [0, 0]
click at [205, 330] on span "Save" at bounding box center [204, 327] width 25 height 11
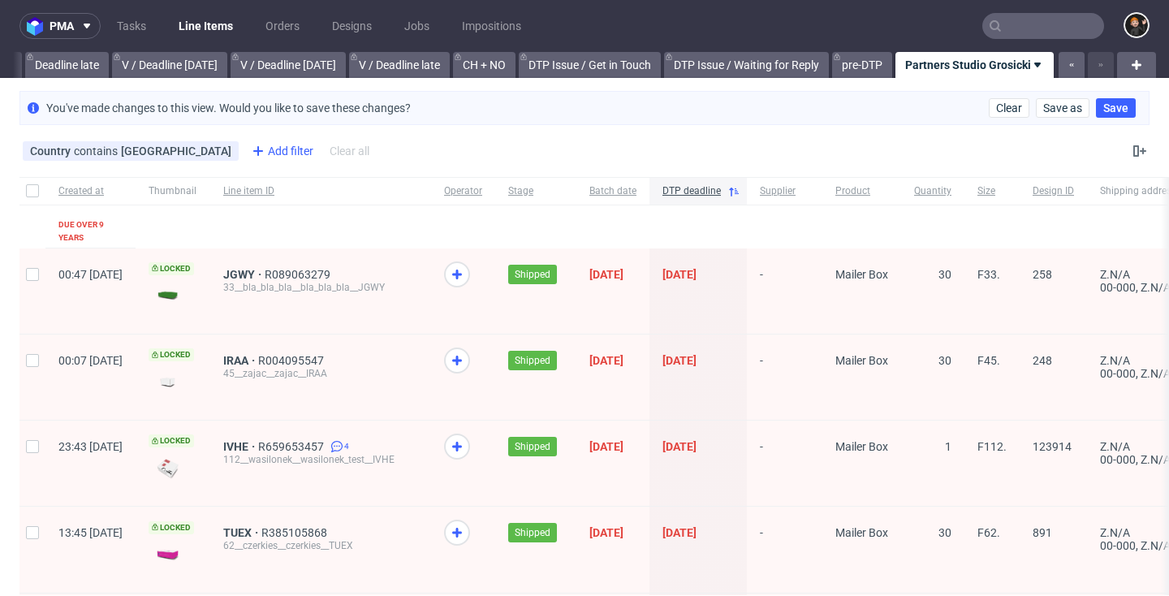
click at [245, 152] on div "Add filter" at bounding box center [280, 151] width 71 height 26
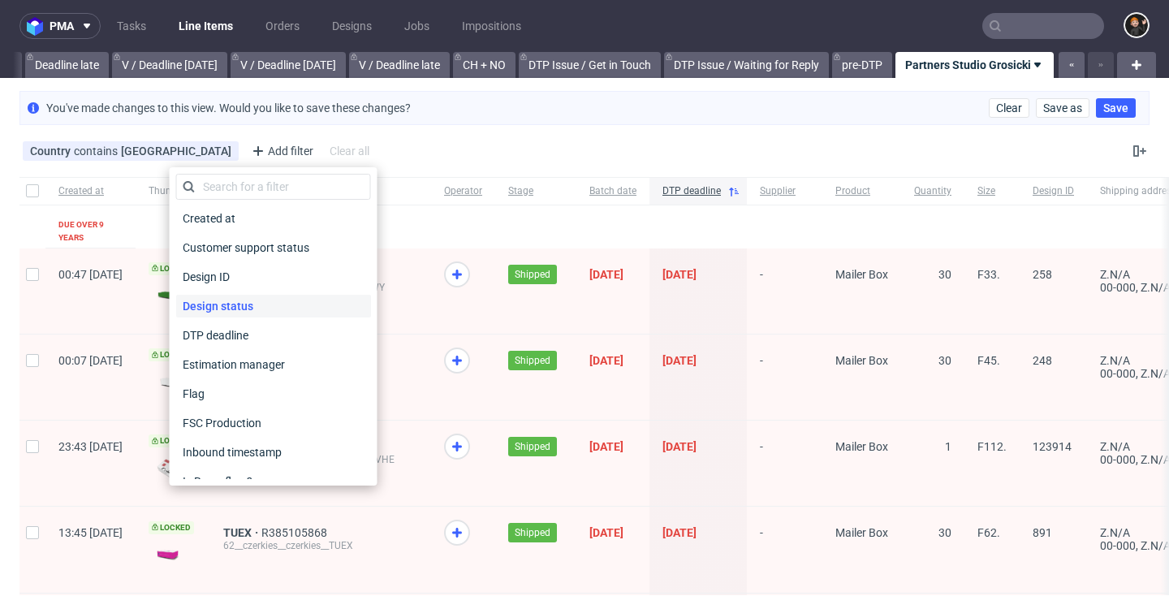
scroll to position [241, 0]
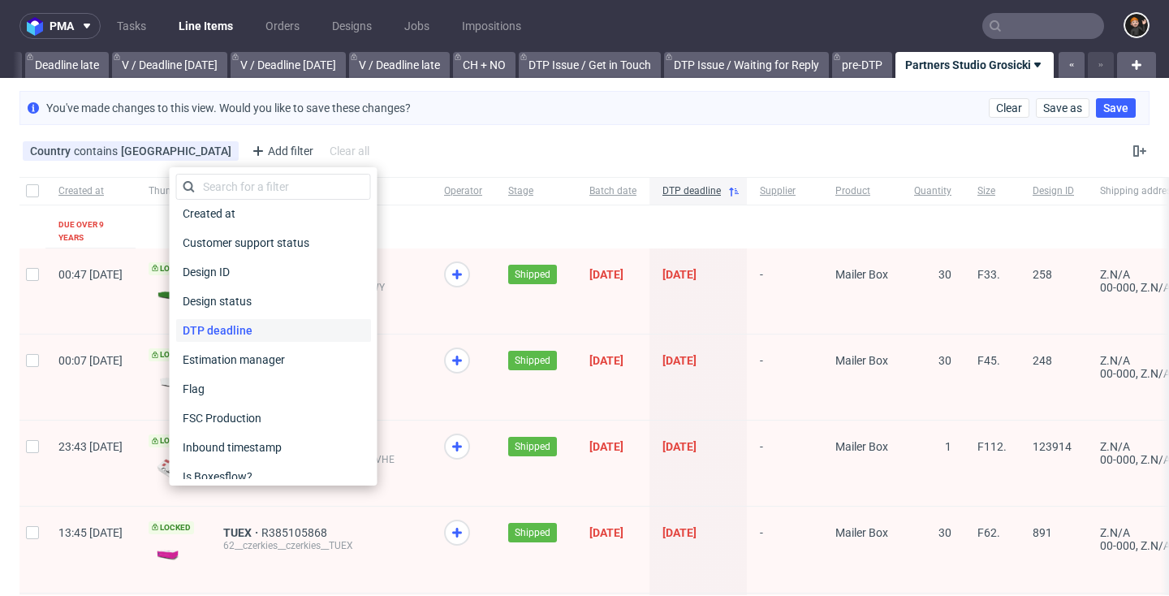
click at [249, 319] on span "DTP deadline" at bounding box center [217, 330] width 83 height 23
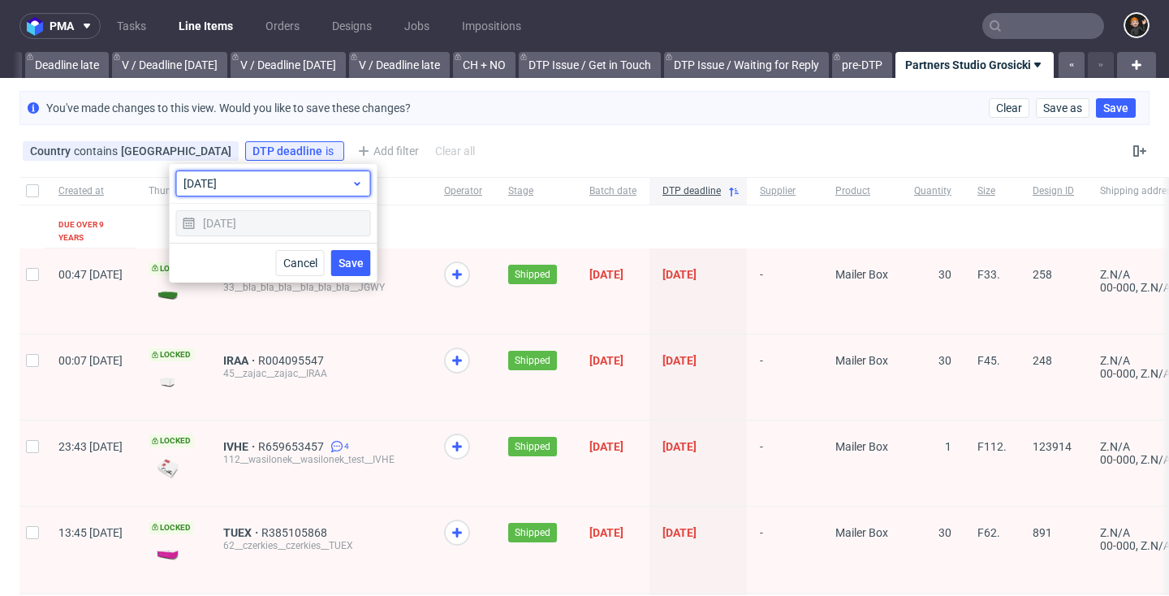
click at [321, 187] on span "today" at bounding box center [267, 183] width 168 height 16
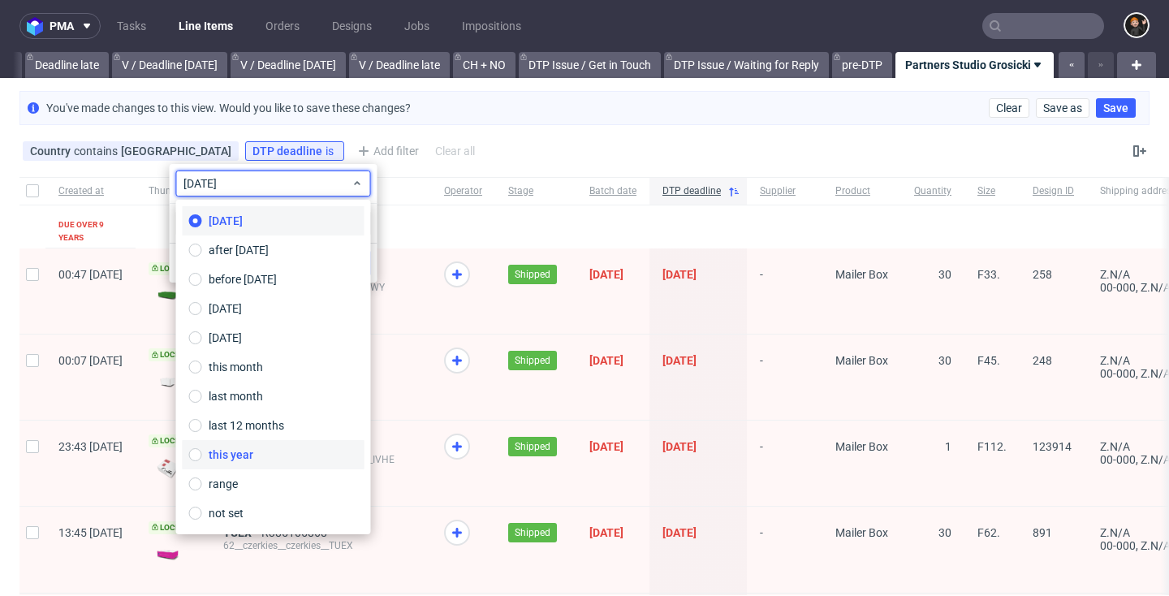
scroll to position [0, 0]
click at [272, 453] on label "this year" at bounding box center [274, 454] width 182 height 29
type input "01/01/2025 - 31/12/2025"
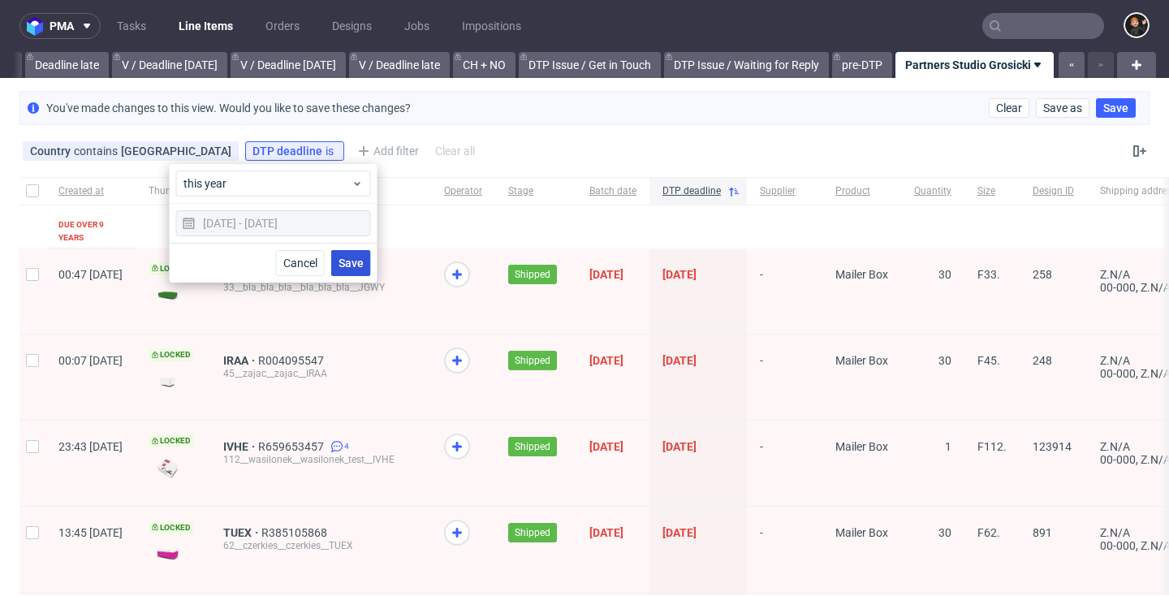
click at [345, 263] on span "Save" at bounding box center [351, 262] width 25 height 11
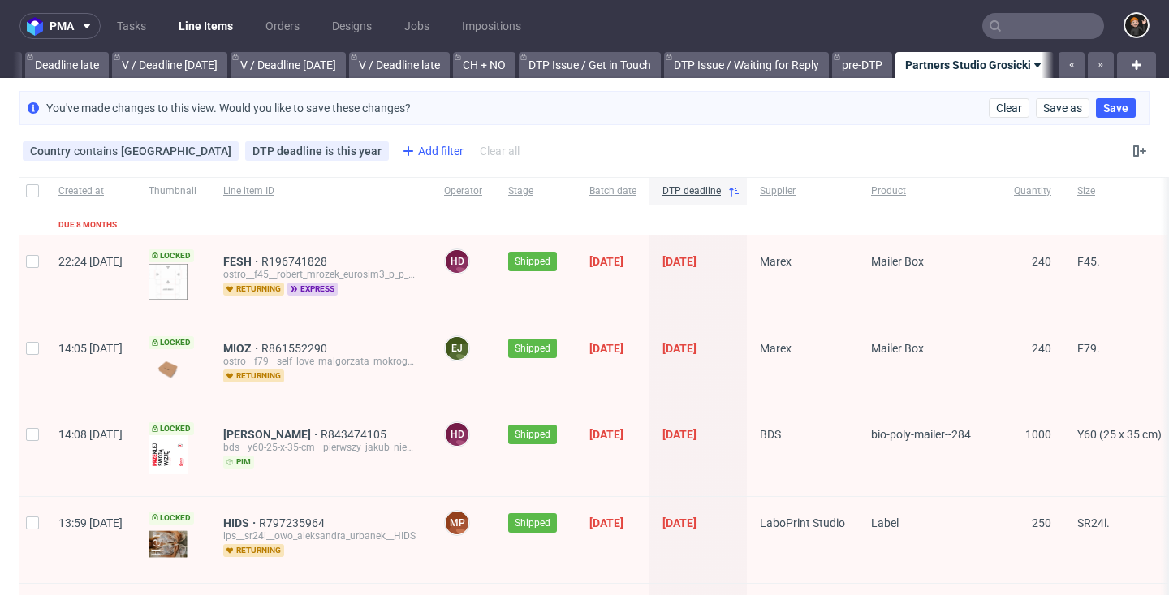
click at [395, 150] on div "Add filter" at bounding box center [430, 151] width 71 height 26
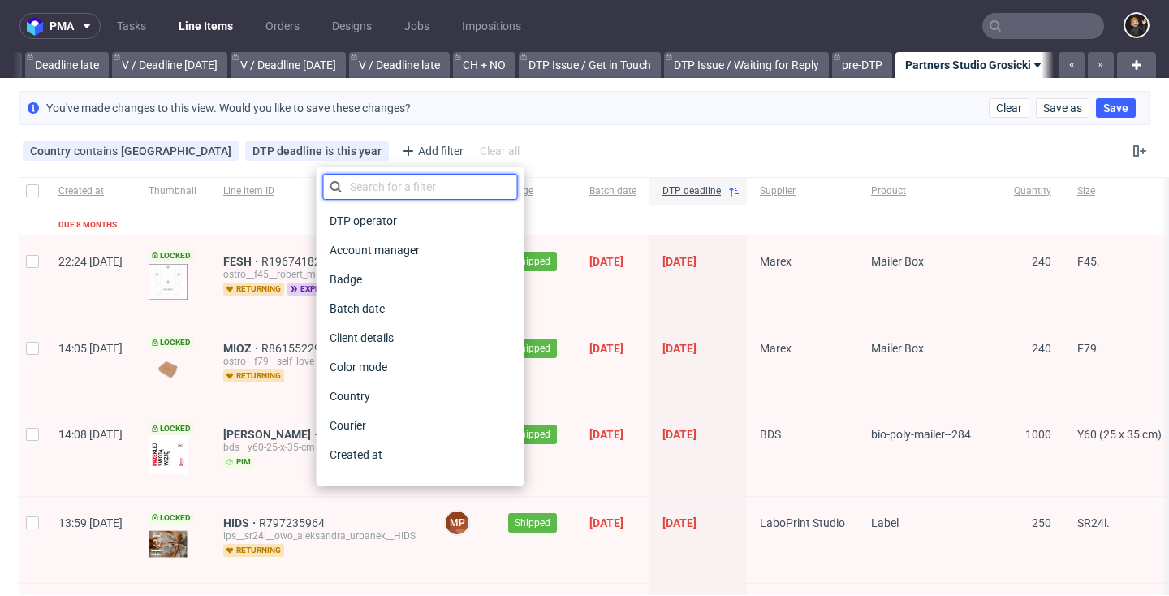
click at [399, 185] on input "text" at bounding box center [420, 187] width 195 height 26
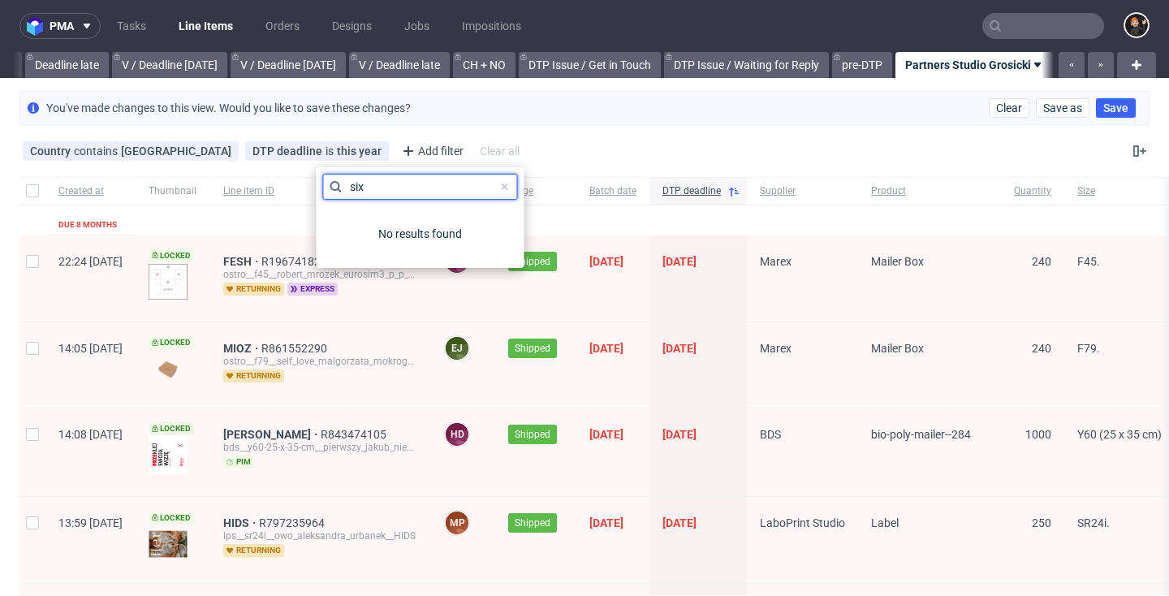
click at [428, 189] on input "six" at bounding box center [420, 187] width 195 height 26
type input "siz"
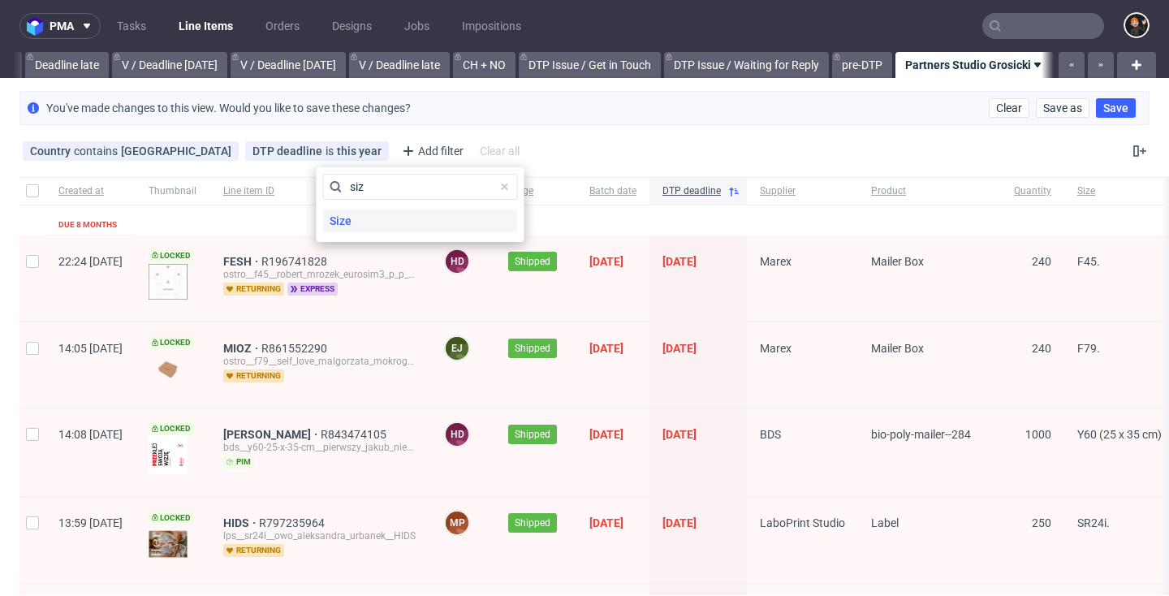
click at [390, 224] on div "Size" at bounding box center [420, 220] width 195 height 23
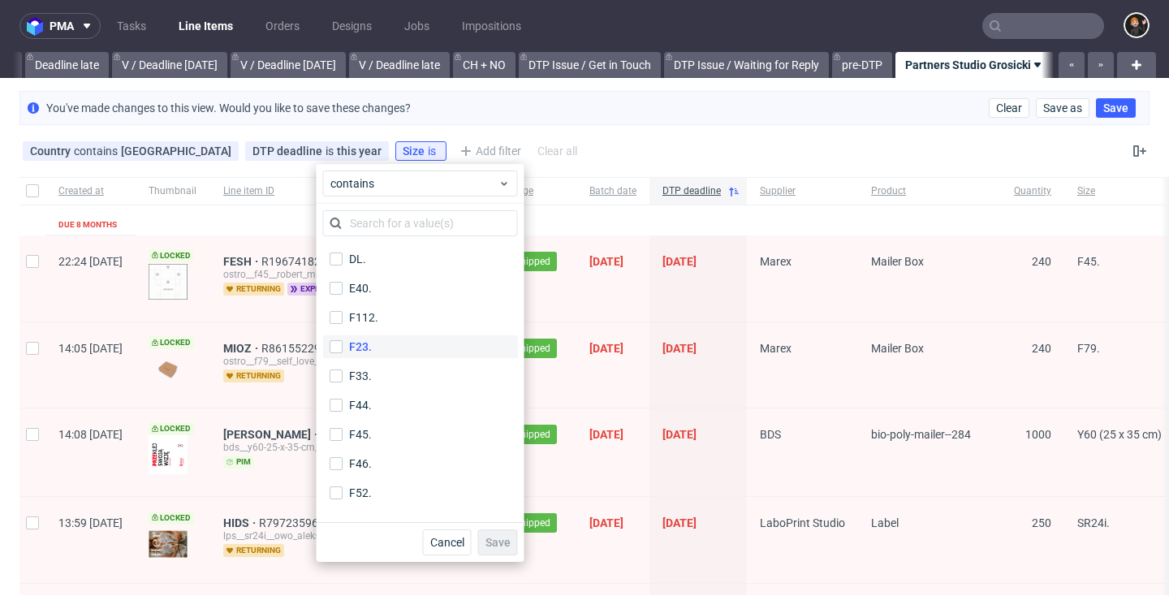
scroll to position [528, 0]
click at [381, 307] on label "F112." at bounding box center [420, 314] width 195 height 23
click at [343, 308] on input "F112." at bounding box center [336, 314] width 13 height 13
checkbox input "true"
click at [379, 343] on label "F23." at bounding box center [420, 343] width 195 height 23
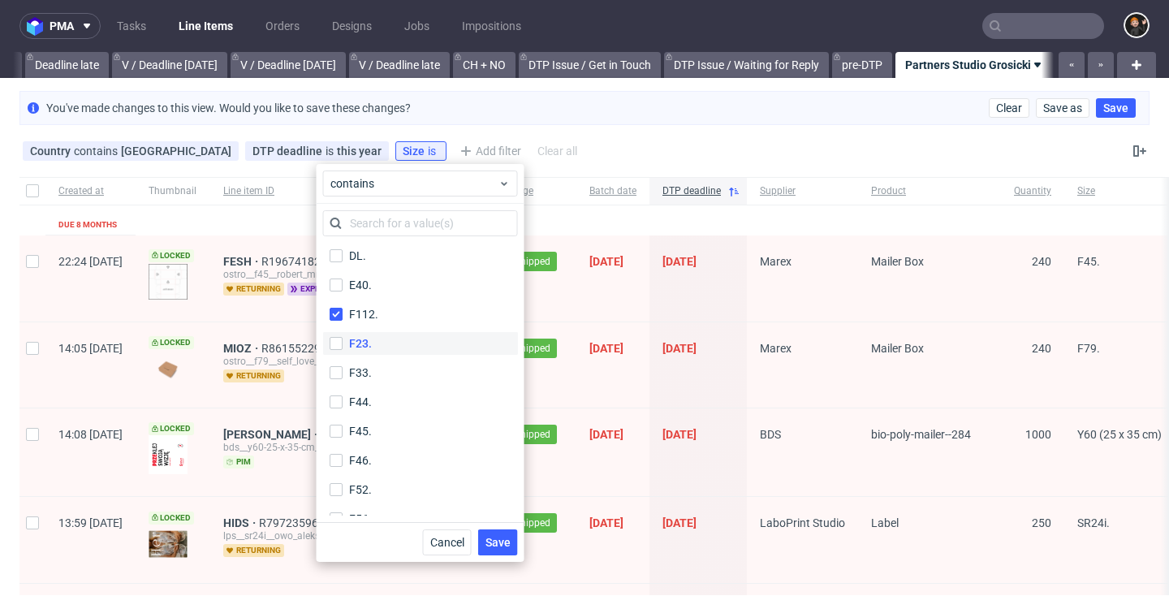
click at [343, 343] on input "F23." at bounding box center [336, 343] width 13 height 13
checkbox input "true"
click at [380, 365] on label "F33." at bounding box center [420, 372] width 195 height 23
click at [343, 366] on input "F33." at bounding box center [336, 372] width 13 height 13
checkbox input "true"
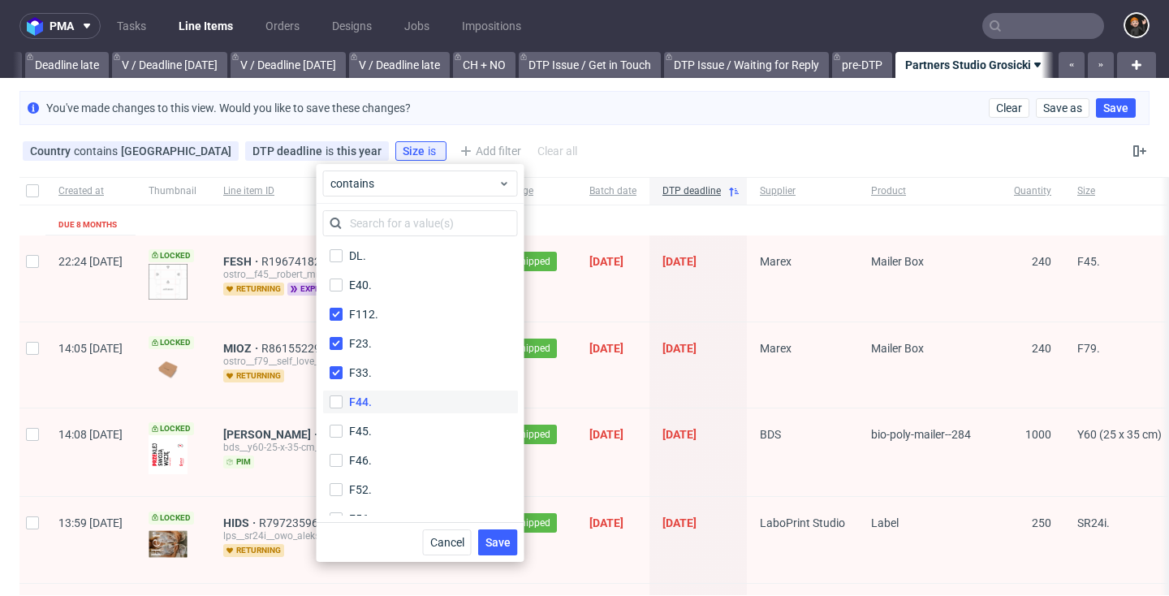
click at [373, 398] on label "F44." at bounding box center [420, 402] width 195 height 23
click at [343, 398] on input "F44." at bounding box center [336, 401] width 13 height 13
checkbox input "true"
click at [369, 429] on div "F45." at bounding box center [360, 431] width 23 height 16
click at [343, 429] on input "F45." at bounding box center [336, 431] width 13 height 13
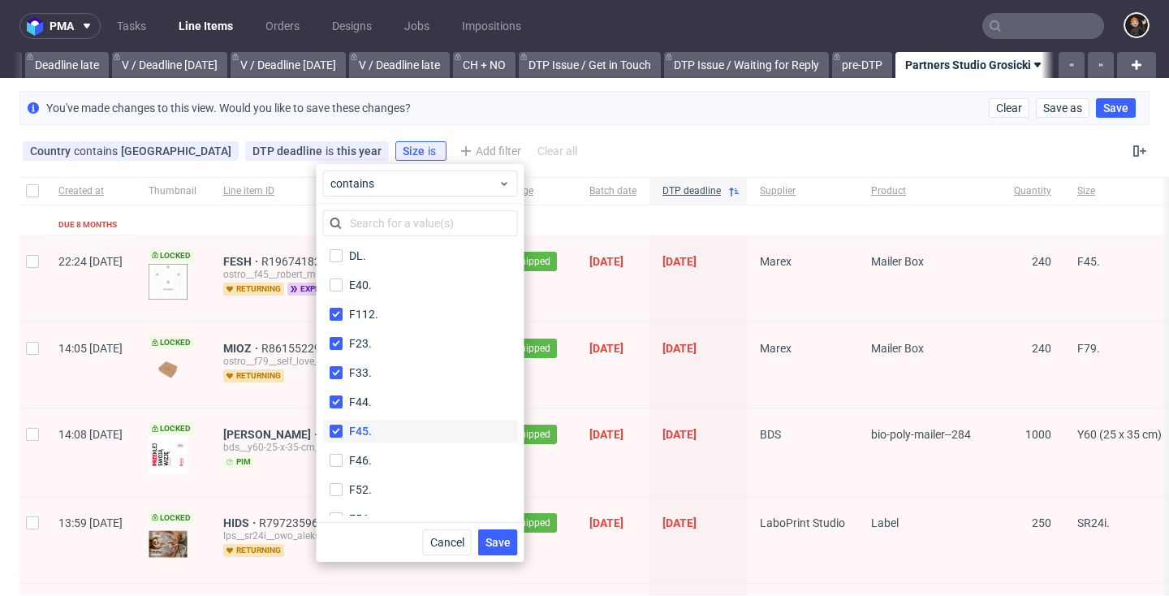
checkbox input "true"
drag, startPoint x: 372, startPoint y: 457, endPoint x: 374, endPoint y: 476, distance: 18.8
click at [373, 458] on label "F46." at bounding box center [420, 460] width 195 height 23
click at [343, 458] on input "F46." at bounding box center [336, 460] width 13 height 13
checkbox input "true"
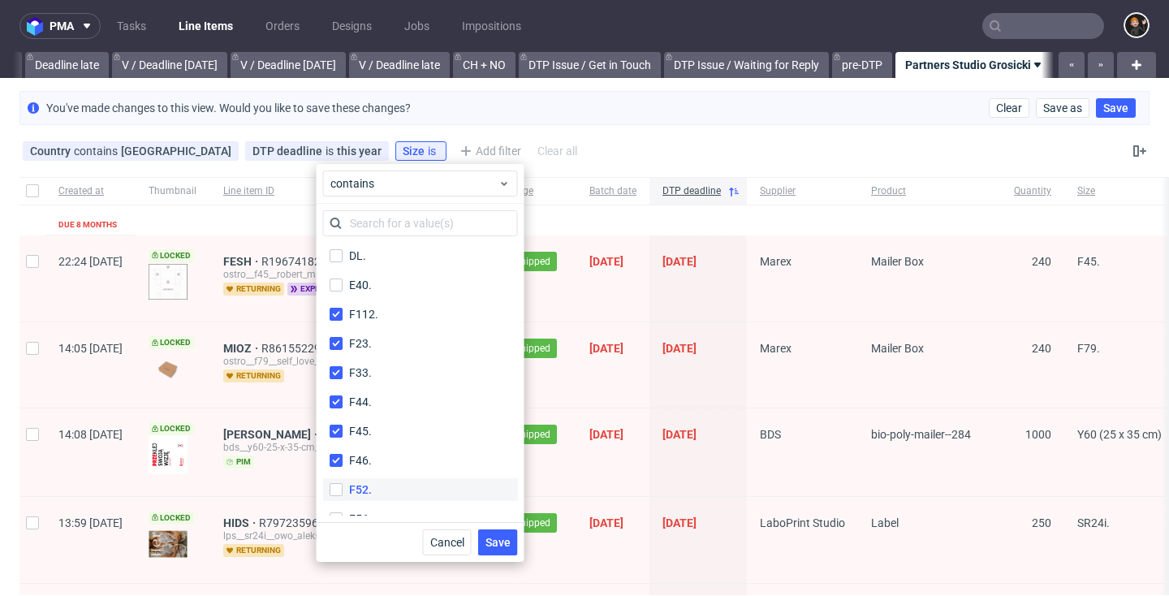
click at [373, 490] on label "F52." at bounding box center [420, 489] width 195 height 23
click at [343, 490] on input "F52." at bounding box center [336, 489] width 13 height 13
checkbox input "true"
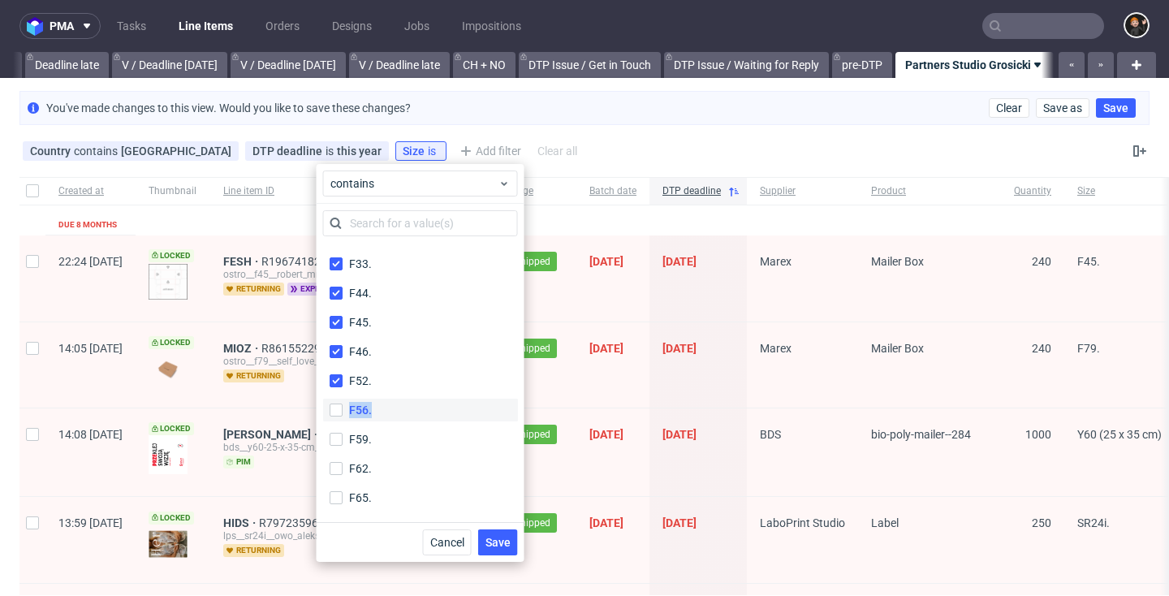
click at [386, 402] on label "F56." at bounding box center [420, 410] width 195 height 23
click at [343, 404] on input "F56." at bounding box center [336, 410] width 13 height 13
checkbox input "true"
click at [371, 438] on div "F59." at bounding box center [360, 439] width 23 height 16
click at [343, 438] on input "F59." at bounding box center [336, 439] width 13 height 13
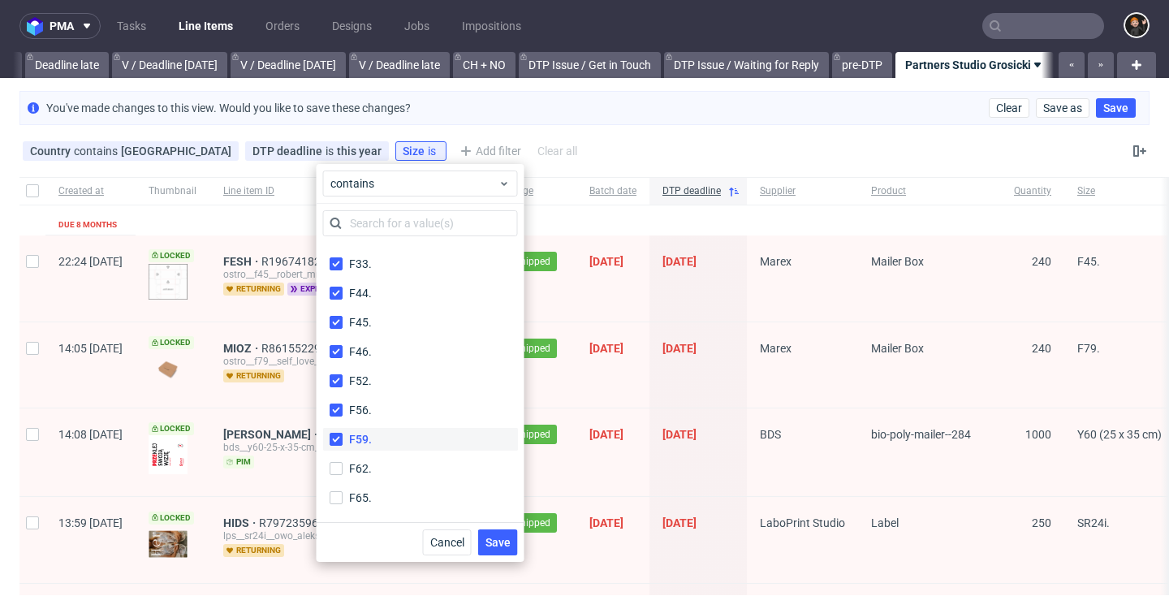
checkbox input "true"
click at [372, 468] on label "F62." at bounding box center [420, 468] width 195 height 23
click at [343, 468] on input "F62." at bounding box center [336, 468] width 13 height 13
checkbox input "true"
click at [371, 499] on div "F65." at bounding box center [360, 498] width 23 height 16
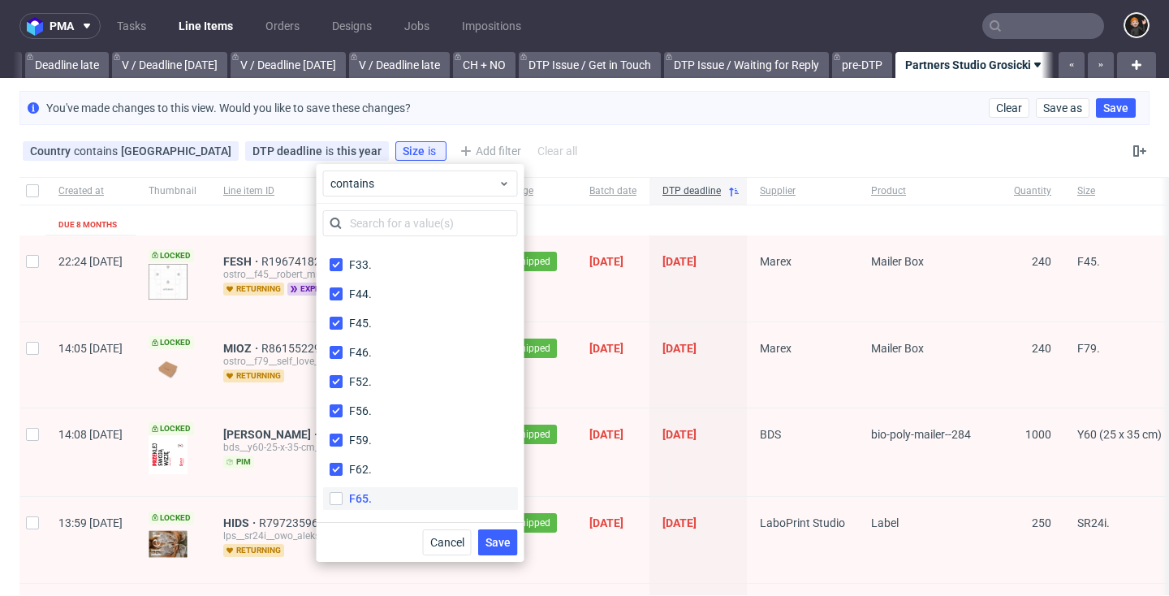
click at [343, 499] on input "F65." at bounding box center [336, 498] width 13 height 13
checkbox input "true"
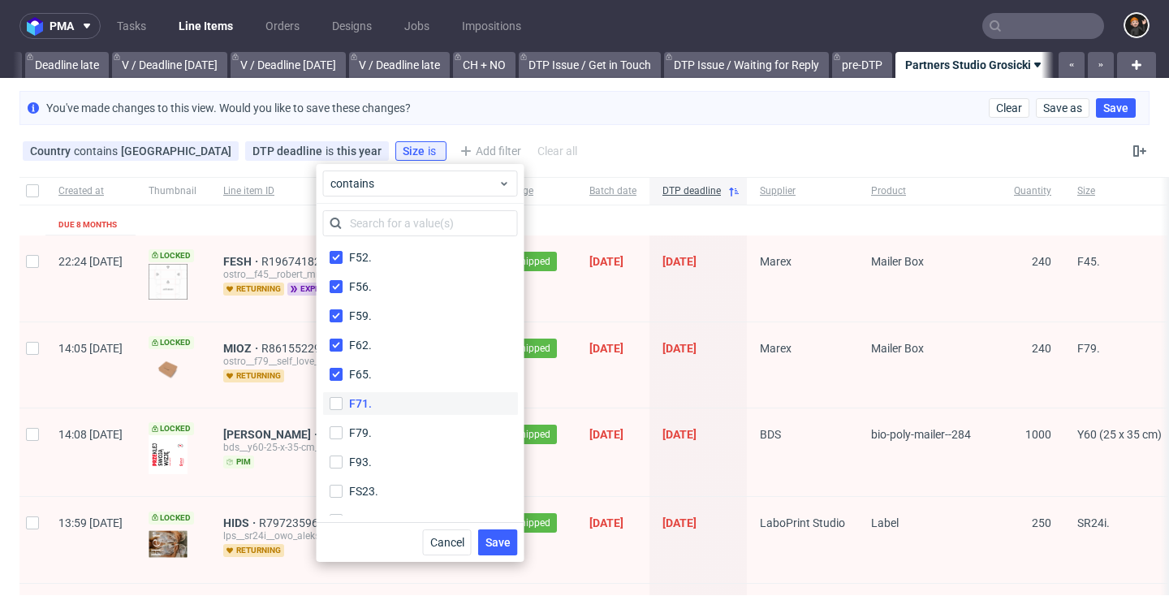
scroll to position [761, 0]
click at [394, 407] on label "F71." at bounding box center [420, 402] width 195 height 23
click at [343, 407] on input "F71." at bounding box center [336, 402] width 13 height 13
checkbox input "true"
click at [387, 426] on label "F79." at bounding box center [420, 432] width 195 height 23
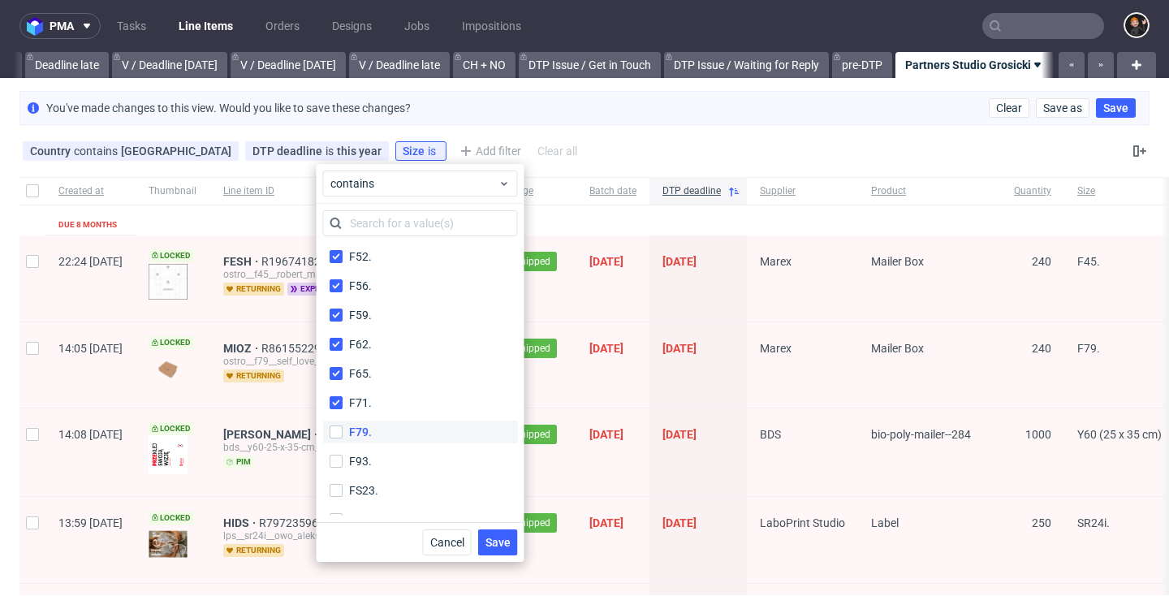
click at [343, 426] on input "F79." at bounding box center [336, 431] width 13 height 13
checkbox input "true"
click at [386, 453] on label "F93." at bounding box center [420, 461] width 195 height 23
click at [343, 455] on input "F93." at bounding box center [336, 461] width 13 height 13
checkbox input "true"
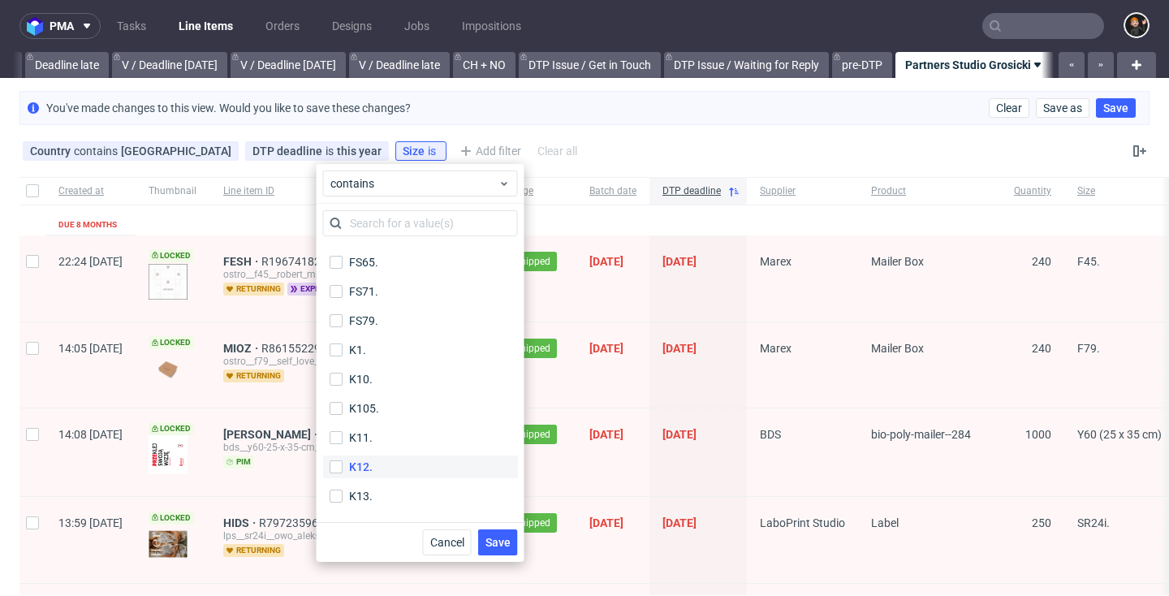
scroll to position [1284, 0]
click at [384, 369] on label "K105." at bounding box center [420, 376] width 195 height 23
click at [343, 370] on input "K105." at bounding box center [336, 376] width 13 height 13
checkbox input "true"
click at [389, 409] on label "K130." at bounding box center [420, 407] width 195 height 23
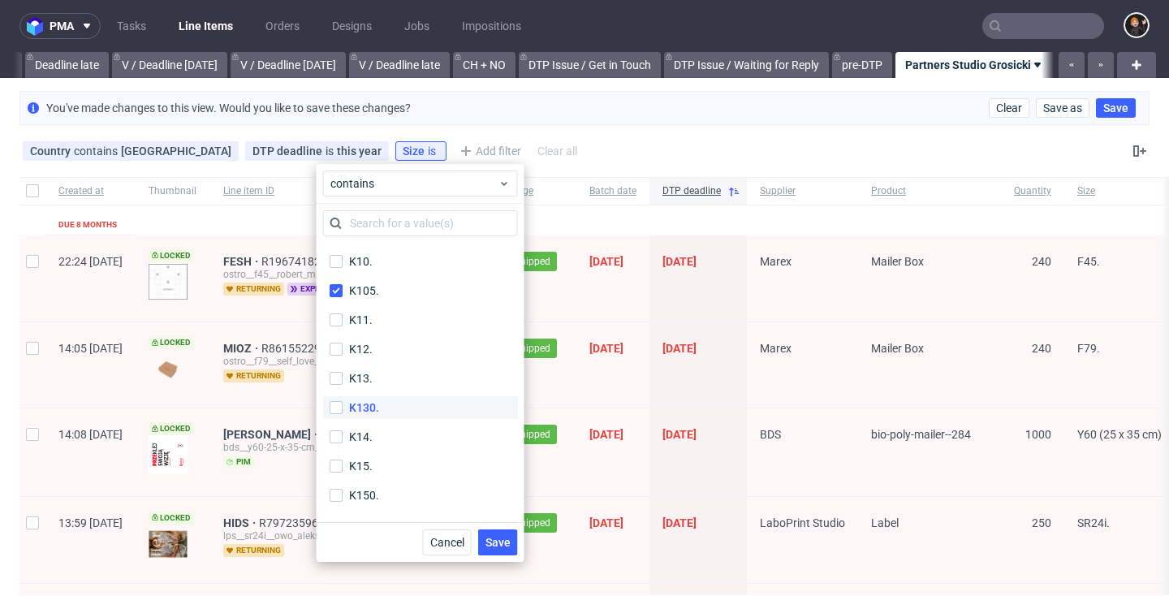
click at [343, 409] on input "K130." at bounding box center [336, 407] width 13 height 13
checkbox input "true"
click at [389, 404] on label "K150." at bounding box center [420, 401] width 195 height 23
click at [343, 404] on input "K150." at bounding box center [336, 401] width 13 height 13
checkbox input "true"
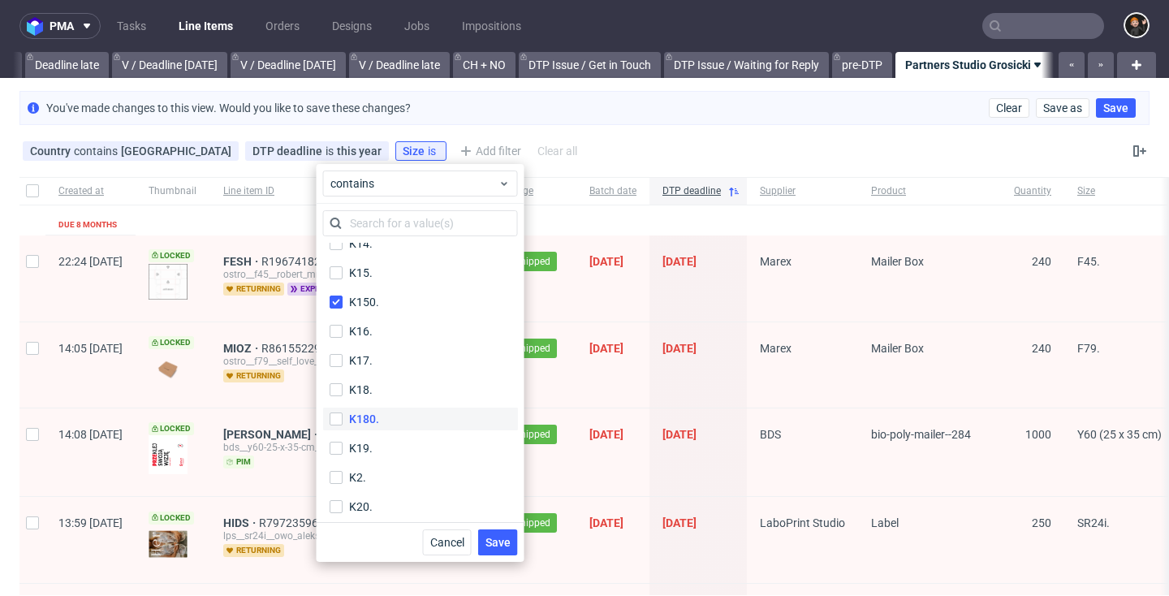
click at [388, 416] on label "K180." at bounding box center [420, 419] width 195 height 23
click at [343, 416] on input "K180." at bounding box center [336, 418] width 13 height 13
checkbox input "true"
click at [388, 439] on label "K200." at bounding box center [420, 443] width 195 height 23
click at [343, 439] on input "K200." at bounding box center [336, 443] width 13 height 13
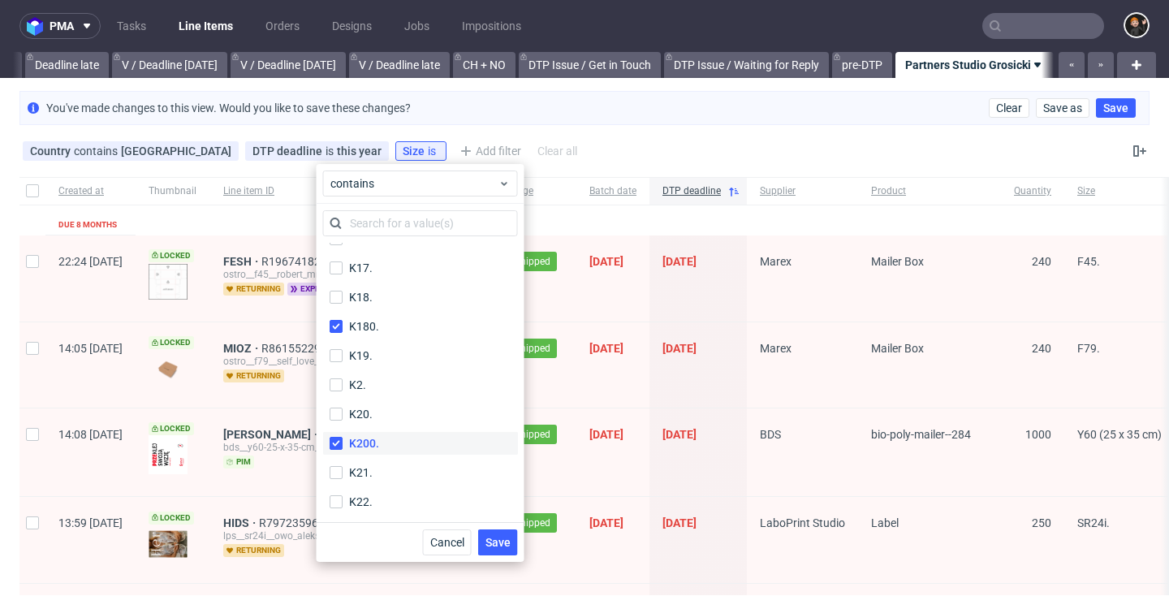
checkbox input "true"
click at [374, 360] on label "K90." at bounding box center [420, 351] width 195 height 23
click at [343, 358] on input "K90." at bounding box center [336, 351] width 13 height 13
checkbox input "true"
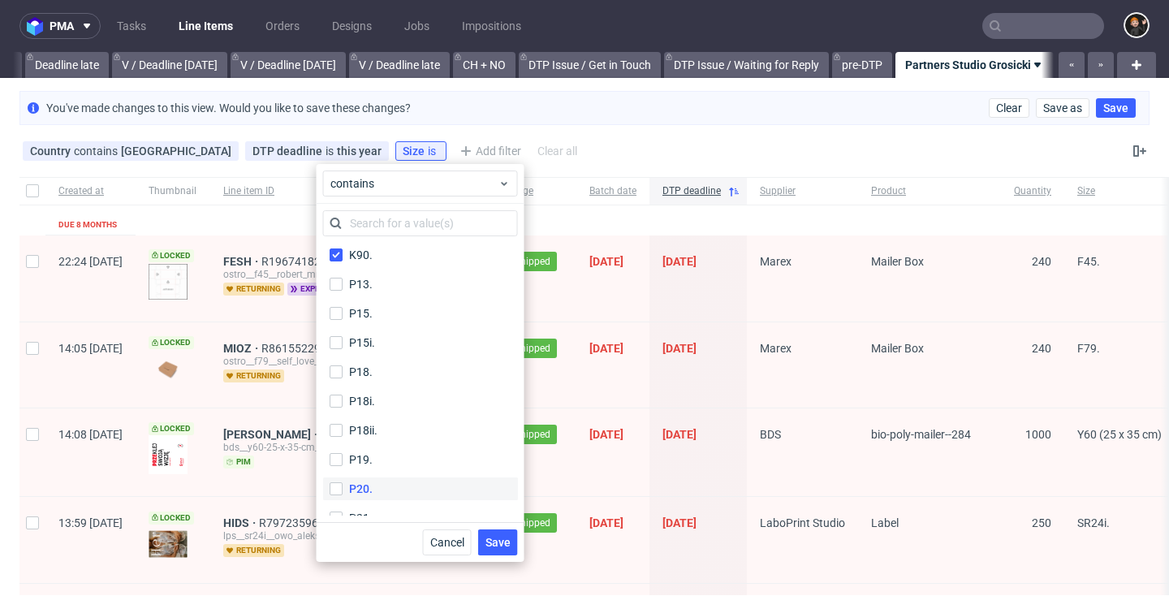
scroll to position [2087, 0]
click at [490, 533] on button "Save" at bounding box center [498, 542] width 40 height 26
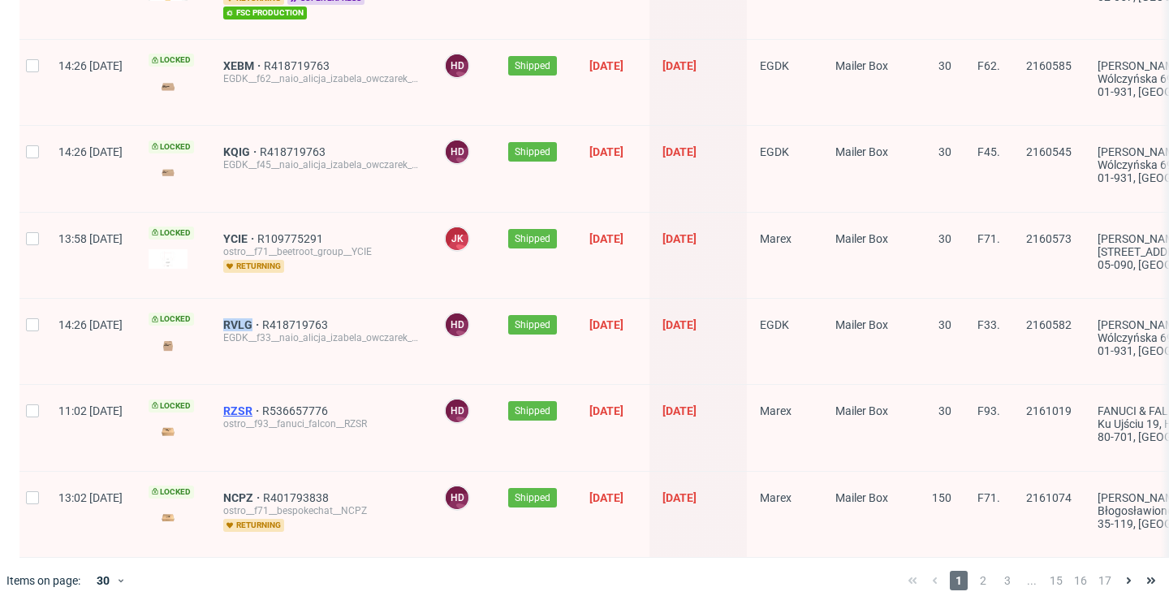
scroll to position [0, 0]
click at [974, 571] on span "2" at bounding box center [983, 580] width 18 height 19
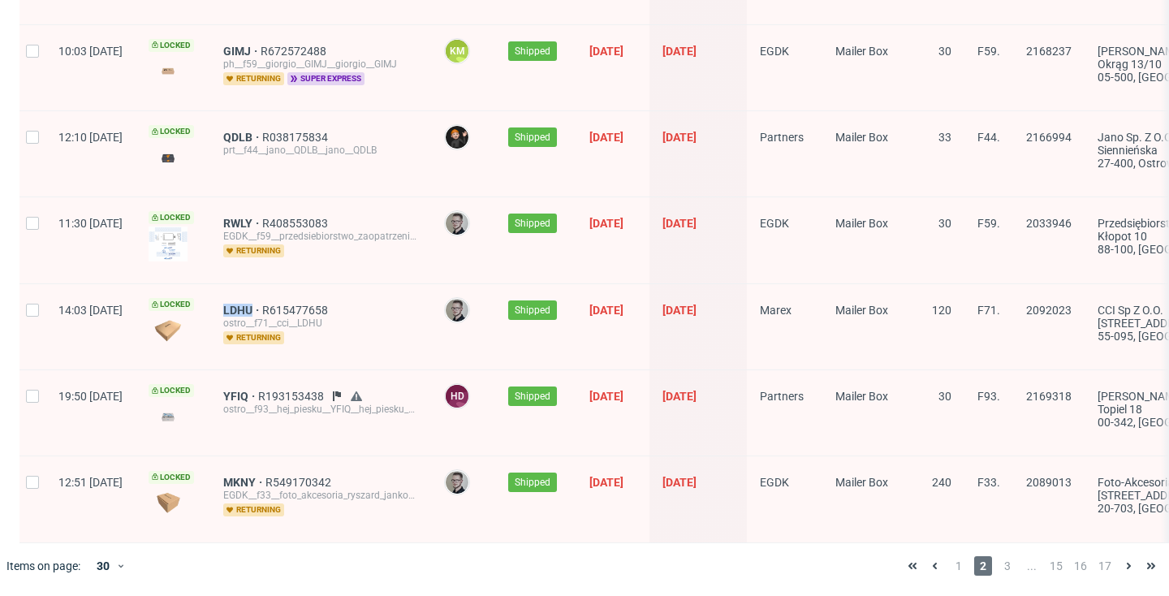
scroll to position [2287, 0]
click at [999, 568] on span "3" at bounding box center [1008, 565] width 18 height 19
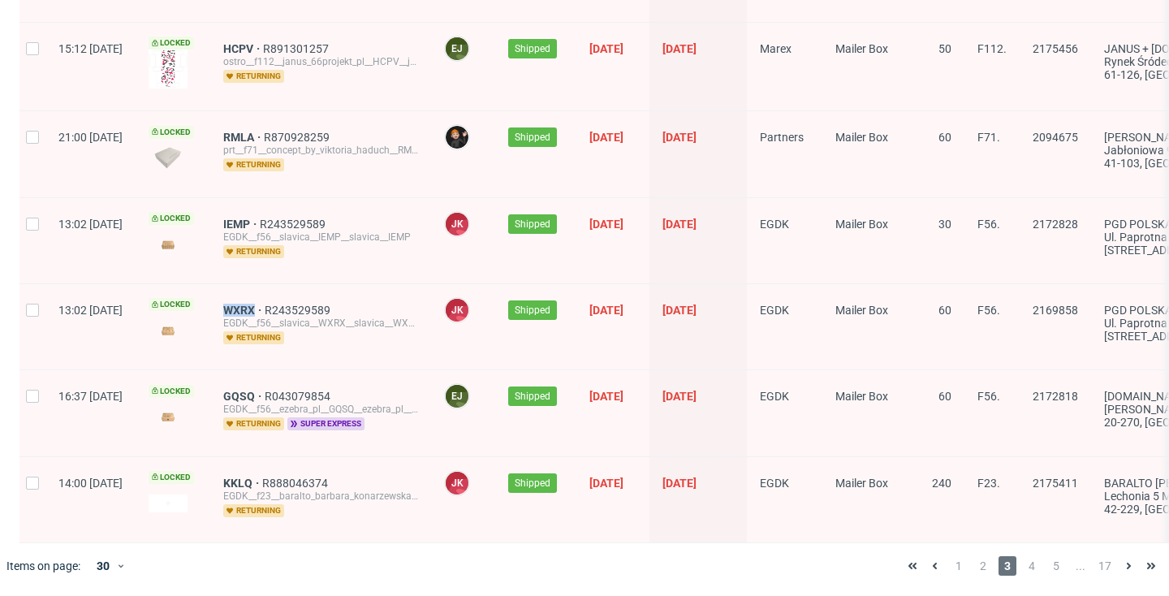
scroll to position [2313, 0]
click at [1023, 568] on span "4" at bounding box center [1032, 565] width 18 height 19
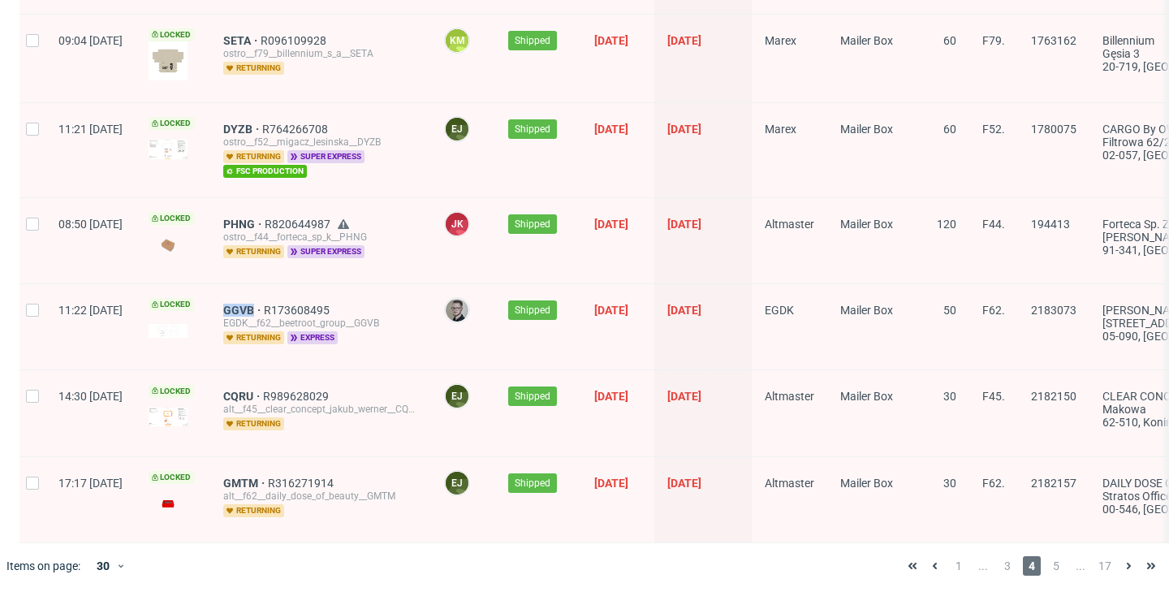
scroll to position [2295, 0]
click at [1047, 568] on span "5" at bounding box center [1056, 565] width 18 height 19
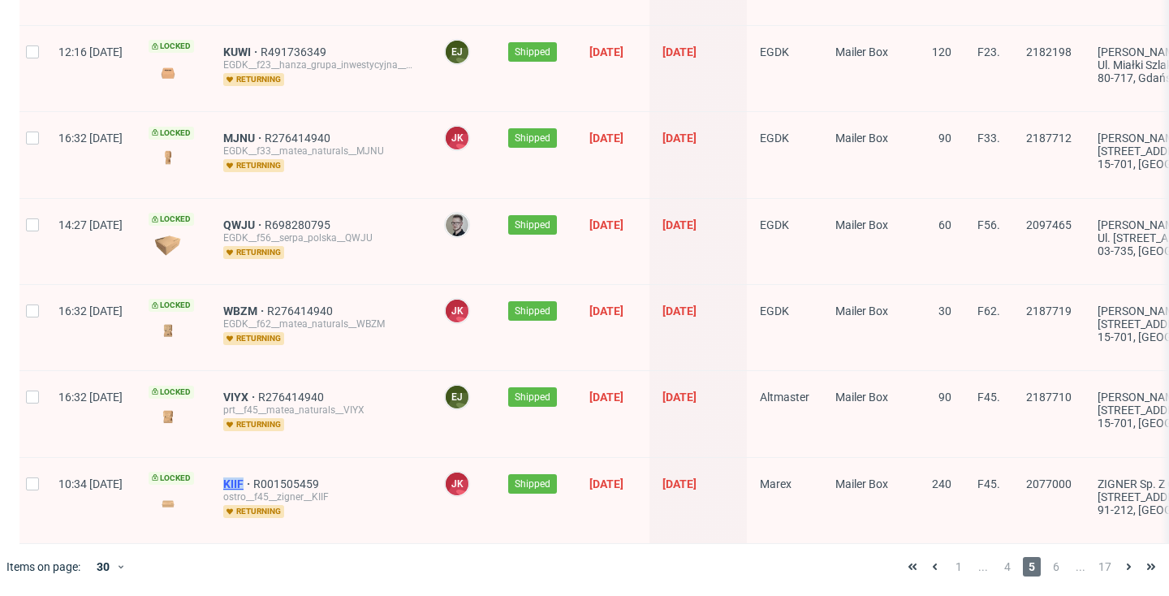
scroll to position [2314, 0]
click at [1047, 566] on span "6" at bounding box center [1056, 567] width 18 height 19
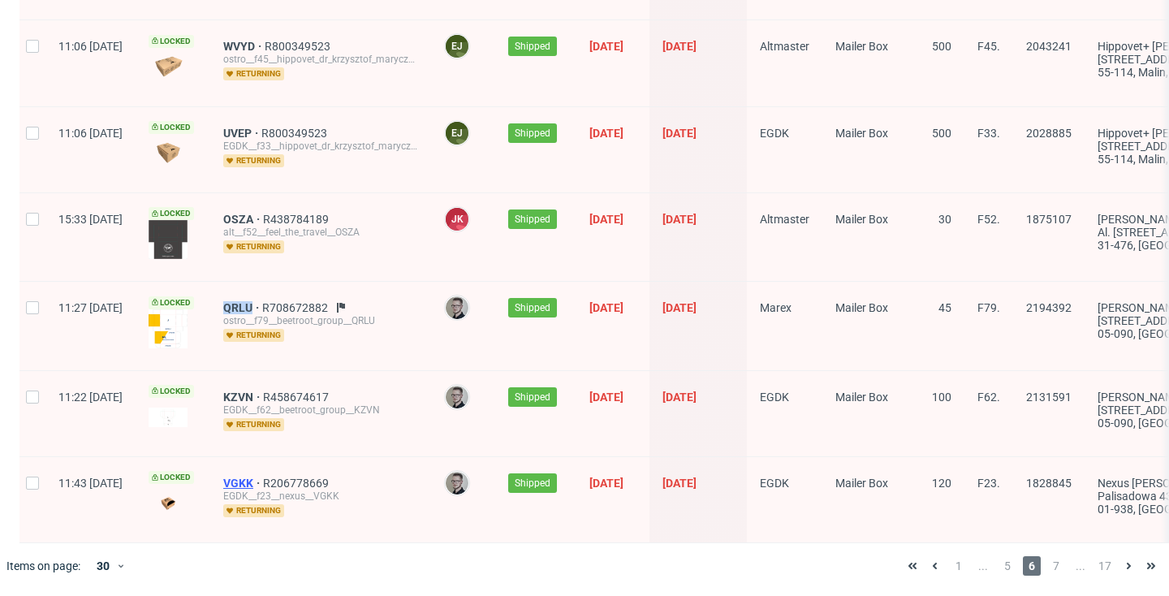
scroll to position [2281, 0]
click at [1047, 568] on span "7" at bounding box center [1056, 565] width 18 height 19
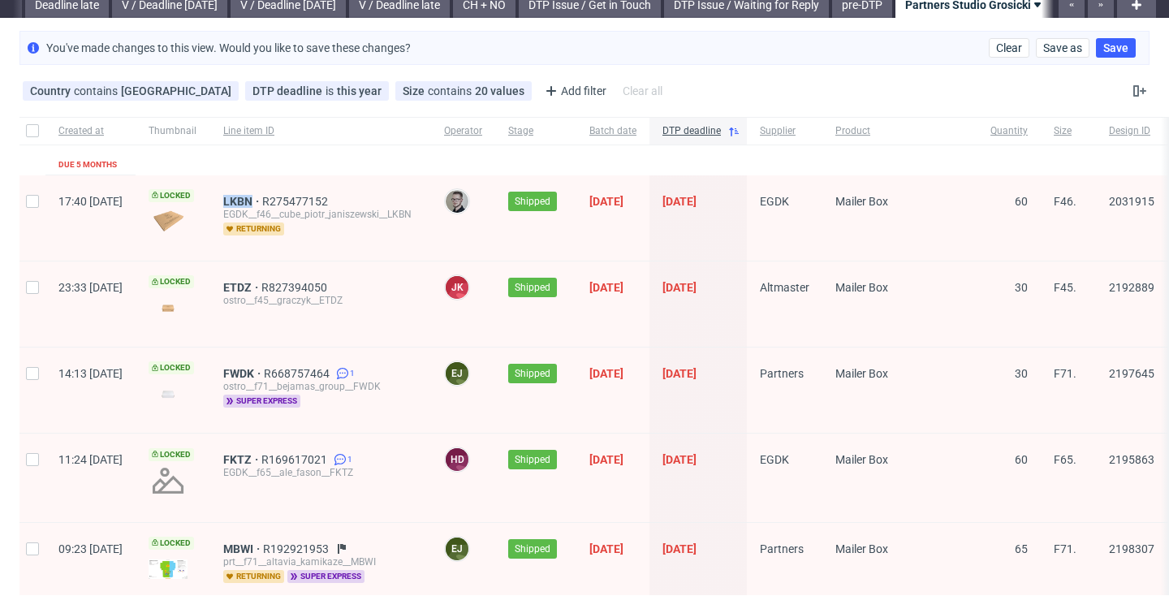
scroll to position [71, 0]
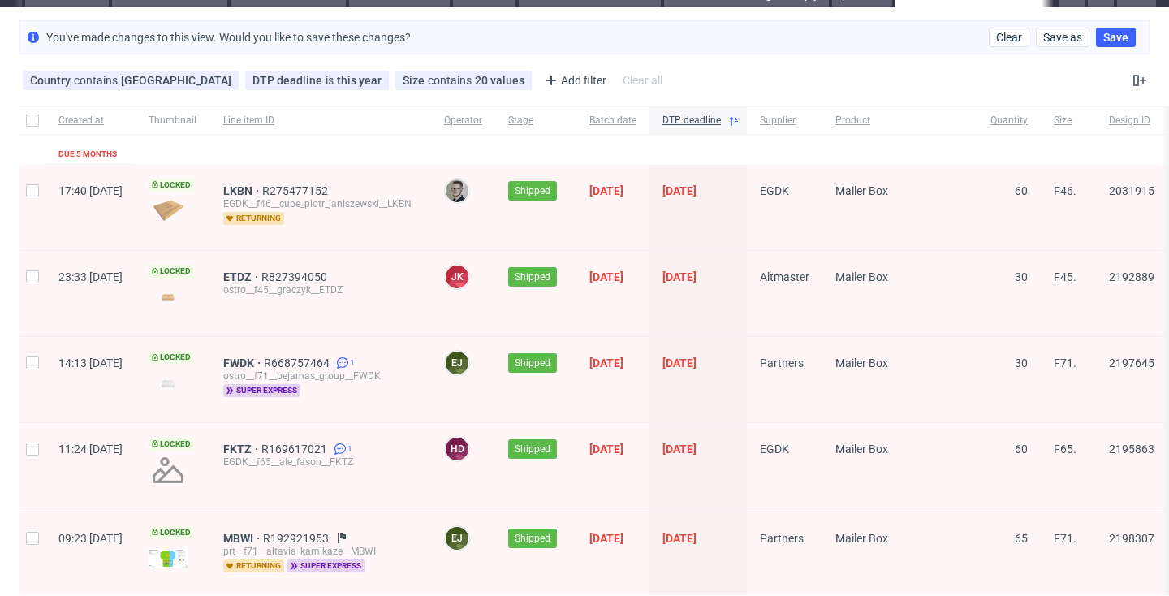
click at [418, 298] on span "ETDZ R827394050 ostro__f45__graczyk__ETDZ" at bounding box center [320, 293] width 195 height 46
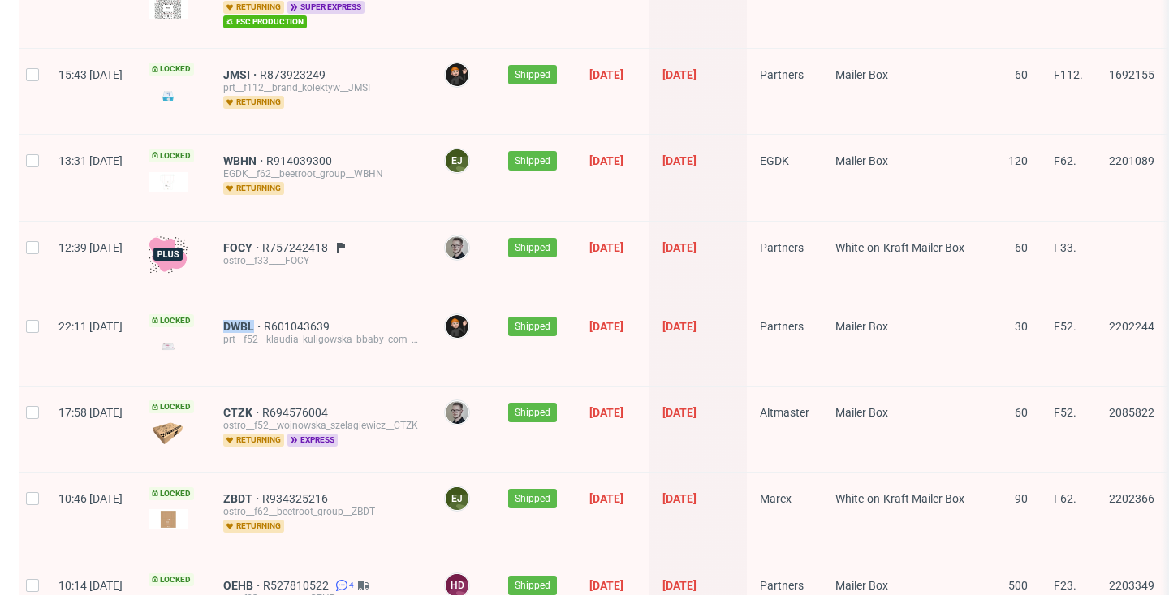
scroll to position [1885, 0]
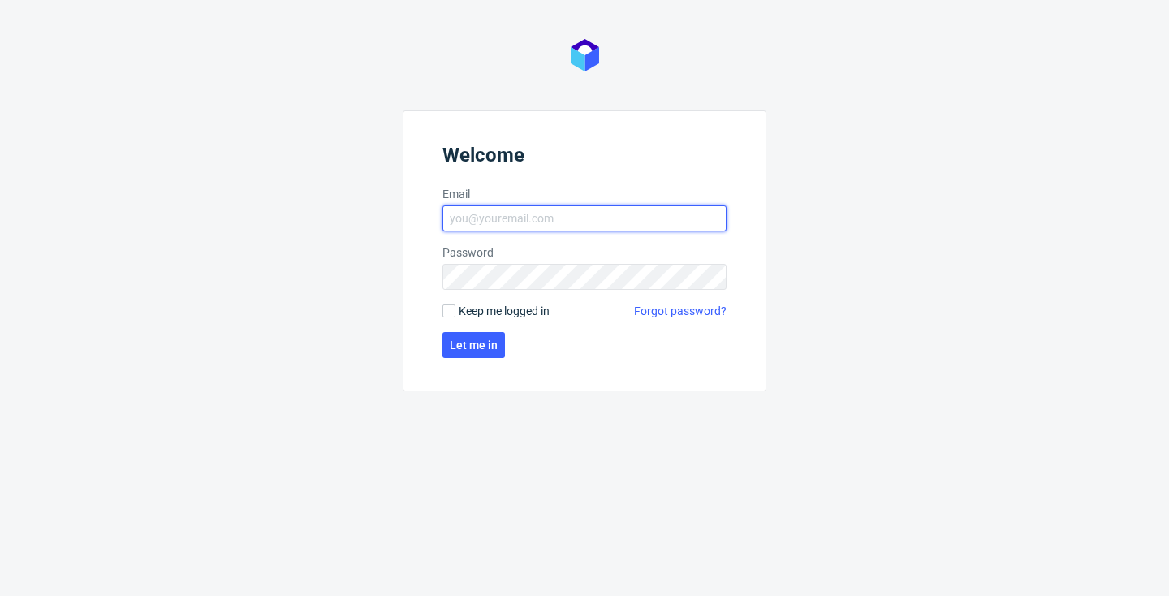
type input "[EMAIL_ADDRESS][DOMAIN_NAME]"
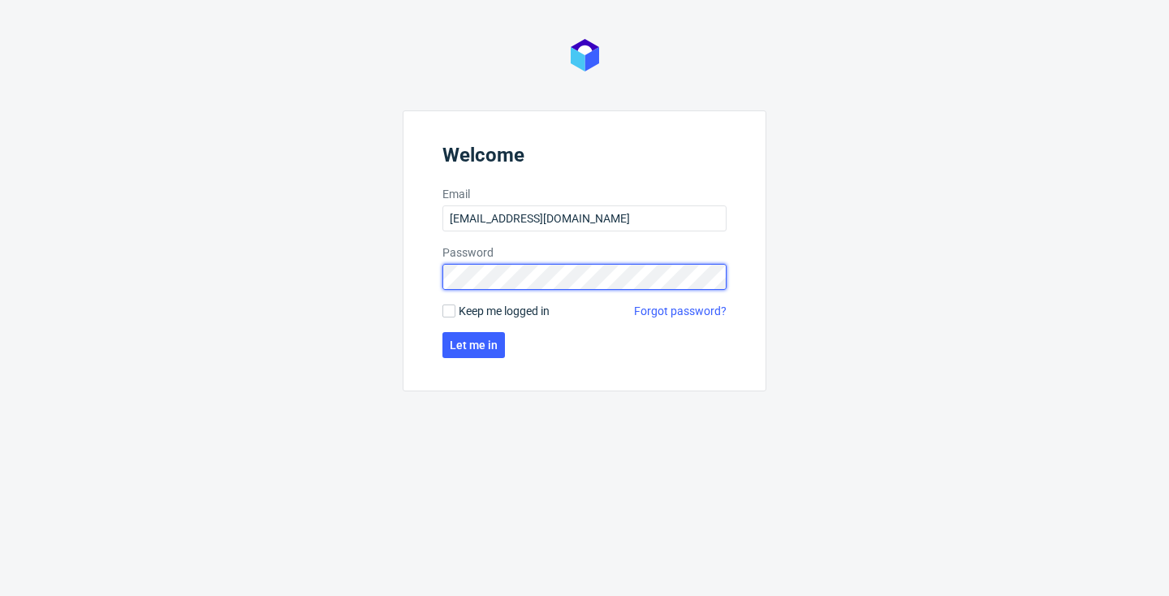
click at [473, 345] on button "Let me in" at bounding box center [474, 345] width 63 height 26
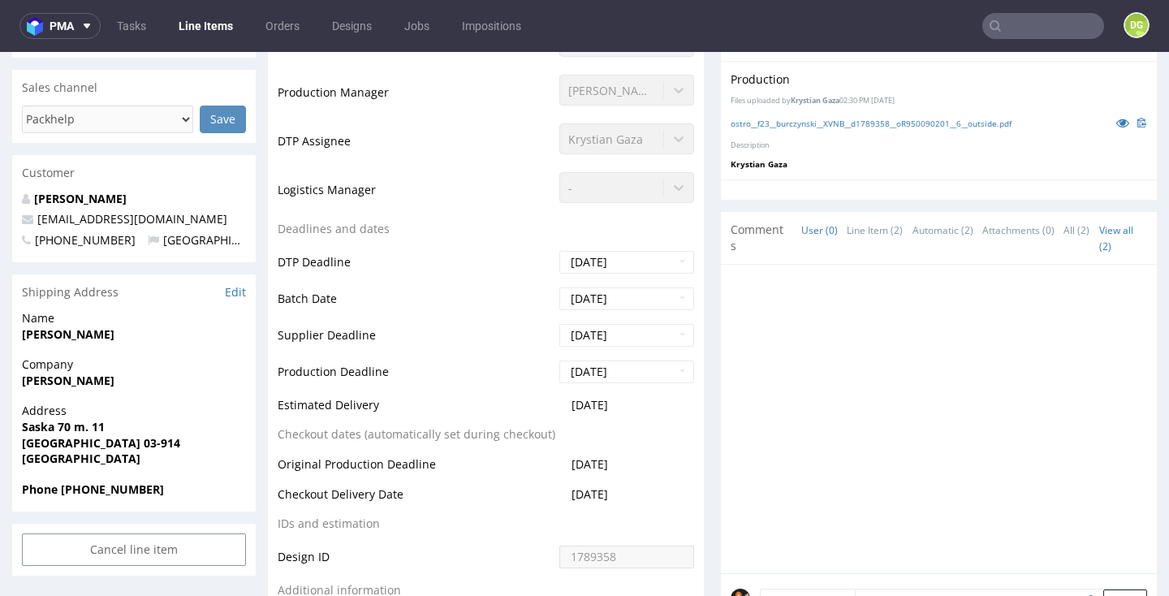
scroll to position [438, 0]
click at [15, 156] on div "Customer" at bounding box center [134, 174] width 244 height 36
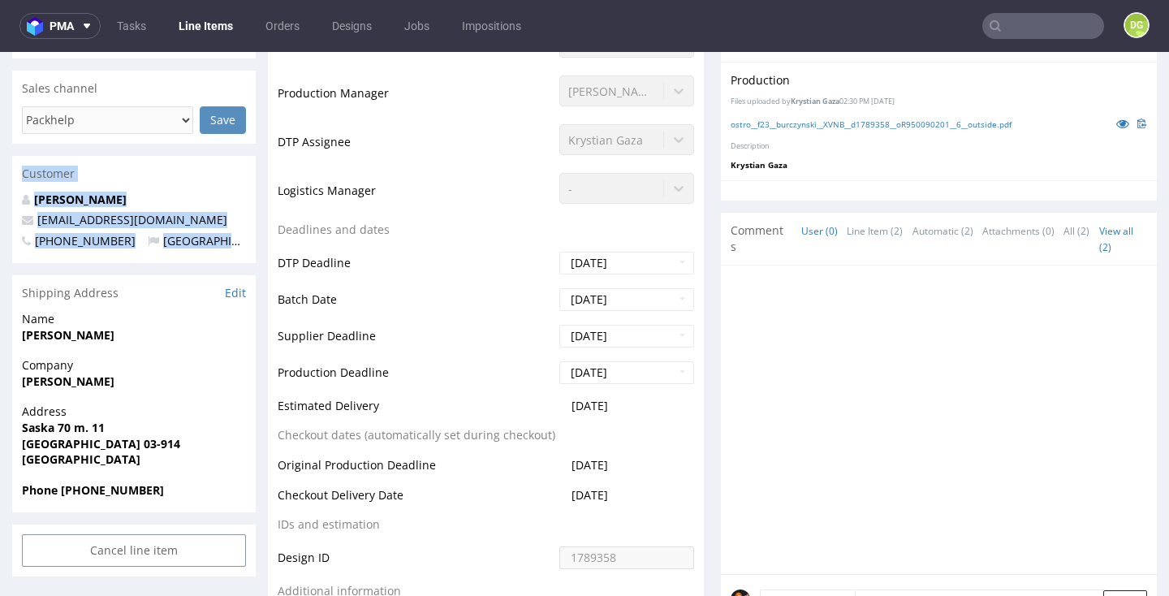
drag, startPoint x: 15, startPoint y: 156, endPoint x: 121, endPoint y: 280, distance: 163.0
click at [137, 286] on div "Shipping Address Edit" at bounding box center [134, 293] width 244 height 36
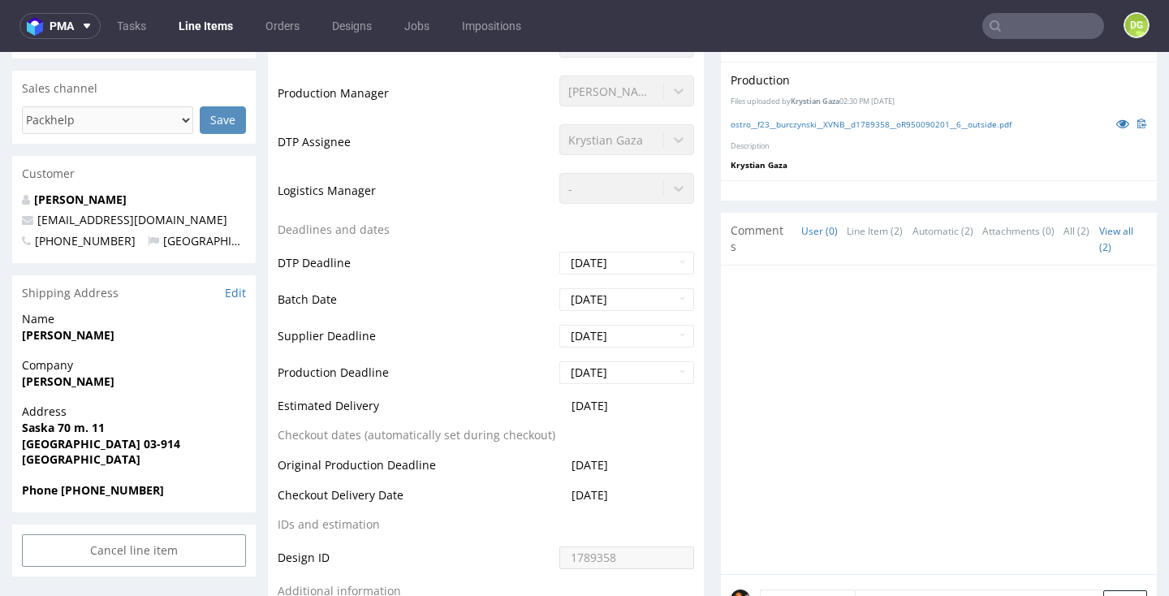
click at [22, 159] on div "Customer" at bounding box center [134, 174] width 244 height 36
click at [385, 238] on td "Deadlines and dates" at bounding box center [417, 235] width 278 height 30
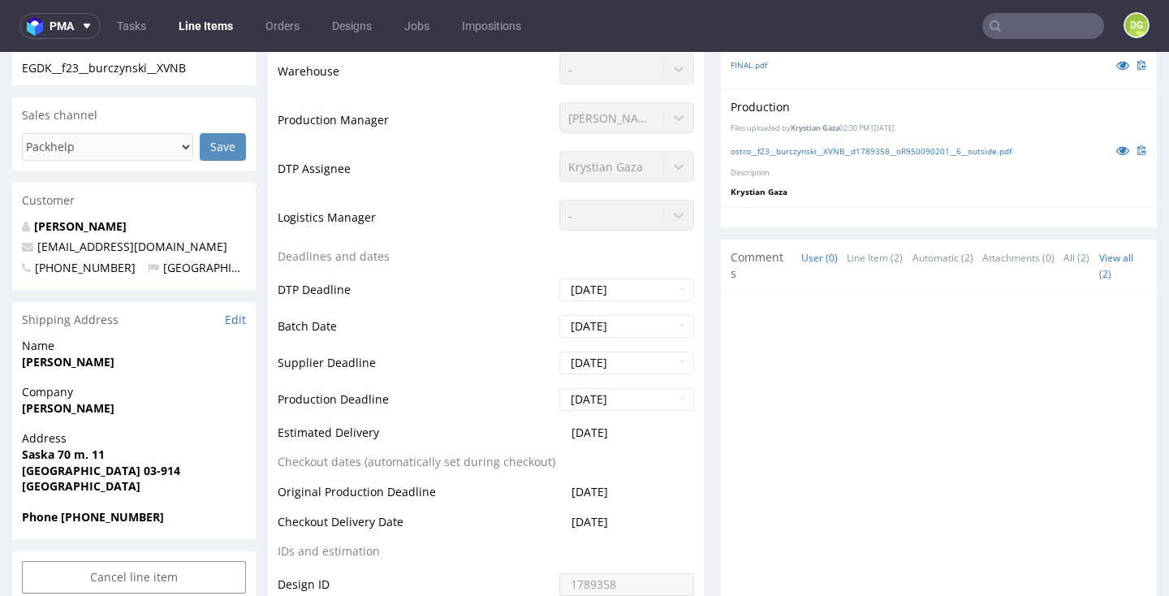
scroll to position [425, 0]
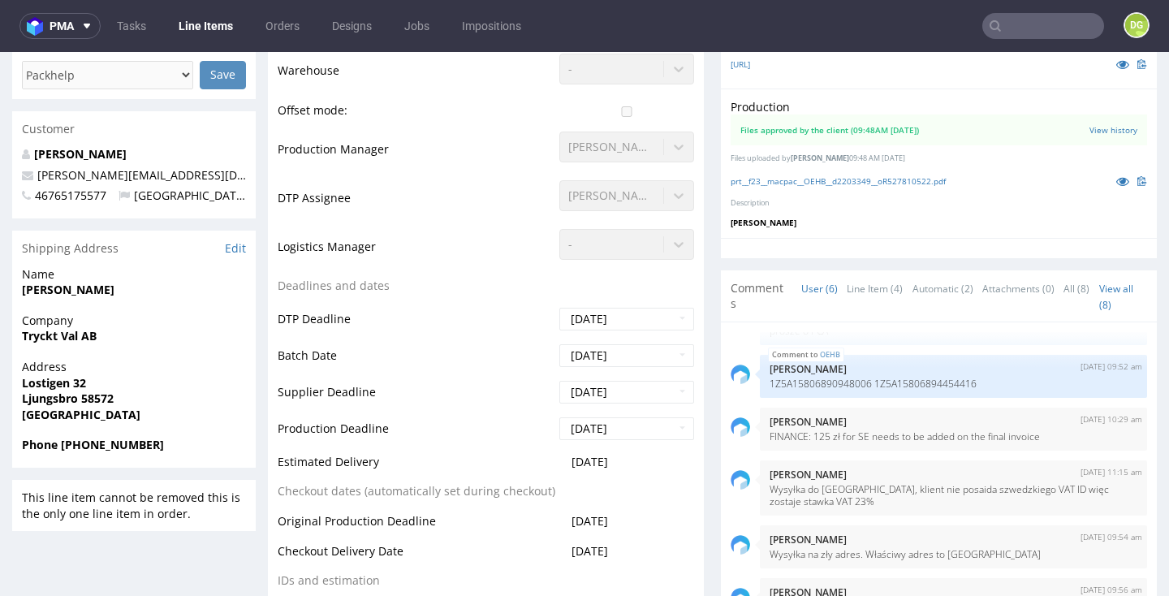
scroll to position [416, 0]
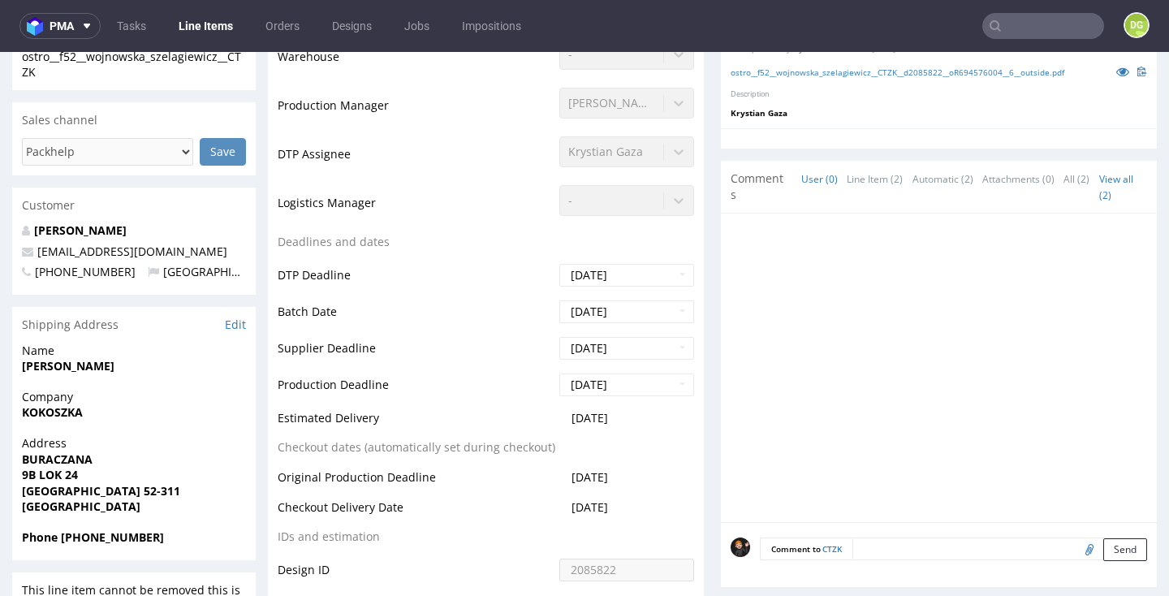
scroll to position [433, 0]
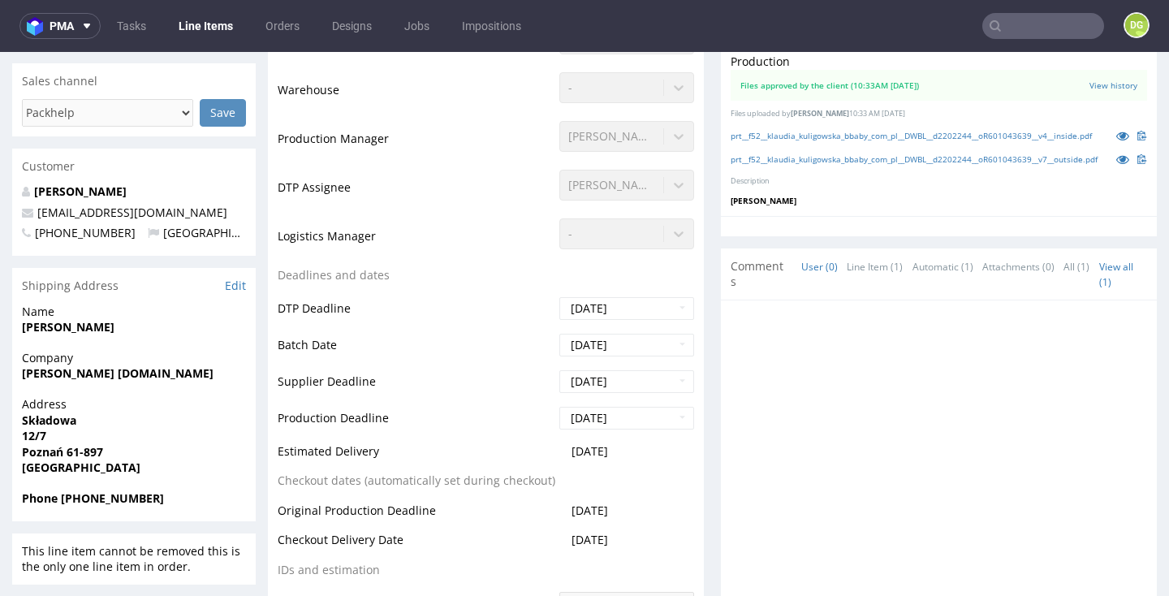
scroll to position [457, 0]
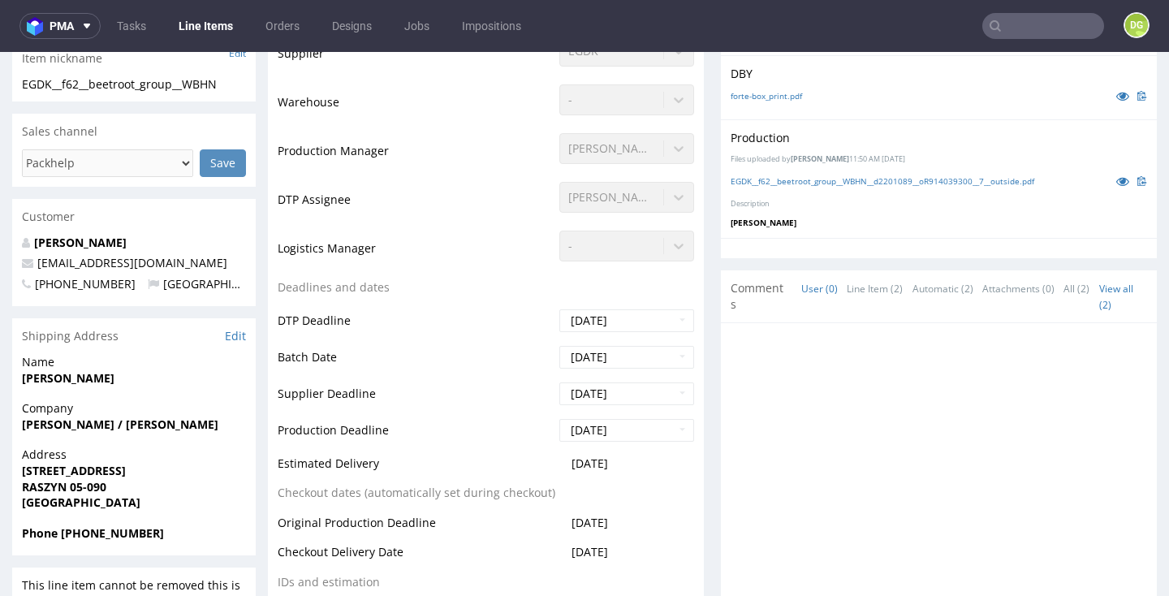
scroll to position [385, 0]
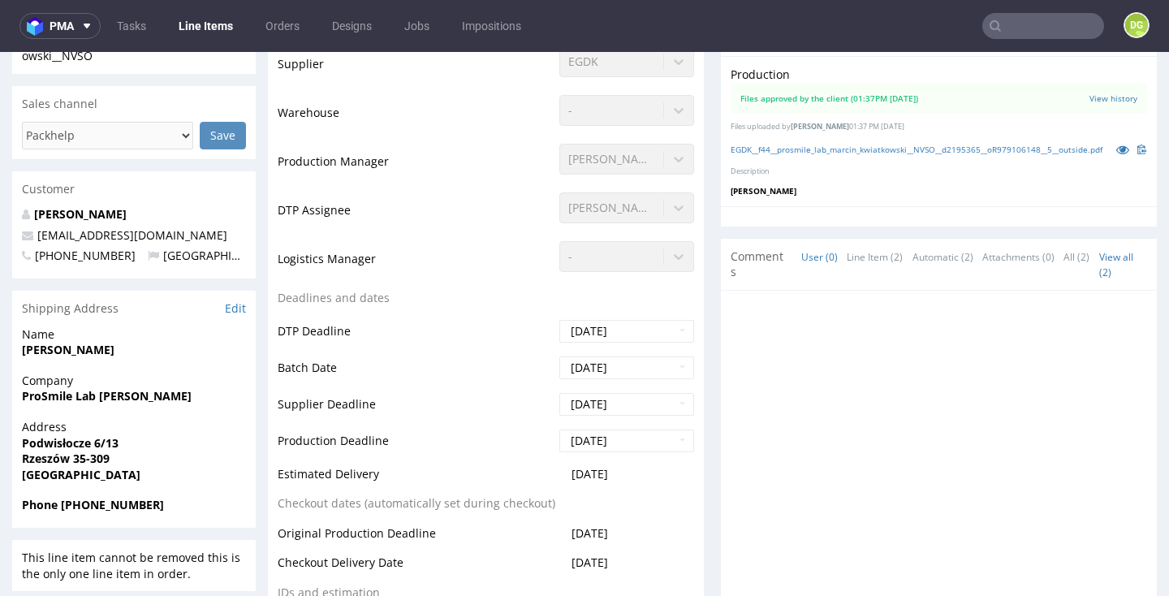
scroll to position [437, 0]
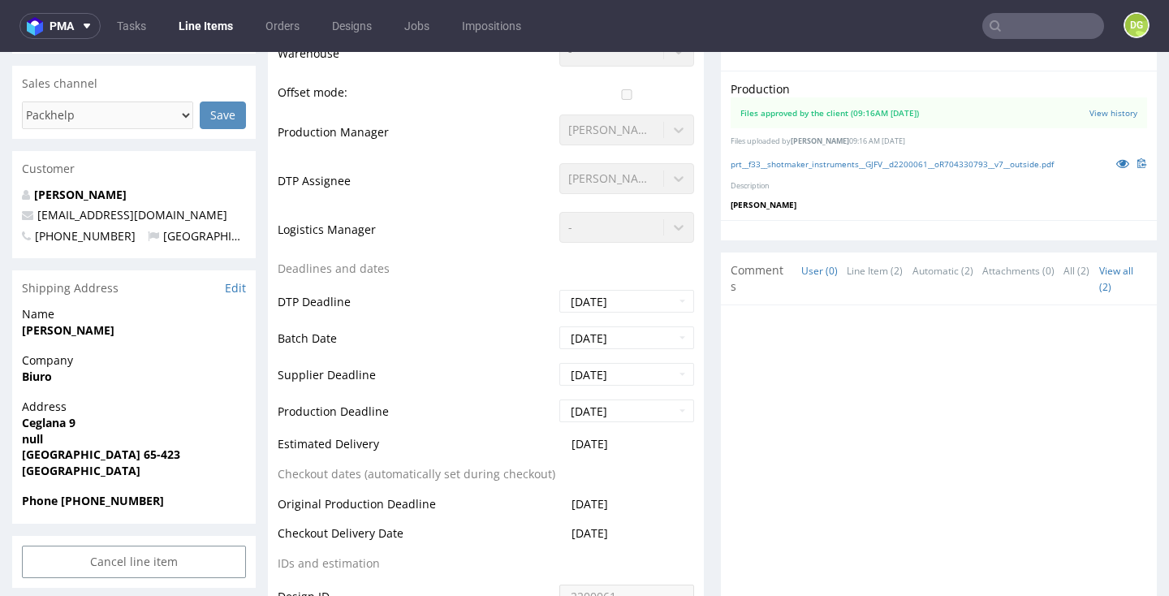
scroll to position [412, 0]
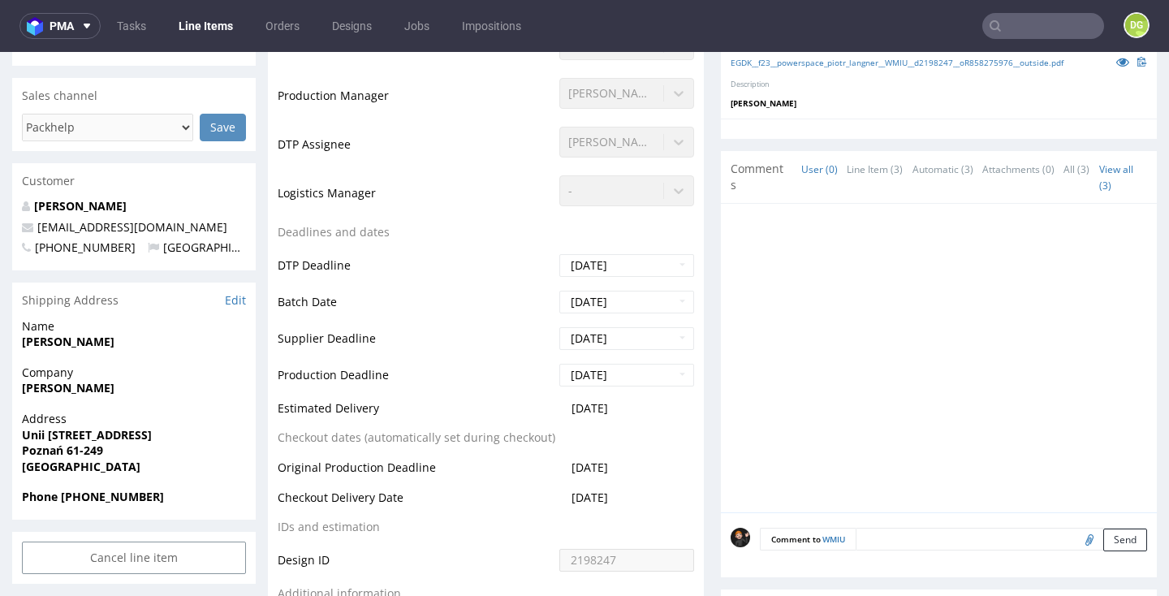
scroll to position [443, 0]
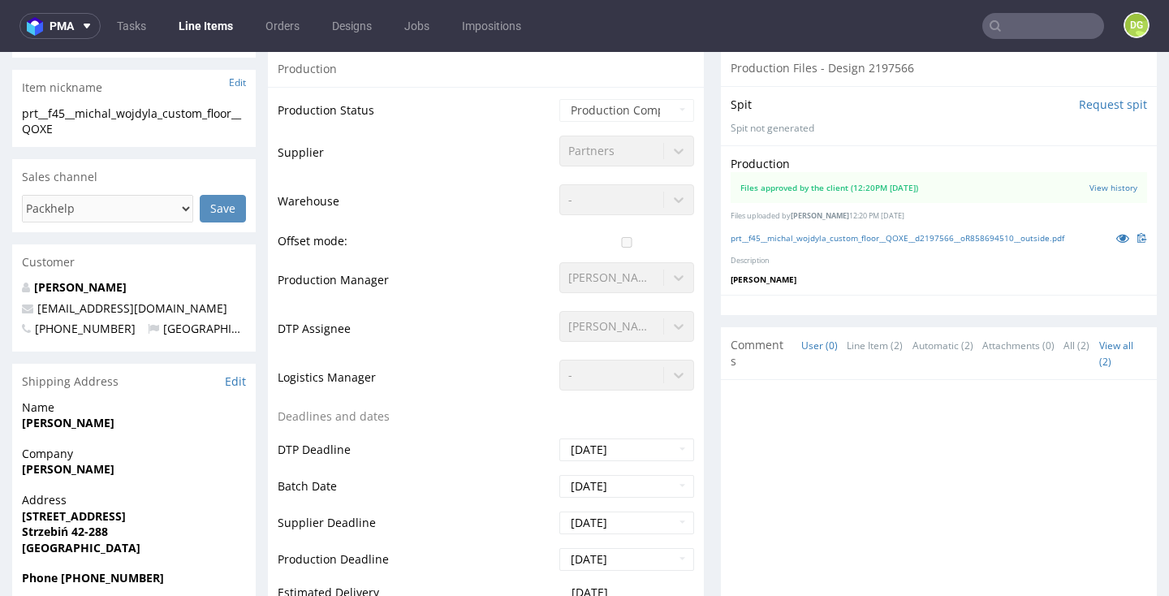
scroll to position [383, 0]
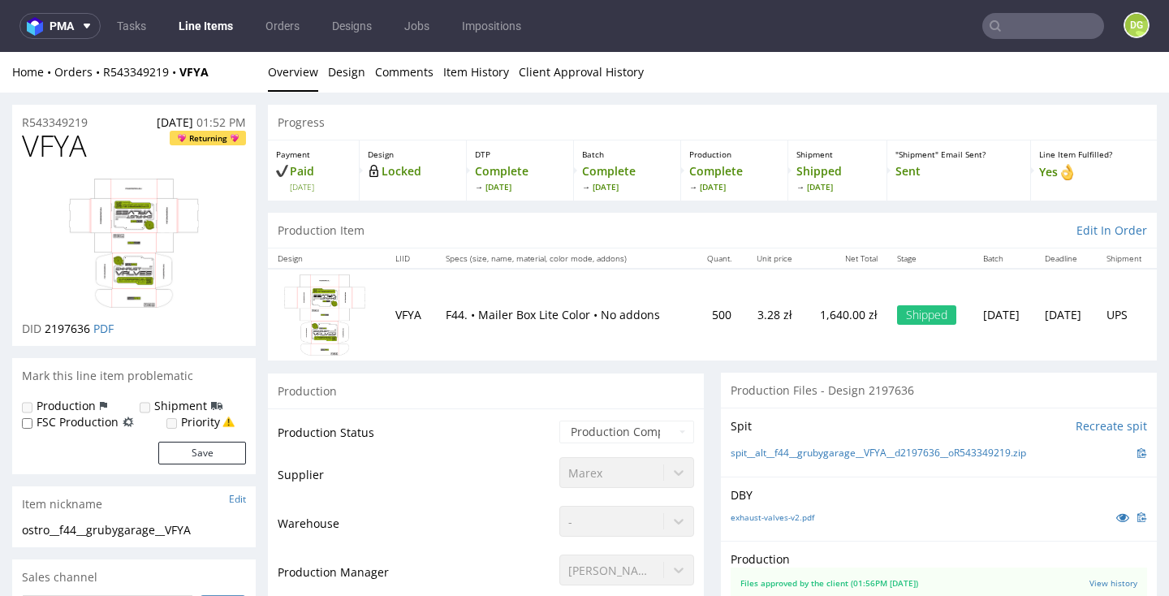
scroll to position [-1, 0]
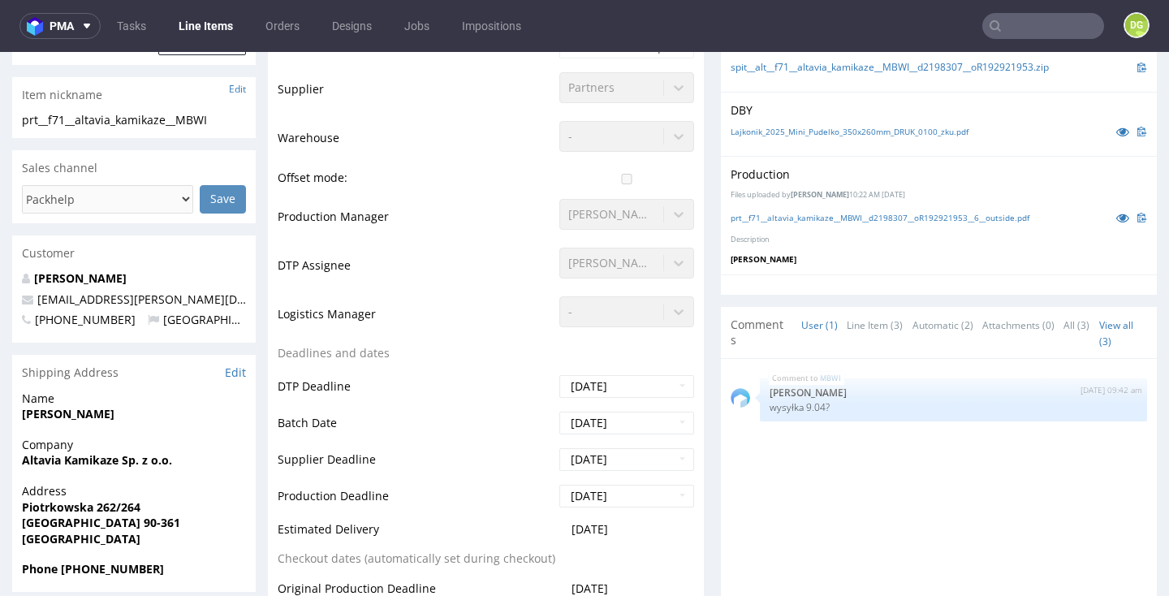
scroll to position [388, 0]
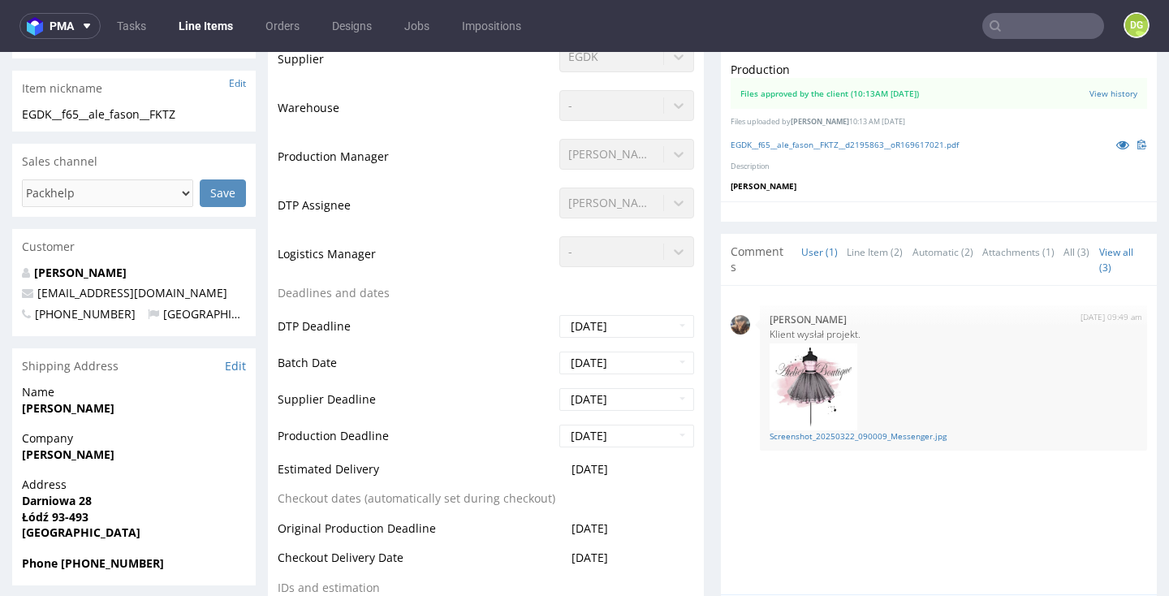
scroll to position [443, 0]
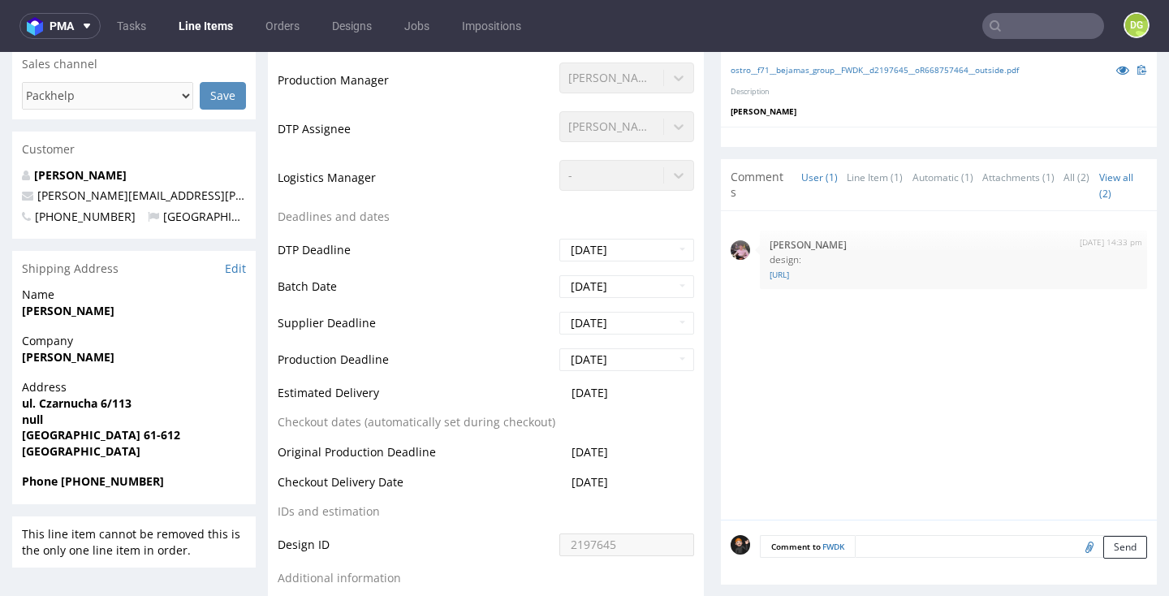
scroll to position [460, 0]
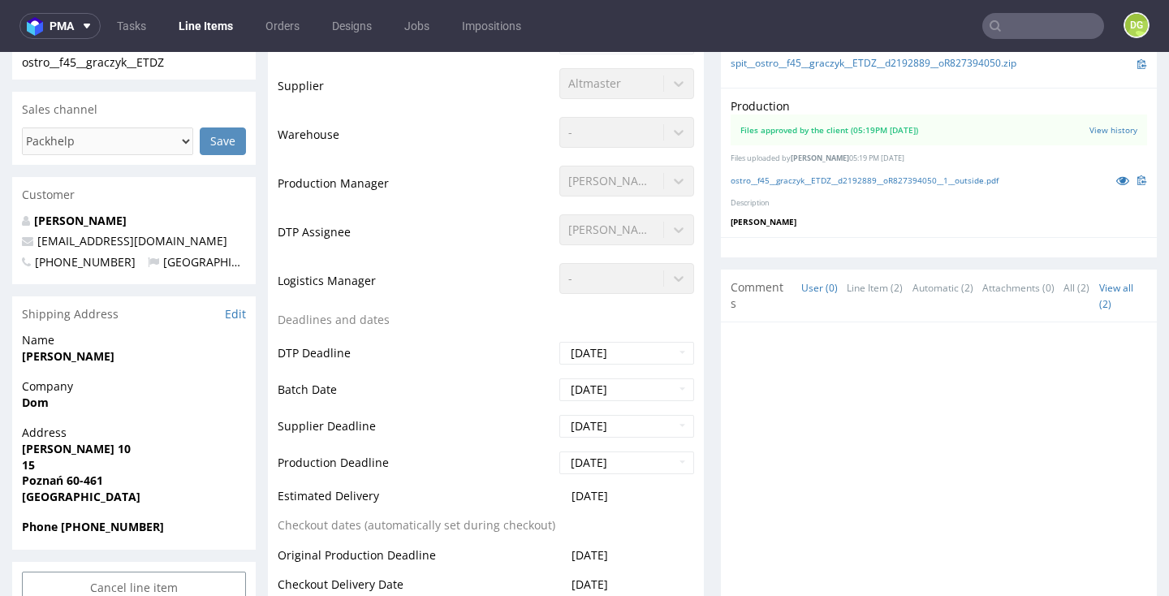
scroll to position [404, 0]
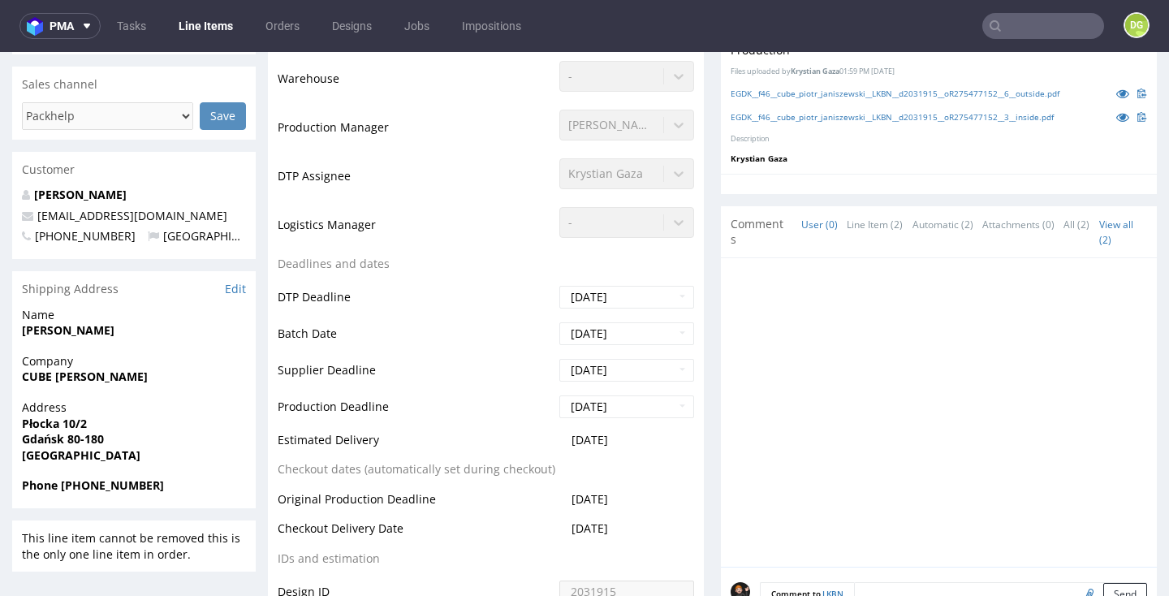
scroll to position [476, 0]
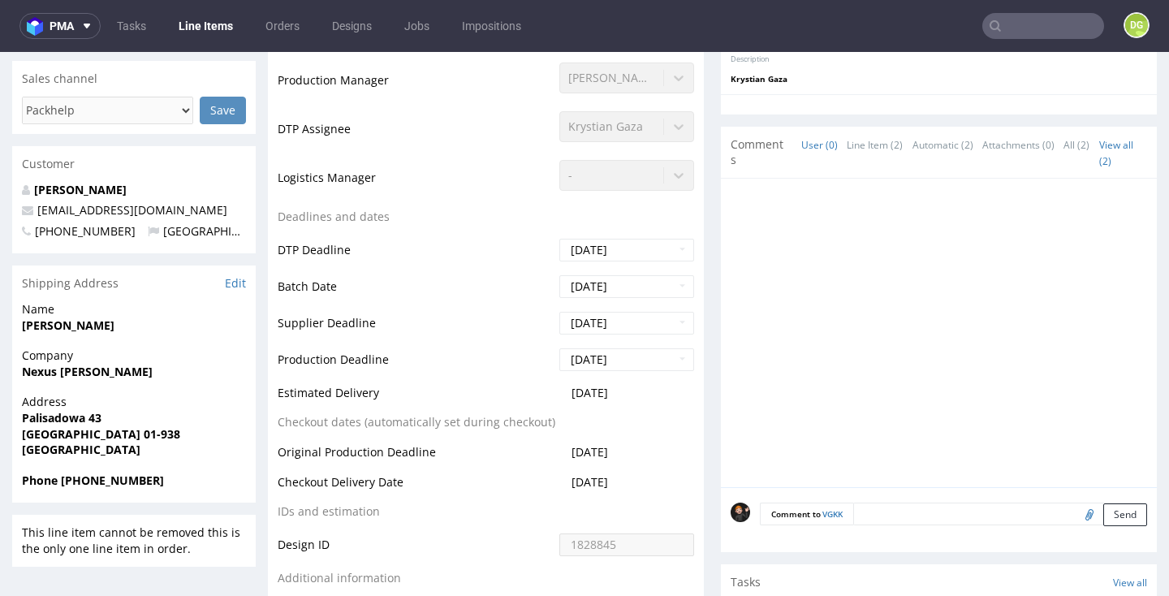
scroll to position [455, 0]
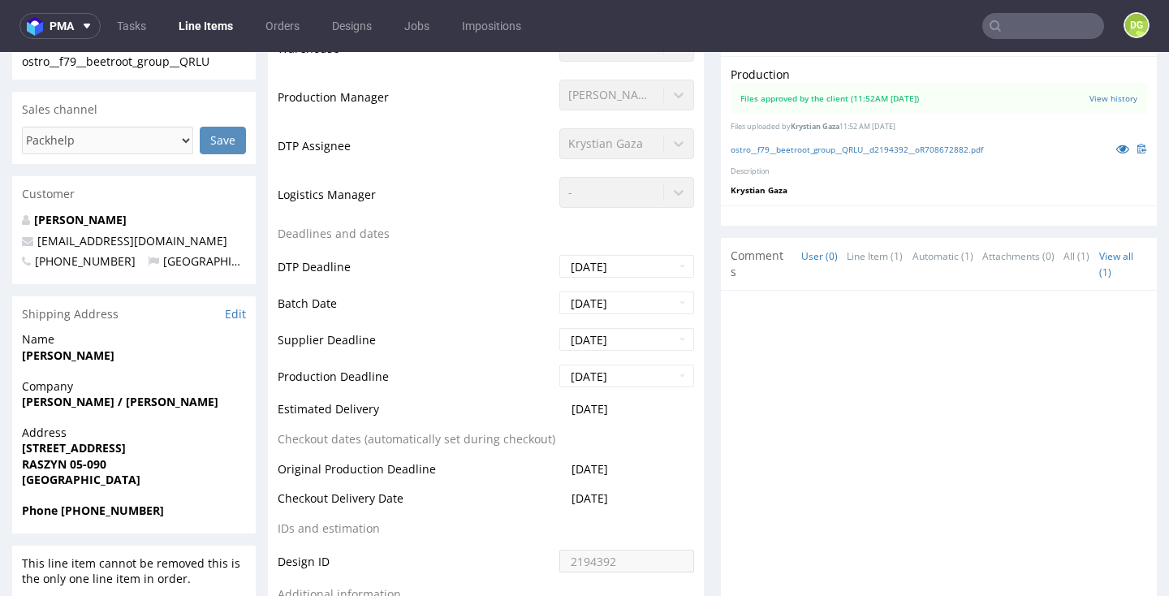
scroll to position [488, 0]
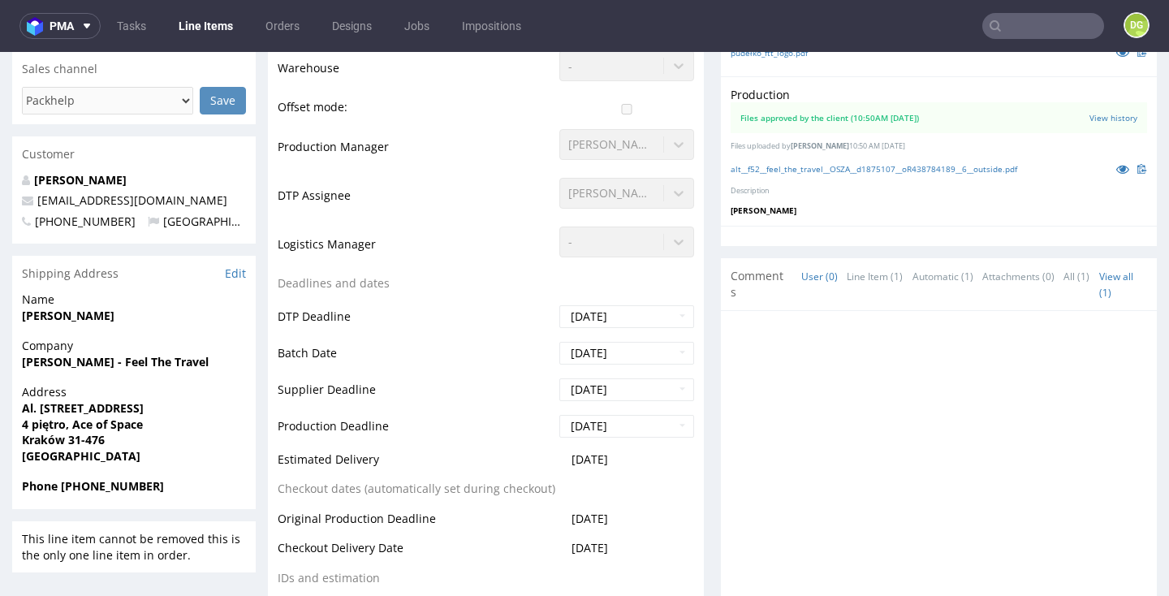
scroll to position [511, 0]
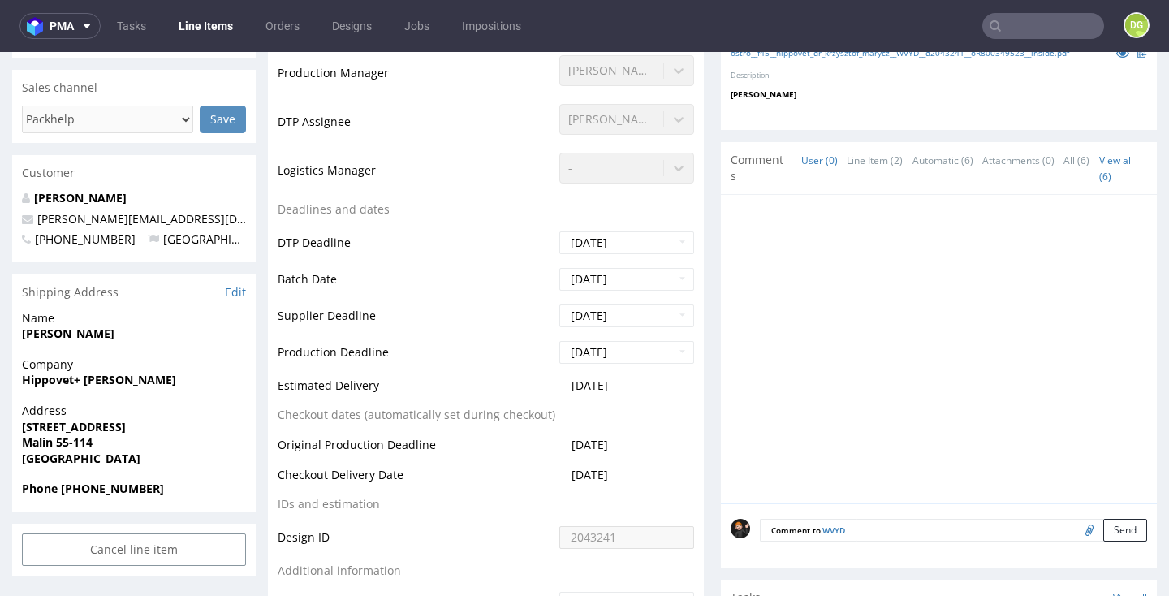
scroll to position [463, 0]
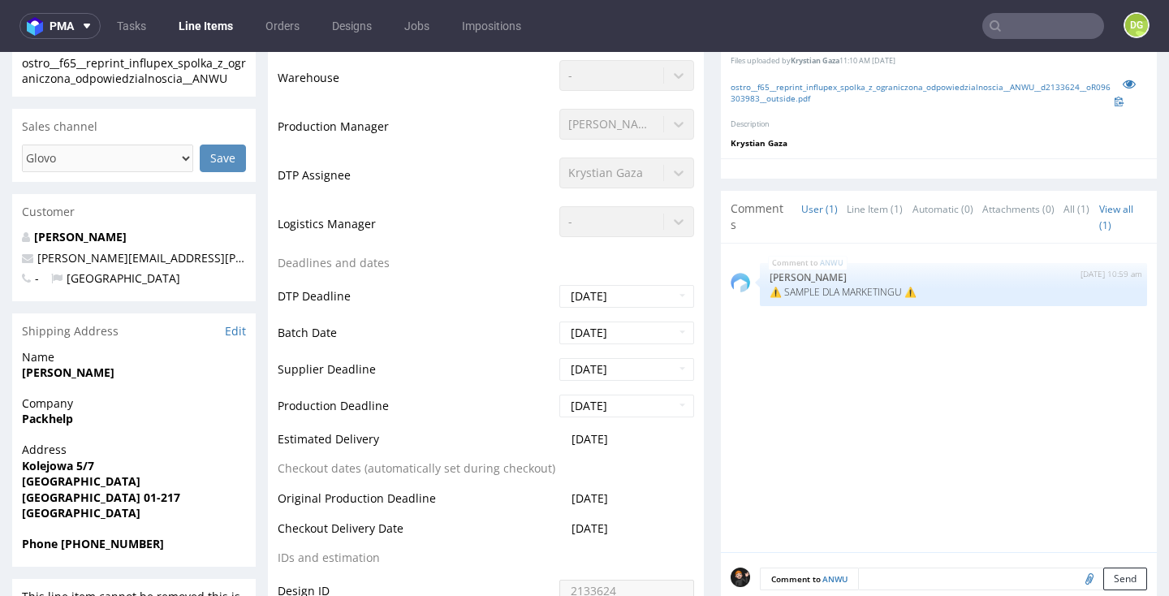
scroll to position [458, 0]
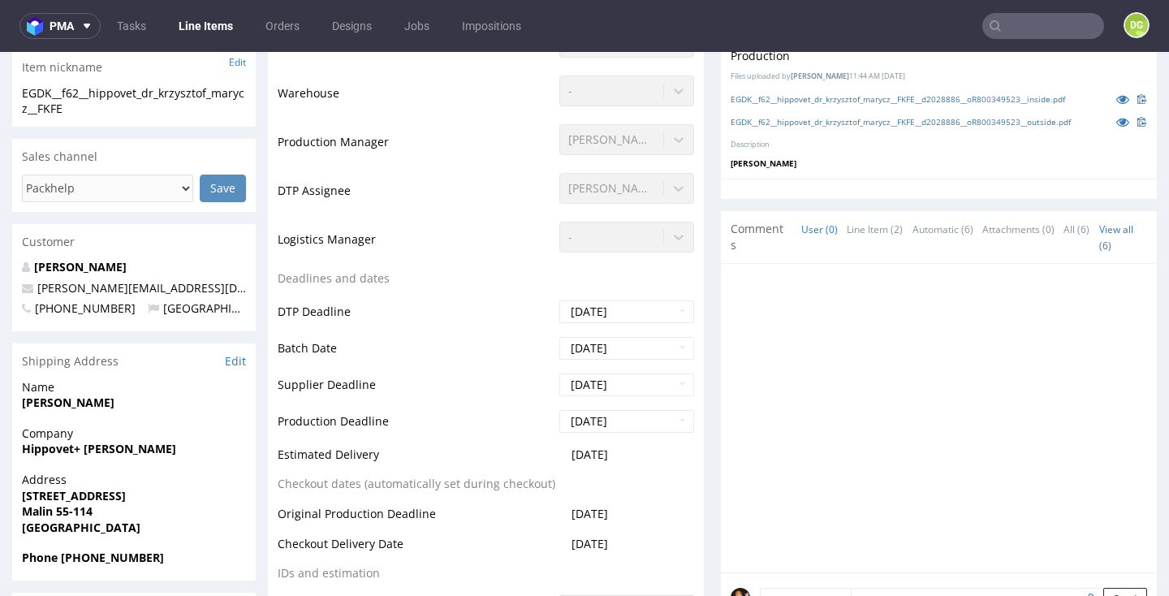
scroll to position [397, 0]
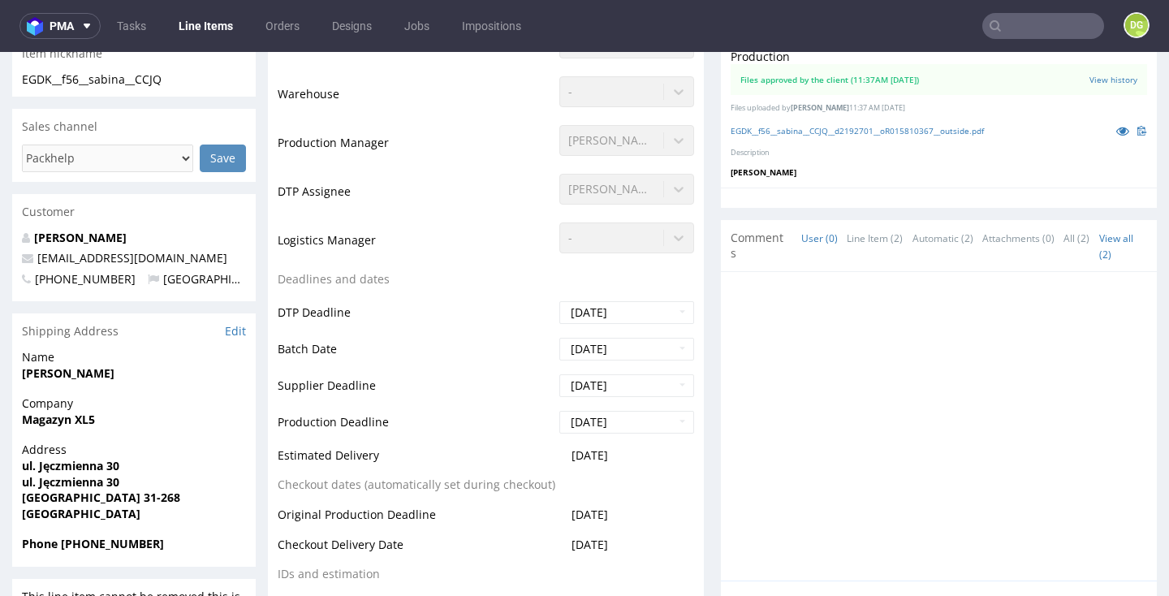
scroll to position [401, 0]
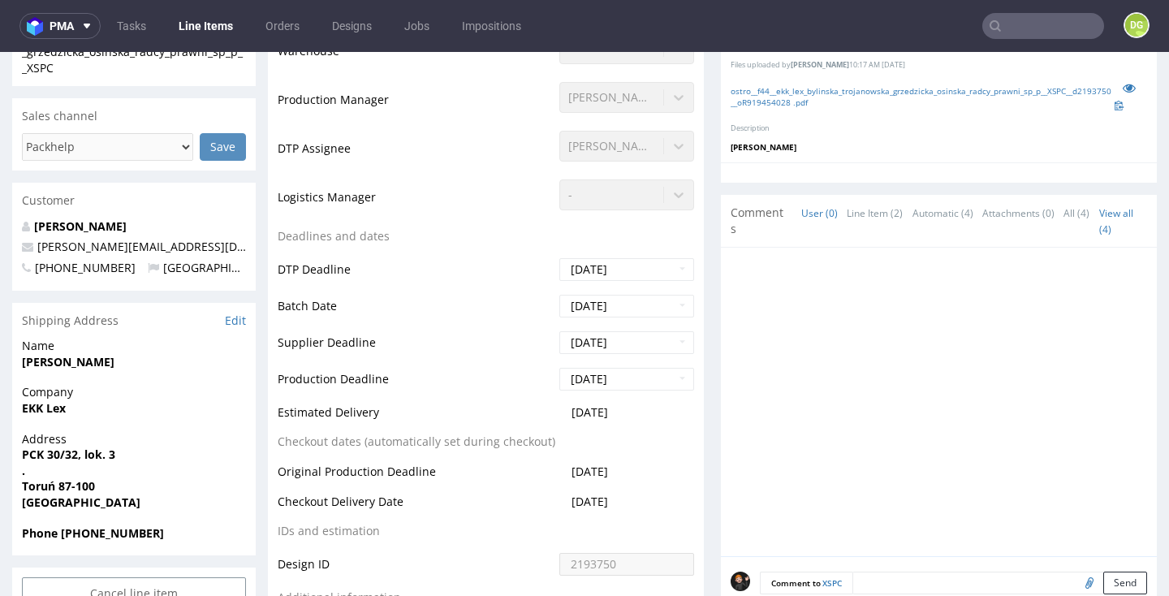
scroll to position [479, 0]
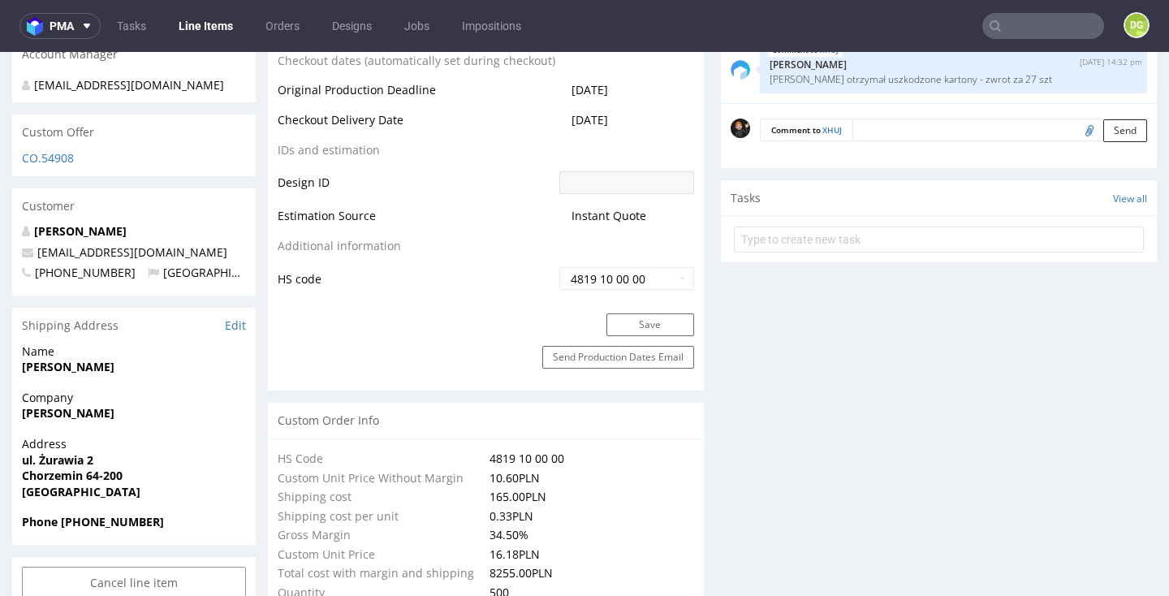
scroll to position [860, 0]
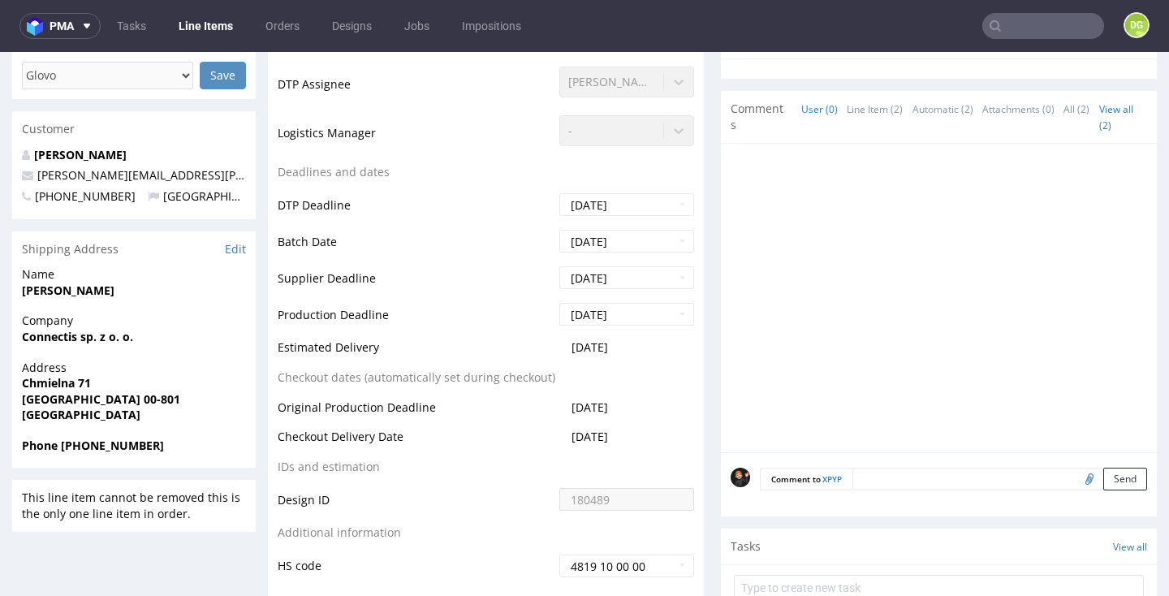
scroll to position [514, 0]
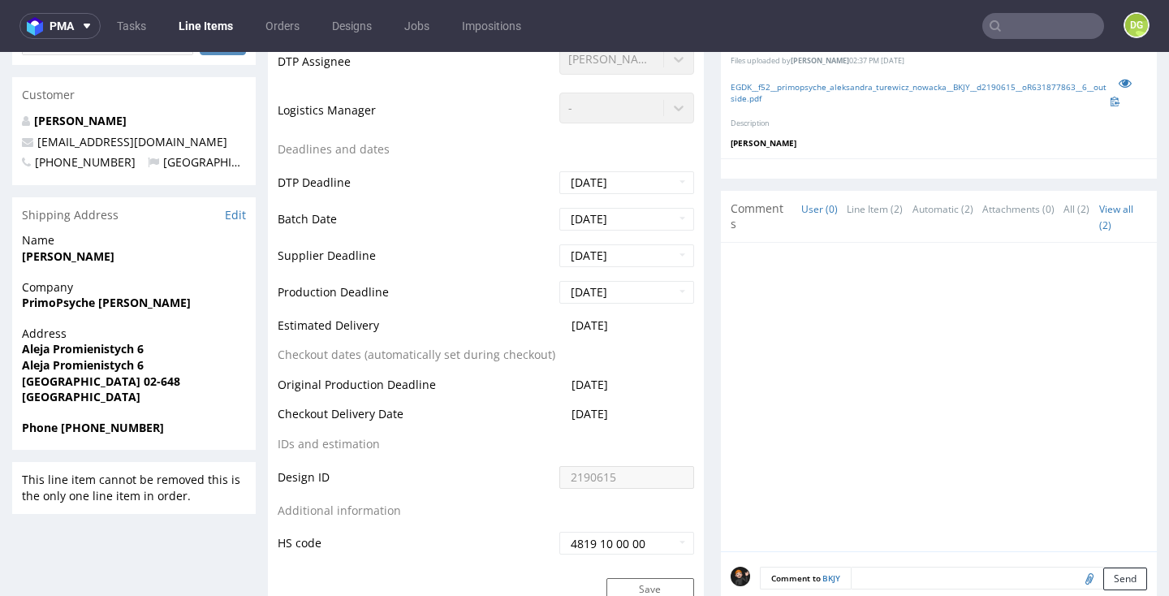
scroll to position [475, 0]
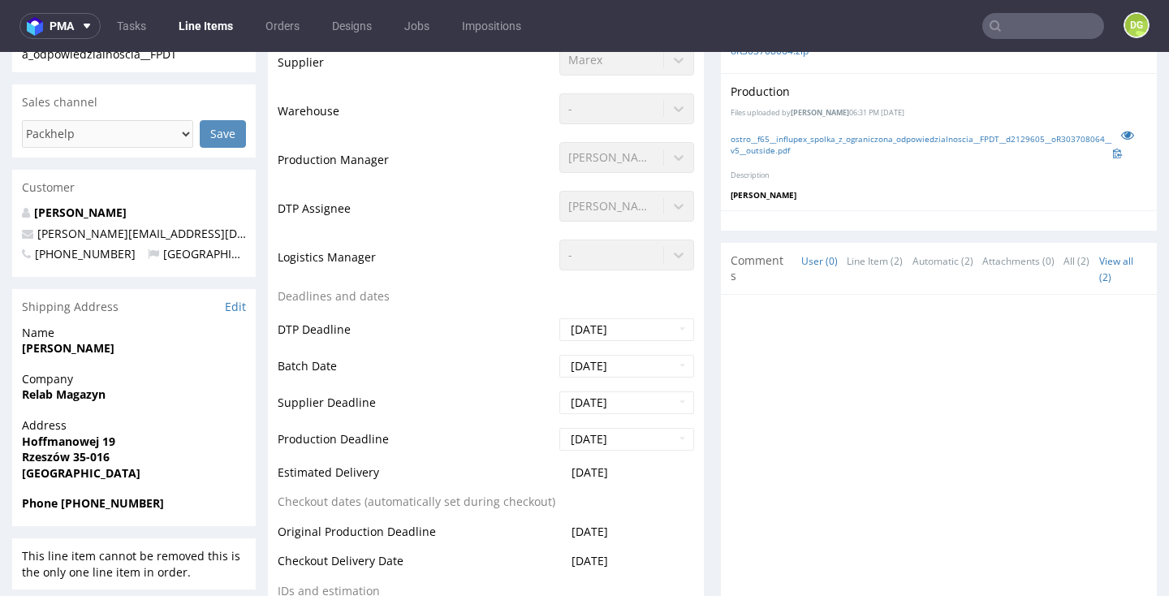
scroll to position [434, 0]
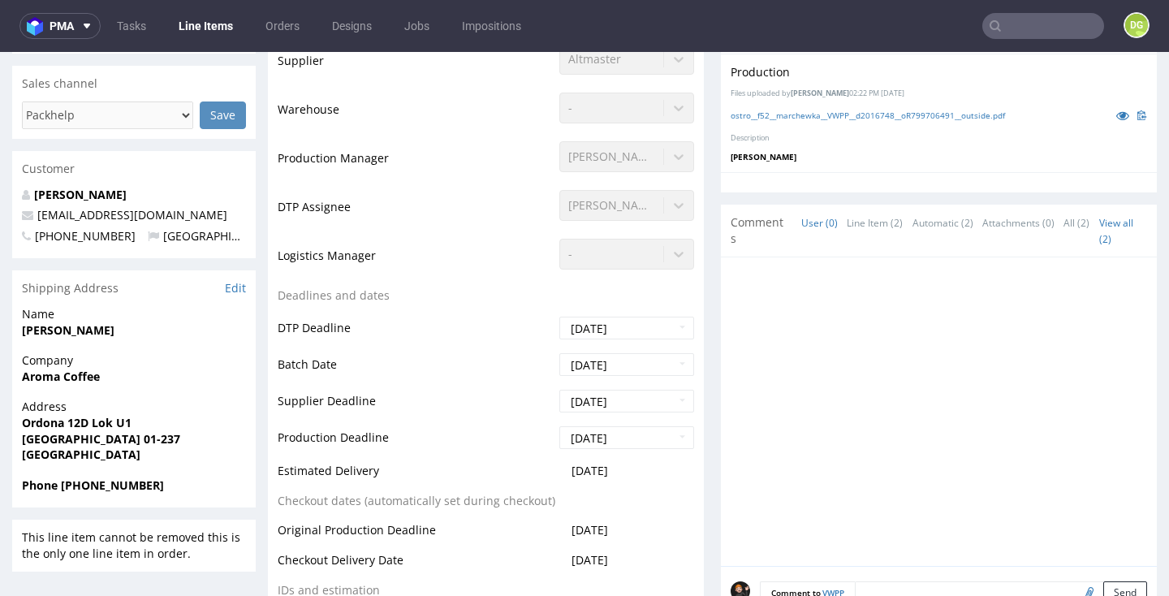
scroll to position [451, 0]
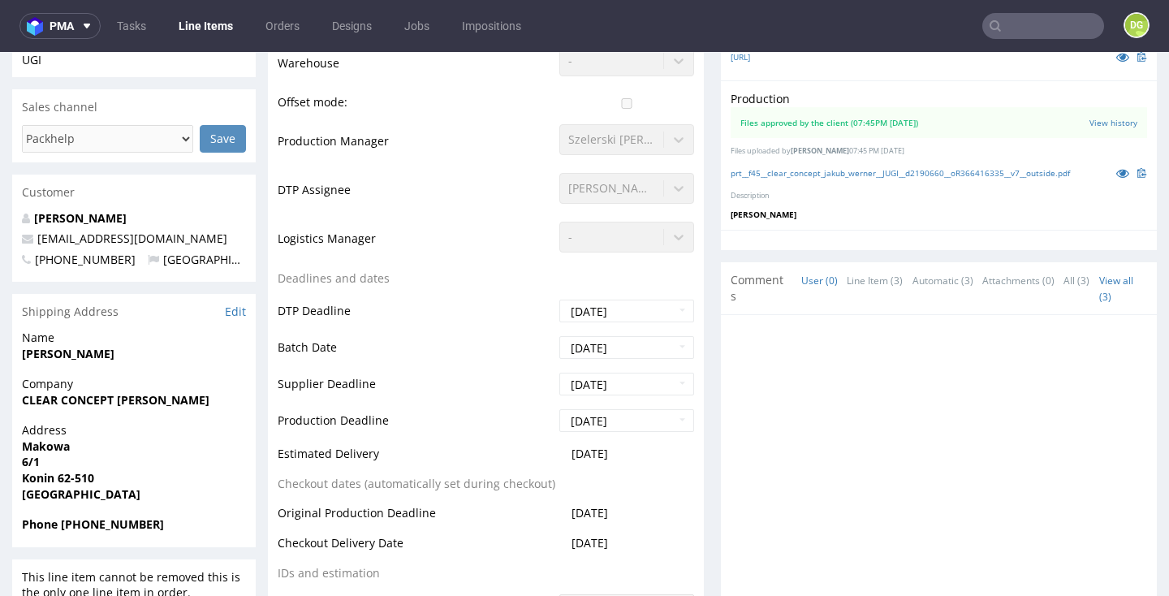
scroll to position [421, 0]
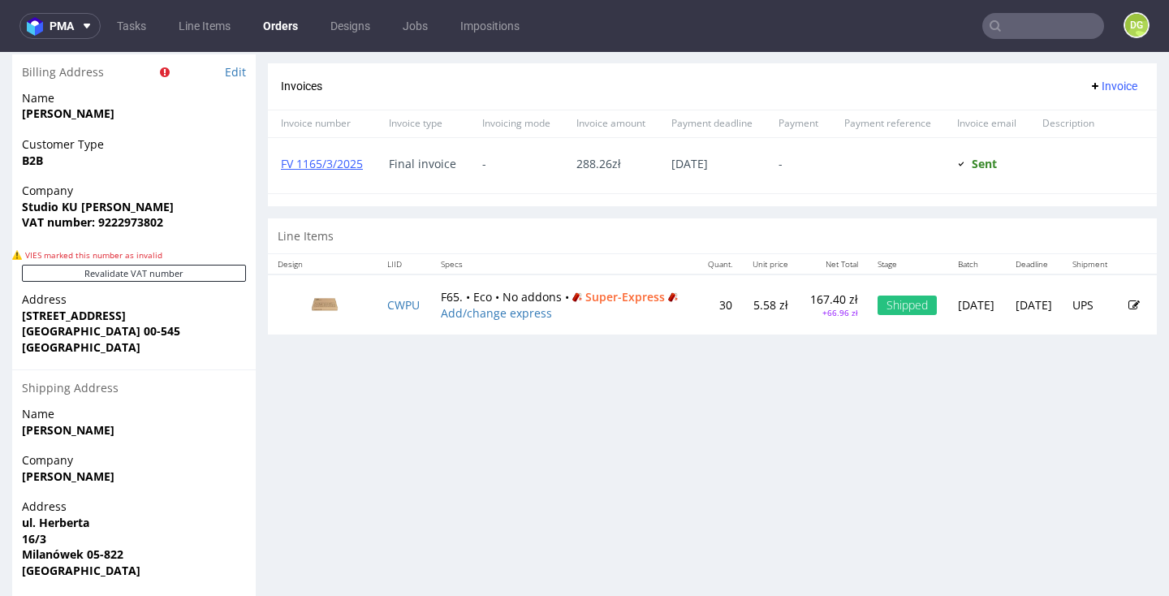
scroll to position [733, 0]
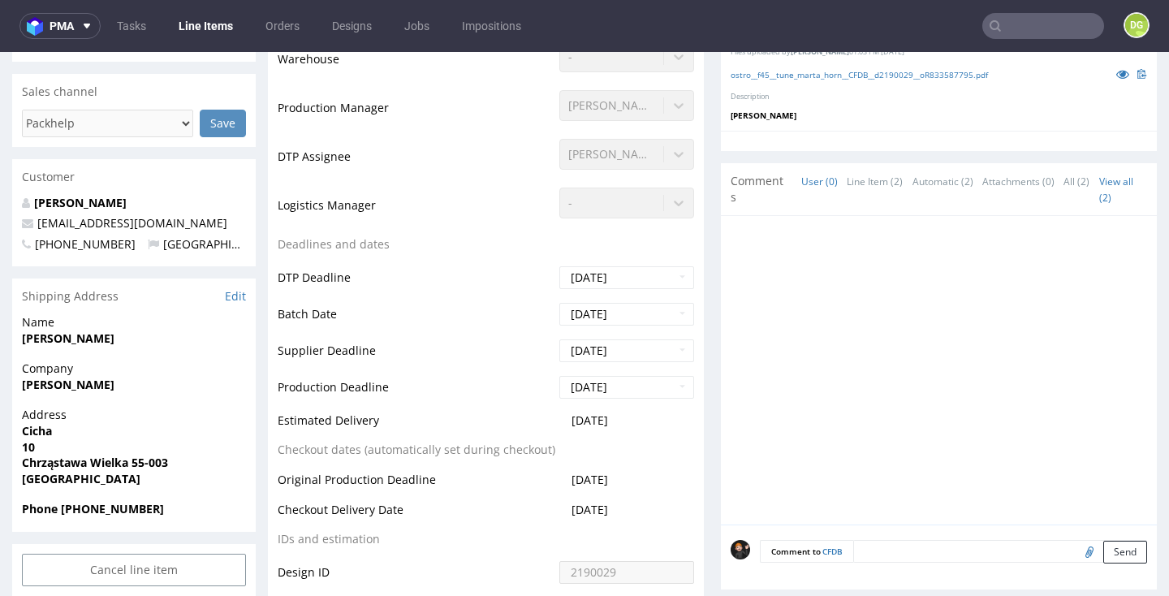
scroll to position [417, 0]
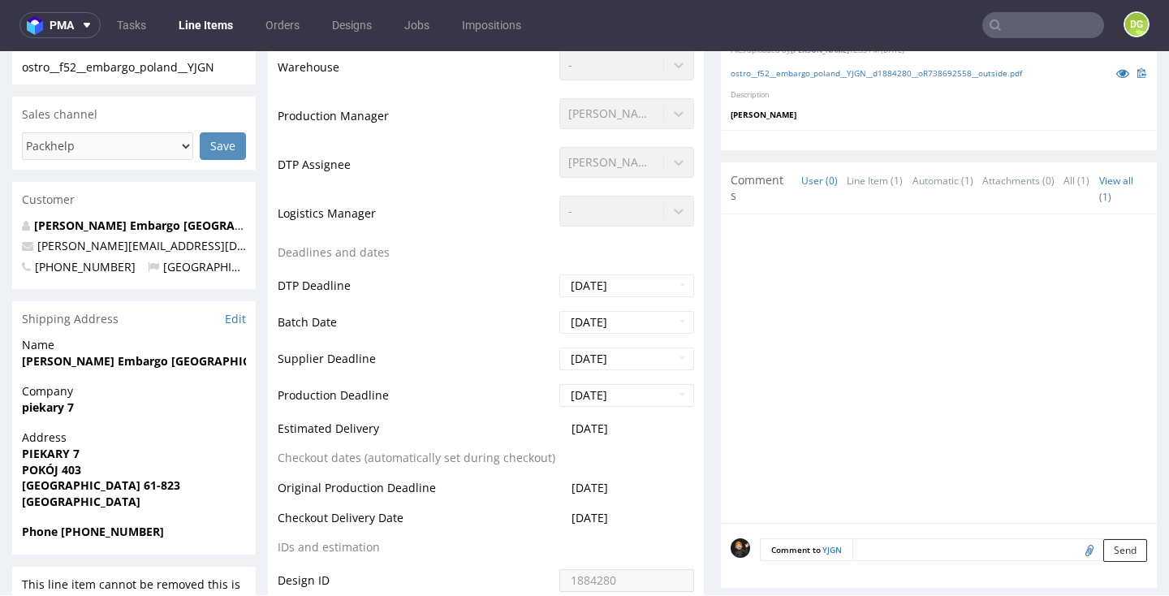
scroll to position [434, 0]
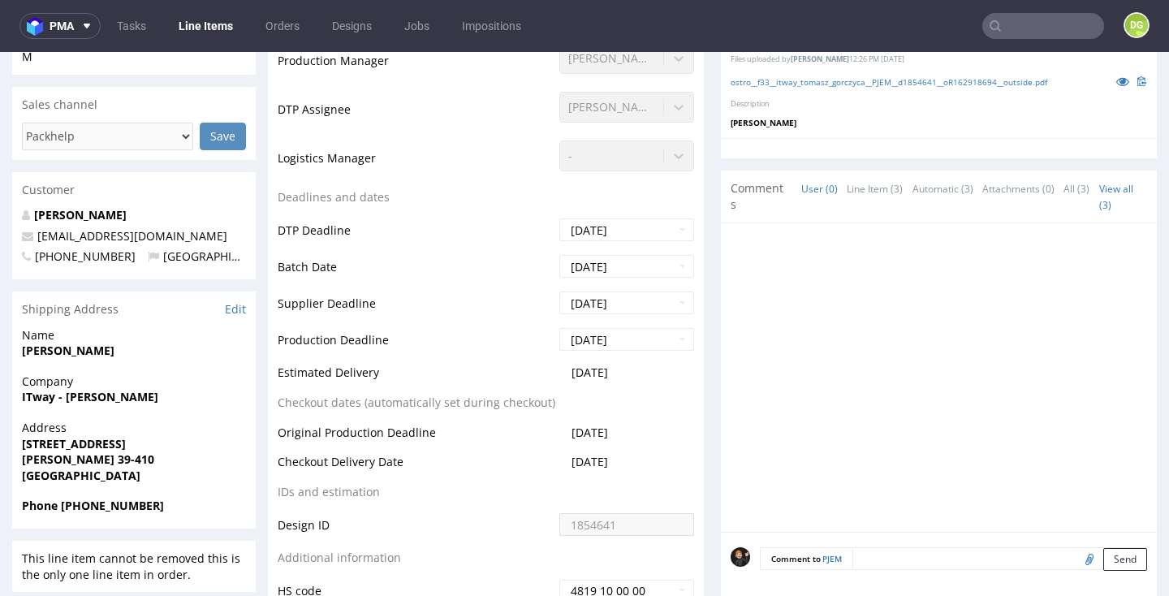
scroll to position [527, 0]
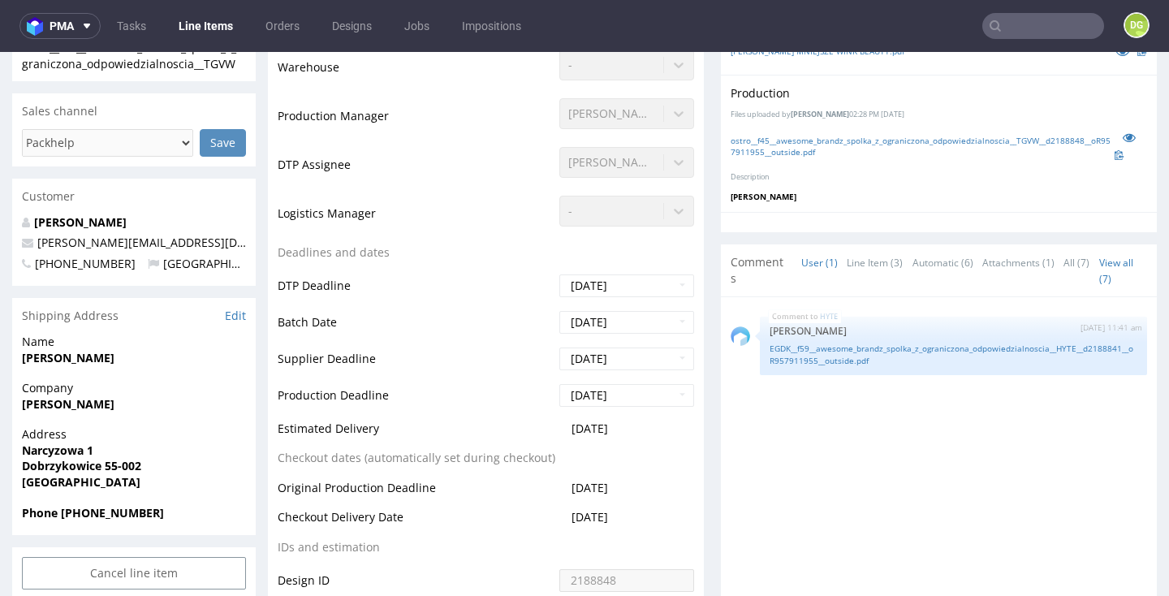
scroll to position [426, 0]
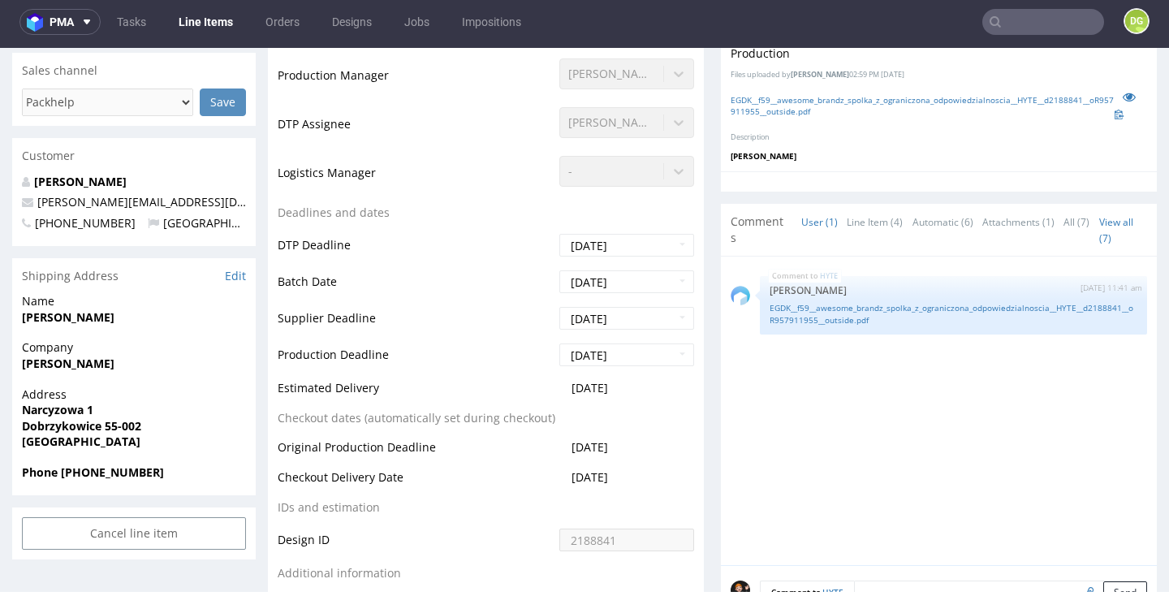
scroll to position [446, 0]
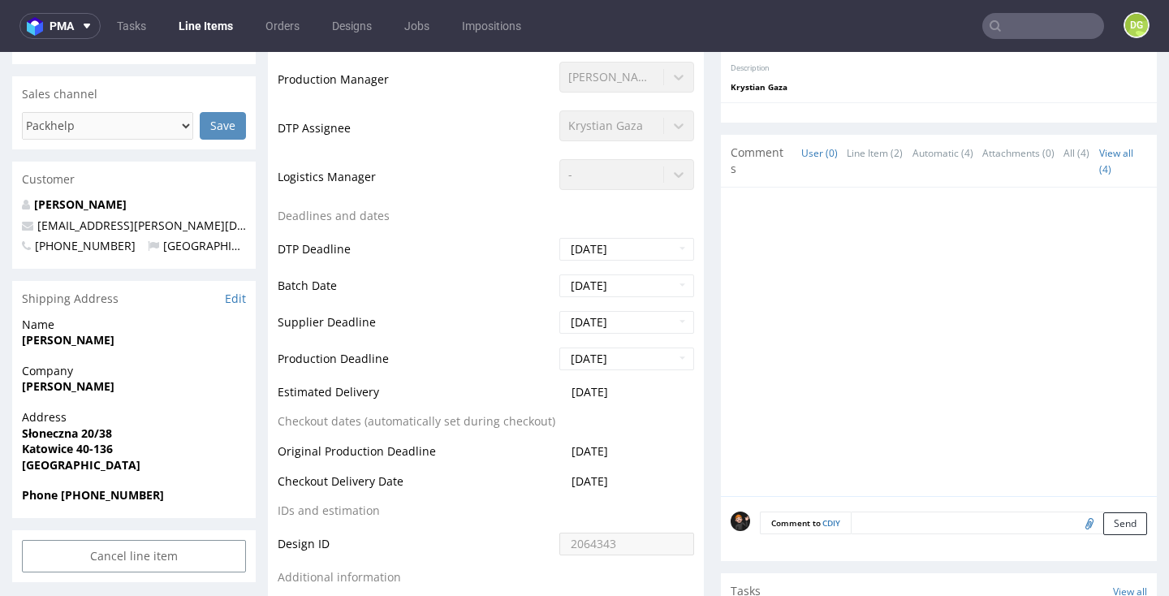
scroll to position [460, 0]
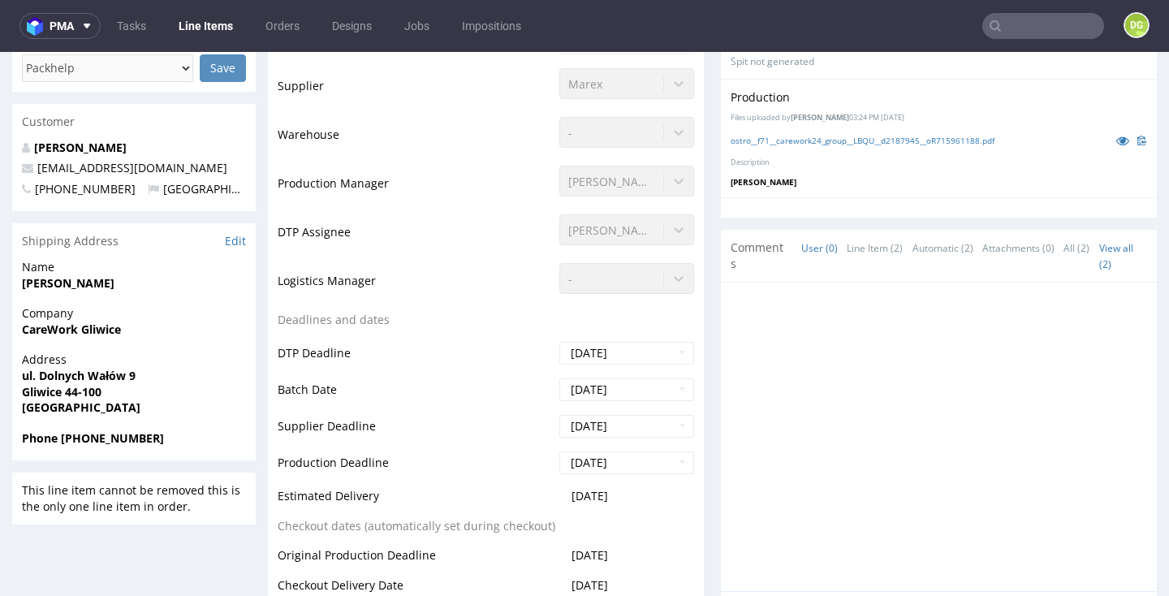
scroll to position [444, 0]
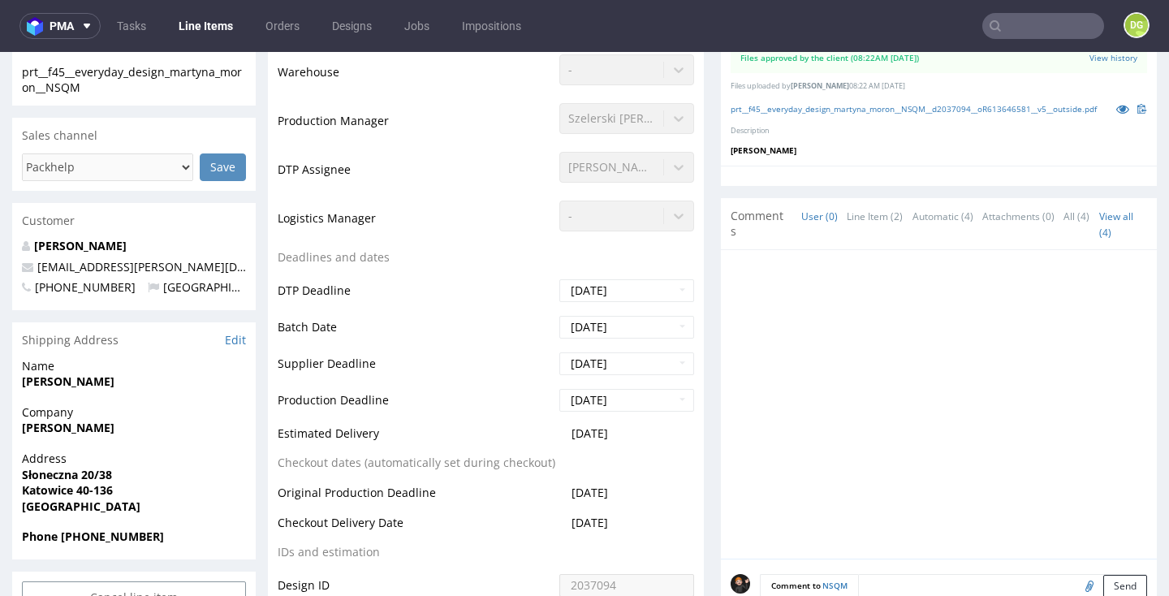
scroll to position [421, 0]
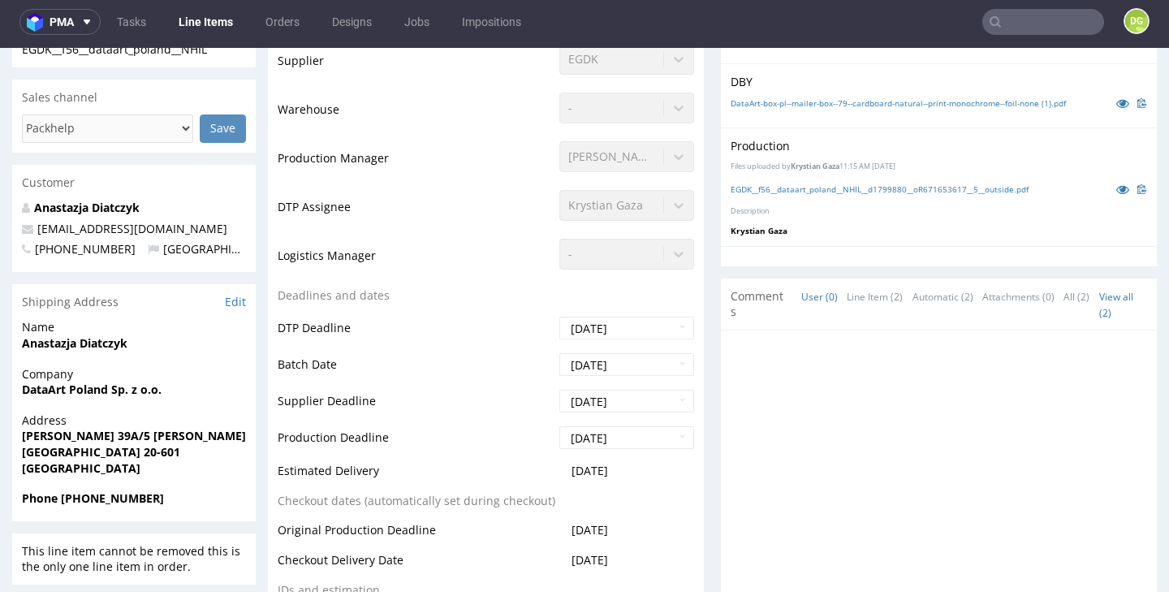
scroll to position [431, 0]
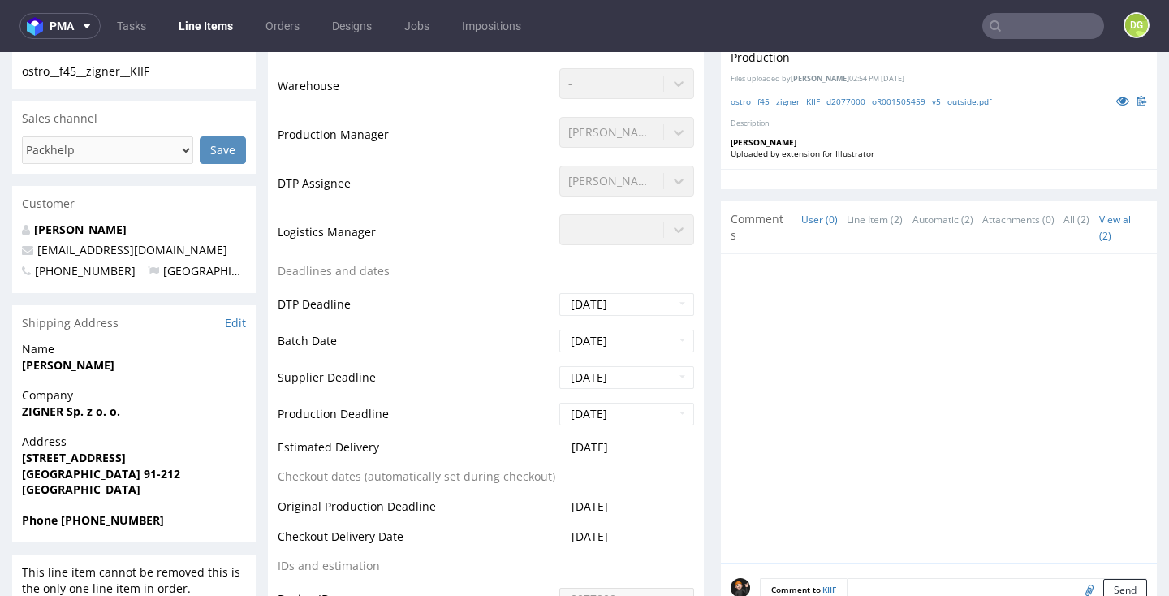
scroll to position [404, 0]
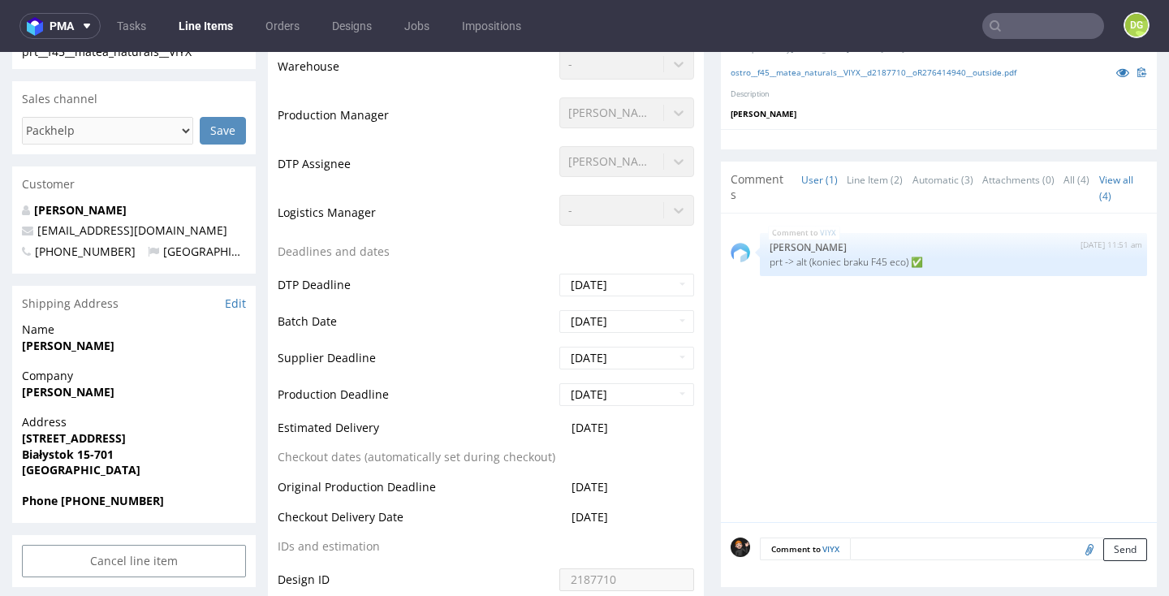
scroll to position [468, 0]
